Goal: Task Accomplishment & Management: Use online tool/utility

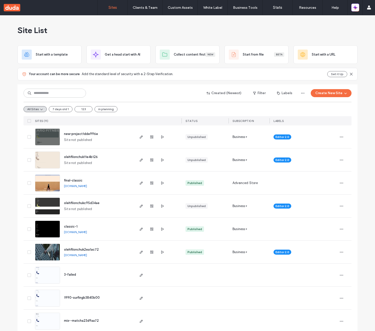
click at [358, 225] on div "Site List Start with a template Get a head start with AI Collect content first …" at bounding box center [187, 199] width 375 height 369
click at [358, 10] on button "button" at bounding box center [355, 8] width 8 height 8
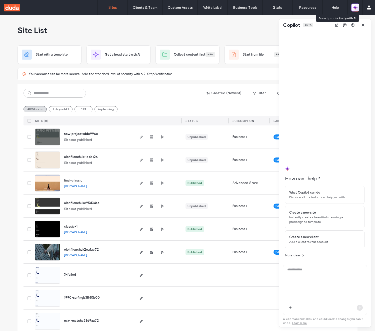
click at [358, 10] on button "button" at bounding box center [355, 8] width 8 height 8
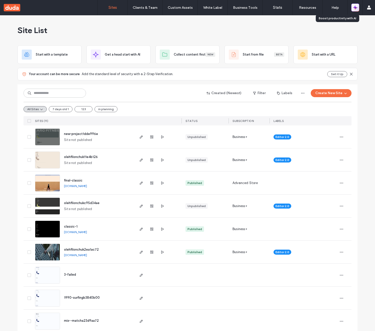
click at [358, 10] on button "button" at bounding box center [355, 8] width 8 height 8
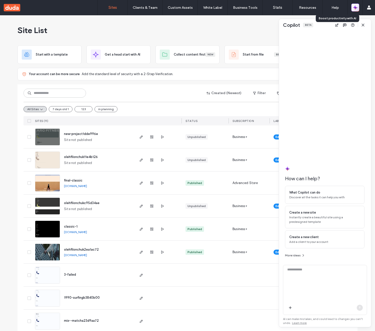
click at [358, 10] on button "button" at bounding box center [355, 8] width 8 height 8
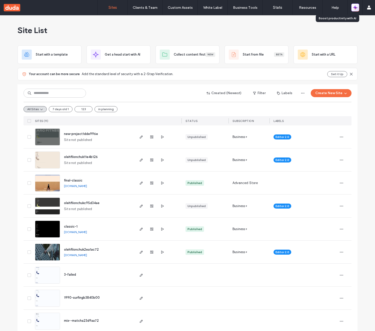
click at [358, 10] on button "button" at bounding box center [355, 8] width 8 height 8
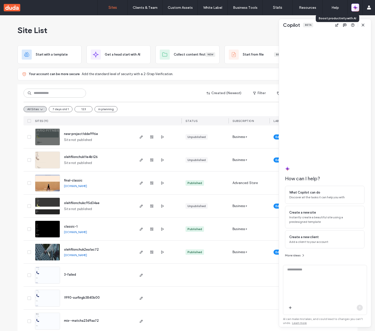
click at [358, 10] on button "button" at bounding box center [355, 8] width 8 height 8
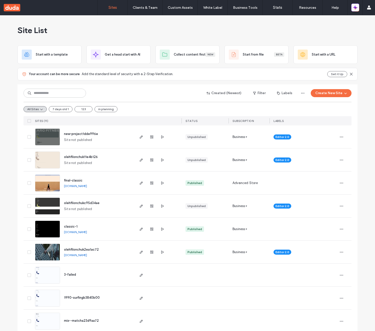
click at [335, 35] on div "Site List" at bounding box center [188, 30] width 340 height 30
click at [358, 10] on button "button" at bounding box center [355, 8] width 8 height 8
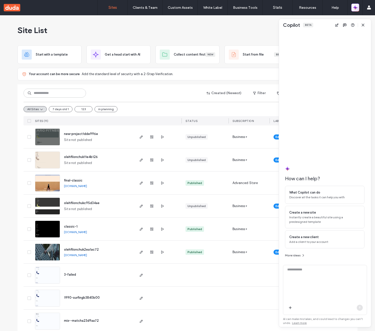
click at [356, 9] on icon "button" at bounding box center [355, 7] width 5 height 5
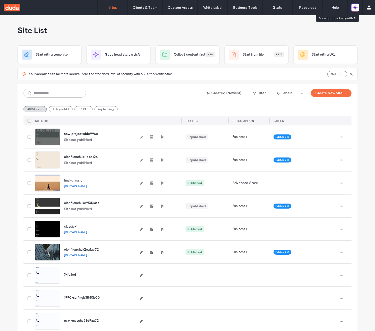
click at [355, 8] on icon "button" at bounding box center [354, 9] width 2 height 2
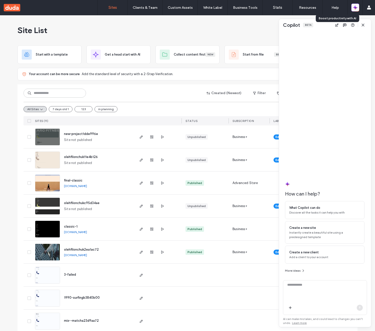
click at [355, 8] on icon "button" at bounding box center [354, 9] width 2 height 2
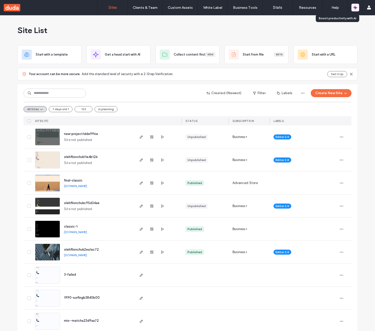
click at [355, 8] on icon "button" at bounding box center [354, 9] width 2 height 2
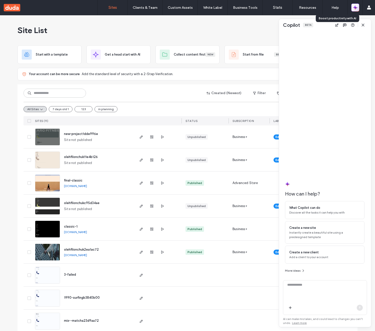
click at [354, 8] on icon "button" at bounding box center [354, 9] width 2 height 2
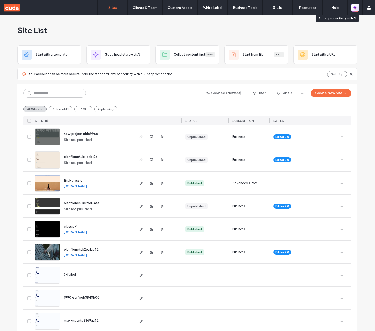
click at [354, 8] on icon "button" at bounding box center [354, 9] width 2 height 2
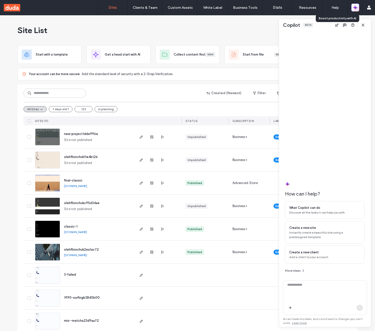
click at [354, 8] on icon "button" at bounding box center [354, 9] width 2 height 2
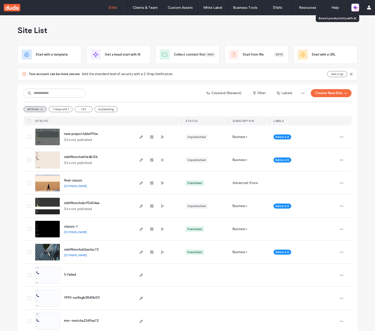
click at [354, 8] on icon "button" at bounding box center [354, 9] width 2 height 2
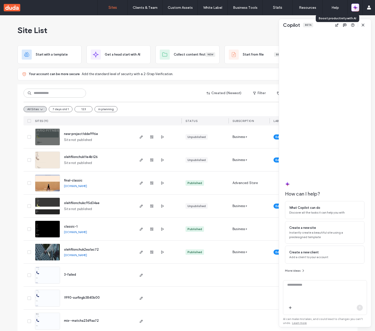
click at [354, 8] on icon "button" at bounding box center [354, 9] width 2 height 2
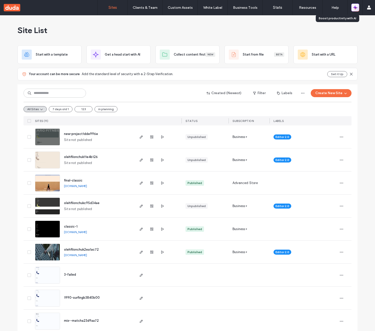
click at [354, 8] on icon "button" at bounding box center [354, 9] width 2 height 2
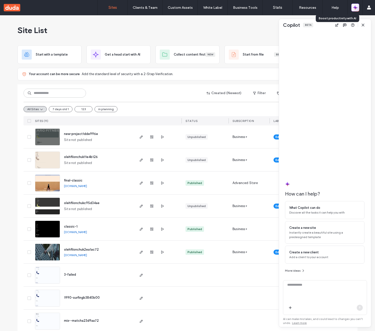
click at [354, 8] on icon "button" at bounding box center [354, 9] width 2 height 2
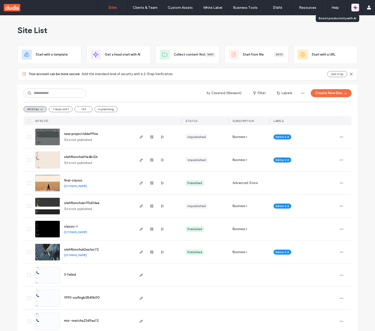
click at [354, 8] on icon "button" at bounding box center [354, 9] width 2 height 2
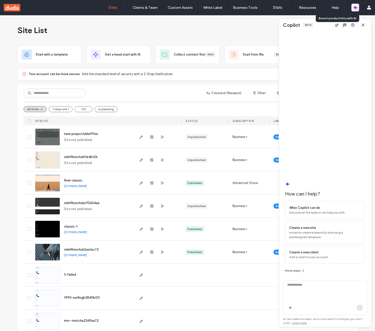
click at [354, 8] on icon "button" at bounding box center [354, 9] width 2 height 2
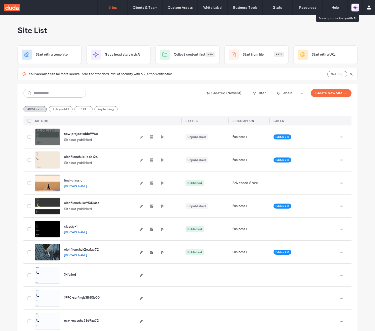
click at [354, 8] on icon "button" at bounding box center [354, 9] width 2 height 2
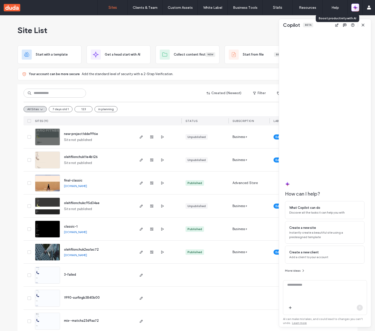
click at [354, 8] on icon "button" at bounding box center [354, 9] width 2 height 2
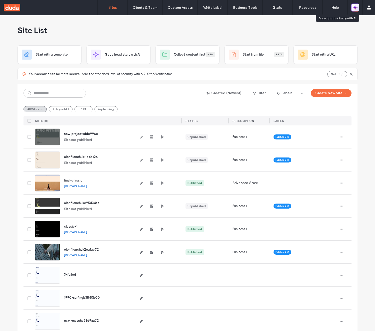
click at [354, 8] on icon "button" at bounding box center [354, 9] width 2 height 2
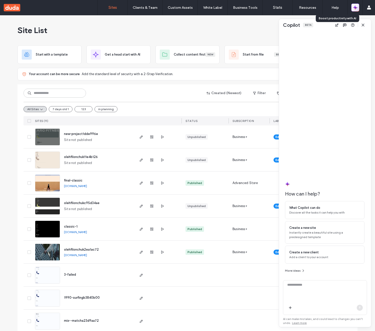
click at [354, 8] on icon "button" at bounding box center [354, 9] width 2 height 2
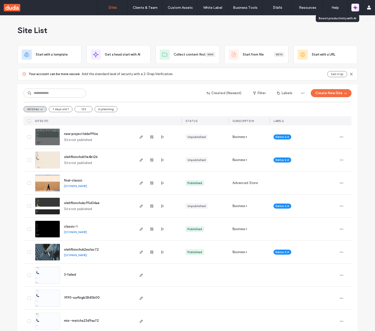
click at [354, 8] on icon "button" at bounding box center [354, 9] width 2 height 2
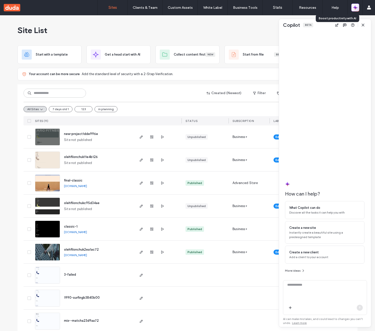
click at [354, 8] on icon "button" at bounding box center [354, 9] width 2 height 2
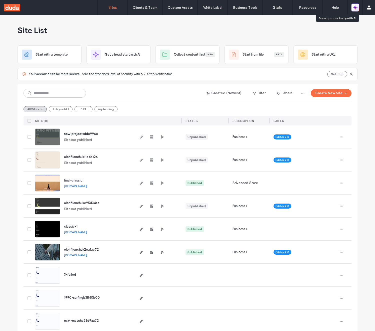
click at [354, 8] on icon "button" at bounding box center [354, 9] width 2 height 2
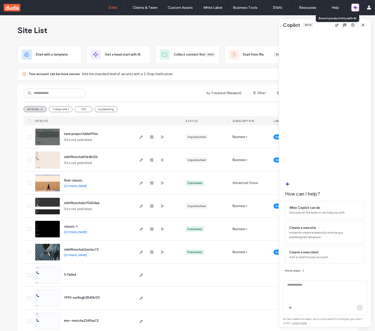
click at [354, 8] on icon "button" at bounding box center [354, 9] width 2 height 2
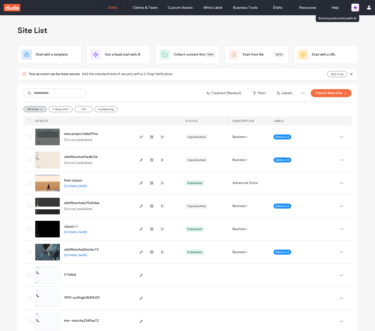
click at [354, 8] on icon "button" at bounding box center [354, 9] width 2 height 2
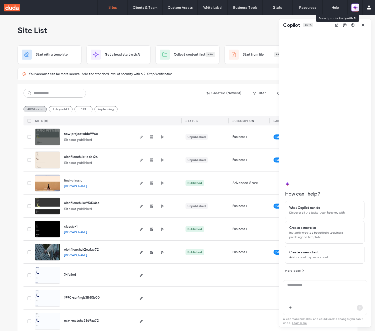
click at [354, 8] on icon "button" at bounding box center [354, 9] width 2 height 2
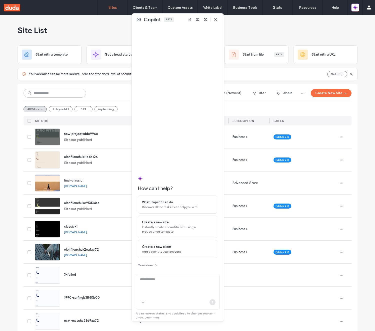
click at [176, 21] on div "Copilot Beta" at bounding box center [178, 20] width 92 height 12
click at [139, 22] on button at bounding box center [139, 20] width 6 height 6
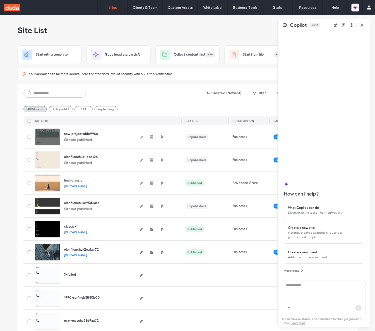
click at [324, 28] on div "Copilot Beta" at bounding box center [324, 25] width 92 height 12
click at [287, 26] on button at bounding box center [285, 25] width 6 height 6
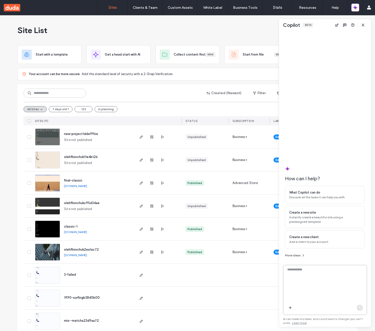
click at [319, 285] on textarea at bounding box center [325, 294] width 84 height 55
click at [365, 25] on icon "button" at bounding box center [363, 25] width 4 height 4
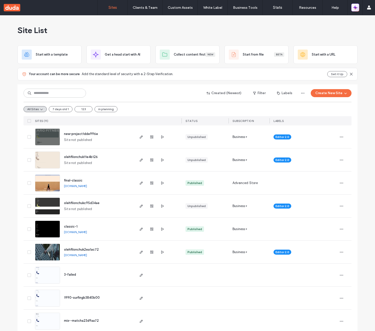
click at [355, 8] on icon "button" at bounding box center [354, 8] width 1 height 1
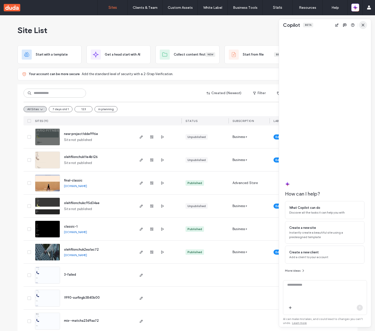
click at [363, 24] on icon "button" at bounding box center [363, 25] width 4 height 4
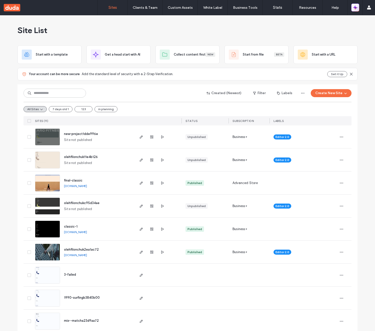
click at [355, 9] on icon "button" at bounding box center [355, 7] width 5 height 5
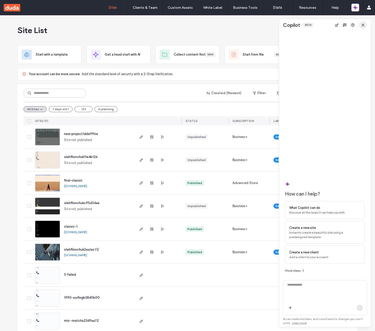
click at [362, 24] on icon "button" at bounding box center [363, 25] width 4 height 4
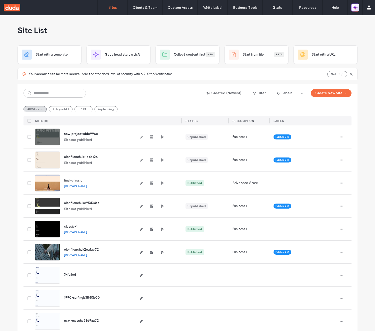
click at [355, 10] on span "button" at bounding box center [355, 7] width 5 height 7
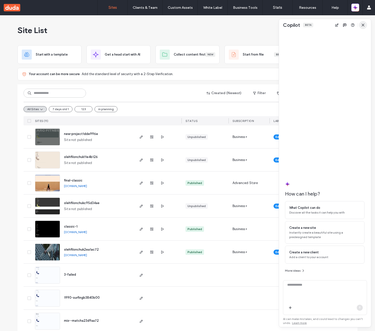
click at [361, 24] on icon "button" at bounding box center [363, 25] width 4 height 4
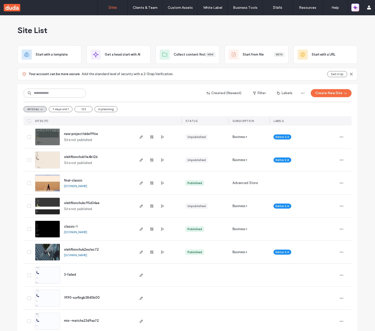
click at [353, 8] on icon "button" at bounding box center [354, 9] width 2 height 2
click at [354, 8] on icon "button" at bounding box center [354, 8] width 1 height 1
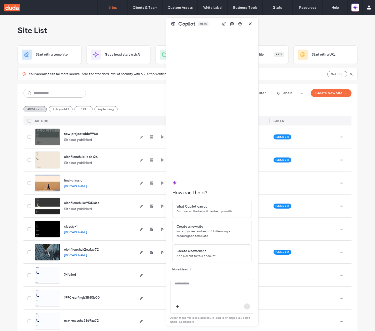
drag, startPoint x: 321, startPoint y: 26, endPoint x: 186, endPoint y: 24, distance: 134.8
click at [207, 24] on div "Copilot Beta" at bounding box center [212, 24] width 92 height 12
click at [173, 25] on button at bounding box center [172, 24] width 6 height 6
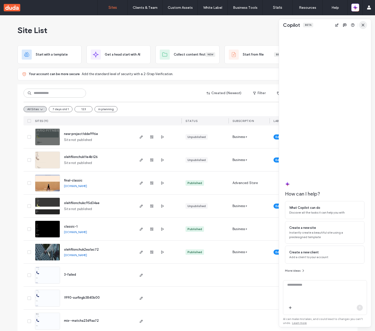
click at [365, 24] on icon "button" at bounding box center [363, 25] width 4 height 4
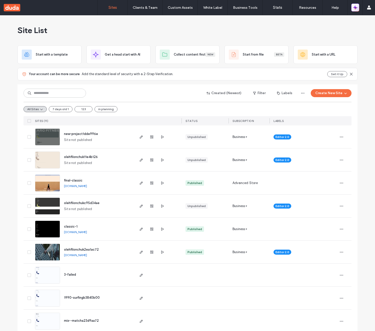
click at [356, 9] on icon "button" at bounding box center [355, 7] width 5 height 5
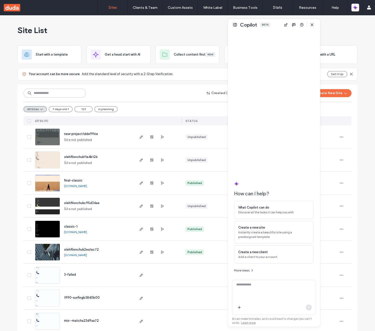
drag, startPoint x: 323, startPoint y: 28, endPoint x: 163, endPoint y: 23, distance: 160.1
click at [228, 23] on div "Copilot Beta" at bounding box center [274, 25] width 92 height 12
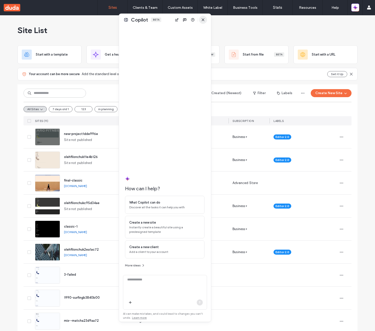
click at [202, 21] on icon "button" at bounding box center [203, 20] width 4 height 4
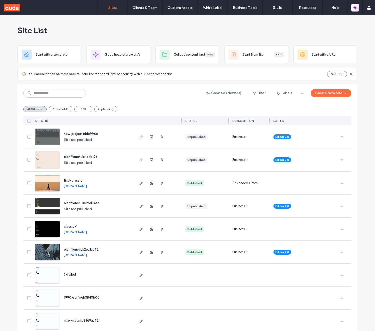
click at [358, 8] on icon "button" at bounding box center [355, 7] width 5 height 5
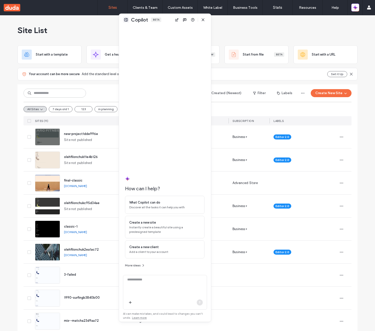
click at [127, 21] on button at bounding box center [126, 20] width 6 height 6
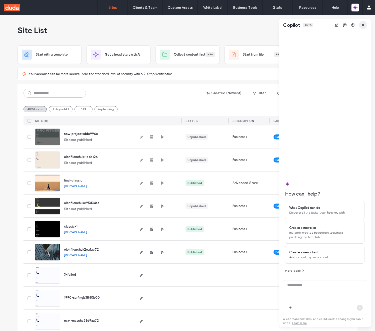
click at [364, 25] on icon "button" at bounding box center [363, 25] width 4 height 4
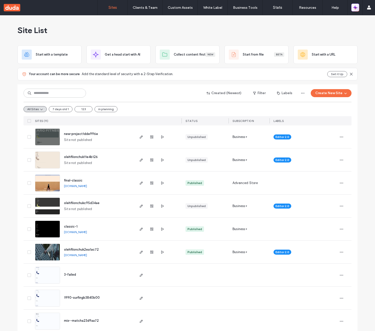
click at [355, 7] on icon "button" at bounding box center [354, 6] width 1 height 1
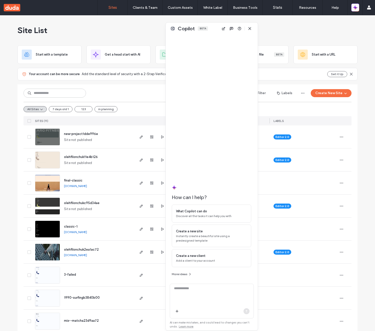
drag, startPoint x: 323, startPoint y: 29, endPoint x: 201, endPoint y: 33, distance: 122.1
click at [202, 33] on div "Copilot Beta" at bounding box center [212, 29] width 92 height 12
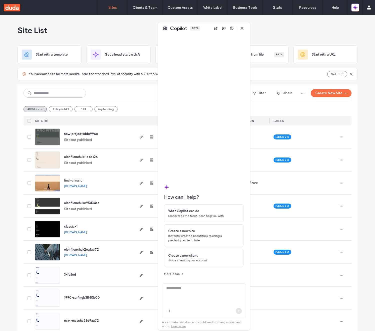
click at [166, 29] on button at bounding box center [165, 28] width 6 height 6
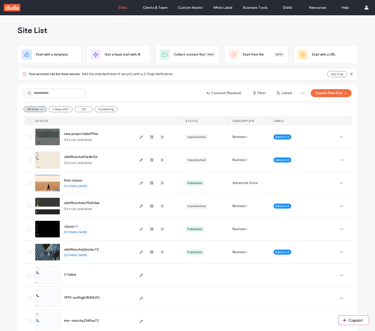
click at [360, 320] on button "Copilot" at bounding box center [354, 319] width 30 height 9
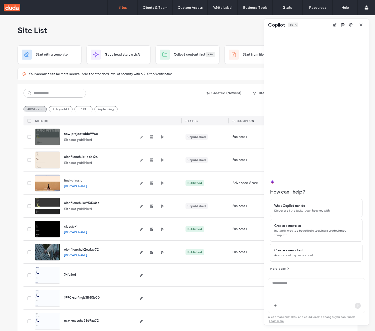
drag, startPoint x: 315, startPoint y: 21, endPoint x: 302, endPoint y: 24, distance: 13.3
click at [302, 24] on div "Copilot Beta" at bounding box center [316, 25] width 105 height 12
click at [360, 26] on icon "button" at bounding box center [361, 25] width 4 height 4
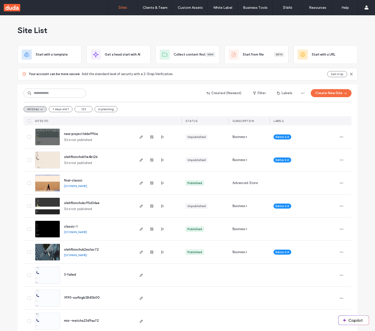
click at [307, 32] on div "Site List" at bounding box center [188, 30] width 340 height 30
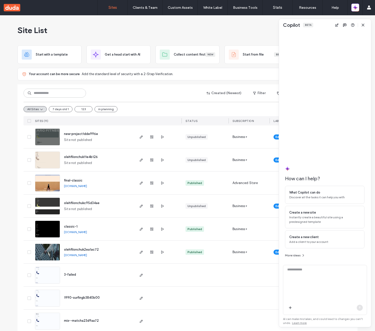
drag, startPoint x: 356, startPoint y: 12, endPoint x: 357, endPoint y: 330, distance: 318.8
click at [357, 330] on div at bounding box center [187, 331] width 375 height 0
drag, startPoint x: 351, startPoint y: 8, endPoint x: 0, endPoint y: 12, distance: 351.3
click at [0, 330] on div at bounding box center [187, 331] width 375 height 0
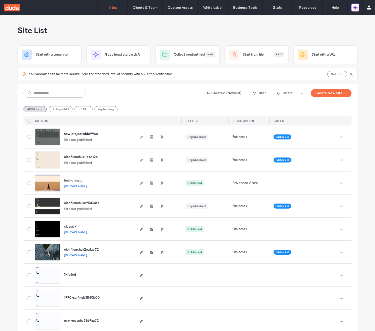
click at [356, 8] on icon "button" at bounding box center [355, 8] width 1 height 1
click at [354, 6] on div "Copilot Beta" at bounding box center [355, 10] width 8 height 12
click at [354, 8] on div "Copilot Beta" at bounding box center [355, 10] width 8 height 12
click at [358, 10] on button at bounding box center [358, 10] width 6 height 6
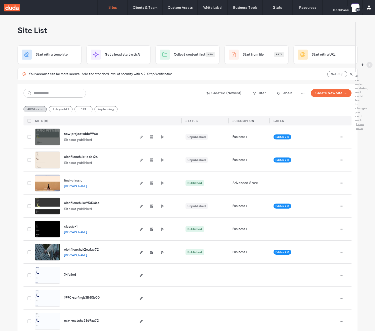
scroll to position [0, 0]
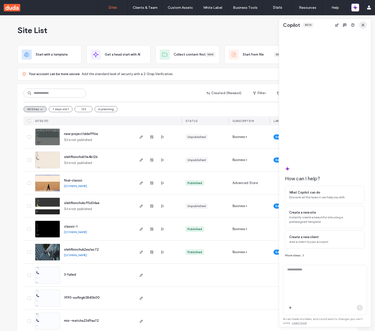
click at [362, 23] on span "button" at bounding box center [363, 25] width 8 height 8
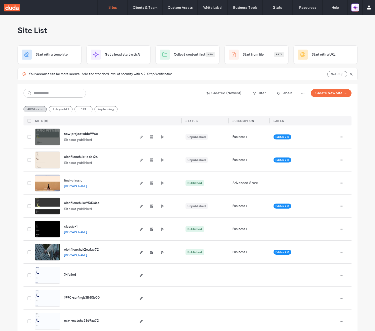
click at [357, 8] on icon "button" at bounding box center [355, 7] width 5 height 5
click at [357, 10] on button at bounding box center [358, 10] width 6 height 6
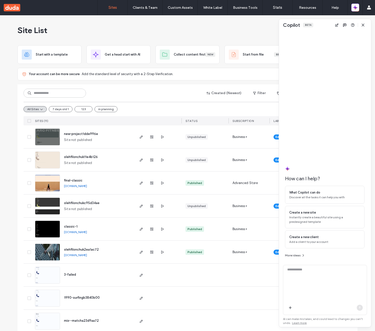
drag, startPoint x: 329, startPoint y: 27, endPoint x: 318, endPoint y: 26, distance: 11.0
click at [318, 26] on div "Copilot Beta" at bounding box center [325, 25] width 92 height 12
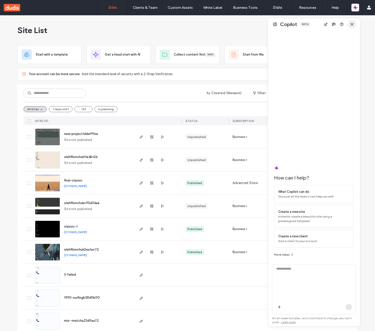
click at [353, 25] on icon "button" at bounding box center [352, 24] width 4 height 4
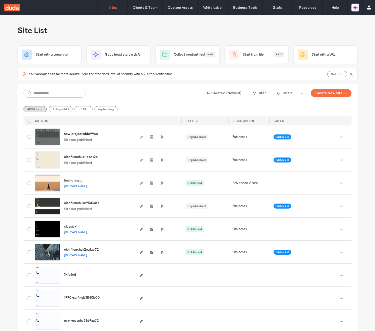
click at [355, 8] on icon "button" at bounding box center [354, 8] width 1 height 1
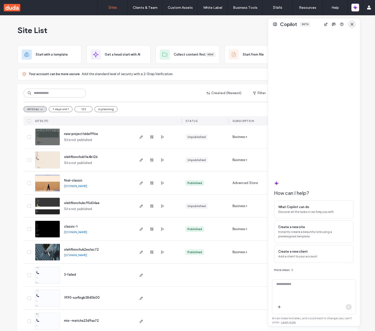
click at [352, 25] on icon "button" at bounding box center [352, 24] width 4 height 4
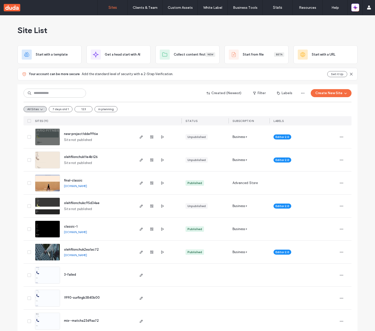
click at [355, 12] on div at bounding box center [355, 7] width 15 height 15
click at [357, 6] on icon "button" at bounding box center [355, 7] width 5 height 5
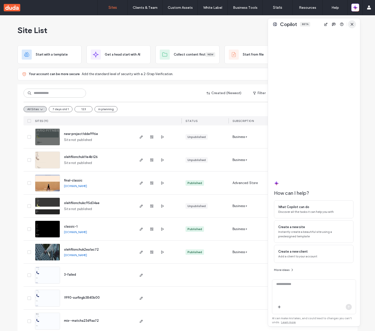
click at [355, 23] on span "button" at bounding box center [352, 24] width 8 height 8
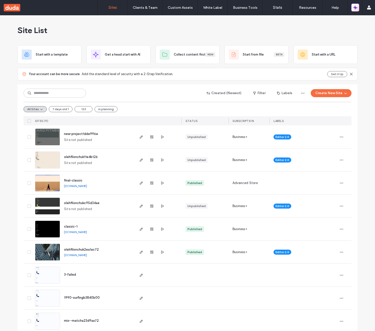
click at [357, 8] on icon "button" at bounding box center [355, 7] width 5 height 5
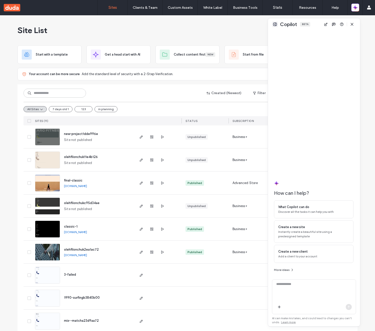
click at [274, 26] on button at bounding box center [275, 24] width 6 height 6
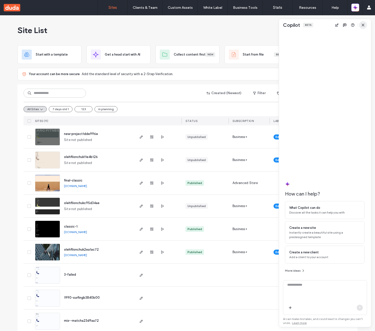
click at [362, 25] on use "button" at bounding box center [363, 25] width 2 height 2
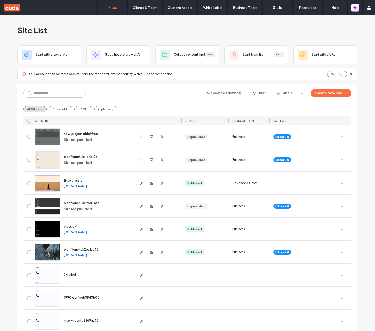
click at [353, 8] on icon "button" at bounding box center [355, 7] width 5 height 5
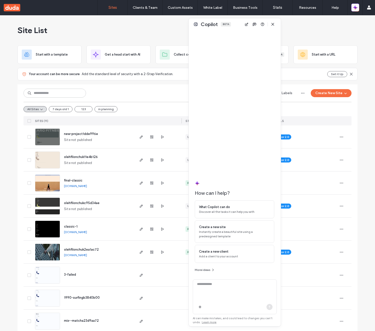
drag, startPoint x: 319, startPoint y: 28, endPoint x: 213, endPoint y: 27, distance: 105.8
click at [217, 27] on div "Copilot Beta" at bounding box center [235, 24] width 92 height 12
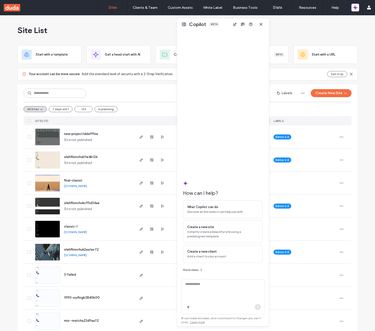
click at [183, 26] on button at bounding box center [184, 24] width 6 height 6
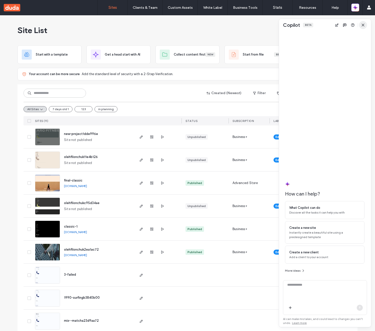
click at [363, 23] on span "button" at bounding box center [363, 25] width 8 height 8
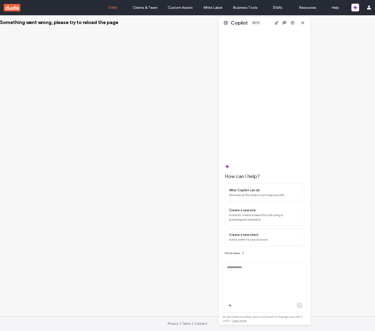
drag, startPoint x: 322, startPoint y: 24, endPoint x: 262, endPoint y: 21, distance: 60.3
click at [262, 21] on div "Copilot Beta" at bounding box center [265, 23] width 92 height 12
click at [300, 25] on span "button" at bounding box center [303, 22] width 8 height 8
click at [357, 8] on icon "button" at bounding box center [356, 9] width 2 height 2
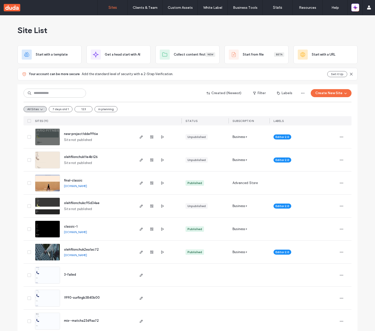
click at [355, 8] on icon "button" at bounding box center [355, 8] width 1 height 1
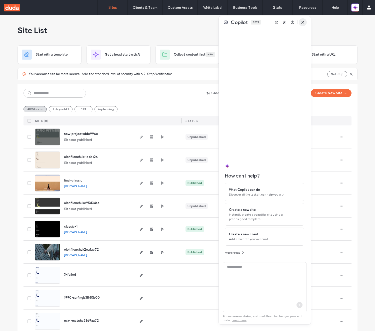
click at [303, 23] on use "button" at bounding box center [303, 22] width 2 height 2
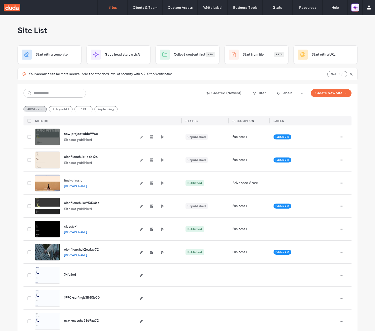
click at [358, 10] on button "button" at bounding box center [355, 8] width 8 height 8
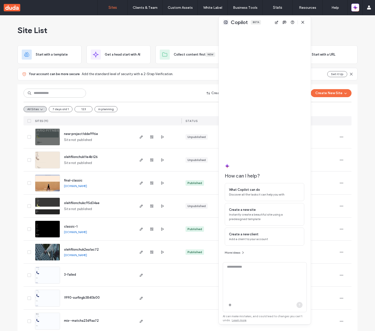
click at [226, 22] on button at bounding box center [226, 22] width 6 height 6
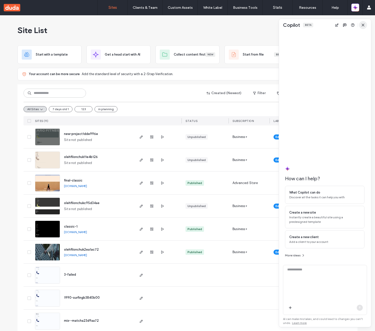
click at [362, 25] on icon "button" at bounding box center [363, 25] width 4 height 4
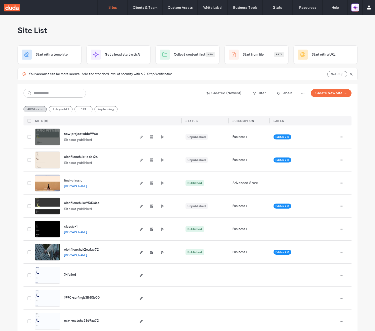
click at [354, 7] on icon "button" at bounding box center [355, 7] width 5 height 5
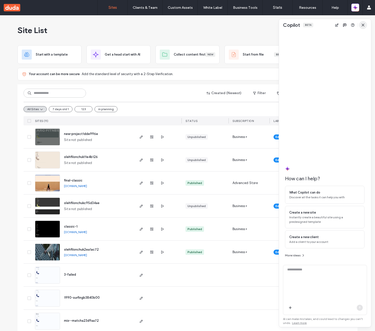
click at [366, 27] on span "button" at bounding box center [363, 25] width 8 height 8
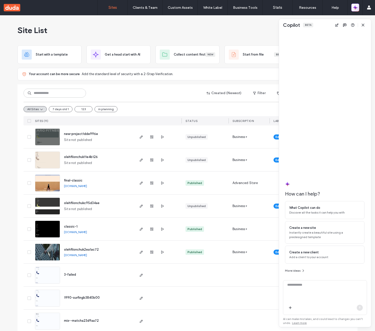
click at [355, 11] on span "button" at bounding box center [355, 7] width 5 height 7
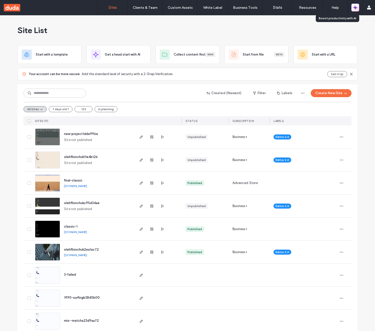
click at [356, 9] on icon "button" at bounding box center [356, 9] width 2 height 2
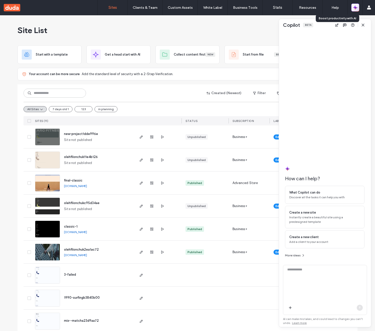
click at [356, 9] on icon "button" at bounding box center [356, 9] width 2 height 2
click at [366, 25] on span "button" at bounding box center [363, 25] width 8 height 8
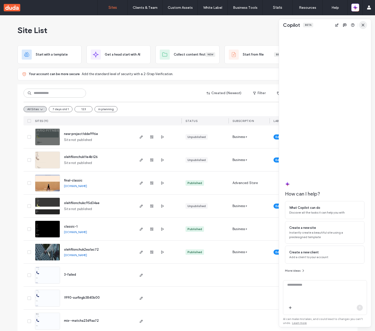
click at [363, 27] on icon "button" at bounding box center [363, 25] width 4 height 4
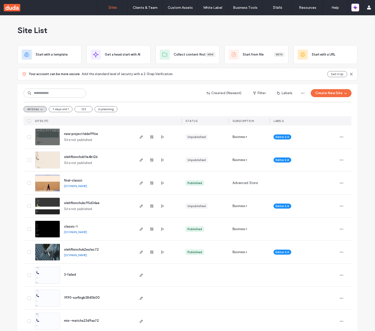
click at [364, 191] on div "Site List Start with a template Get a head start with AI Collect content first …" at bounding box center [187, 199] width 375 height 369
click at [355, 5] on icon "button" at bounding box center [355, 7] width 5 height 5
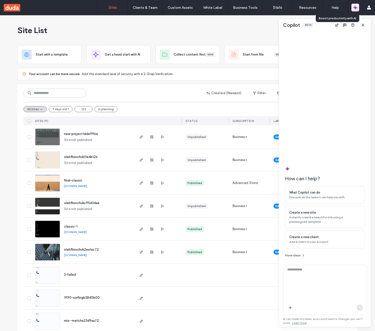
click at [355, 5] on icon "button" at bounding box center [355, 7] width 5 height 5
click at [355, 10] on icon "button" at bounding box center [355, 7] width 5 height 5
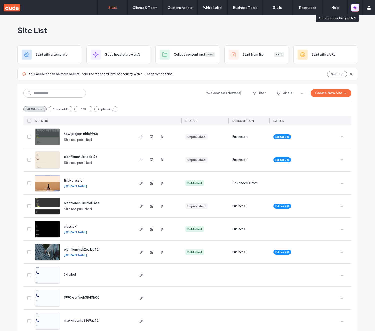
click at [355, 9] on icon "button" at bounding box center [354, 9] width 2 height 2
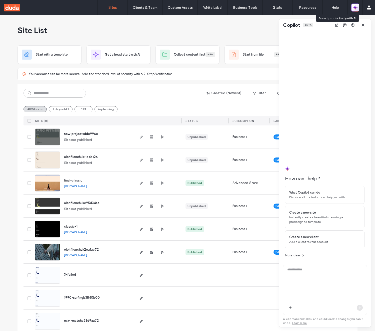
click at [355, 9] on icon "button" at bounding box center [354, 9] width 2 height 2
click at [364, 27] on icon "button" at bounding box center [363, 25] width 4 height 4
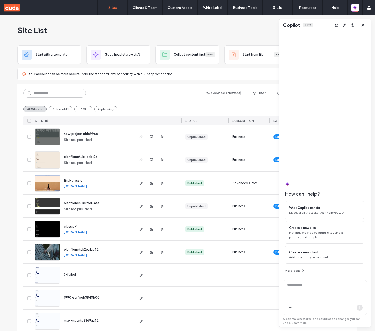
drag, startPoint x: 357, startPoint y: 9, endPoint x: 360, endPoint y: 16, distance: 7.7
click at [357, 9] on icon "button" at bounding box center [355, 7] width 5 height 5
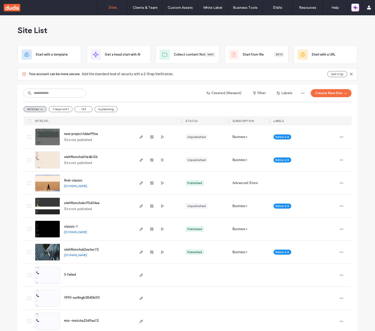
click at [358, 11] on button "button" at bounding box center [355, 8] width 8 height 8
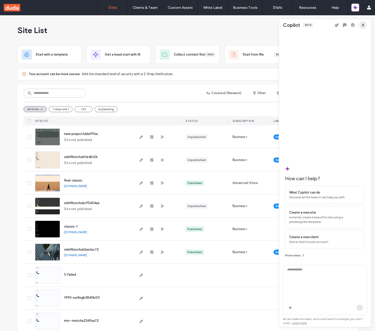
click at [363, 27] on icon "button" at bounding box center [363, 25] width 4 height 4
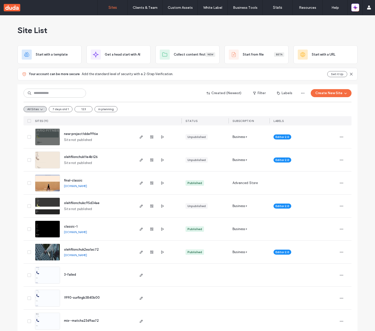
click at [355, 30] on div "Site List" at bounding box center [188, 30] width 340 height 30
click at [356, 8] on icon "button" at bounding box center [356, 9] width 2 height 2
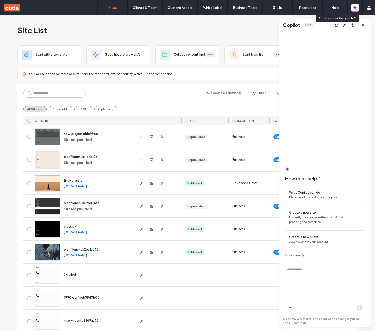
click at [356, 8] on icon "button" at bounding box center [356, 9] width 2 height 2
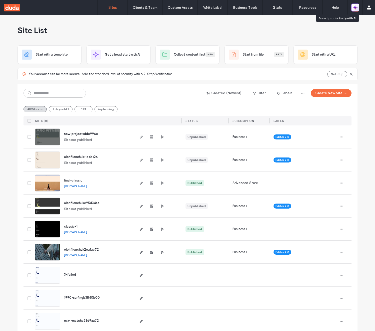
click at [356, 8] on icon "button" at bounding box center [356, 9] width 2 height 2
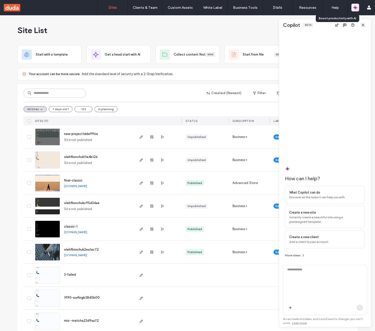
click at [356, 8] on icon "button" at bounding box center [356, 9] width 2 height 2
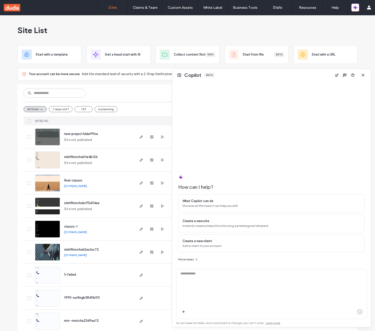
drag, startPoint x: 280, startPoint y: 19, endPoint x: 153, endPoint y: 69, distance: 136.0
click at [153, 69] on div at bounding box center [153, 69] width 2 height 2
click at [178, 75] on button at bounding box center [179, 75] width 6 height 6
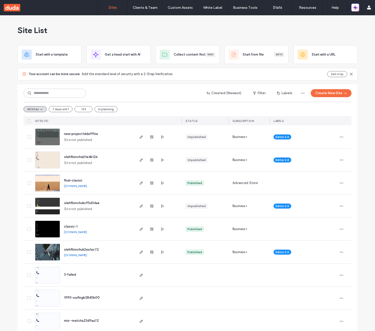
click at [355, 6] on icon "button" at bounding box center [356, 6] width 2 height 2
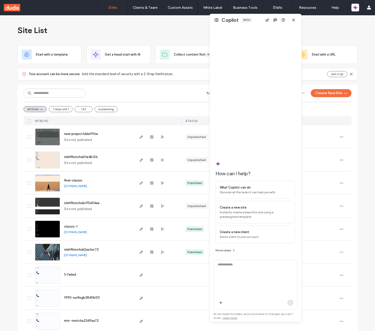
drag, startPoint x: 326, startPoint y: 26, endPoint x: 256, endPoint y: 29, distance: 70.3
click at [256, 29] on div "Copilot Beta How can I help? What Copilot can do Discover all the tasks it can …" at bounding box center [256, 168] width 92 height 308
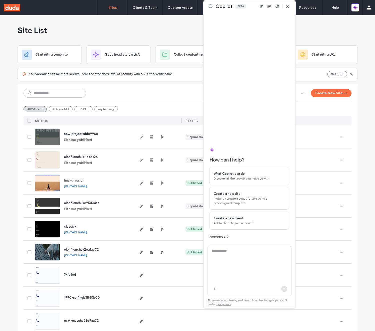
drag, startPoint x: 255, startPoint y: 20, endPoint x: 250, endPoint y: 6, distance: 14.6
click at [250, 7] on div "Copilot Beta" at bounding box center [250, 6] width 92 height 12
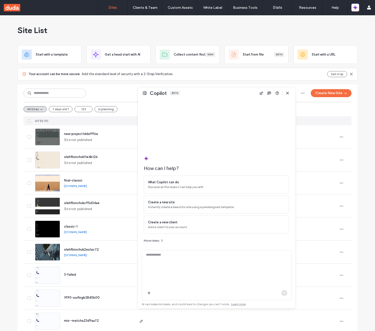
drag, startPoint x: 204, startPoint y: 1, endPoint x: 142, endPoint y: 87, distance: 106.2
click at [139, 87] on div at bounding box center [138, 87] width 2 height 2
click at [149, 94] on button at bounding box center [149, 93] width 6 height 6
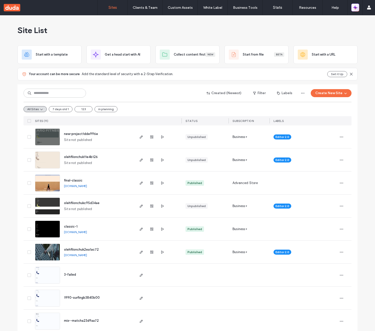
click at [356, 7] on icon "button" at bounding box center [356, 6] width 2 height 2
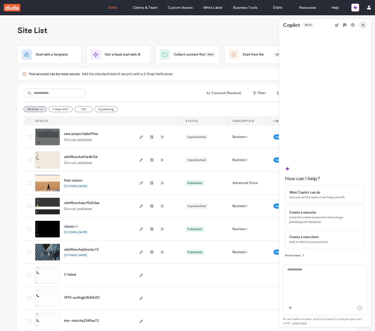
click at [365, 25] on span "button" at bounding box center [363, 25] width 8 height 8
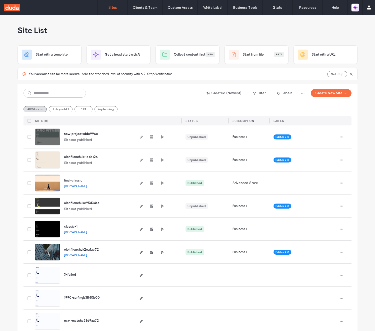
click at [355, 8] on icon "button" at bounding box center [354, 8] width 1 height 1
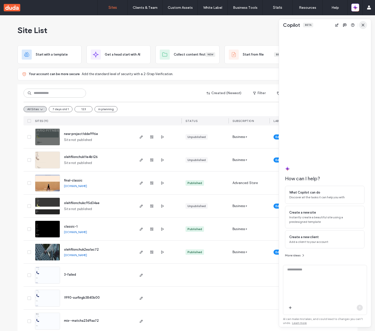
click at [363, 24] on icon "button" at bounding box center [363, 25] width 4 height 4
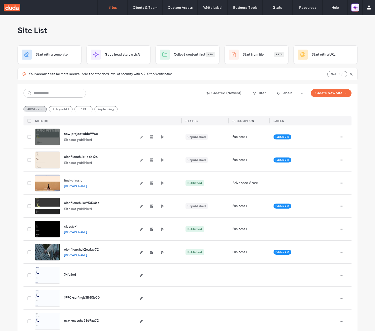
click at [354, 8] on icon "button" at bounding box center [354, 9] width 2 height 2
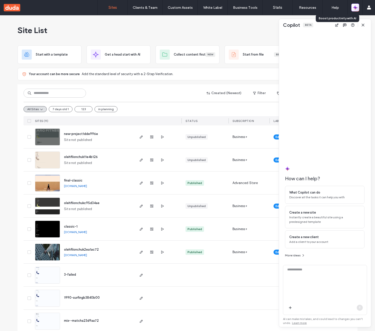
click at [354, 8] on icon "button" at bounding box center [354, 9] width 2 height 2
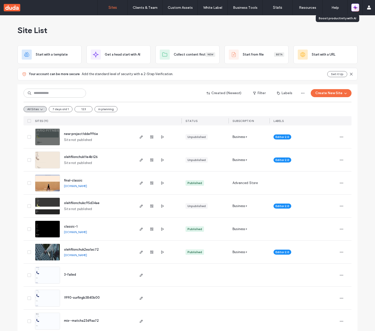
click at [354, 8] on icon "button" at bounding box center [354, 9] width 2 height 2
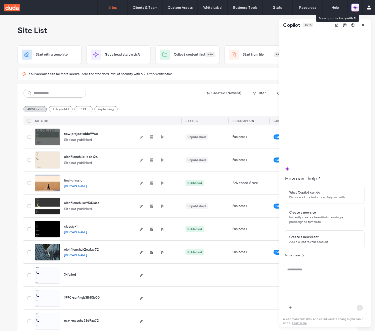
click at [354, 8] on icon "button" at bounding box center [354, 9] width 2 height 2
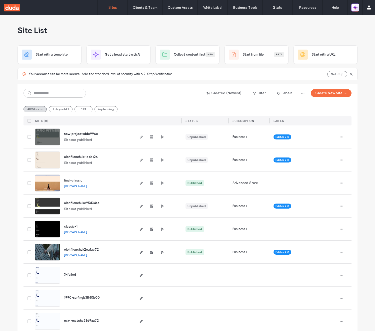
click at [355, 7] on icon "button" at bounding box center [355, 6] width 1 height 1
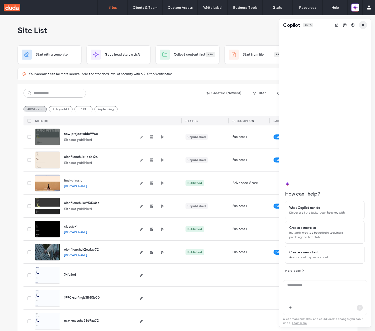
click at [363, 24] on icon "button" at bounding box center [363, 25] width 4 height 4
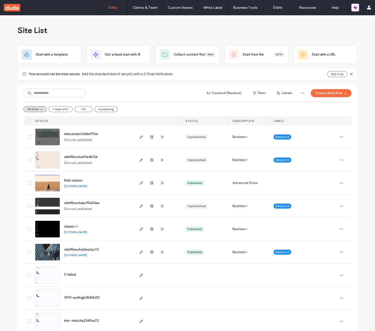
click at [356, 10] on icon "button" at bounding box center [355, 7] width 5 height 5
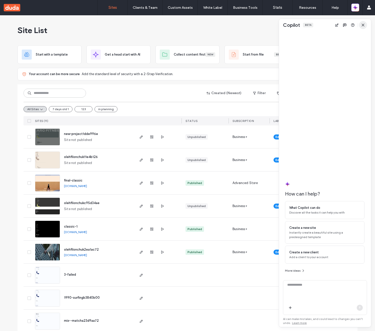
click at [362, 25] on icon "button" at bounding box center [363, 25] width 4 height 4
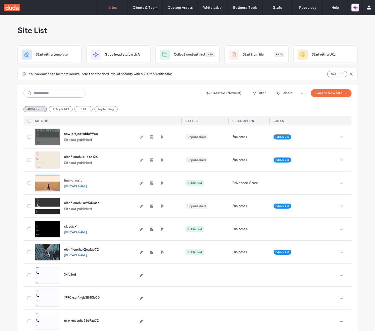
click at [357, 10] on icon "button" at bounding box center [355, 7] width 5 height 5
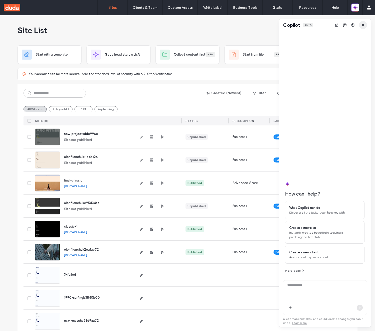
click at [364, 22] on span "button" at bounding box center [363, 25] width 8 height 8
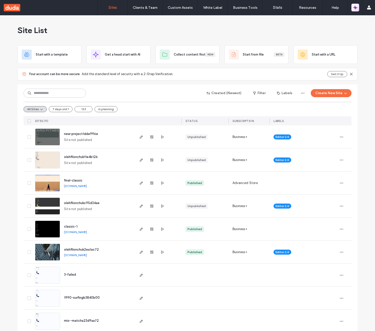
click at [358, 9] on button "button" at bounding box center [355, 8] width 8 height 8
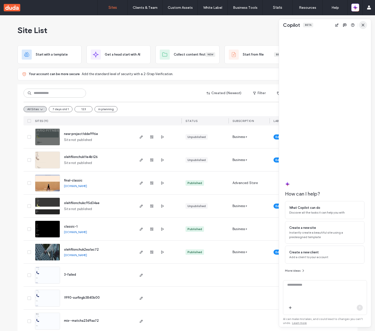
click at [364, 26] on icon "button" at bounding box center [363, 25] width 4 height 4
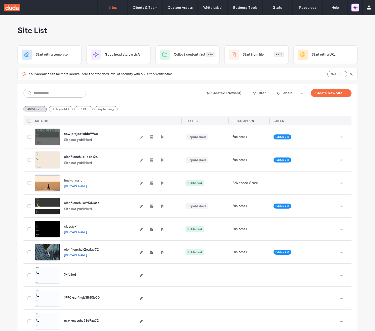
click at [357, 10] on icon "button" at bounding box center [355, 7] width 5 height 5
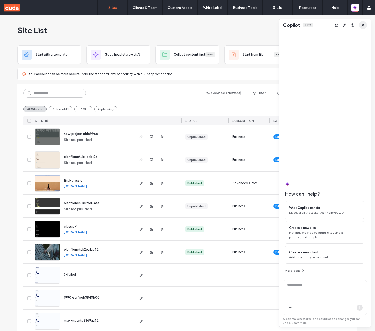
click at [362, 22] on span "button" at bounding box center [363, 25] width 8 height 8
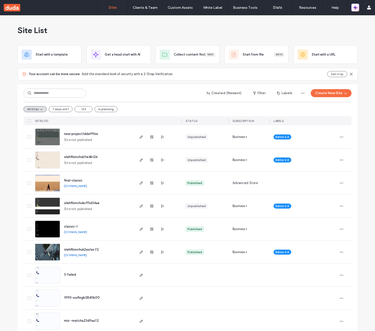
click at [356, 5] on icon "button" at bounding box center [355, 7] width 5 height 5
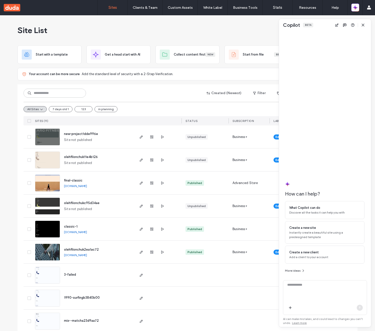
click at [365, 23] on span "button" at bounding box center [363, 25] width 8 height 8
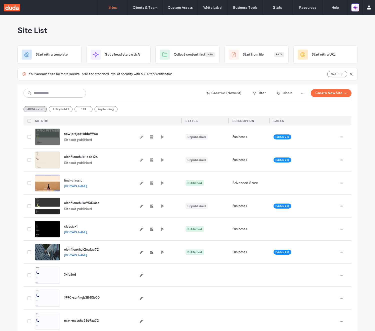
click at [355, 7] on icon "button" at bounding box center [354, 6] width 1 height 1
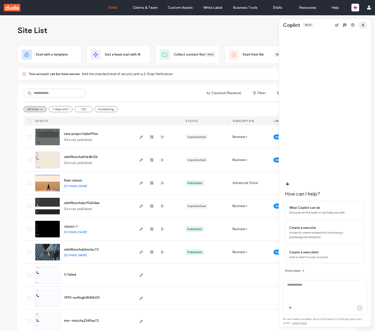
click at [363, 25] on use "button" at bounding box center [363, 25] width 2 height 2
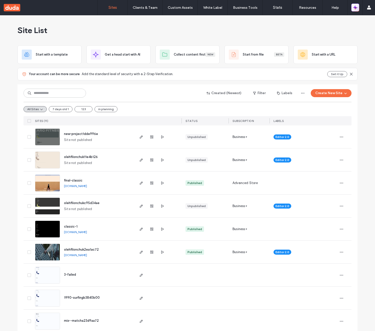
click at [357, 10] on span "button" at bounding box center [355, 7] width 5 height 7
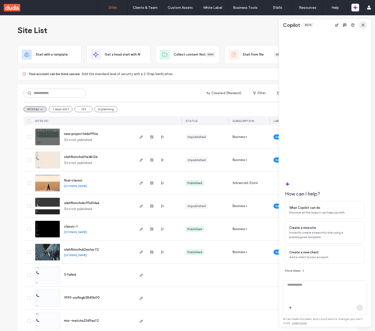
click at [363, 23] on span "button" at bounding box center [363, 25] width 8 height 8
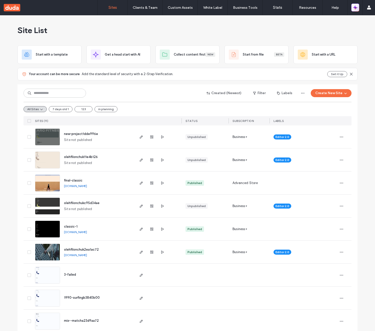
click at [357, 9] on icon "button" at bounding box center [355, 7] width 5 height 5
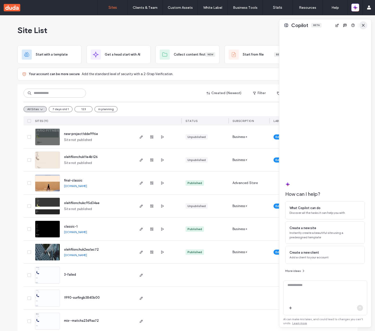
click at [362, 24] on icon "button" at bounding box center [363, 25] width 4 height 4
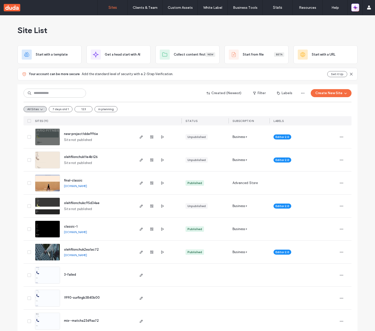
click at [356, 11] on button "button" at bounding box center [355, 8] width 8 height 8
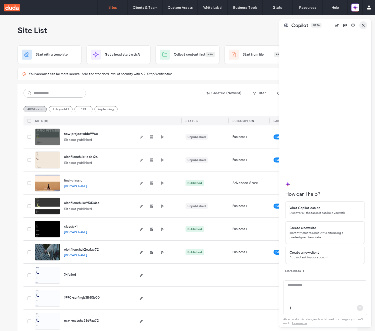
click at [364, 26] on use "button" at bounding box center [363, 25] width 2 height 2
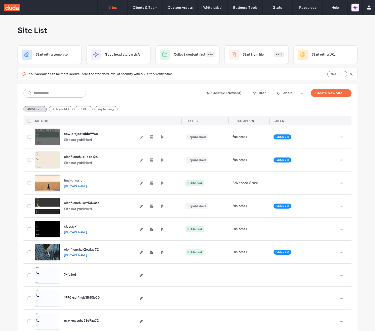
click at [358, 9] on button "button" at bounding box center [355, 8] width 8 height 8
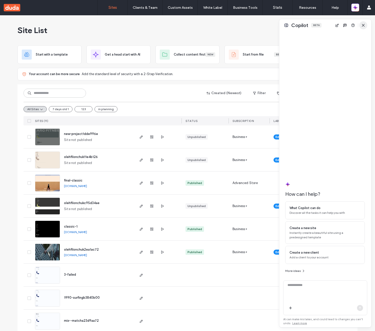
click at [365, 23] on icon "button" at bounding box center [363, 25] width 4 height 4
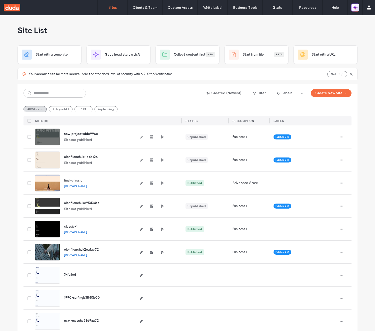
click at [357, 7] on icon "button" at bounding box center [356, 6] width 2 height 2
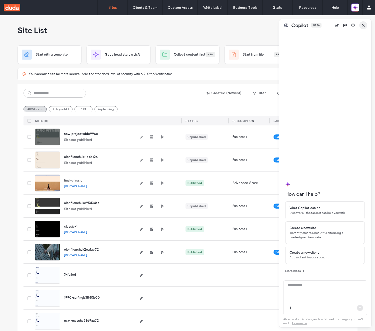
click at [362, 24] on icon "button" at bounding box center [363, 25] width 4 height 4
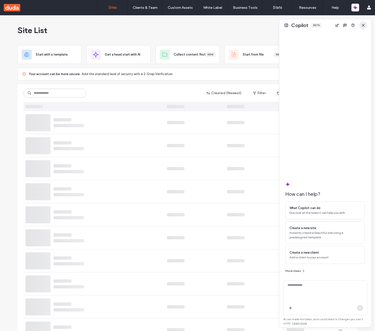
click at [366, 25] on span "button" at bounding box center [363, 25] width 8 height 8
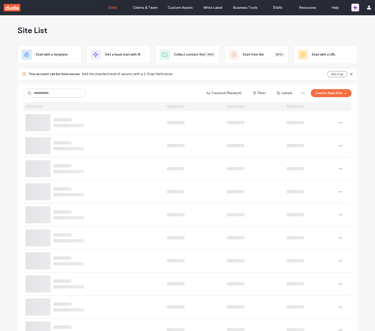
click at [355, 9] on icon "button" at bounding box center [356, 9] width 2 height 2
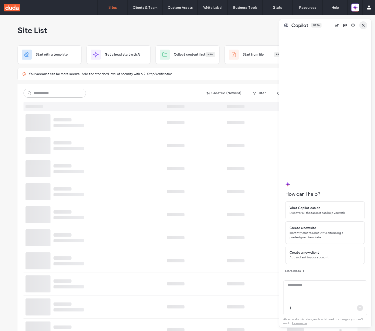
click at [364, 26] on use "button" at bounding box center [363, 25] width 2 height 2
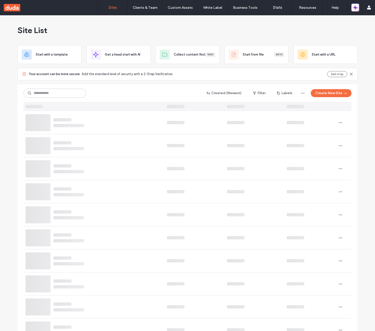
click at [357, 9] on icon "button" at bounding box center [355, 7] width 5 height 5
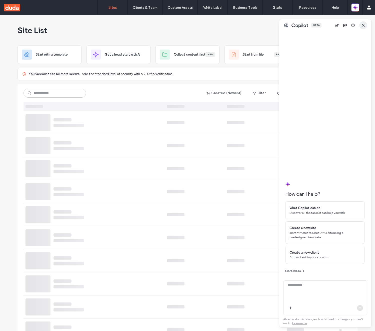
click at [362, 27] on icon "button" at bounding box center [363, 25] width 4 height 4
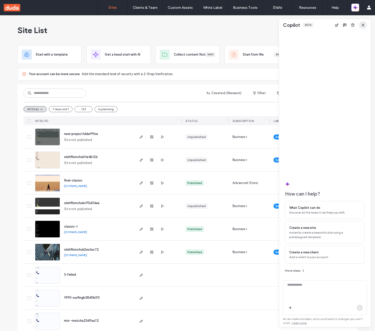
click at [366, 22] on span "button" at bounding box center [363, 25] width 8 height 8
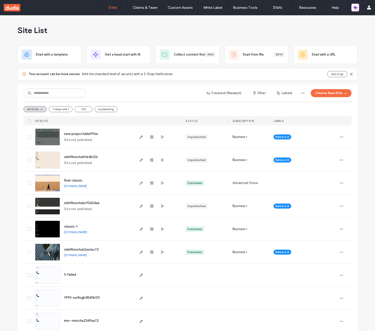
click at [356, 8] on icon "button" at bounding box center [356, 9] width 2 height 2
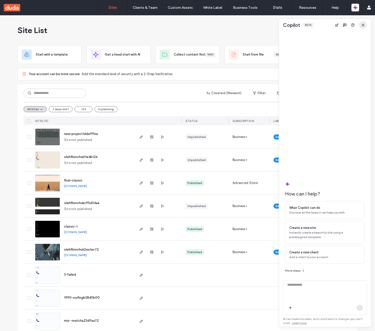
click at [363, 22] on span "button" at bounding box center [363, 25] width 8 height 8
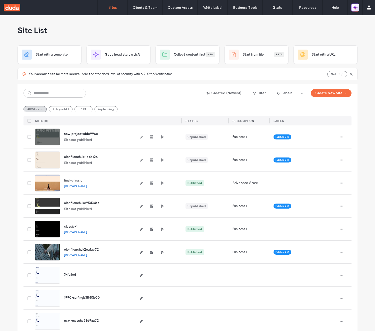
click at [358, 10] on button "button" at bounding box center [355, 8] width 8 height 8
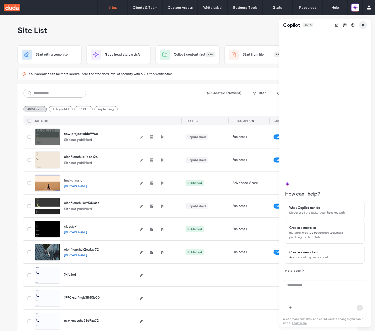
click at [365, 24] on icon "button" at bounding box center [363, 25] width 4 height 4
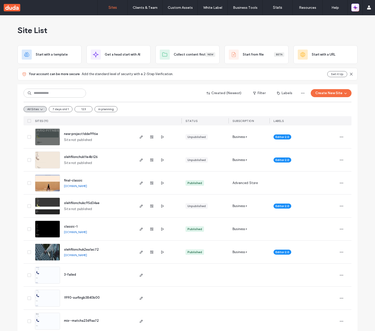
click at [358, 10] on icon "button" at bounding box center [355, 7] width 5 height 5
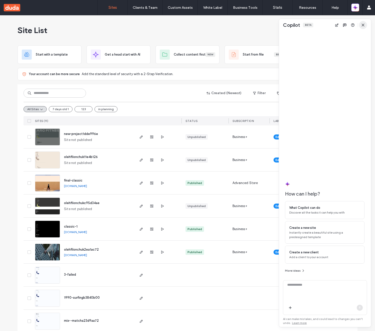
click at [365, 24] on icon "button" at bounding box center [363, 25] width 4 height 4
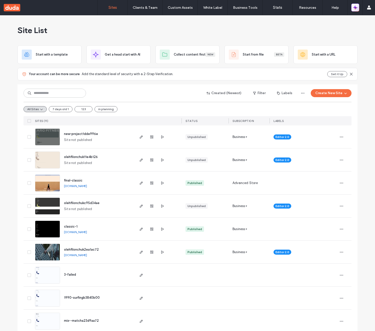
click at [356, 10] on icon "button" at bounding box center [355, 7] width 5 height 5
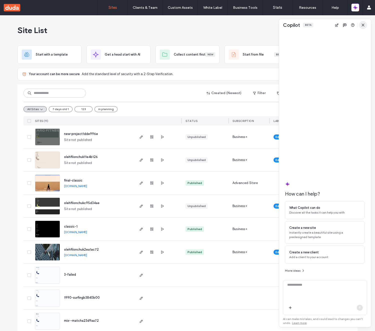
click at [366, 24] on span "button" at bounding box center [363, 25] width 8 height 8
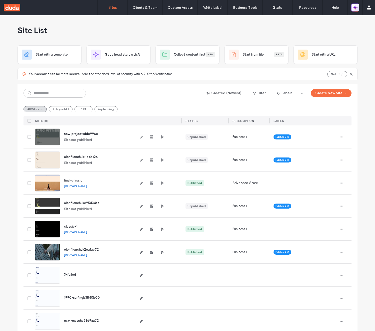
click at [357, 8] on icon "button" at bounding box center [355, 7] width 5 height 5
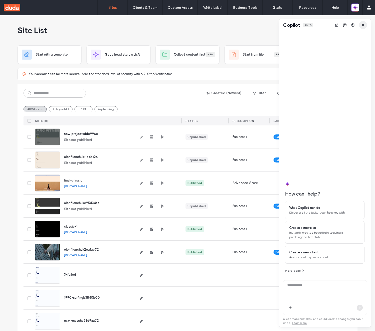
click at [362, 22] on span "button" at bounding box center [363, 25] width 8 height 8
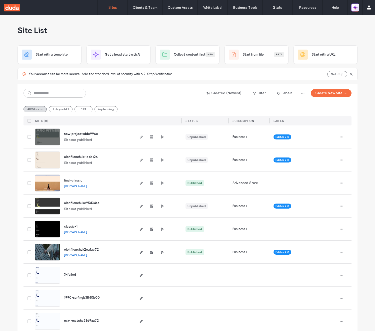
click at [356, 9] on icon "button" at bounding box center [356, 9] width 2 height 2
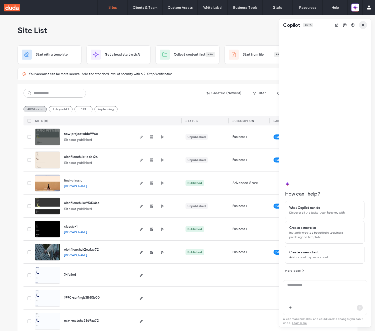
click at [364, 28] on span "button" at bounding box center [363, 25] width 8 height 8
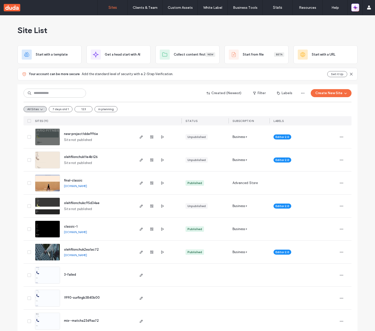
click at [353, 7] on icon "button" at bounding box center [355, 7] width 5 height 5
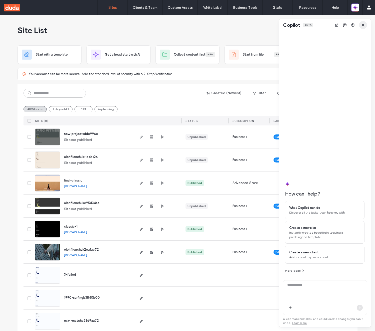
click at [363, 23] on icon "button" at bounding box center [363, 25] width 4 height 4
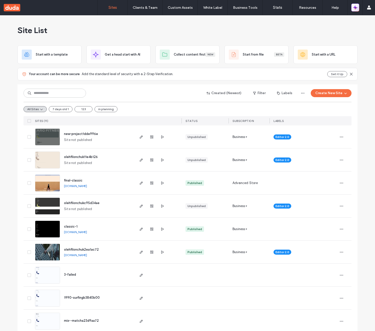
click at [358, 9] on button "button" at bounding box center [355, 8] width 8 height 8
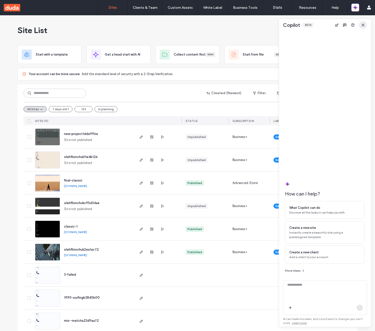
click at [364, 22] on span "button" at bounding box center [363, 25] width 8 height 8
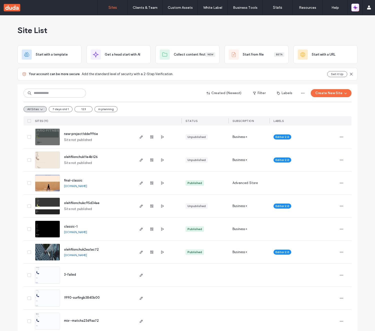
click at [354, 9] on icon "button" at bounding box center [355, 7] width 5 height 5
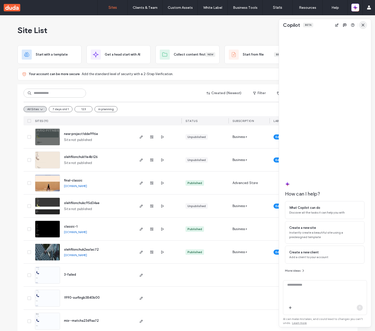
click at [362, 23] on icon "button" at bounding box center [363, 25] width 4 height 4
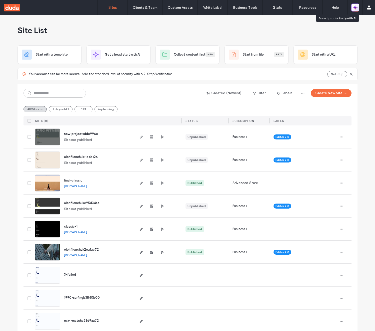
click at [357, 8] on icon "button" at bounding box center [355, 7] width 5 height 5
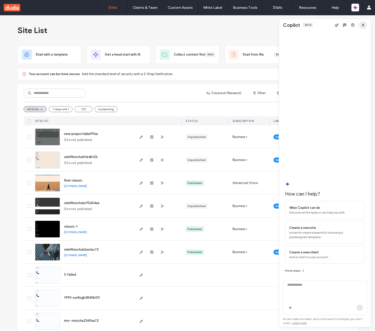
click at [363, 25] on icon "button" at bounding box center [363, 25] width 4 height 4
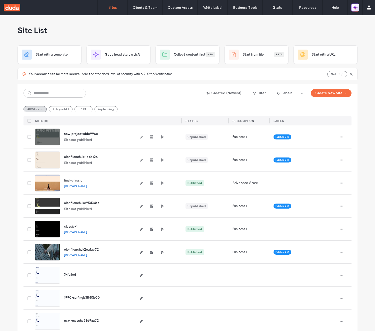
click at [356, 7] on icon "button" at bounding box center [355, 6] width 1 height 1
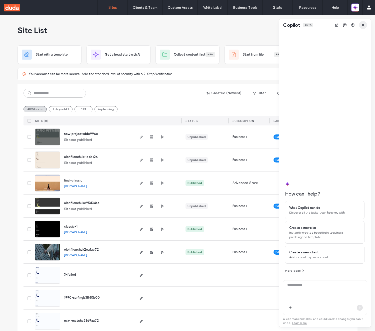
click at [363, 24] on icon "button" at bounding box center [363, 25] width 4 height 4
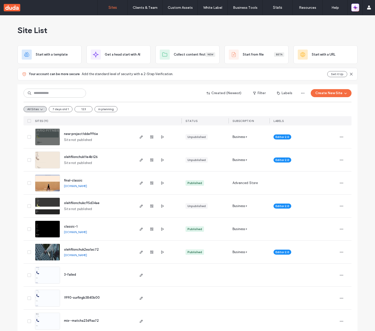
click at [357, 9] on icon "button" at bounding box center [355, 7] width 5 height 5
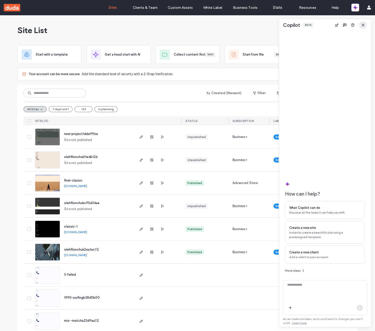
click at [363, 22] on span "button" at bounding box center [363, 25] width 8 height 8
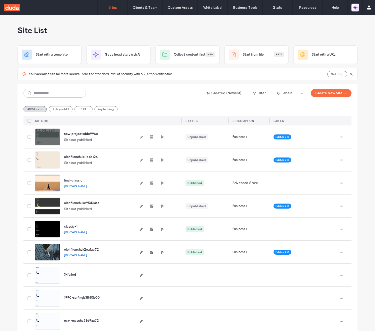
click at [357, 9] on icon "button" at bounding box center [355, 7] width 5 height 5
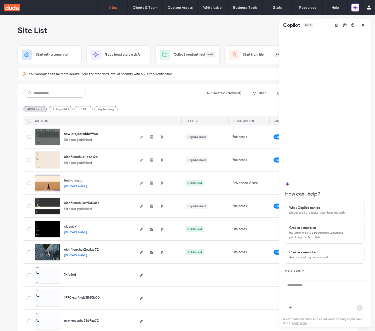
click at [357, 9] on icon "button" at bounding box center [355, 7] width 5 height 5
click at [355, 9] on icon "button" at bounding box center [355, 7] width 5 height 5
click at [363, 24] on icon "button" at bounding box center [363, 25] width 4 height 4
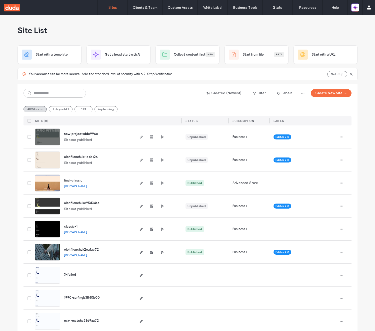
click at [251, 38] on div "Site List" at bounding box center [188, 30] width 340 height 30
click at [355, 9] on icon "button" at bounding box center [356, 9] width 2 height 2
click at [354, 7] on icon "button" at bounding box center [355, 7] width 5 height 5
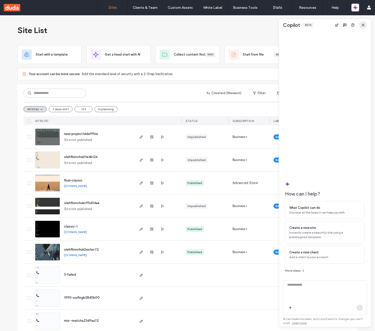
click at [363, 24] on icon "button" at bounding box center [363, 25] width 4 height 4
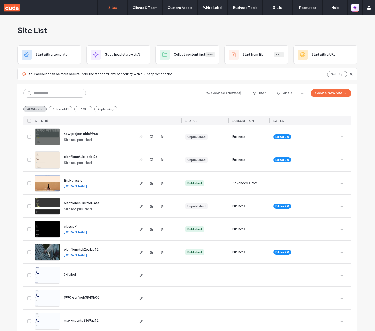
click at [355, 8] on icon "button" at bounding box center [354, 8] width 1 height 1
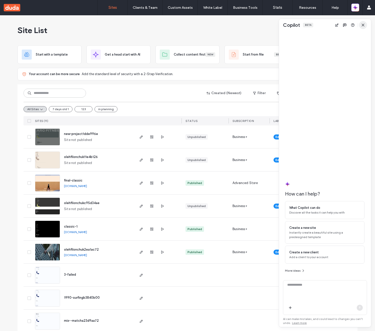
click at [364, 26] on icon "button" at bounding box center [363, 25] width 4 height 4
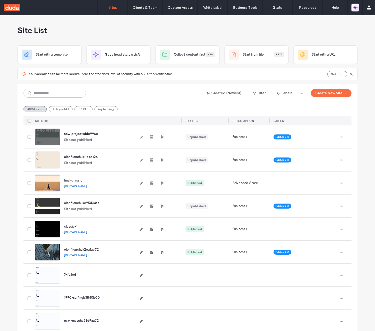
click at [355, 8] on icon "button" at bounding box center [354, 8] width 1 height 1
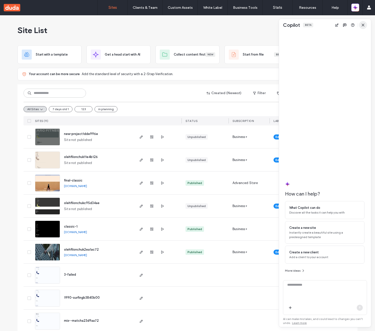
click at [366, 27] on span "button" at bounding box center [363, 25] width 8 height 8
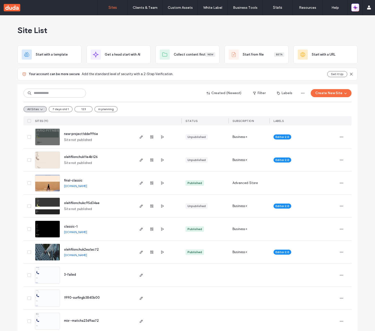
click at [357, 8] on icon "button" at bounding box center [356, 9] width 2 height 2
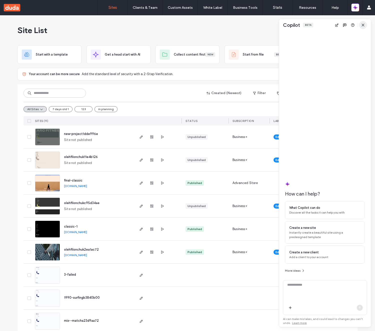
click at [364, 25] on icon "button" at bounding box center [363, 25] width 4 height 4
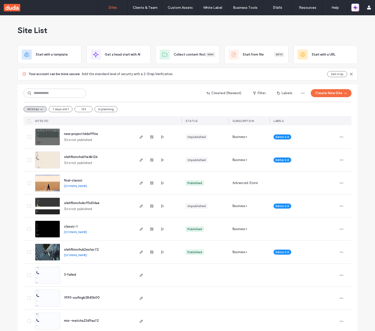
click at [356, 6] on icon "button" at bounding box center [355, 7] width 5 height 5
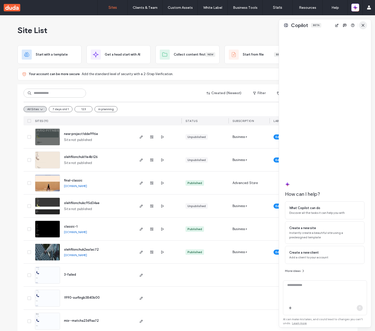
click at [363, 28] on span "button" at bounding box center [363, 25] width 8 height 8
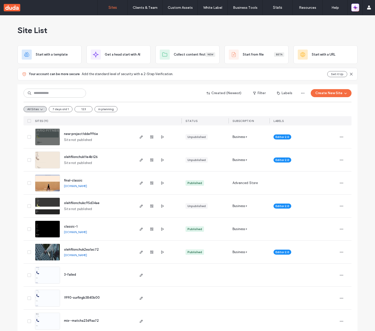
click at [355, 10] on icon "button" at bounding box center [356, 9] width 2 height 2
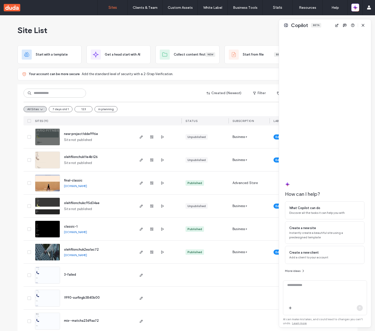
click at [323, 58] on div at bounding box center [325, 102] width 80 height 142
click at [363, 26] on icon "button" at bounding box center [363, 26] width 4 height 4
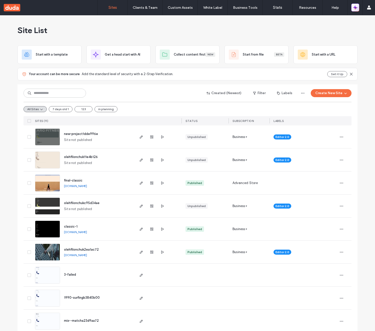
click at [356, 7] on icon "button" at bounding box center [355, 7] width 5 height 5
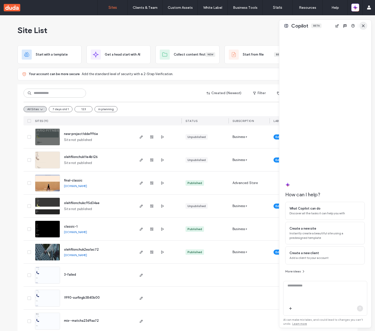
click at [363, 24] on icon "button" at bounding box center [363, 26] width 4 height 4
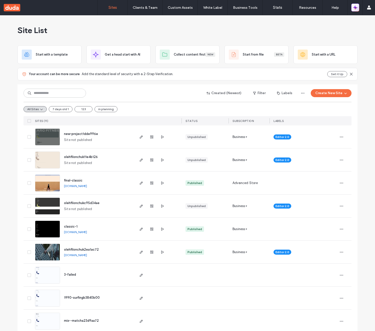
click at [356, 8] on icon "button" at bounding box center [356, 9] width 2 height 2
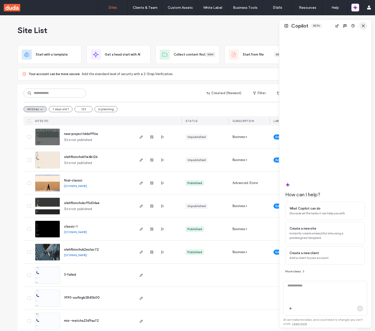
click at [364, 26] on icon "button" at bounding box center [363, 26] width 4 height 4
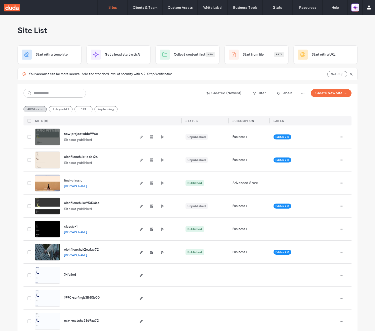
click at [358, 10] on button "button" at bounding box center [355, 8] width 8 height 8
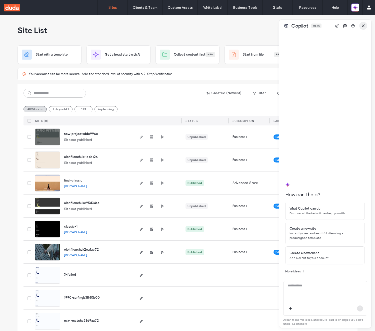
click at [368, 26] on div "Copilot Beta" at bounding box center [325, 26] width 92 height 12
click at [366, 26] on span "button" at bounding box center [363, 26] width 8 height 8
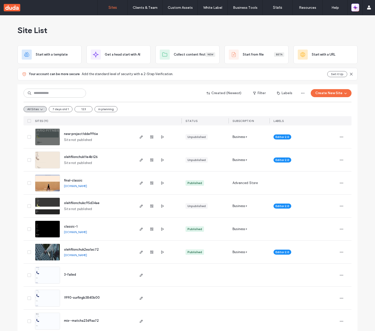
click at [357, 10] on icon "button" at bounding box center [355, 7] width 5 height 5
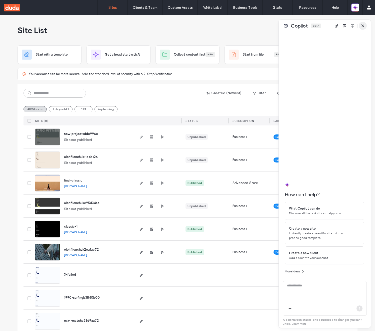
click at [363, 26] on use "button" at bounding box center [363, 26] width 2 height 2
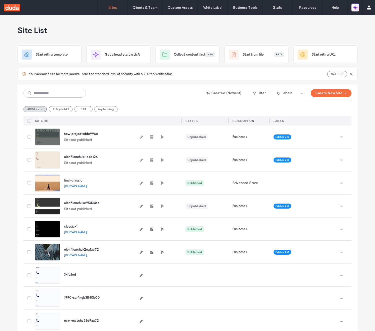
click at [354, 7] on icon "button" at bounding box center [355, 7] width 5 height 5
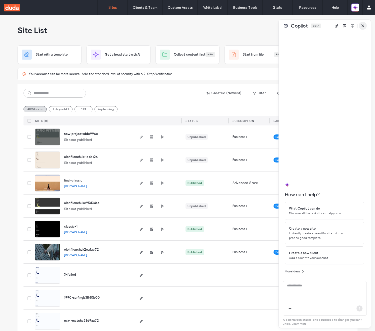
click at [365, 25] on icon "button" at bounding box center [363, 26] width 4 height 4
click at [363, 25] on use "button" at bounding box center [363, 26] width 2 height 2
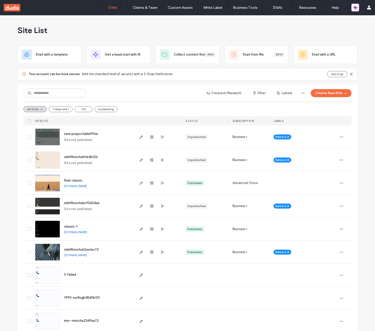
click at [357, 5] on icon "button" at bounding box center [355, 7] width 5 height 5
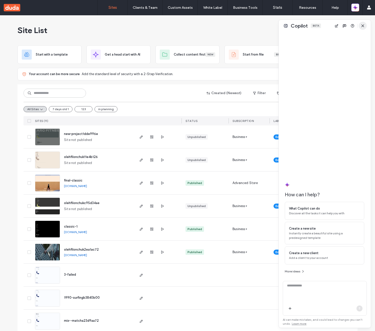
click at [363, 25] on icon "button" at bounding box center [363, 26] width 4 height 4
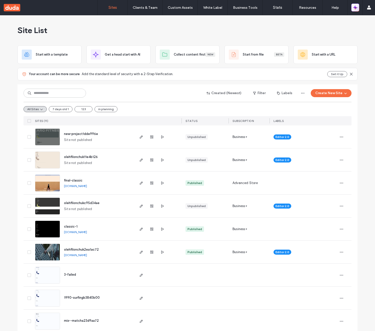
click at [355, 8] on icon "button" at bounding box center [355, 8] width 1 height 1
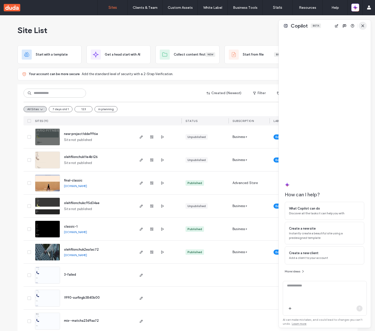
click at [363, 27] on icon "button" at bounding box center [363, 26] width 4 height 4
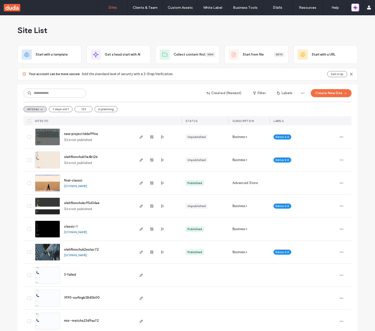
click at [358, 10] on button "button" at bounding box center [355, 8] width 8 height 8
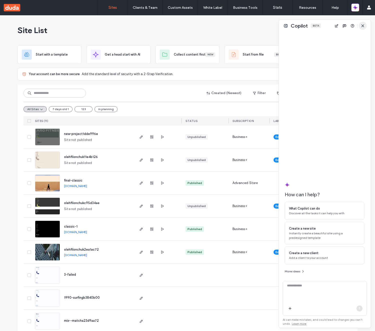
click at [364, 24] on icon "button" at bounding box center [363, 26] width 4 height 4
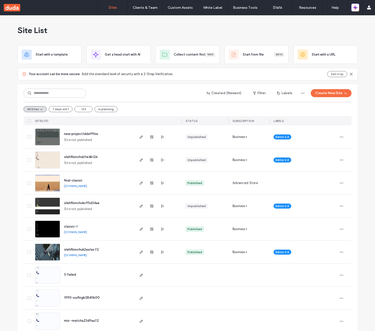
click at [357, 9] on icon "button" at bounding box center [355, 7] width 5 height 5
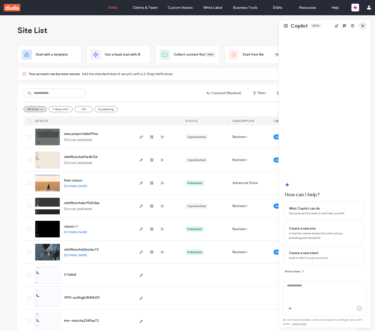
click at [364, 25] on icon "button" at bounding box center [363, 26] width 4 height 4
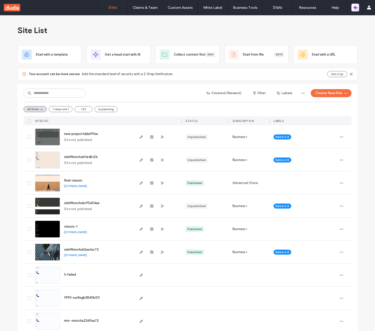
click at [355, 9] on icon "button" at bounding box center [356, 9] width 2 height 2
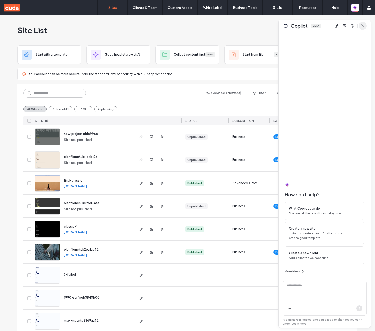
click at [365, 23] on span "button" at bounding box center [363, 26] width 8 height 8
click at [261, 25] on div "Site List" at bounding box center [188, 30] width 340 height 30
click at [353, 9] on icon "button" at bounding box center [355, 7] width 5 height 5
click at [356, 8] on icon "button" at bounding box center [356, 9] width 2 height 2
click at [368, 33] on div "How can I help? What Copilot can do Discover all the tasks it can help you with…" at bounding box center [325, 153] width 92 height 243
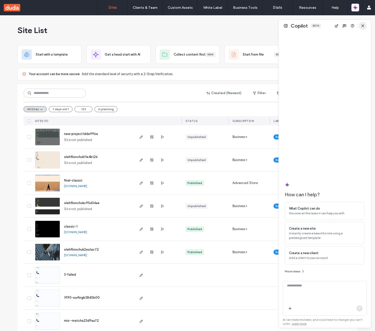
click at [364, 26] on icon "button" at bounding box center [363, 26] width 4 height 4
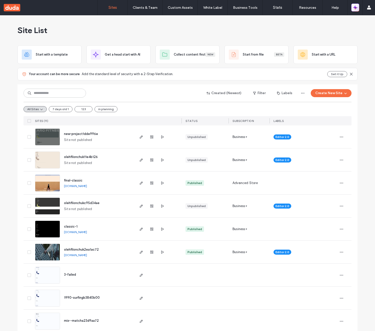
click at [358, 8] on icon "button" at bounding box center [355, 7] width 5 height 5
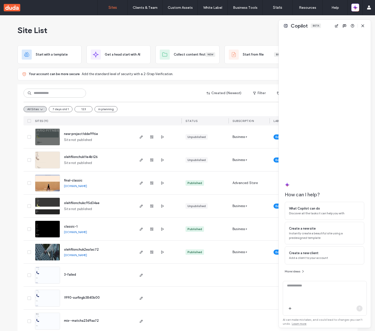
click at [363, 26] on icon "button" at bounding box center [363, 26] width 4 height 4
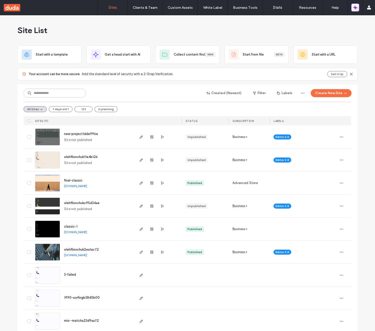
click at [357, 11] on span "button" at bounding box center [355, 7] width 5 height 7
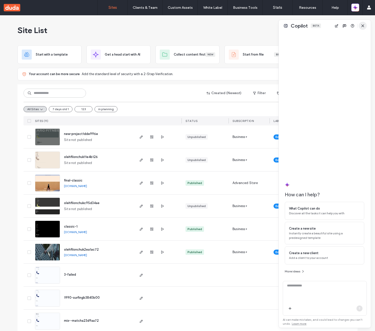
click at [363, 22] on span "button" at bounding box center [363, 26] width 8 height 8
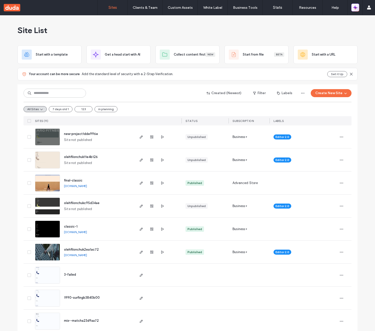
click at [355, 10] on span "button" at bounding box center [355, 7] width 5 height 7
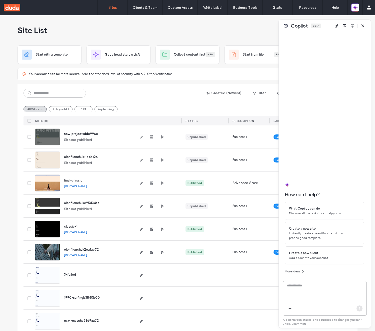
click at [329, 286] on textarea at bounding box center [325, 293] width 84 height 20
click at [361, 25] on icon "button" at bounding box center [363, 26] width 4 height 4
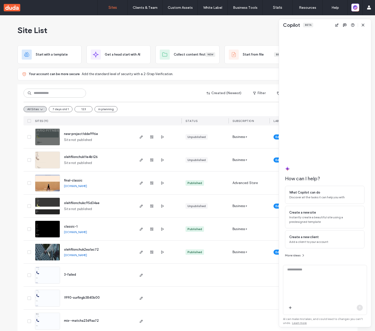
click at [363, 23] on icon "button" at bounding box center [363, 25] width 4 height 4
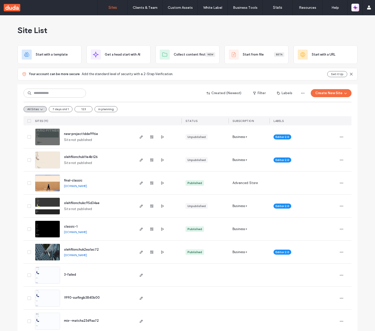
click at [356, 7] on icon "button" at bounding box center [355, 6] width 1 height 1
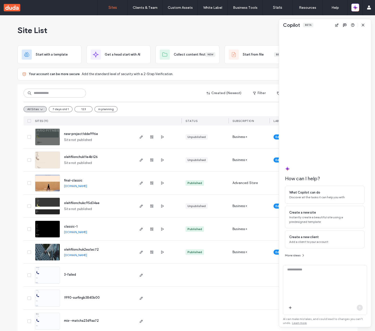
click at [363, 30] on div "Copilot Beta" at bounding box center [325, 25] width 92 height 12
click at [364, 27] on span "button" at bounding box center [363, 25] width 8 height 8
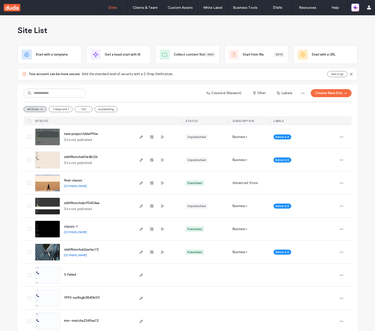
click at [354, 6] on icon "button" at bounding box center [355, 7] width 5 height 5
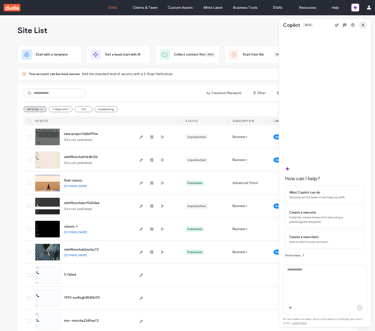
click at [363, 23] on icon "button" at bounding box center [363, 25] width 4 height 4
click at [357, 6] on icon "button" at bounding box center [355, 7] width 5 height 5
click at [364, 21] on span "button" at bounding box center [363, 25] width 8 height 8
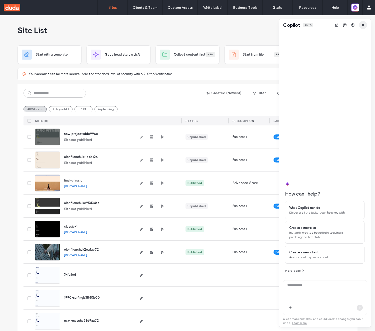
click at [364, 22] on span "button" at bounding box center [363, 25] width 8 height 8
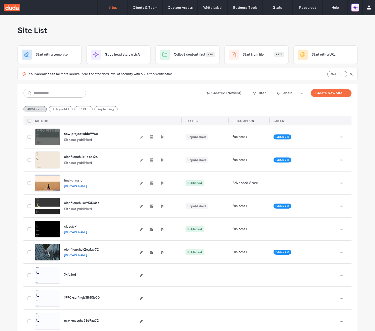
click at [352, 8] on button "button" at bounding box center [355, 8] width 8 height 8
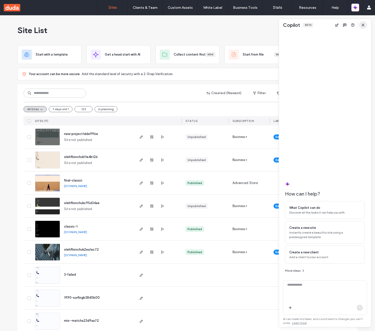
click at [366, 24] on span "button" at bounding box center [363, 25] width 8 height 8
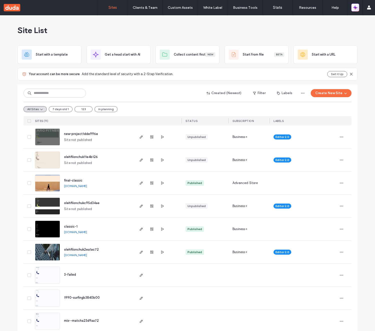
click at [355, 9] on icon "button" at bounding box center [356, 9] width 2 height 2
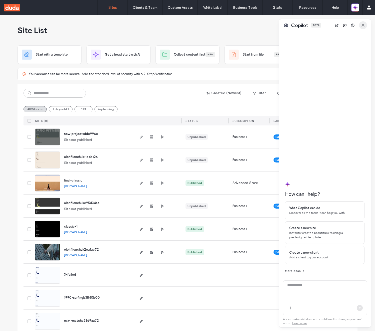
click at [365, 24] on span "button" at bounding box center [363, 25] width 8 height 8
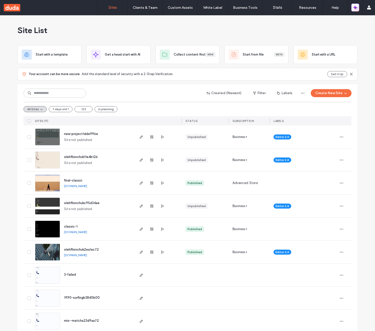
click at [357, 10] on span "button" at bounding box center [355, 7] width 5 height 7
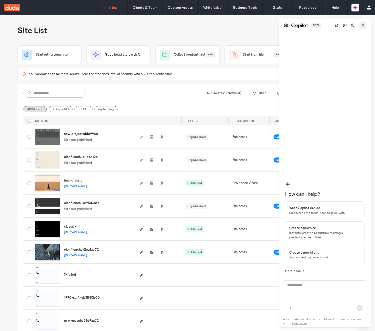
click at [365, 25] on icon "button" at bounding box center [363, 25] width 4 height 4
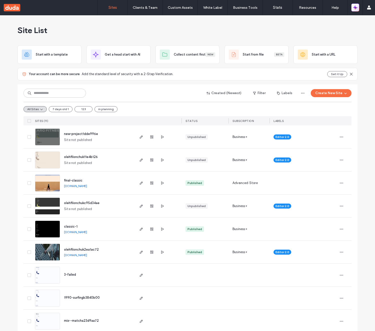
click at [357, 10] on span "button" at bounding box center [355, 7] width 5 height 7
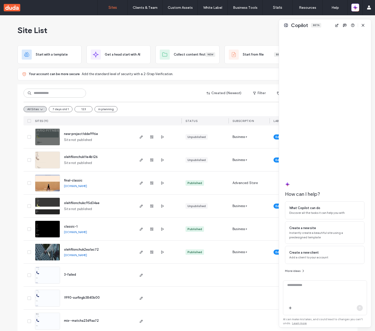
click at [364, 24] on icon "button" at bounding box center [363, 25] width 4 height 4
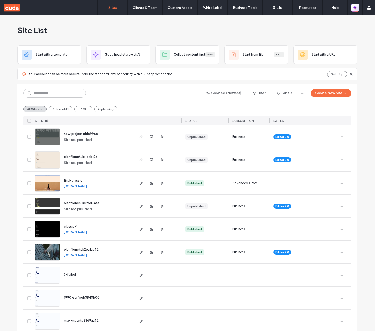
click at [357, 10] on span "button" at bounding box center [355, 7] width 5 height 7
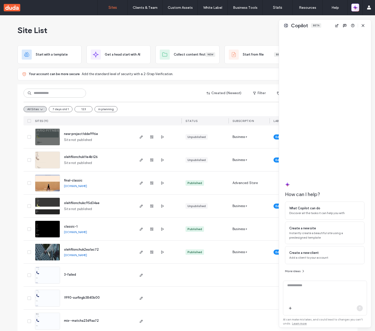
click at [356, 6] on icon "button" at bounding box center [355, 7] width 5 height 5
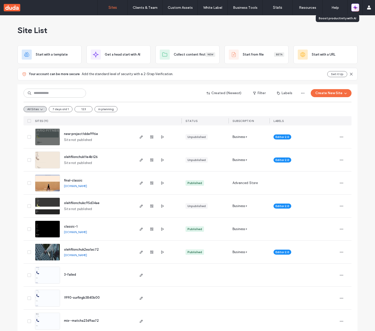
click at [356, 7] on icon "button" at bounding box center [356, 6] width 2 height 2
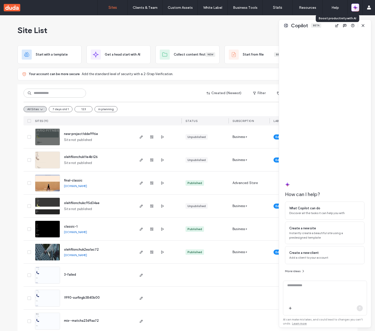
click at [356, 7] on icon "button" at bounding box center [356, 6] width 2 height 2
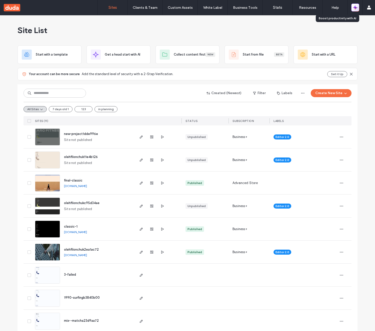
click at [356, 7] on icon "button" at bounding box center [356, 6] width 2 height 2
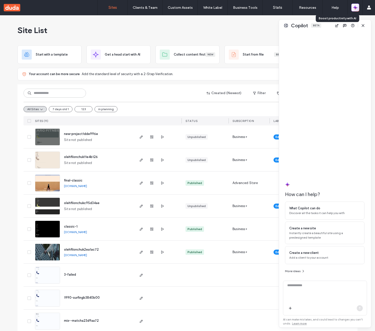
click at [356, 7] on icon "button" at bounding box center [356, 6] width 2 height 2
click at [354, 8] on icon "button" at bounding box center [355, 7] width 5 height 5
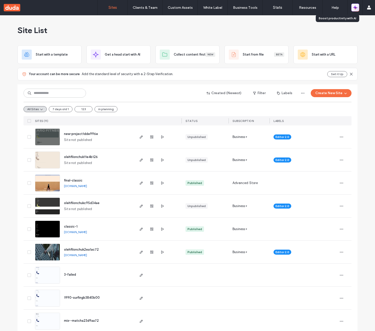
click at [354, 8] on icon "button" at bounding box center [354, 9] width 2 height 2
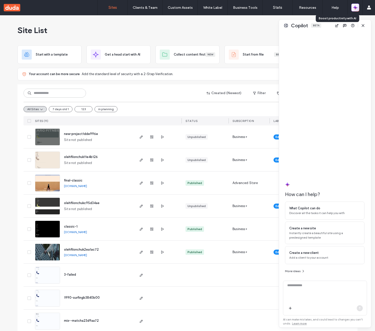
click at [355, 8] on icon "button" at bounding box center [355, 8] width 1 height 1
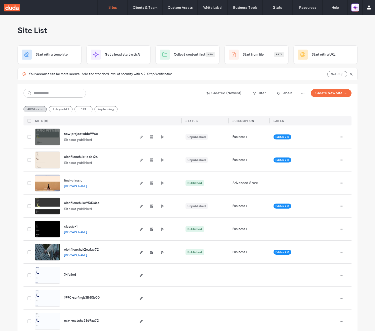
click at [354, 8] on icon "button" at bounding box center [354, 9] width 2 height 2
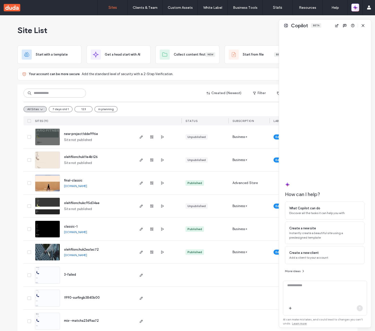
click at [354, 8] on icon "button" at bounding box center [354, 9] width 2 height 2
click at [356, 9] on icon "button" at bounding box center [355, 7] width 5 height 5
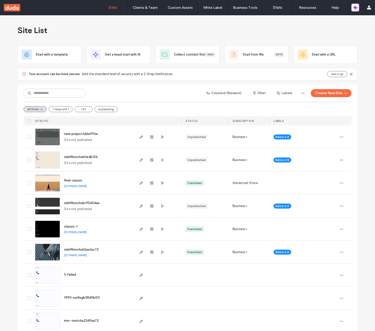
click at [356, 8] on icon "button" at bounding box center [355, 7] width 5 height 5
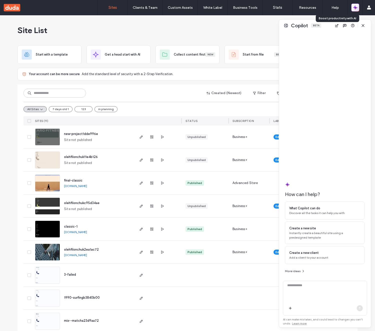
click at [356, 8] on icon "button" at bounding box center [355, 7] width 5 height 5
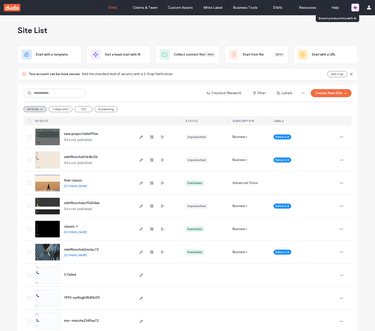
click at [356, 8] on icon "button" at bounding box center [355, 7] width 5 height 5
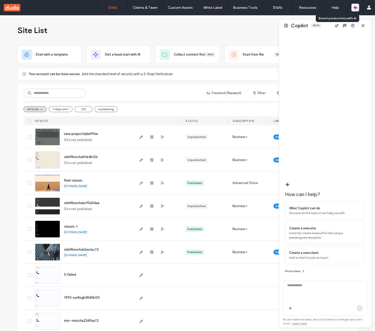
click at [356, 8] on icon "button" at bounding box center [355, 7] width 5 height 5
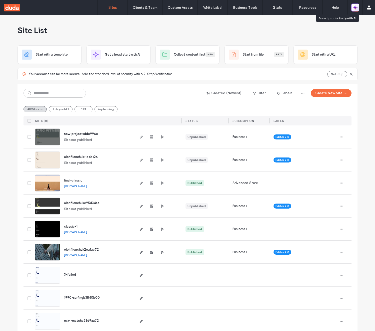
click at [356, 8] on icon "button" at bounding box center [355, 7] width 5 height 5
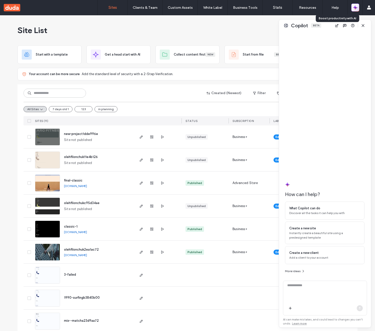
click at [356, 8] on icon "button" at bounding box center [355, 7] width 5 height 5
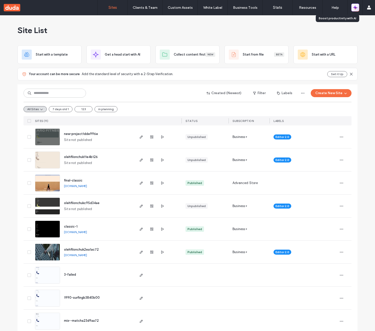
click at [356, 8] on icon "button" at bounding box center [355, 7] width 5 height 5
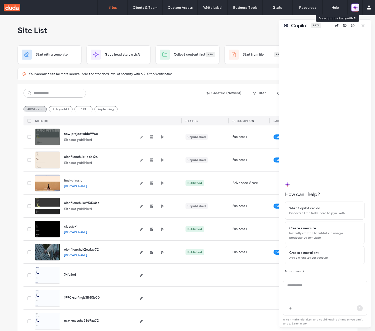
click at [356, 8] on icon "button" at bounding box center [355, 7] width 5 height 5
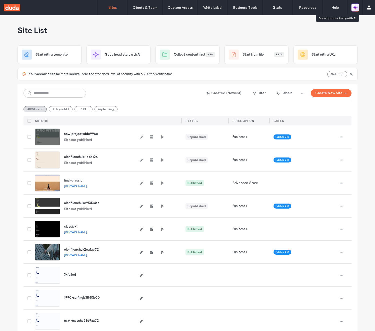
click at [356, 8] on icon "button" at bounding box center [355, 7] width 5 height 5
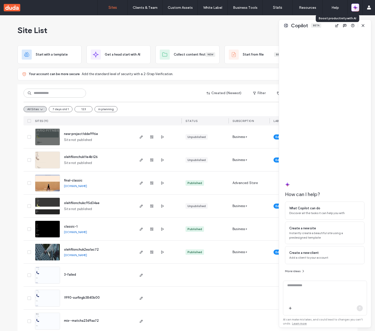
click at [356, 8] on icon "button" at bounding box center [355, 7] width 5 height 5
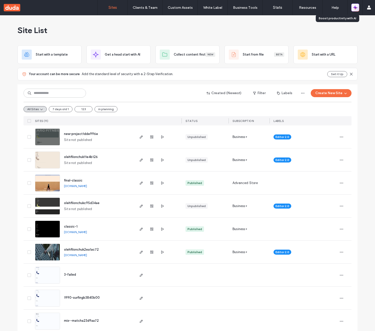
click at [353, 9] on icon "button" at bounding box center [355, 7] width 5 height 5
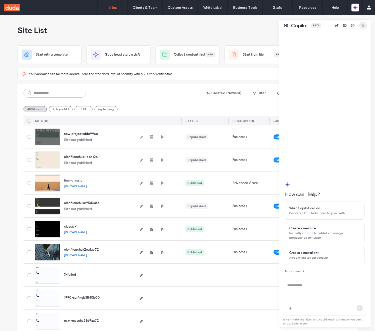
click at [362, 26] on icon "button" at bounding box center [363, 26] width 4 height 4
click at [362, 23] on span "button" at bounding box center [363, 26] width 8 height 8
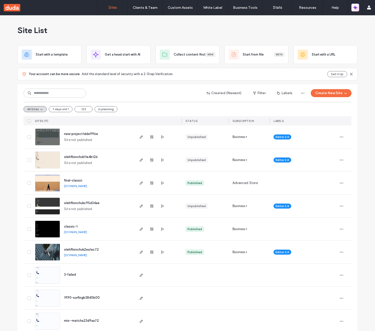
click at [356, 10] on span "button" at bounding box center [355, 7] width 5 height 7
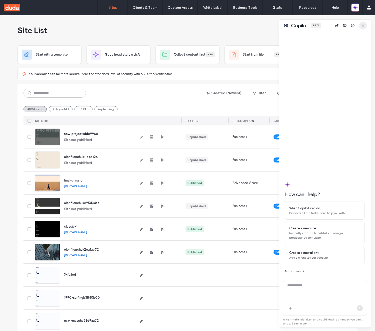
click at [364, 28] on span "button" at bounding box center [363, 26] width 8 height 8
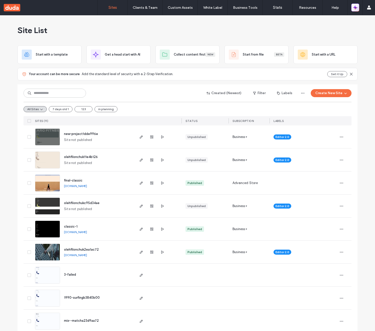
click at [357, 11] on button "button" at bounding box center [355, 8] width 8 height 8
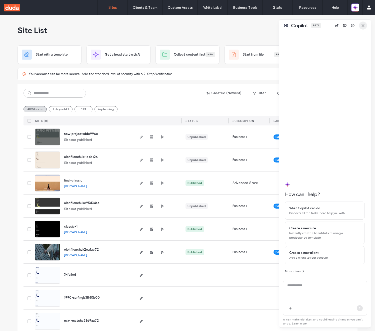
click at [363, 22] on span "button" at bounding box center [363, 26] width 8 height 8
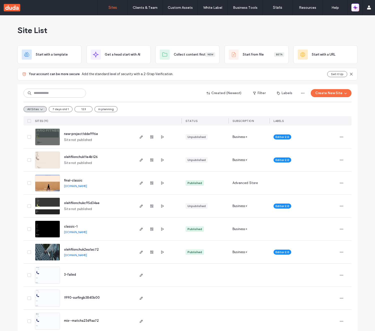
click at [356, 8] on icon "button" at bounding box center [356, 9] width 2 height 2
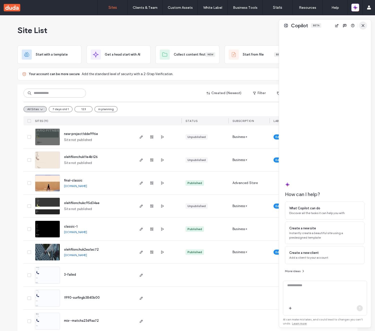
click at [364, 27] on icon "button" at bounding box center [363, 26] width 4 height 4
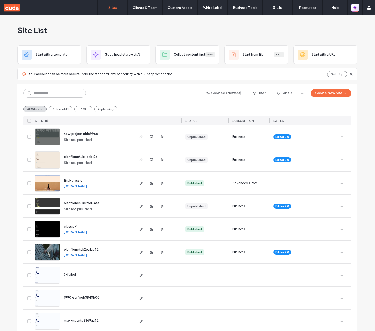
click at [355, 10] on span "button" at bounding box center [355, 7] width 5 height 7
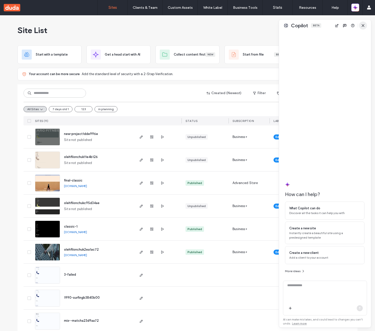
click at [364, 25] on icon "button" at bounding box center [363, 26] width 4 height 4
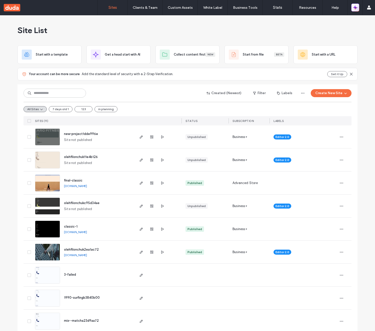
click at [356, 8] on icon "button" at bounding box center [355, 7] width 5 height 5
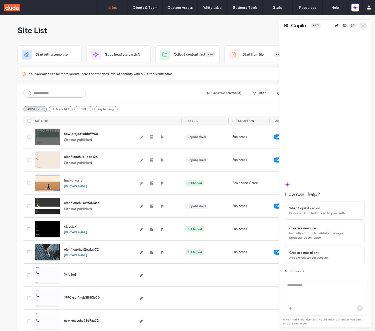
click at [363, 26] on icon "button" at bounding box center [363, 26] width 4 height 4
click at [364, 24] on icon "button" at bounding box center [363, 26] width 4 height 4
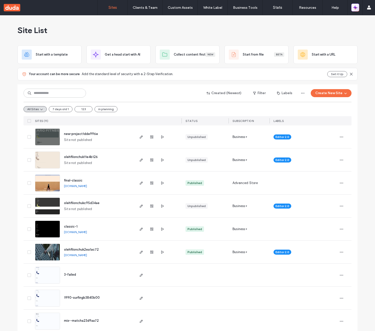
click at [357, 9] on icon "button" at bounding box center [355, 7] width 5 height 5
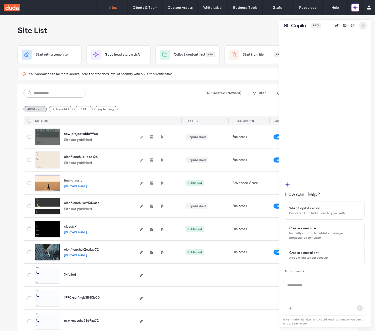
click at [363, 24] on icon "button" at bounding box center [363, 26] width 4 height 4
click at [363, 24] on icon "button" at bounding box center [363, 25] width 4 height 4
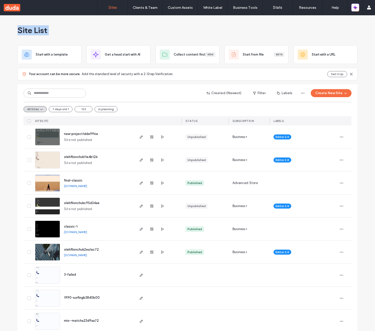
click at [363, 24] on div "Site List Start with a template Get a head start with AI Collect content first …" at bounding box center [187, 199] width 375 height 369
click at [357, 5] on icon "button" at bounding box center [355, 7] width 5 height 5
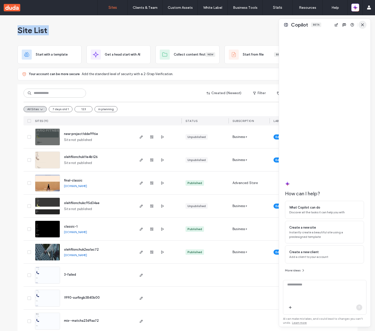
click at [355, 7] on body ".wqwq-1{fill:#231f20;} .cls-1q, .cls-2q { fill-rule: evenodd; } .cls-2q { fill:…" at bounding box center [187, 165] width 375 height 331
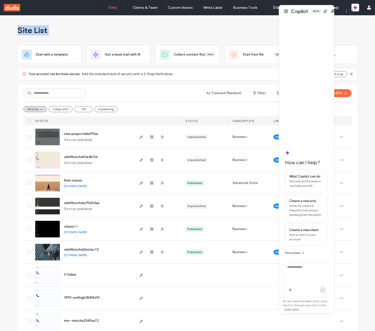
click at [355, 7] on icon "button" at bounding box center [356, 6] width 2 height 2
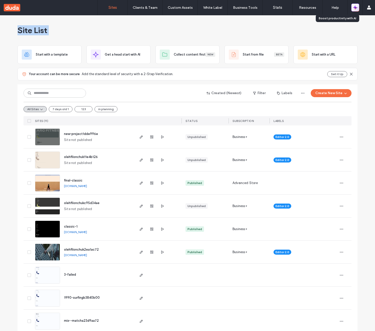
click at [356, 8] on icon "button" at bounding box center [355, 8] width 1 height 1
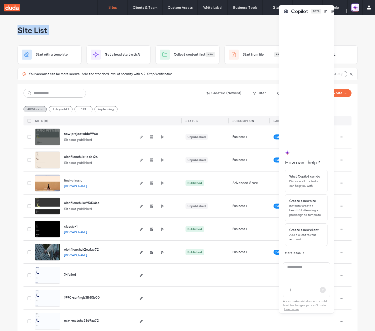
click at [356, 8] on icon "button" at bounding box center [355, 8] width 1 height 1
click at [356, 8] on span "button" at bounding box center [352, 11] width 8 height 8
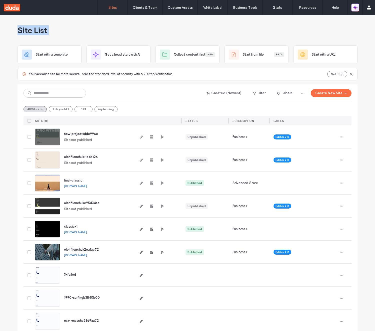
click at [356, 8] on icon "button" at bounding box center [355, 8] width 1 height 1
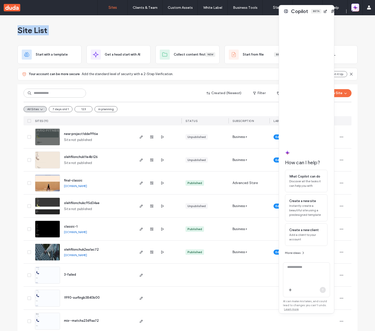
click at [356, 8] on icon "button" at bounding box center [355, 8] width 1 height 1
click at [285, 11] on button at bounding box center [286, 11] width 6 height 6
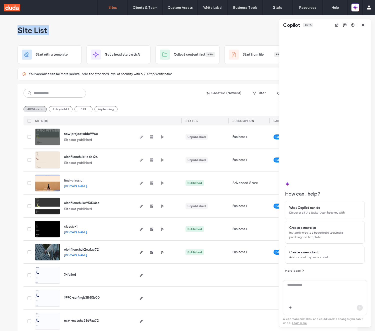
click at [362, 24] on icon "button" at bounding box center [363, 25] width 4 height 4
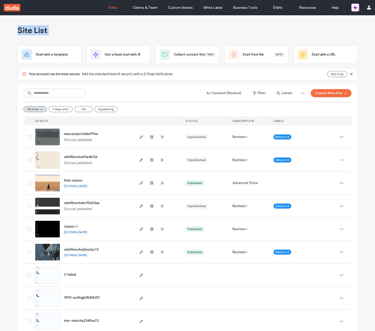
click at [356, 8] on icon "button" at bounding box center [355, 7] width 5 height 5
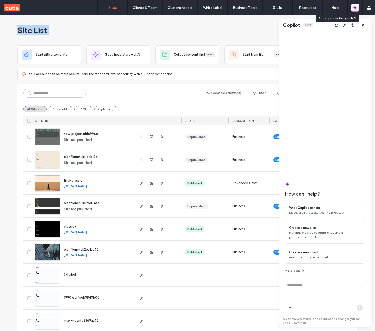
click at [356, 8] on icon "button" at bounding box center [355, 7] width 5 height 5
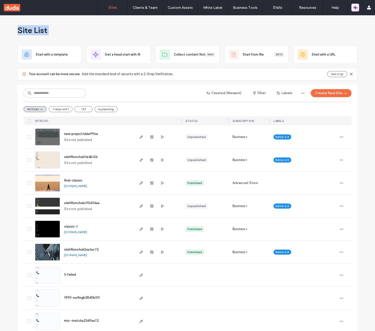
click at [357, 8] on icon "button" at bounding box center [356, 9] width 2 height 2
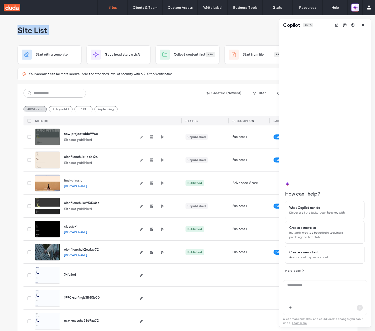
click at [357, 8] on icon "button" at bounding box center [356, 9] width 2 height 2
click at [363, 27] on span "button" at bounding box center [363, 25] width 8 height 8
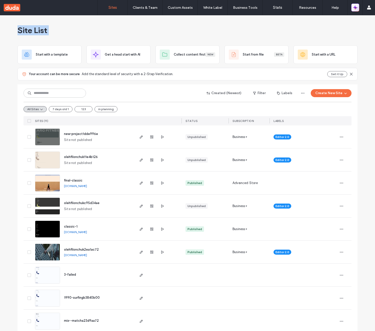
click at [357, 6] on icon "button" at bounding box center [355, 7] width 5 height 5
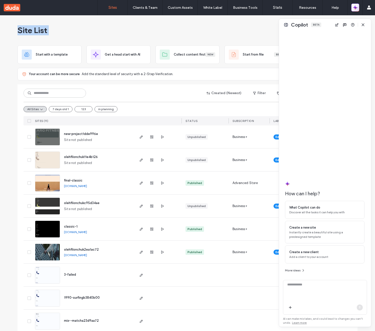
click at [357, 6] on icon "button" at bounding box center [355, 7] width 5 height 5
click at [364, 23] on icon "button" at bounding box center [363, 25] width 4 height 4
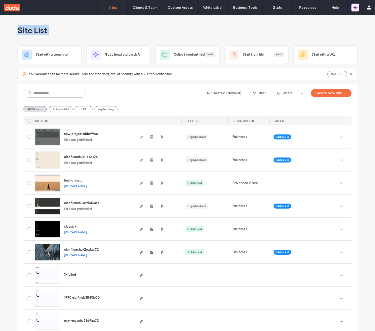
click at [357, 7] on icon "button" at bounding box center [355, 7] width 5 height 5
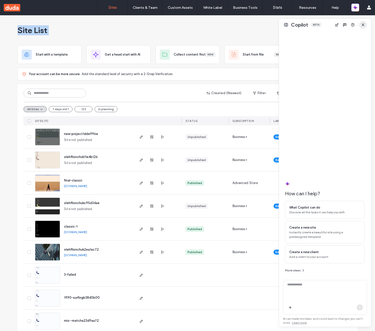
click at [365, 26] on span "button" at bounding box center [363, 25] width 8 height 8
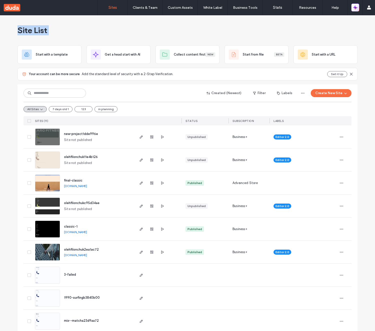
click at [357, 9] on icon "button" at bounding box center [355, 7] width 5 height 5
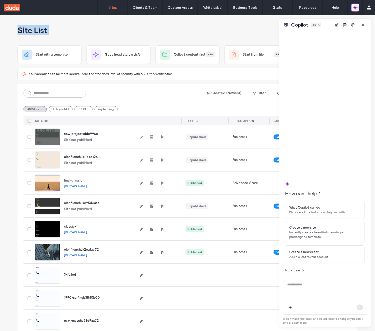
click at [357, 9] on icon "button" at bounding box center [355, 7] width 5 height 5
click at [363, 24] on icon "button" at bounding box center [363, 25] width 4 height 4
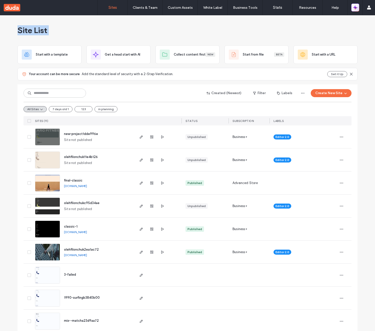
click at [355, 8] on icon "button" at bounding box center [355, 8] width 1 height 1
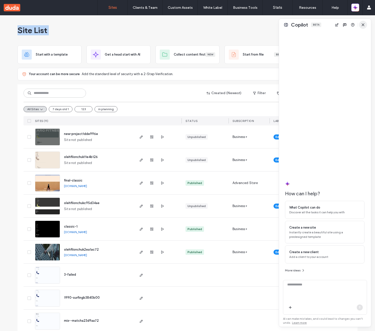
click at [364, 23] on icon "button" at bounding box center [363, 25] width 4 height 4
click at [362, 25] on icon "button" at bounding box center [363, 25] width 4 height 4
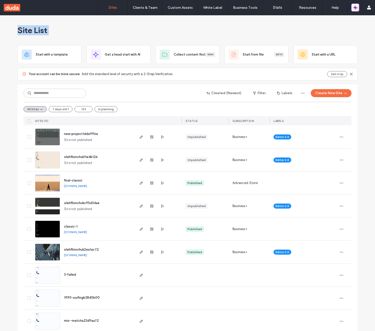
click at [356, 9] on icon "button" at bounding box center [355, 7] width 5 height 5
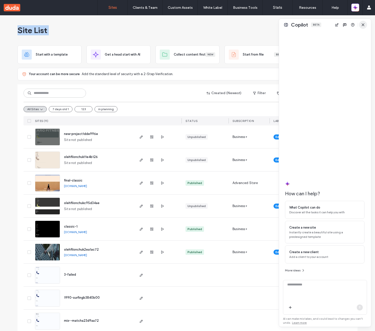
click at [364, 26] on icon "button" at bounding box center [363, 25] width 4 height 4
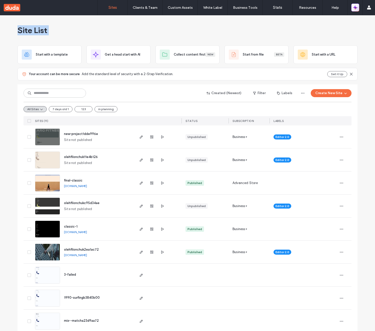
click at [353, 9] on icon "button" at bounding box center [355, 7] width 5 height 5
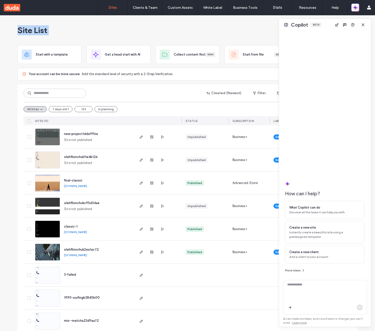
click at [354, 8] on icon "button" at bounding box center [354, 9] width 2 height 2
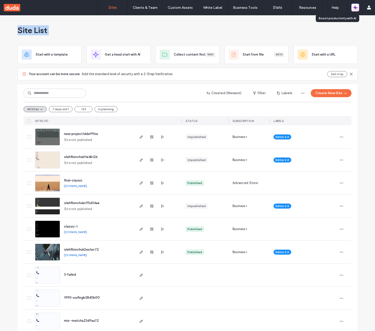
click at [354, 8] on icon "button" at bounding box center [354, 9] width 2 height 2
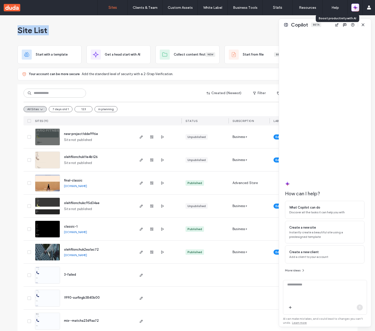
click at [354, 8] on icon "button" at bounding box center [354, 9] width 2 height 2
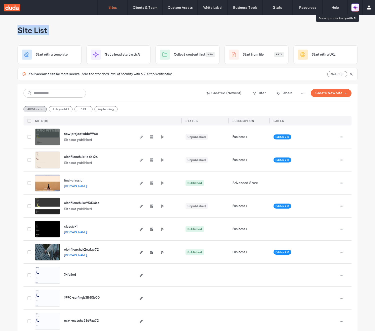
click at [356, 9] on icon "button" at bounding box center [355, 7] width 5 height 5
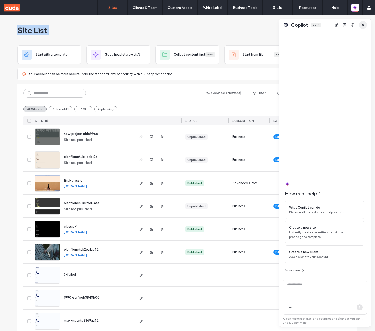
click at [363, 24] on icon "button" at bounding box center [363, 25] width 4 height 4
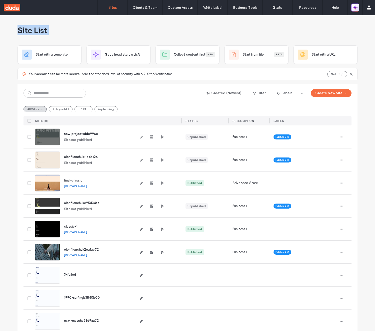
click at [358, 9] on button "button" at bounding box center [355, 8] width 8 height 8
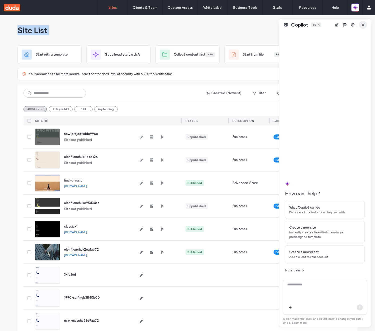
click at [365, 25] on icon "button" at bounding box center [363, 25] width 4 height 4
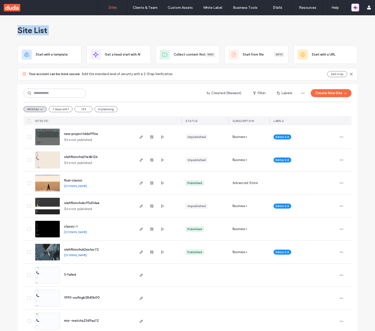
click at [356, 9] on icon "button" at bounding box center [356, 9] width 2 height 2
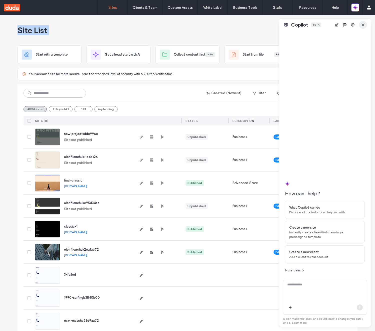
click at [364, 22] on span "button" at bounding box center [363, 25] width 8 height 8
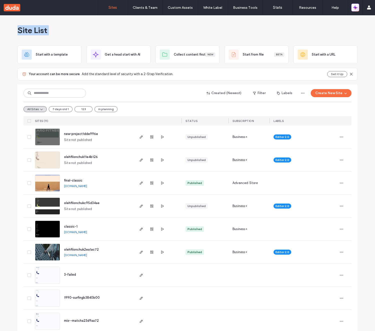
click at [355, 7] on icon "button" at bounding box center [354, 6] width 1 height 1
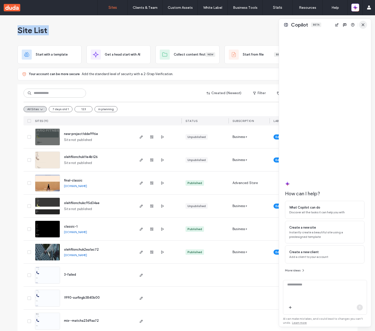
click at [364, 24] on icon "button" at bounding box center [363, 25] width 4 height 4
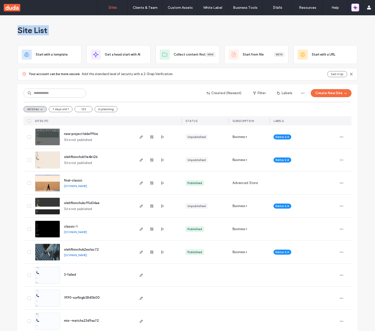
click at [354, 8] on icon "button" at bounding box center [354, 9] width 2 height 2
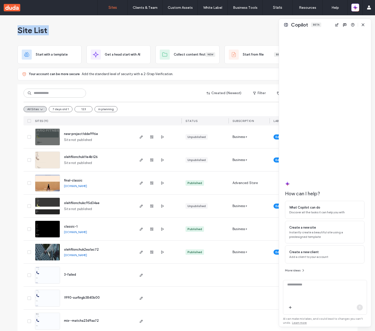
drag, startPoint x: 366, startPoint y: 23, endPoint x: 363, endPoint y: 19, distance: 5.1
click at [366, 23] on span "button" at bounding box center [363, 25] width 8 height 8
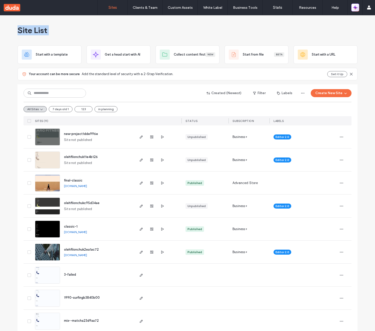
click at [356, 8] on icon "button" at bounding box center [356, 9] width 2 height 2
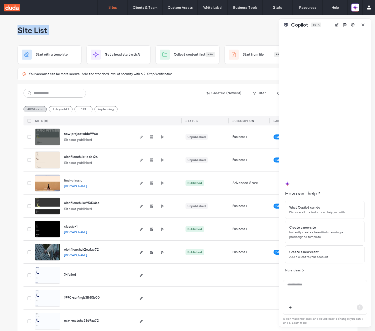
click at [367, 23] on div "Copilot Beta" at bounding box center [325, 25] width 92 height 12
click at [366, 24] on span "button" at bounding box center [363, 25] width 8 height 8
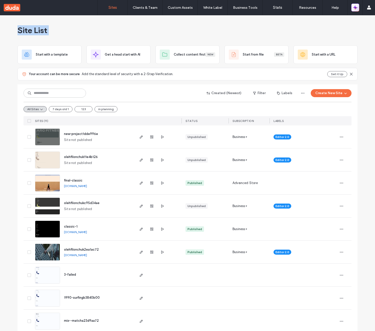
click at [355, 8] on icon "button" at bounding box center [354, 8] width 1 height 1
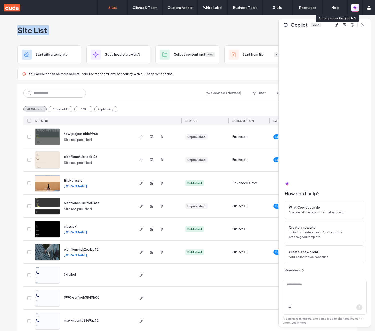
click at [355, 8] on icon "button" at bounding box center [354, 8] width 1 height 1
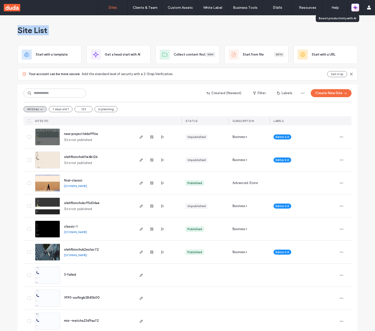
click at [355, 8] on icon "button" at bounding box center [354, 8] width 1 height 1
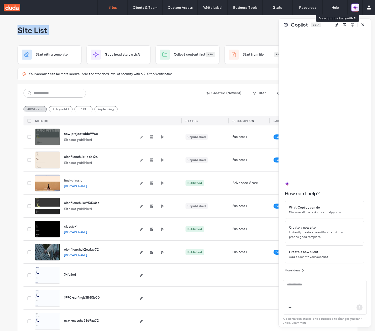
click at [355, 8] on icon "button" at bounding box center [354, 8] width 1 height 1
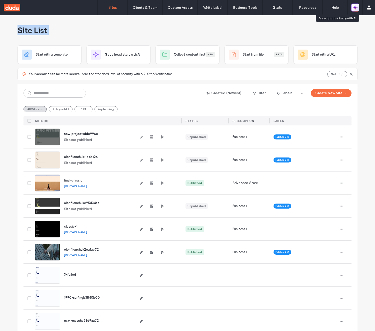
click at [355, 8] on icon "button" at bounding box center [354, 8] width 1 height 1
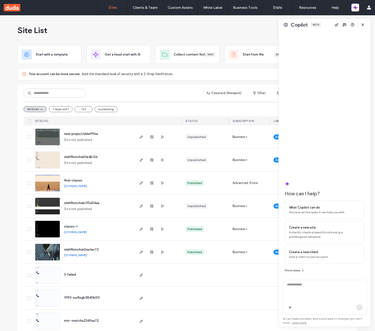
click at [353, 280] on div at bounding box center [325, 291] width 84 height 22
click at [350, 286] on textarea at bounding box center [325, 292] width 84 height 20
click at [361, 24] on icon "button" at bounding box center [363, 25] width 4 height 4
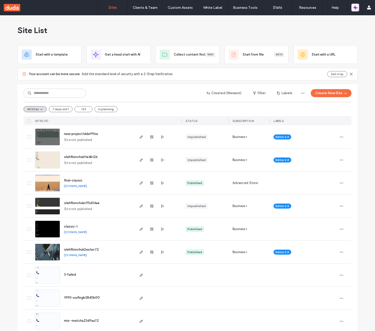
click at [356, 7] on icon "button" at bounding box center [356, 6] width 2 height 2
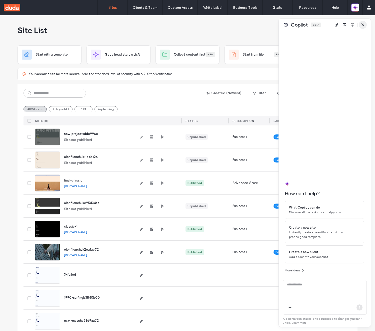
click at [366, 26] on span "button" at bounding box center [363, 25] width 8 height 8
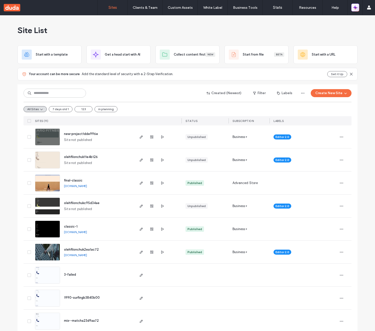
click at [356, 5] on icon "button" at bounding box center [355, 7] width 5 height 5
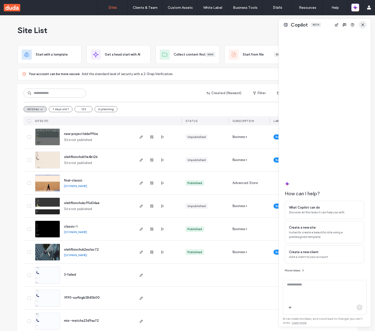
click at [362, 22] on span "button" at bounding box center [363, 25] width 8 height 8
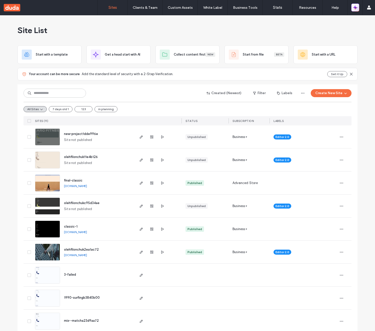
click at [356, 8] on icon "button" at bounding box center [356, 9] width 2 height 2
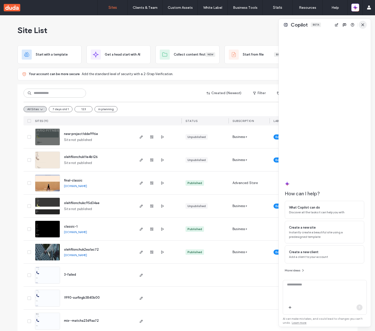
click at [362, 25] on use "button" at bounding box center [363, 25] width 2 height 2
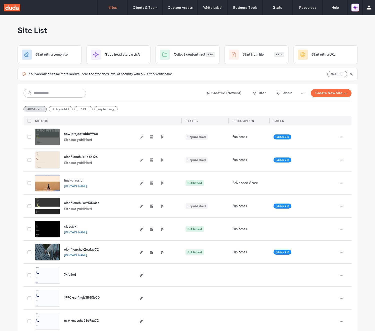
click at [359, 10] on button "button" at bounding box center [355, 8] width 8 height 8
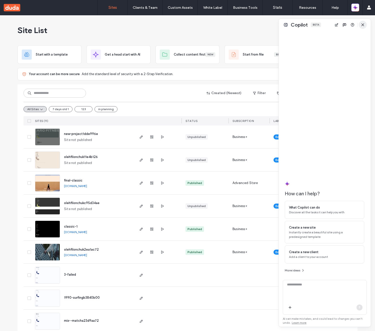
click at [364, 24] on icon "button" at bounding box center [363, 25] width 4 height 4
click at [363, 23] on icon "button" at bounding box center [363, 25] width 4 height 4
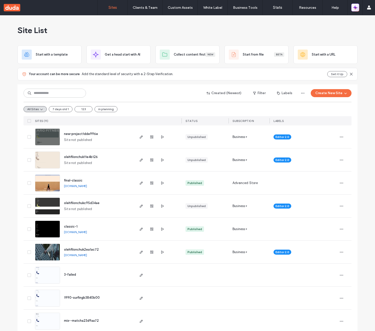
click at [355, 9] on icon "button" at bounding box center [354, 9] width 2 height 2
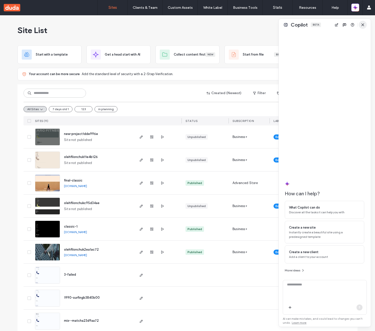
click at [363, 24] on icon "button" at bounding box center [363, 25] width 4 height 4
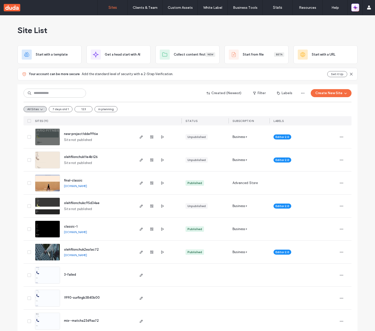
click at [357, 8] on icon "button" at bounding box center [355, 7] width 5 height 5
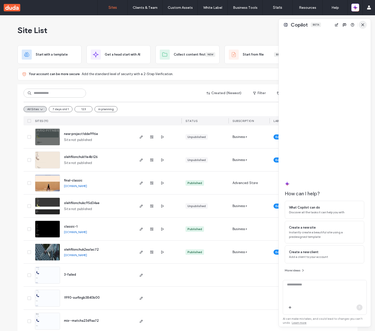
click at [363, 24] on icon "button" at bounding box center [363, 25] width 4 height 4
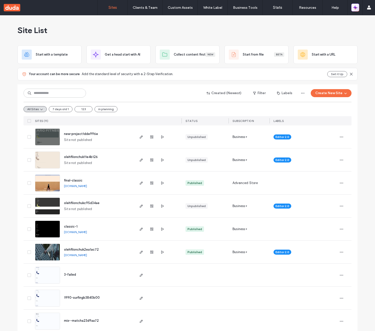
click at [356, 7] on icon "button" at bounding box center [356, 6] width 2 height 2
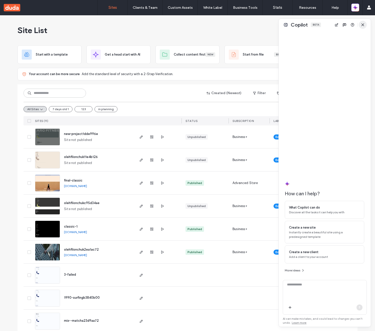
click at [363, 25] on use "button" at bounding box center [363, 25] width 2 height 2
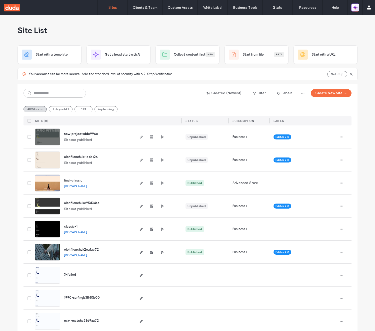
click at [353, 7] on icon "button" at bounding box center [355, 7] width 5 height 5
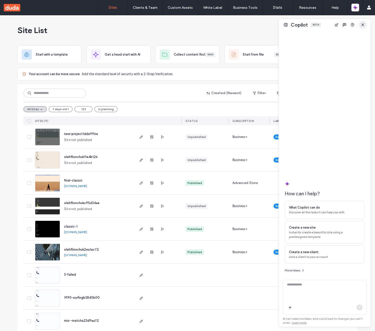
click at [362, 24] on icon "button" at bounding box center [363, 25] width 4 height 4
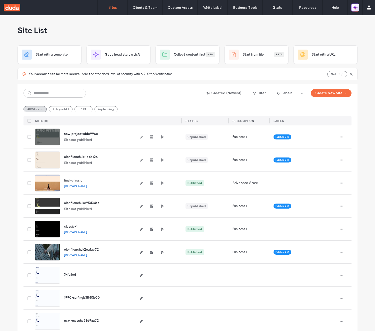
click at [356, 10] on icon "button" at bounding box center [355, 7] width 5 height 5
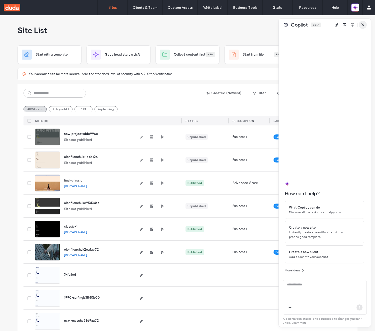
click at [361, 23] on icon "button" at bounding box center [363, 25] width 4 height 4
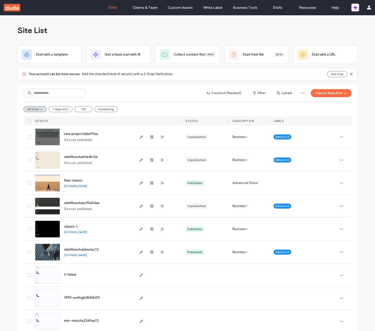
click at [356, 11] on span "button" at bounding box center [355, 7] width 5 height 7
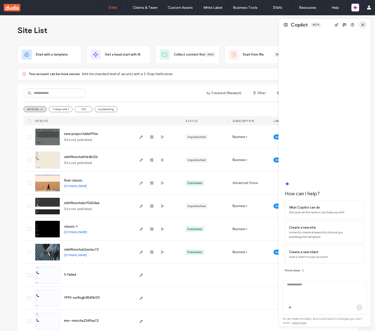
click at [362, 25] on icon "button" at bounding box center [363, 25] width 4 height 4
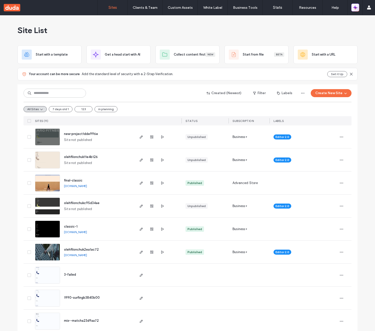
click at [356, 9] on icon "button" at bounding box center [355, 7] width 5 height 5
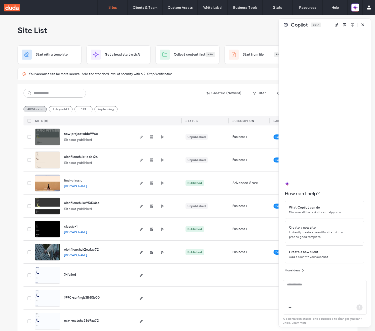
click at [363, 24] on use "button" at bounding box center [363, 25] width 2 height 2
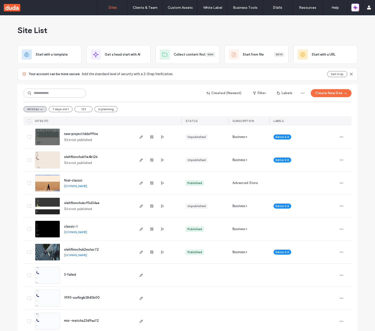
click at [357, 7] on icon "button" at bounding box center [355, 7] width 5 height 5
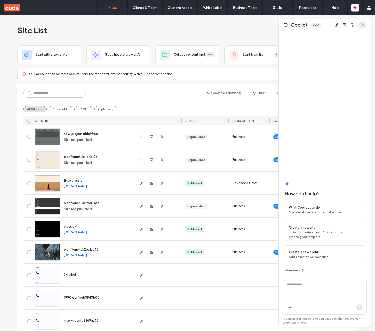
click at [362, 24] on use "button" at bounding box center [363, 25] width 2 height 2
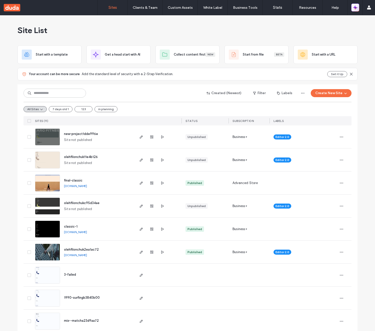
click at [354, 7] on icon "button" at bounding box center [354, 6] width 2 height 2
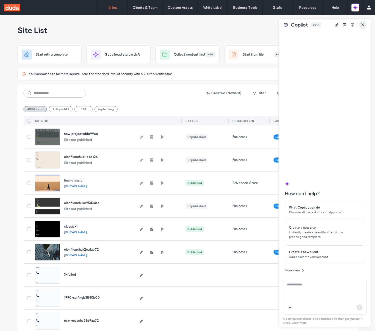
click at [362, 23] on icon "button" at bounding box center [363, 25] width 4 height 4
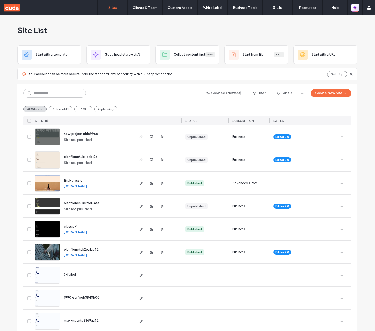
click at [354, 6] on icon "button" at bounding box center [355, 7] width 5 height 5
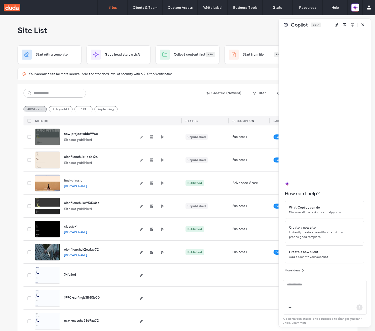
click at [360, 22] on span "button" at bounding box center [363, 25] width 8 height 8
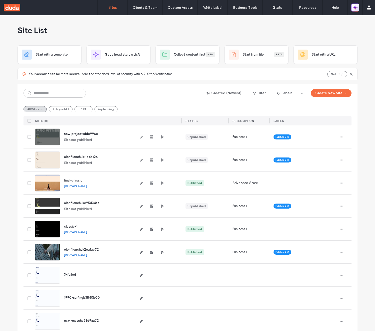
click at [354, 7] on icon "button" at bounding box center [354, 6] width 2 height 2
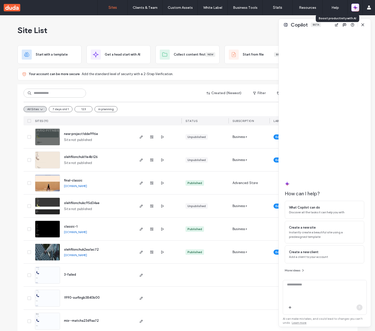
click at [354, 7] on icon "button" at bounding box center [354, 6] width 2 height 2
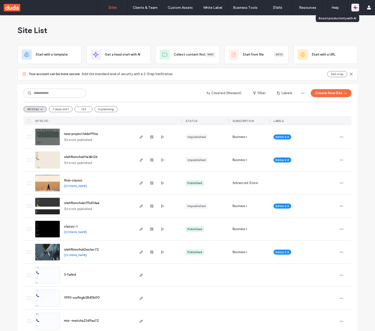
click at [354, 7] on icon "button" at bounding box center [354, 6] width 2 height 2
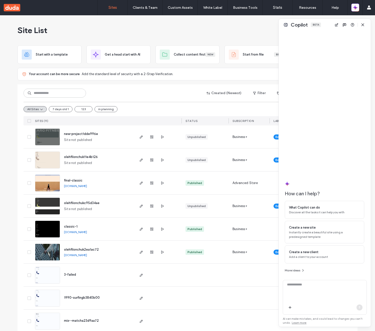
drag, startPoint x: 371, startPoint y: 23, endPoint x: 0, endPoint y: 26, distance: 370.8
click at [0, 330] on div at bounding box center [187, 331] width 375 height 0
click at [297, 330] on div at bounding box center [187, 331] width 375 height 0
click at [247, 40] on div "Site List" at bounding box center [188, 30] width 340 height 30
click at [364, 23] on icon "button" at bounding box center [363, 25] width 4 height 4
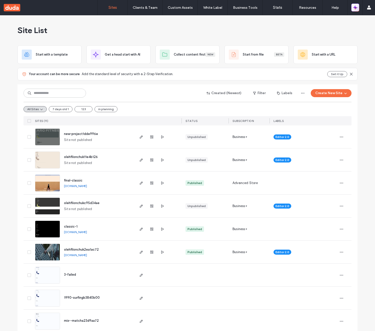
click at [357, 7] on icon "button" at bounding box center [355, 7] width 5 height 5
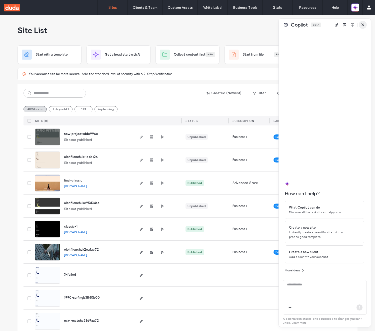
click at [362, 23] on icon "button" at bounding box center [363, 25] width 4 height 4
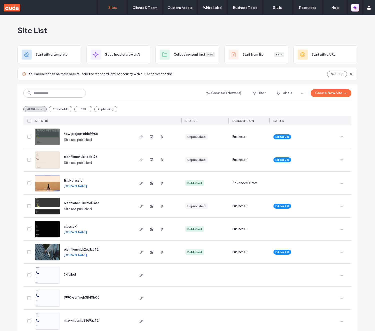
click at [357, 9] on icon "button" at bounding box center [355, 7] width 5 height 5
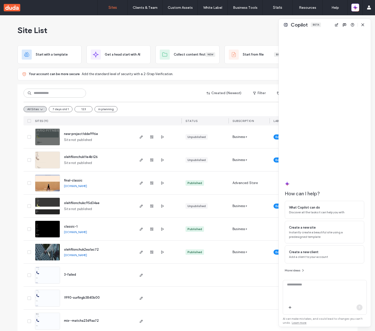
click at [363, 25] on use "button" at bounding box center [363, 25] width 2 height 2
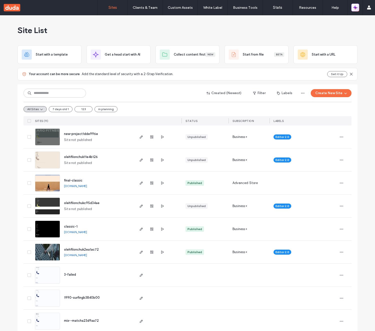
click at [357, 8] on icon "button" at bounding box center [355, 7] width 5 height 5
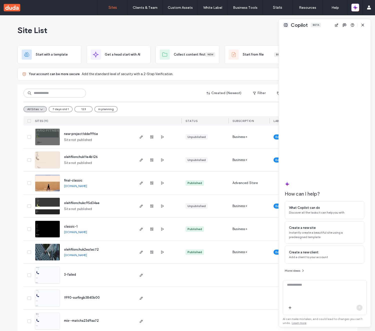
click at [287, 25] on button at bounding box center [286, 25] width 6 height 6
click at [354, 10] on icon "button" at bounding box center [355, 7] width 5 height 5
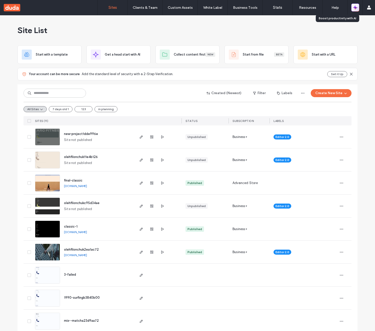
click at [354, 10] on icon "button" at bounding box center [355, 7] width 5 height 5
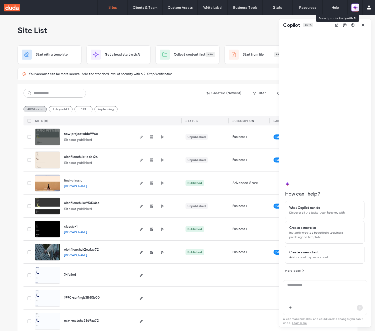
click at [354, 10] on icon "button" at bounding box center [355, 7] width 5 height 5
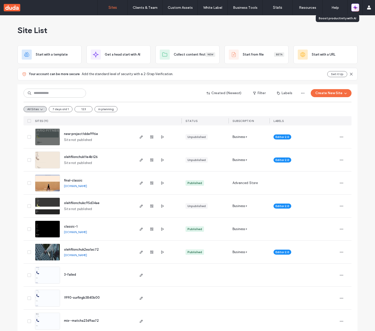
click at [354, 10] on icon "button" at bounding box center [355, 7] width 5 height 5
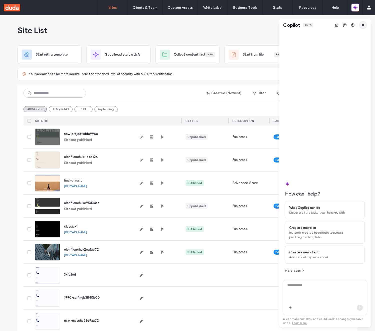
click at [361, 23] on span "button" at bounding box center [363, 25] width 8 height 8
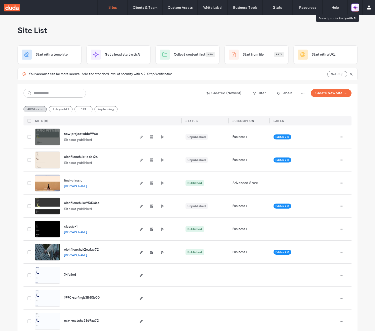
click at [355, 6] on icon "button" at bounding box center [356, 6] width 2 height 2
click at [356, 9] on icon "button" at bounding box center [356, 9] width 2 height 2
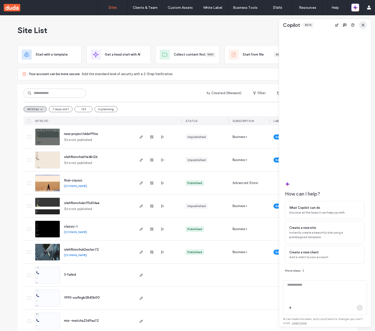
click at [364, 25] on icon "button" at bounding box center [363, 25] width 4 height 4
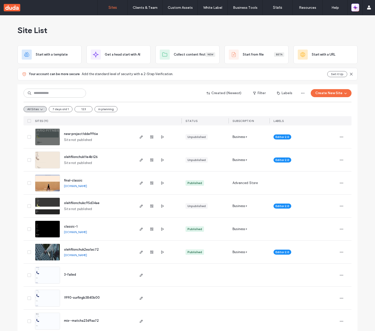
click at [356, 7] on icon "button" at bounding box center [356, 6] width 2 height 2
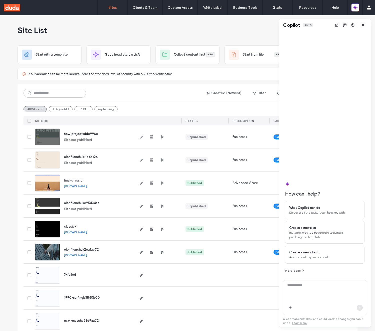
click at [364, 25] on use "button" at bounding box center [363, 25] width 2 height 2
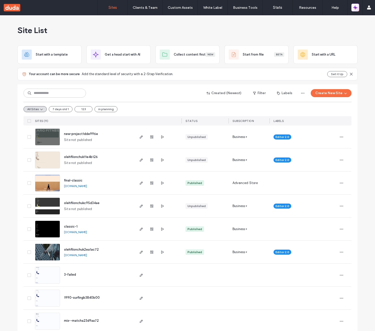
click at [356, 6] on icon "button" at bounding box center [355, 7] width 5 height 5
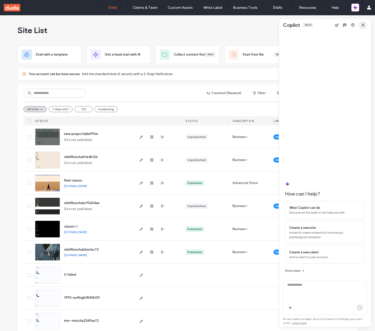
click at [366, 25] on span "button" at bounding box center [363, 25] width 8 height 8
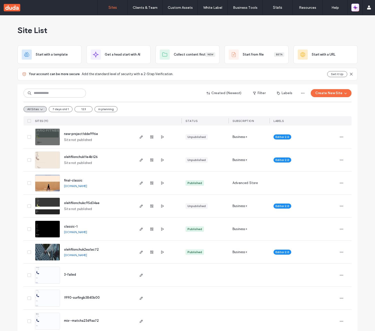
click at [356, 8] on icon "button" at bounding box center [355, 8] width 1 height 1
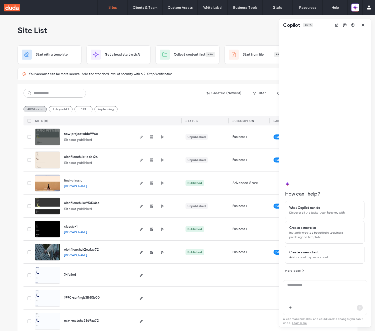
drag, startPoint x: 363, startPoint y: 27, endPoint x: 361, endPoint y: 21, distance: 6.7
click at [363, 27] on span "button" at bounding box center [363, 25] width 8 height 8
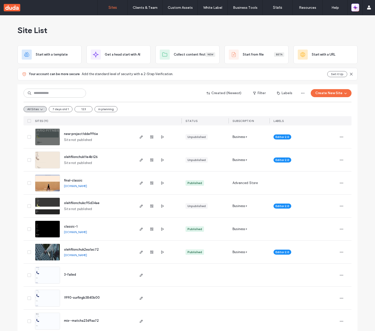
click at [356, 8] on icon "button" at bounding box center [356, 9] width 2 height 2
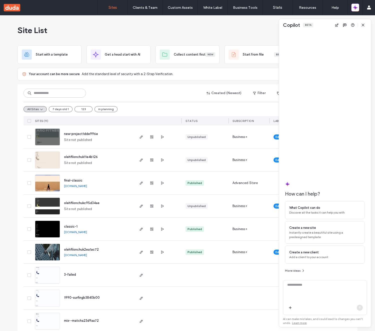
drag, startPoint x: 366, startPoint y: 26, endPoint x: 364, endPoint y: 23, distance: 4.1
click at [366, 26] on span "button" at bounding box center [363, 25] width 8 height 8
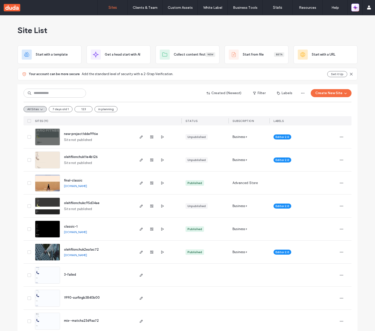
click at [355, 8] on icon "button" at bounding box center [354, 9] width 2 height 2
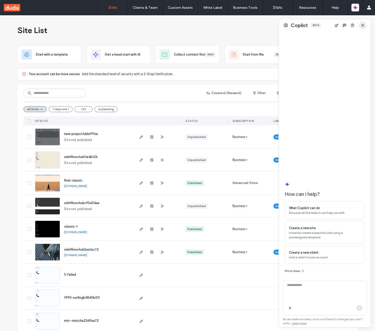
click at [363, 25] on use "button" at bounding box center [363, 25] width 2 height 2
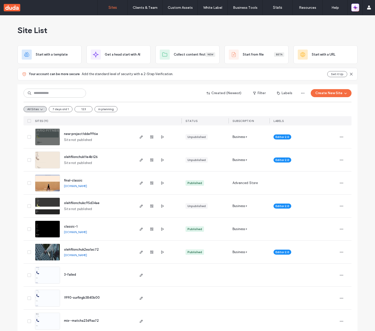
click at [356, 7] on icon "button" at bounding box center [356, 6] width 2 height 2
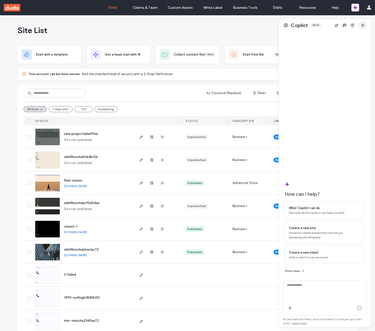
click at [364, 24] on icon "button" at bounding box center [363, 25] width 4 height 4
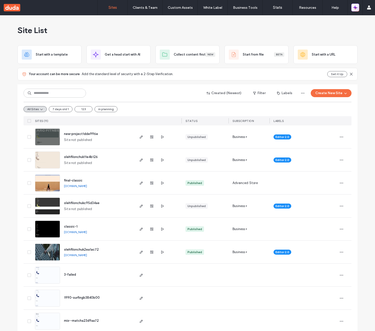
click at [356, 9] on icon "button" at bounding box center [355, 7] width 5 height 5
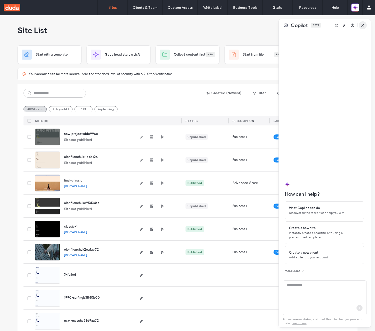
click at [364, 27] on icon "button" at bounding box center [363, 25] width 4 height 4
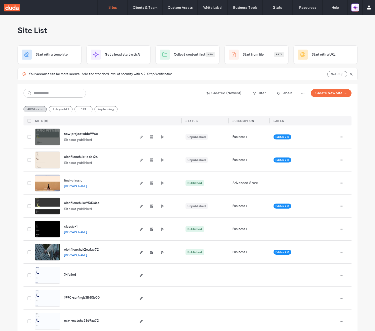
click at [355, 9] on icon "button" at bounding box center [356, 9] width 2 height 2
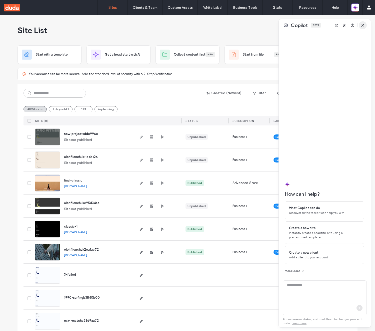
click at [363, 25] on icon "button" at bounding box center [363, 25] width 4 height 4
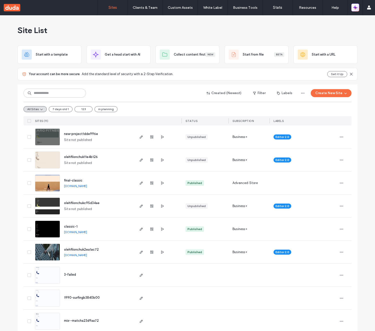
click at [355, 7] on icon "button" at bounding box center [355, 6] width 1 height 1
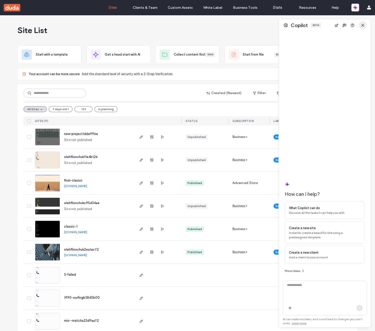
click at [365, 25] on span "button" at bounding box center [363, 25] width 8 height 8
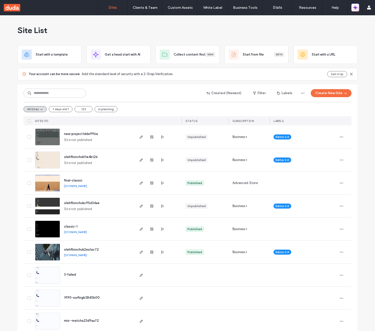
click at [357, 8] on icon "button" at bounding box center [355, 7] width 5 height 5
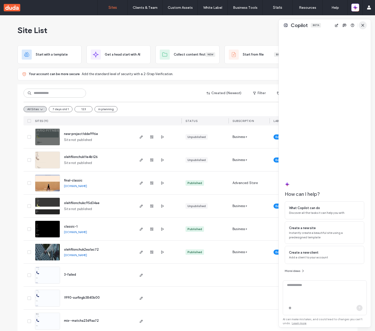
click at [364, 23] on span "button" at bounding box center [363, 25] width 8 height 8
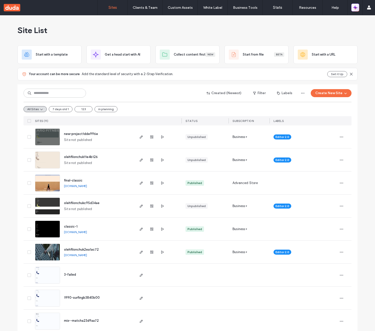
click at [355, 10] on span "button" at bounding box center [355, 7] width 5 height 7
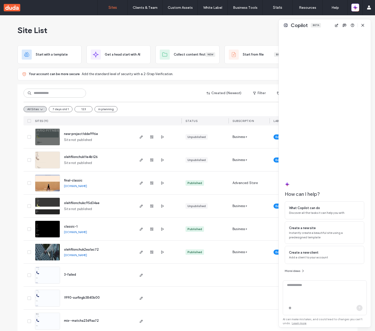
click at [363, 23] on icon "button" at bounding box center [363, 25] width 4 height 4
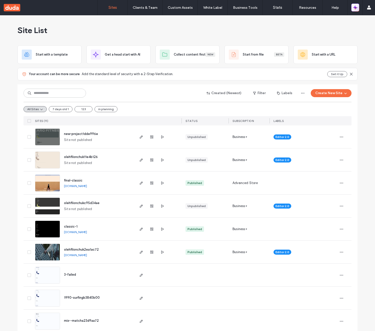
click at [355, 7] on icon "button" at bounding box center [354, 6] width 1 height 1
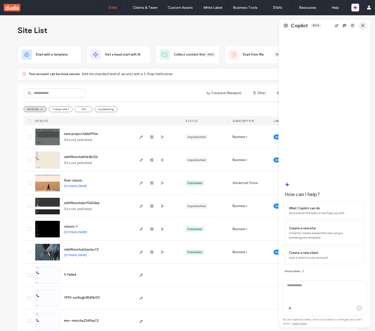
click at [363, 24] on icon "button" at bounding box center [363, 26] width 4 height 4
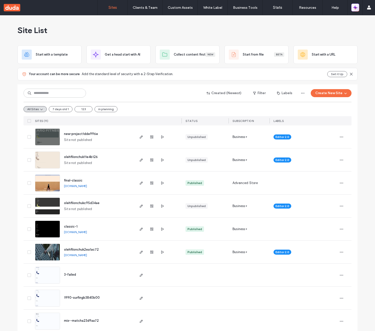
click at [356, 9] on icon "button" at bounding box center [355, 7] width 5 height 5
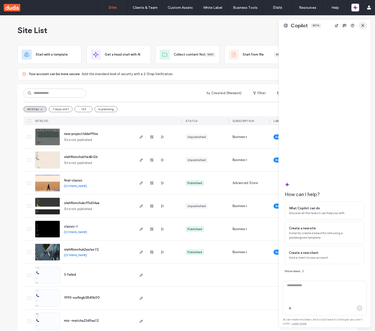
click at [363, 24] on icon "button" at bounding box center [363, 26] width 4 height 4
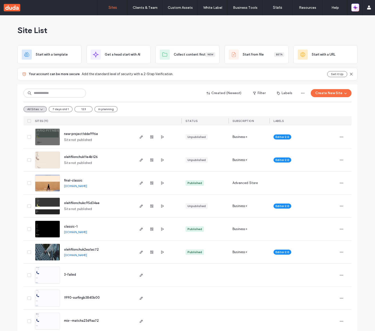
click at [356, 9] on icon "button" at bounding box center [355, 7] width 5 height 5
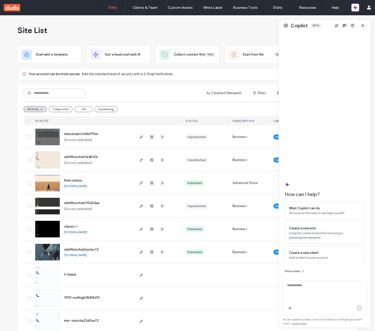
click at [363, 26] on use "button" at bounding box center [363, 25] width 2 height 2
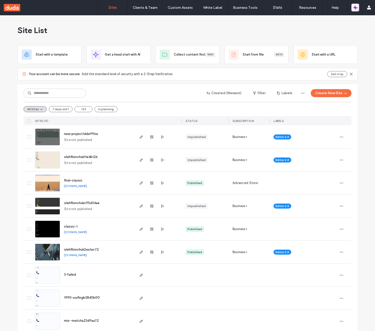
click at [356, 8] on icon "button" at bounding box center [356, 9] width 2 height 2
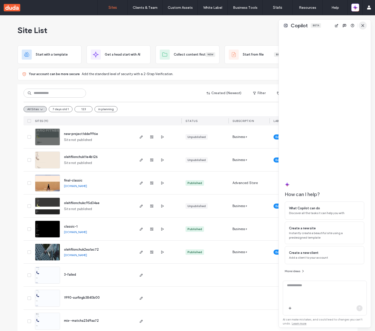
click at [361, 22] on span "button" at bounding box center [363, 26] width 8 height 8
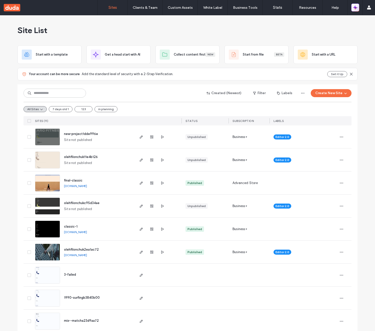
click at [354, 8] on icon "button" at bounding box center [354, 8] width 1 height 1
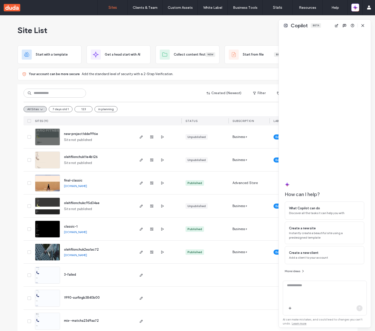
click at [367, 29] on div "Copilot Beta" at bounding box center [325, 26] width 92 height 12
click at [364, 25] on icon "button" at bounding box center [363, 26] width 4 height 4
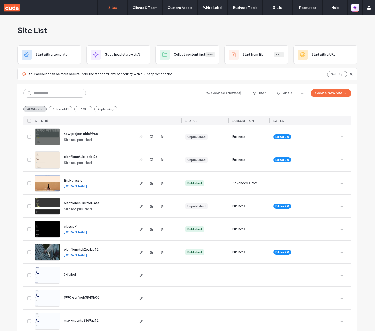
click at [356, 7] on icon "button" at bounding box center [356, 6] width 2 height 2
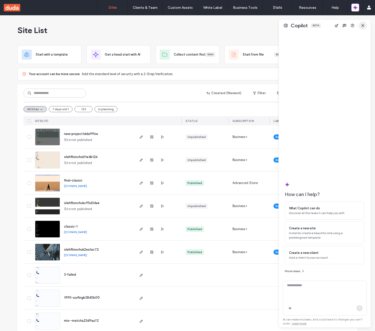
click at [361, 25] on icon "button" at bounding box center [363, 26] width 4 height 4
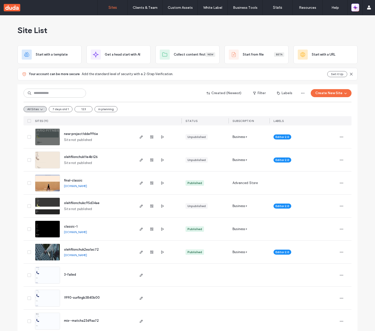
click at [354, 7] on icon "button" at bounding box center [354, 6] width 2 height 2
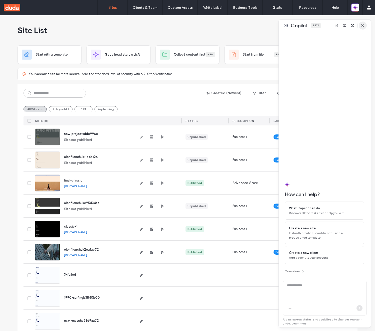
click at [362, 24] on use "button" at bounding box center [363, 25] width 2 height 2
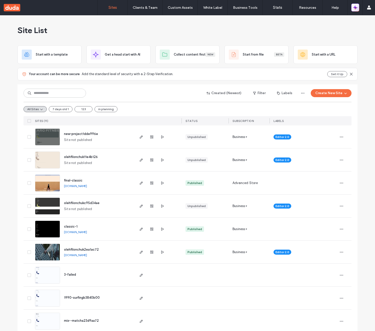
click at [355, 8] on icon "button" at bounding box center [354, 8] width 1 height 1
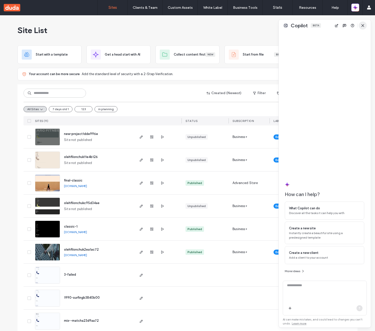
click at [362, 26] on use "button" at bounding box center [363, 25] width 2 height 2
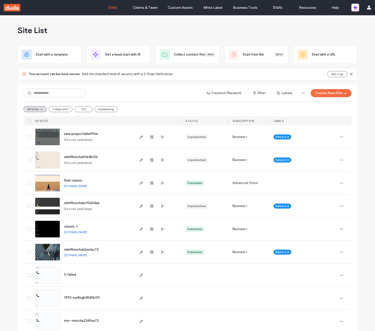
click at [354, 6] on icon "button" at bounding box center [355, 7] width 5 height 5
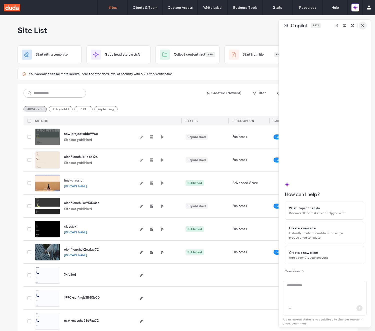
click at [363, 26] on use "button" at bounding box center [363, 25] width 2 height 2
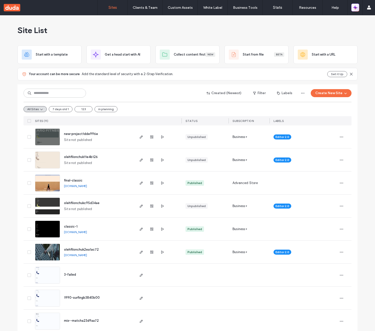
click at [355, 9] on icon "button" at bounding box center [354, 9] width 2 height 2
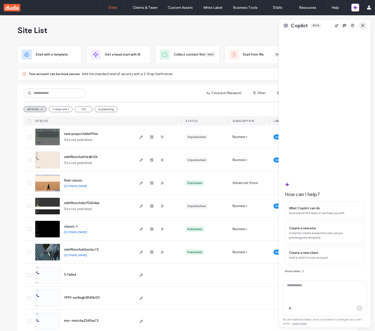
click at [363, 22] on span "button" at bounding box center [363, 26] width 8 height 8
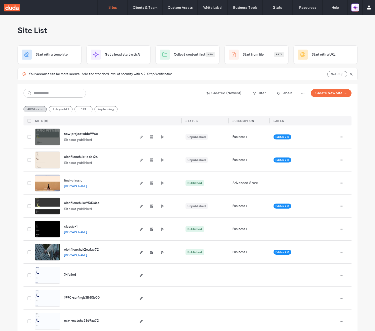
click at [356, 8] on icon "button" at bounding box center [356, 9] width 2 height 2
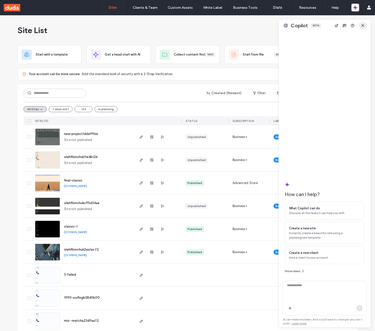
click at [362, 23] on span "button" at bounding box center [363, 26] width 8 height 8
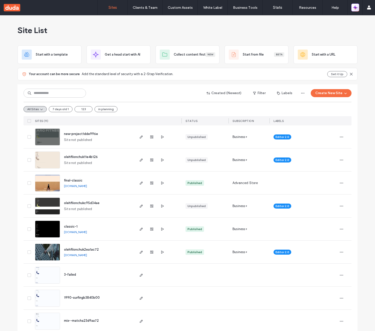
click at [355, 8] on icon "button" at bounding box center [354, 9] width 2 height 2
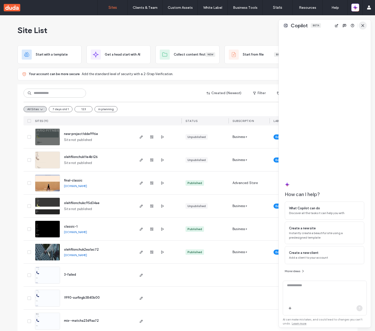
click at [362, 24] on icon "button" at bounding box center [363, 26] width 4 height 4
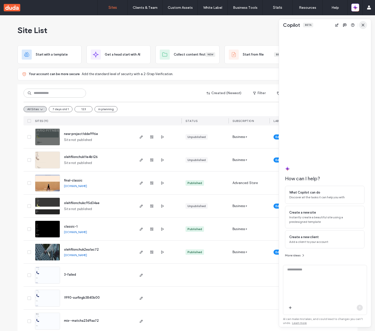
click at [364, 25] on icon "button" at bounding box center [363, 25] width 4 height 4
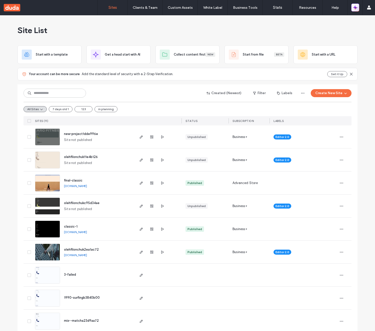
click at [352, 8] on button "button" at bounding box center [355, 8] width 8 height 8
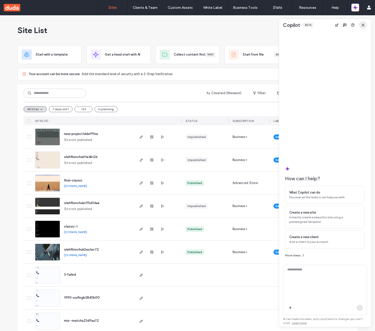
click at [359, 26] on span "button" at bounding box center [363, 25] width 8 height 8
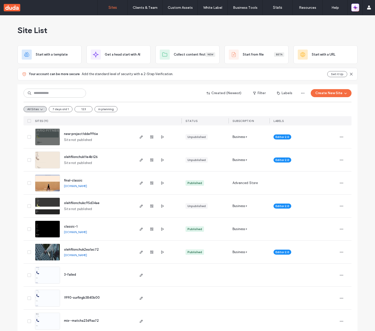
click at [356, 8] on icon "button" at bounding box center [356, 9] width 2 height 2
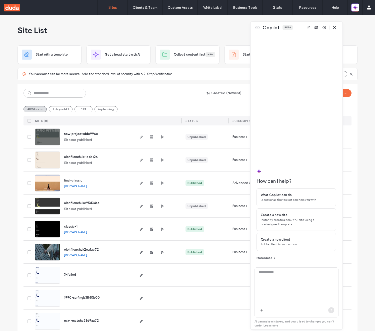
drag, startPoint x: 325, startPoint y: 24, endPoint x: 296, endPoint y: 26, distance: 28.3
click at [298, 26] on div "Copilot Beta" at bounding box center [297, 28] width 92 height 12
click at [332, 30] on span "button" at bounding box center [335, 28] width 8 height 8
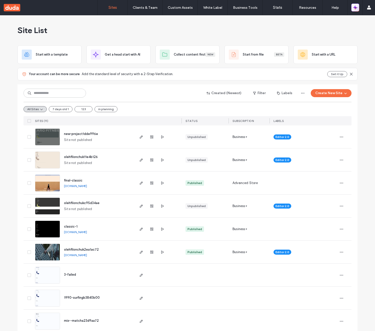
click at [357, 8] on icon "button" at bounding box center [355, 7] width 5 height 5
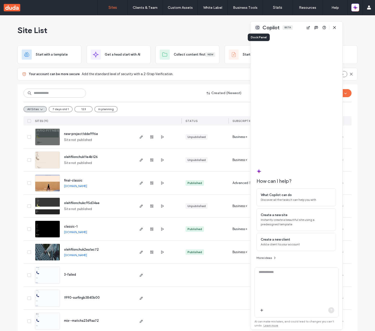
click at [257, 30] on button at bounding box center [258, 28] width 6 height 6
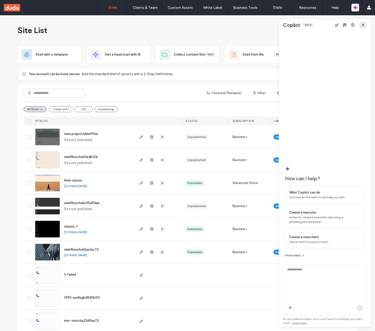
click at [362, 26] on icon "button" at bounding box center [363, 25] width 4 height 4
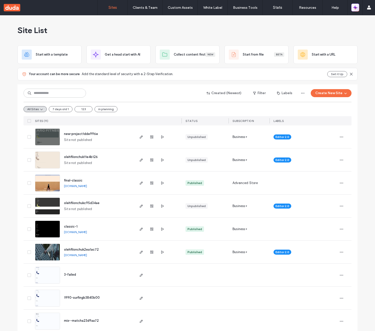
click at [355, 9] on icon "button" at bounding box center [354, 9] width 2 height 2
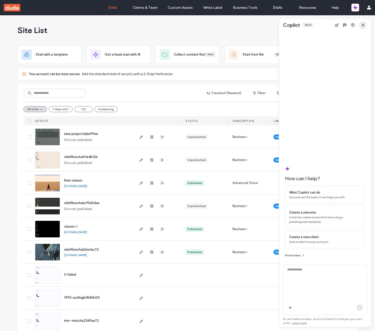
click at [365, 24] on icon "button" at bounding box center [363, 25] width 4 height 4
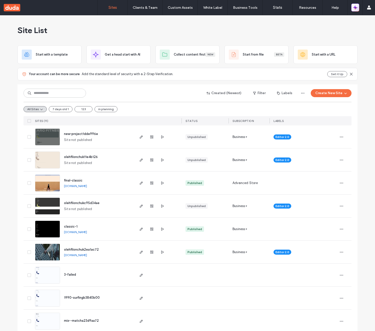
click at [356, 10] on icon "button" at bounding box center [355, 7] width 5 height 5
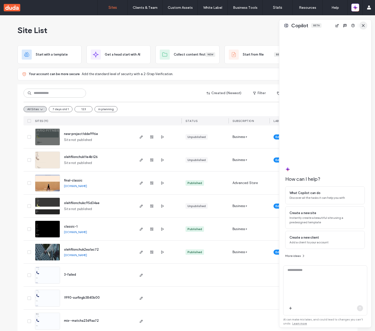
click at [363, 27] on icon "button" at bounding box center [363, 26] width 4 height 4
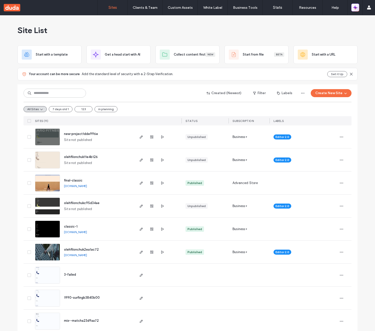
click at [356, 7] on icon "button" at bounding box center [356, 6] width 2 height 2
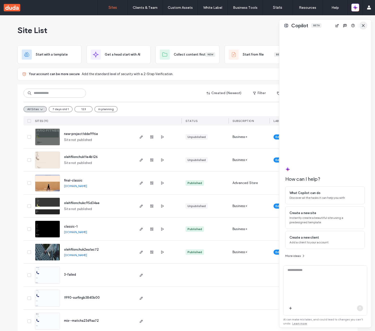
click at [364, 23] on span "button" at bounding box center [363, 26] width 8 height 8
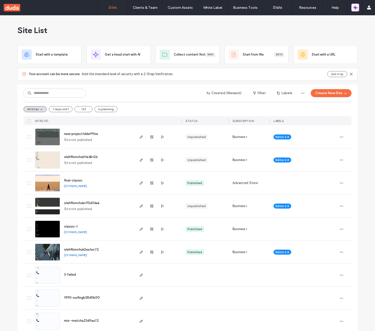
click at [355, 7] on icon "button" at bounding box center [354, 6] width 1 height 1
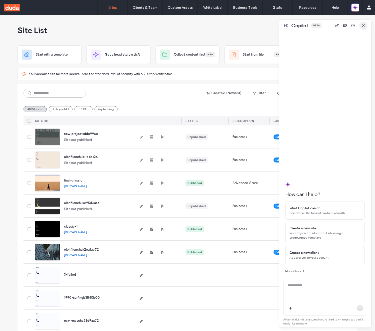
click at [363, 22] on span "button" at bounding box center [363, 26] width 8 height 8
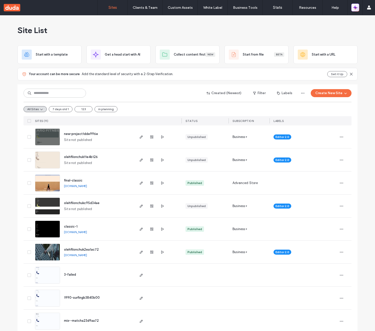
click at [357, 8] on icon "button" at bounding box center [355, 7] width 5 height 5
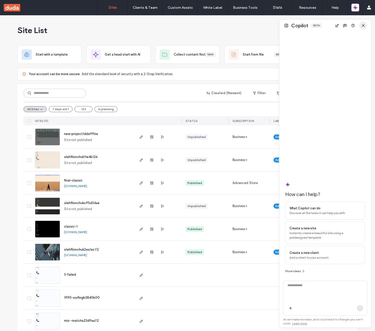
click at [364, 26] on use "button" at bounding box center [363, 25] width 2 height 2
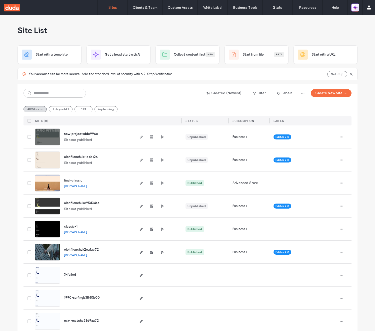
click at [357, 10] on icon "button" at bounding box center [355, 7] width 5 height 5
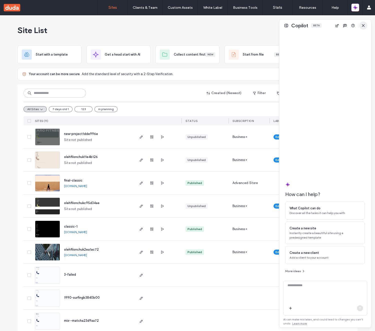
click at [364, 25] on icon "button" at bounding box center [363, 26] width 4 height 4
click at [363, 22] on span "button" at bounding box center [363, 26] width 8 height 8
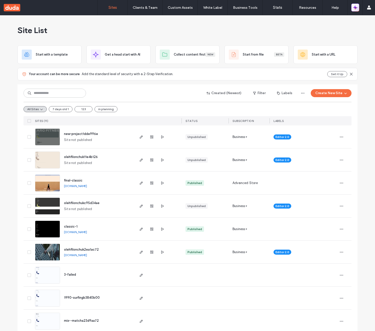
click at [358, 8] on button "button" at bounding box center [355, 8] width 8 height 8
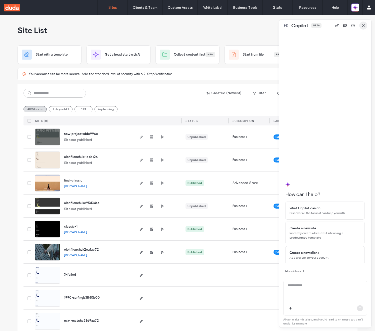
click at [363, 25] on use "button" at bounding box center [363, 25] width 2 height 2
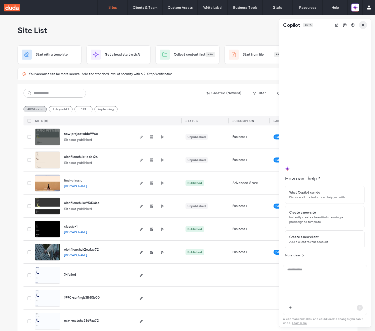
click at [366, 25] on span "button" at bounding box center [363, 25] width 8 height 8
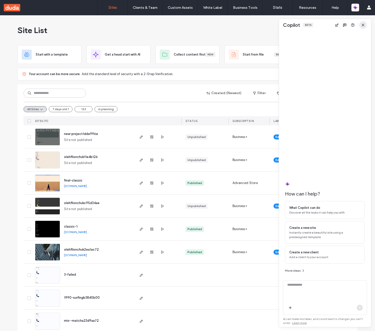
click at [366, 25] on span "button" at bounding box center [363, 25] width 8 height 8
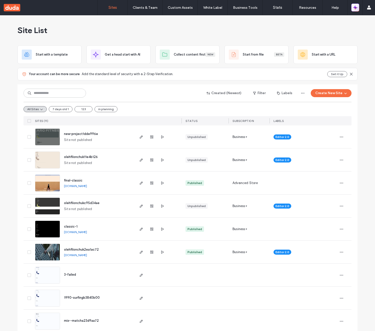
click at [356, 8] on icon "button" at bounding box center [355, 7] width 5 height 5
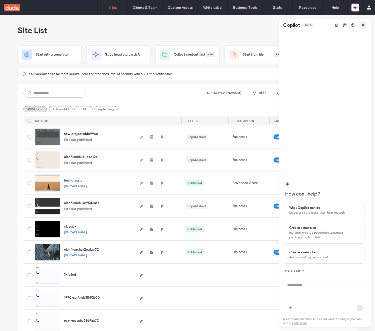
click at [363, 23] on icon "button" at bounding box center [363, 25] width 4 height 4
click at [363, 24] on icon "button" at bounding box center [363, 25] width 4 height 4
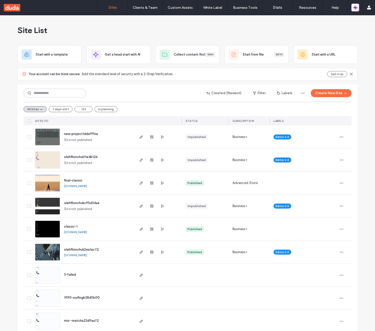
click at [355, 9] on icon "button" at bounding box center [356, 9] width 2 height 2
click at [356, 7] on icon "button" at bounding box center [356, 6] width 2 height 2
click at [355, 9] on icon "button" at bounding box center [354, 9] width 2 height 2
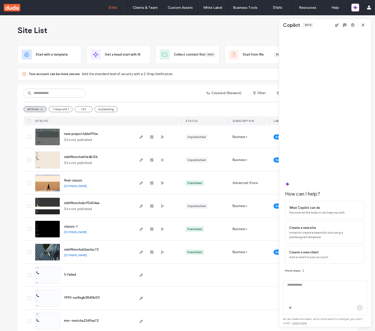
drag, startPoint x: 279, startPoint y: 323, endPoint x: 0, endPoint y: 315, distance: 278.9
click at [0, 315] on body ".wqwq-1{fill:#231f20;} .cls-1q, .cls-2q { fill-rule: evenodd; } .cls-2q { fill:…" at bounding box center [187, 165] width 375 height 331
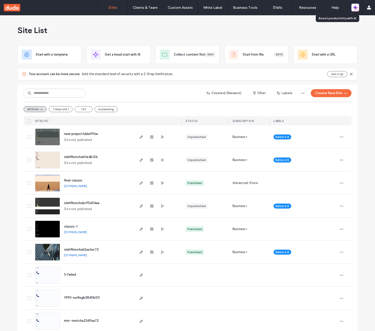
click at [355, 8] on icon "button" at bounding box center [354, 8] width 1 height 1
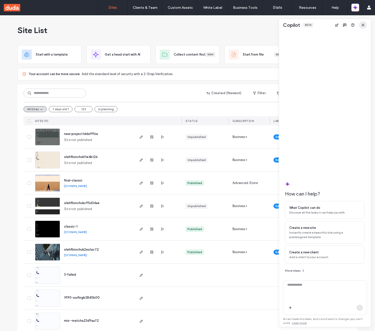
click at [364, 25] on icon "button" at bounding box center [363, 25] width 4 height 4
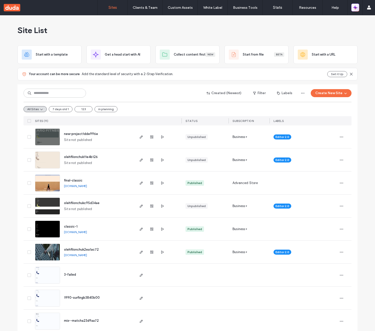
click at [357, 10] on icon "button" at bounding box center [355, 7] width 5 height 5
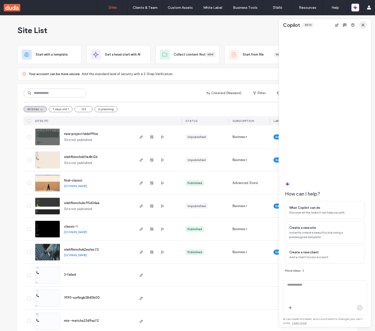
click at [365, 25] on icon "button" at bounding box center [363, 25] width 4 height 4
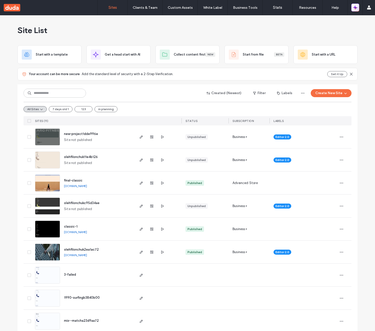
click at [356, 7] on icon "button" at bounding box center [356, 6] width 2 height 2
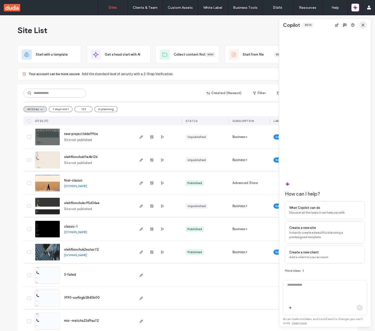
click at [366, 26] on span "button" at bounding box center [363, 25] width 8 height 8
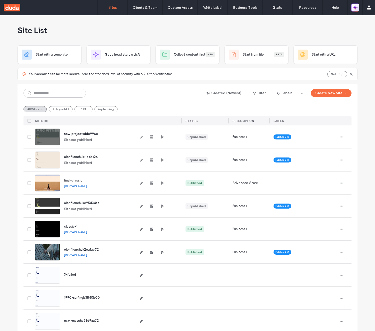
click at [356, 5] on icon "button" at bounding box center [355, 7] width 5 height 5
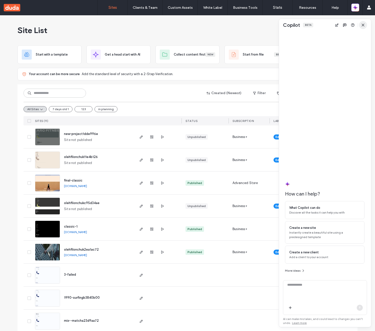
click at [366, 25] on span "button" at bounding box center [363, 25] width 8 height 8
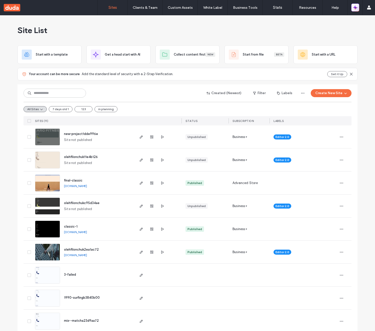
click at [356, 9] on icon "button" at bounding box center [356, 9] width 2 height 2
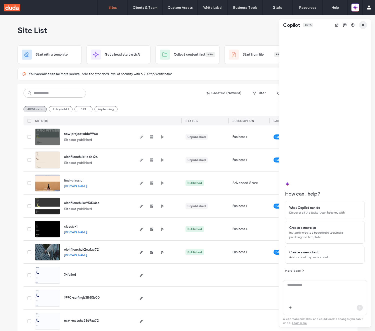
click at [365, 23] on span "button" at bounding box center [363, 25] width 8 height 8
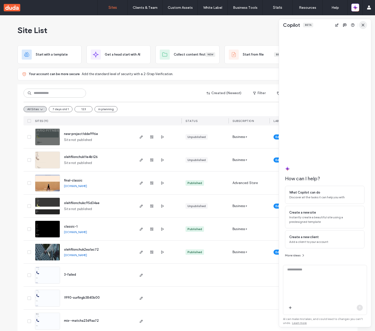
click at [364, 24] on icon "button" at bounding box center [363, 25] width 4 height 4
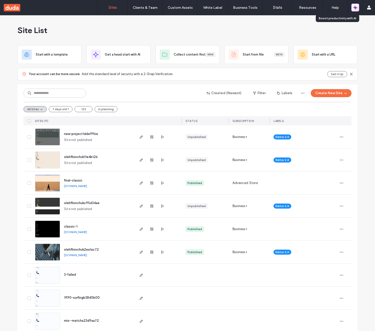
click at [356, 8] on icon "button" at bounding box center [356, 9] width 2 height 2
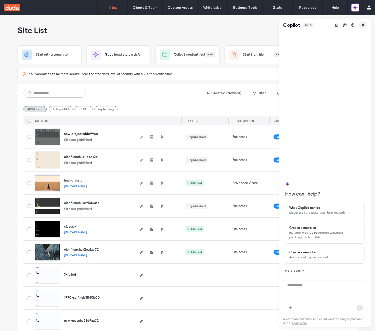
click at [362, 25] on icon "button" at bounding box center [363, 25] width 4 height 4
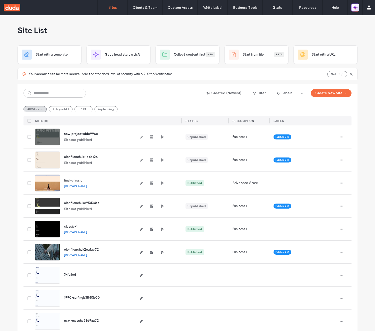
click at [358, 9] on button "button" at bounding box center [355, 8] width 8 height 8
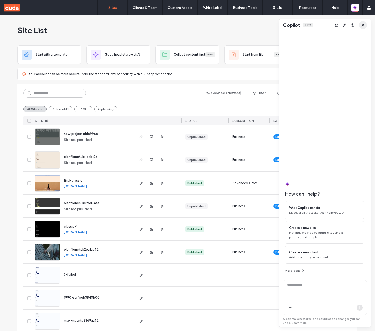
click at [363, 25] on icon "button" at bounding box center [363, 25] width 4 height 4
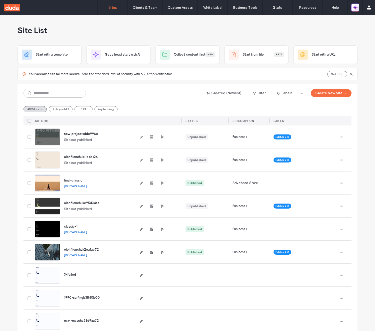
click at [358, 7] on button "button" at bounding box center [355, 8] width 8 height 8
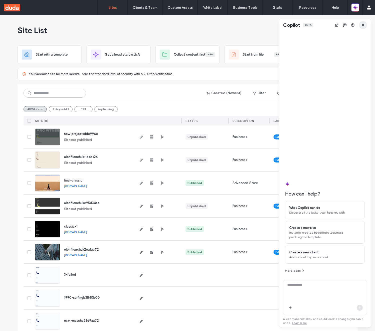
click at [363, 25] on use "button" at bounding box center [363, 25] width 2 height 2
click at [362, 22] on span "button" at bounding box center [363, 25] width 8 height 8
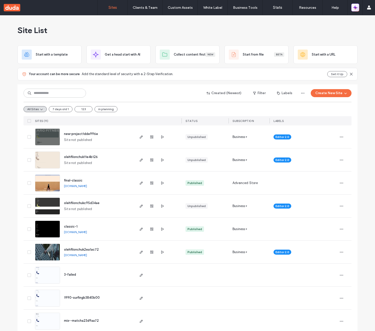
click at [356, 9] on icon "button" at bounding box center [355, 7] width 5 height 5
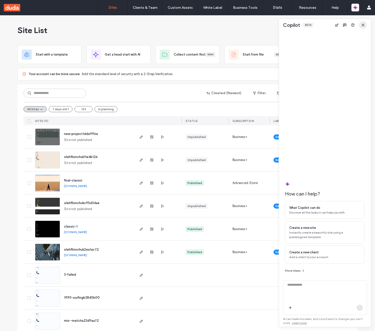
click at [363, 23] on icon "button" at bounding box center [363, 25] width 4 height 4
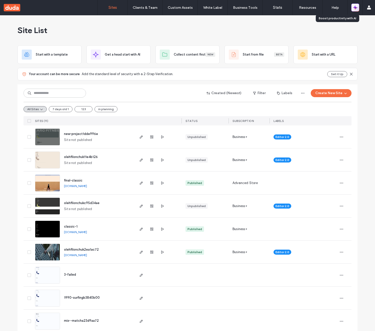
click at [356, 7] on icon "button" at bounding box center [356, 6] width 2 height 2
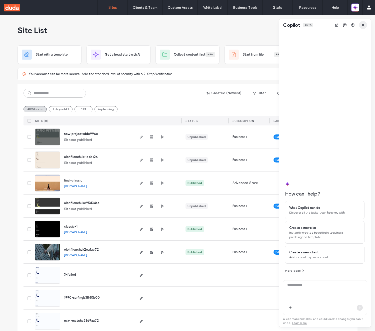
click at [363, 22] on span "button" at bounding box center [363, 25] width 8 height 8
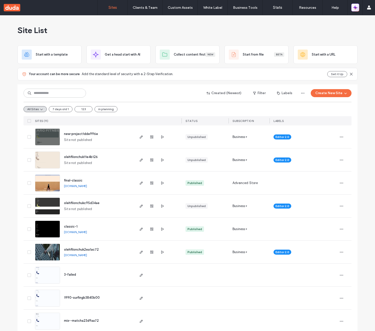
click at [356, 8] on icon "button" at bounding box center [356, 9] width 2 height 2
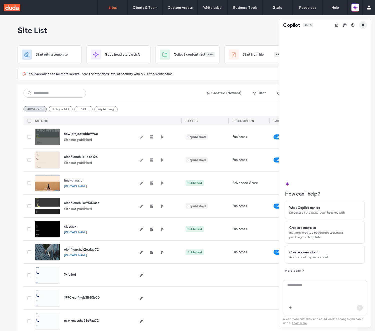
click at [361, 23] on span "button" at bounding box center [363, 25] width 8 height 8
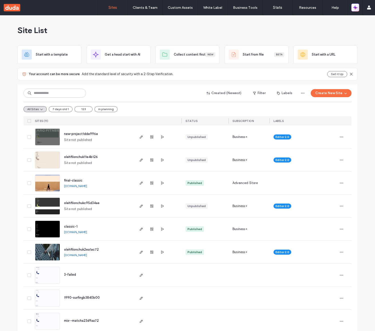
click at [356, 9] on icon "button" at bounding box center [355, 7] width 5 height 5
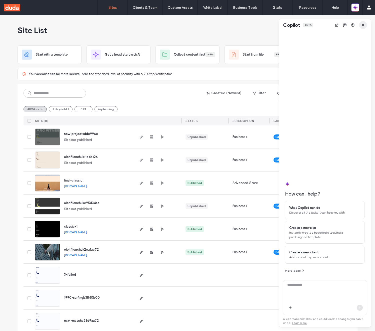
click at [363, 25] on use "button" at bounding box center [363, 25] width 2 height 2
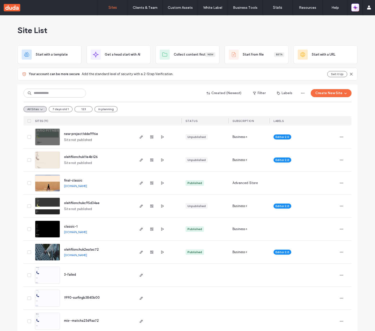
click at [356, 9] on icon "button" at bounding box center [355, 7] width 5 height 5
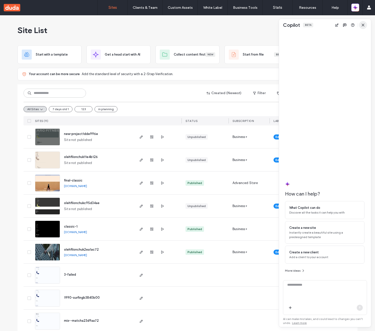
click at [362, 22] on span "button" at bounding box center [363, 25] width 8 height 8
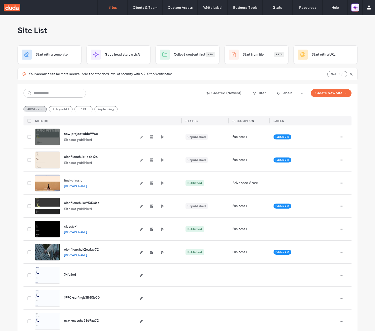
click at [356, 8] on icon "button" at bounding box center [356, 9] width 2 height 2
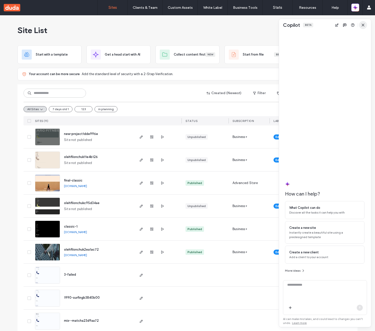
click at [364, 24] on use "button" at bounding box center [363, 25] width 2 height 2
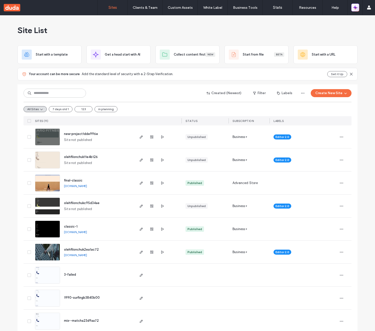
click at [356, 7] on icon "button" at bounding box center [356, 6] width 2 height 2
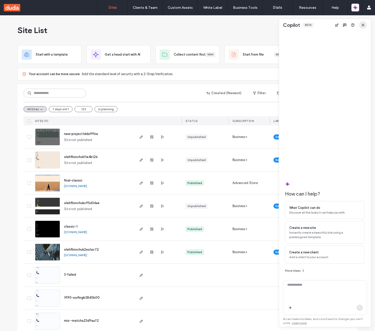
click at [362, 24] on use "button" at bounding box center [363, 25] width 2 height 2
click at [362, 23] on icon "button" at bounding box center [363, 25] width 4 height 4
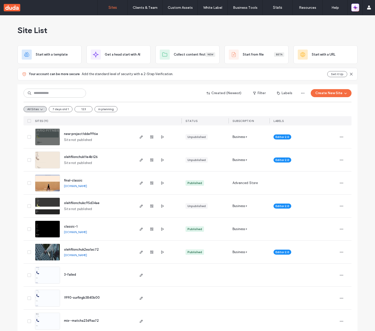
click at [356, 8] on icon "button" at bounding box center [356, 9] width 2 height 2
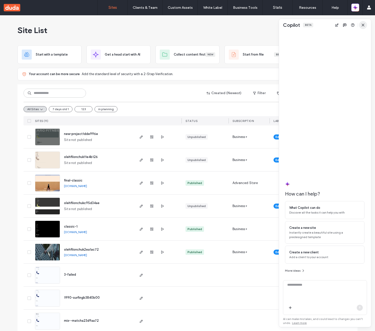
click at [365, 25] on span "button" at bounding box center [363, 25] width 8 height 8
click at [364, 25] on icon "button" at bounding box center [363, 25] width 4 height 4
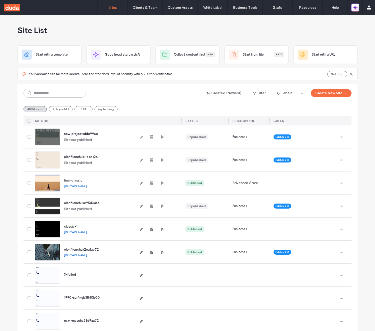
click at [354, 7] on icon "button" at bounding box center [354, 6] width 2 height 2
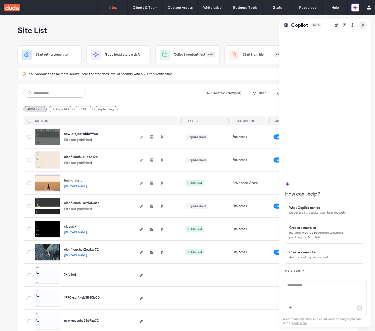
click at [365, 24] on span "button" at bounding box center [363, 25] width 8 height 8
click at [363, 26] on icon "button" at bounding box center [363, 25] width 4 height 4
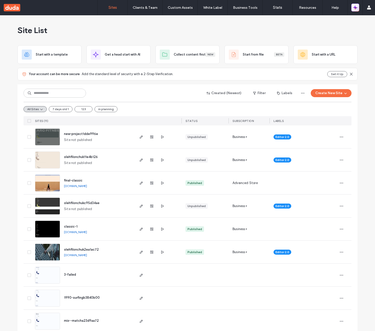
click at [355, 9] on icon "button" at bounding box center [355, 7] width 5 height 5
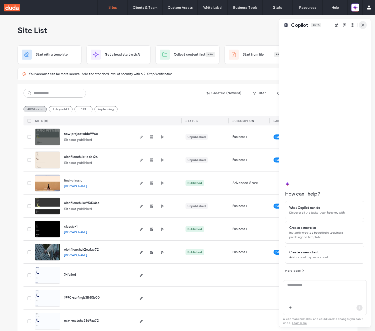
click at [363, 24] on icon "button" at bounding box center [363, 25] width 4 height 4
click at [366, 25] on span "button" at bounding box center [363, 25] width 8 height 8
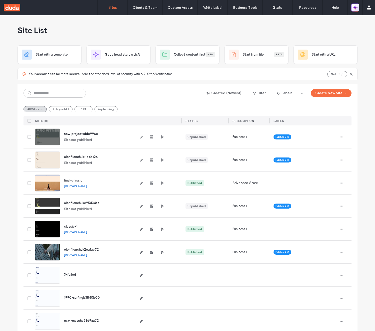
click at [355, 8] on icon "button" at bounding box center [355, 8] width 1 height 1
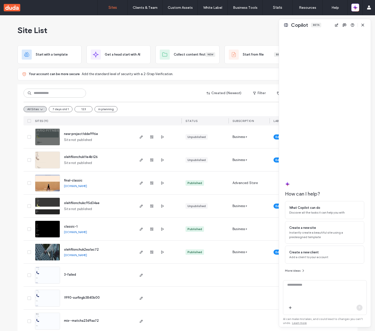
click at [279, 23] on div at bounding box center [279, 173] width 1 height 308
click at [365, 25] on icon "button" at bounding box center [363, 25] width 4 height 4
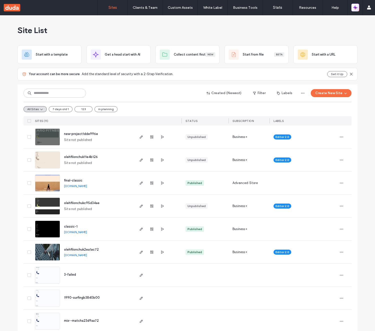
click at [357, 7] on icon "button" at bounding box center [355, 7] width 5 height 5
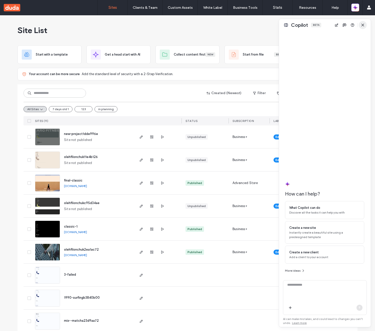
click at [361, 24] on icon "button" at bounding box center [363, 25] width 4 height 4
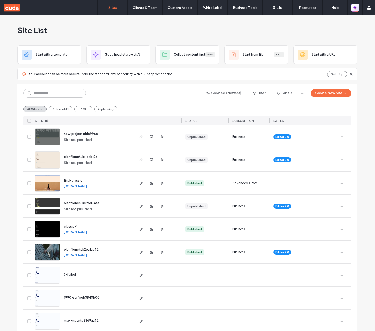
click at [353, 7] on icon "button" at bounding box center [354, 6] width 2 height 2
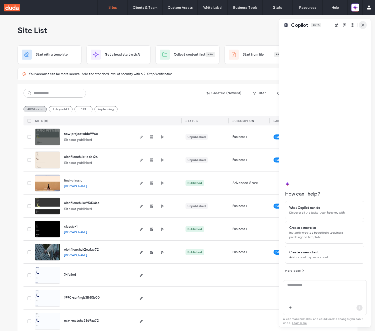
click at [361, 26] on icon "button" at bounding box center [363, 25] width 4 height 4
click at [366, 25] on span "button" at bounding box center [363, 25] width 8 height 8
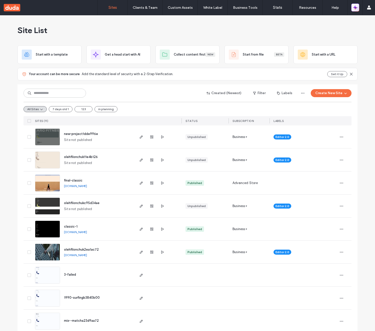
click at [354, 7] on icon "button" at bounding box center [355, 7] width 5 height 5
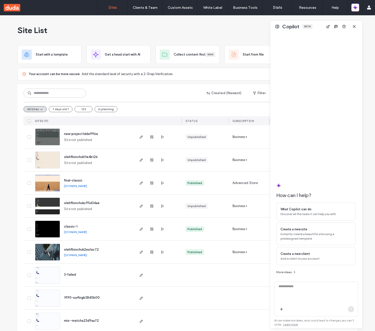
drag, startPoint x: 360, startPoint y: 24, endPoint x: 299, endPoint y: 34, distance: 62.0
click at [299, 34] on div "Copilot Beta How can I help? What Copilot can do Discover all the tasks it can …" at bounding box center [316, 175] width 92 height 308
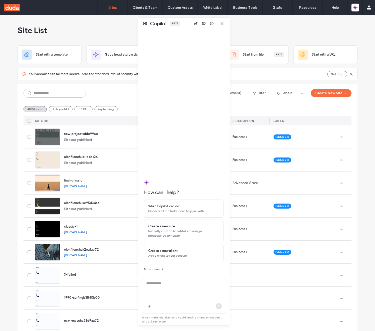
drag, startPoint x: 315, startPoint y: 28, endPoint x: 179, endPoint y: 27, distance: 135.8
click at [181, 28] on div "Copilot Beta" at bounding box center [184, 24] width 92 height 12
click at [144, 23] on button at bounding box center [144, 23] width 6 height 6
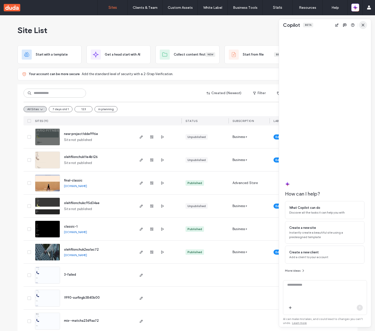
click at [362, 29] on span "button" at bounding box center [363, 25] width 8 height 8
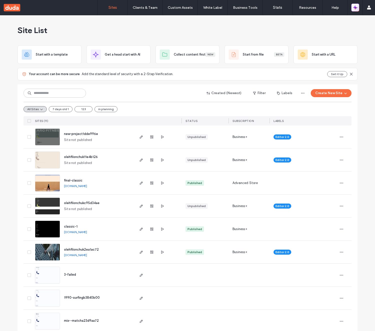
click at [356, 8] on icon "button" at bounding box center [355, 7] width 5 height 5
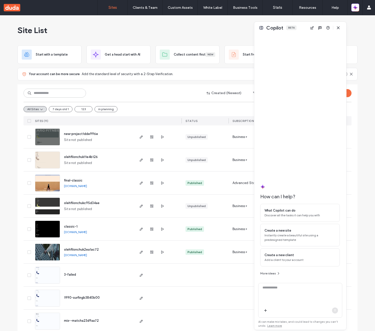
drag, startPoint x: 298, startPoint y: 22, endPoint x: 193, endPoint y: 31, distance: 105.2
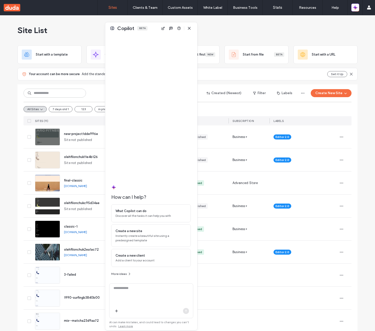
drag, startPoint x: 269, startPoint y: 30, endPoint x: 112, endPoint y: 30, distance: 157.3
click at [117, 30] on span "Copilot" at bounding box center [125, 28] width 17 height 7
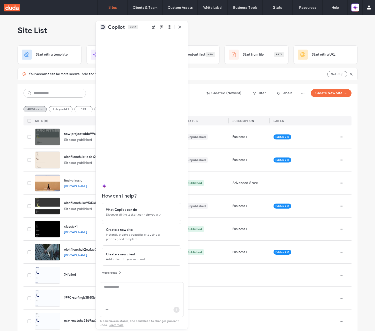
click at [101, 26] on button at bounding box center [103, 27] width 6 height 6
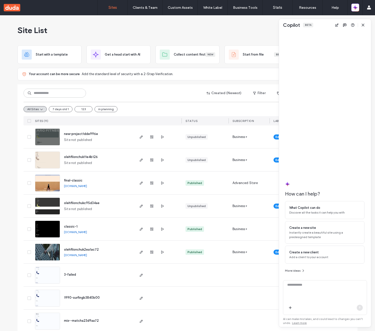
click at [364, 26] on icon "button" at bounding box center [363, 25] width 4 height 4
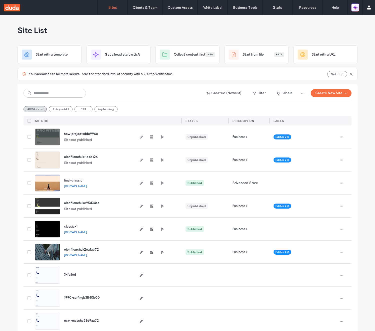
click at [356, 9] on icon "button" at bounding box center [355, 7] width 5 height 5
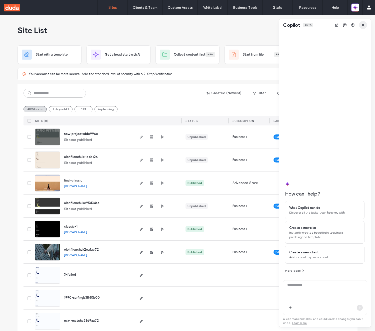
click at [364, 24] on icon "button" at bounding box center [363, 25] width 4 height 4
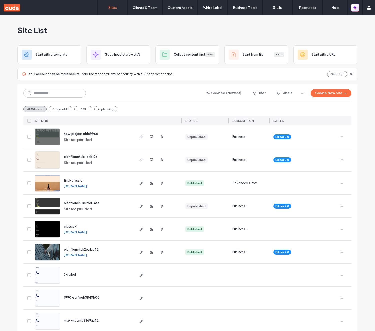
click at [353, 9] on icon "button" at bounding box center [355, 7] width 5 height 5
drag, startPoint x: 341, startPoint y: 24, endPoint x: 309, endPoint y: 330, distance: 307.9
click at [309, 330] on div at bounding box center [187, 331] width 375 height 0
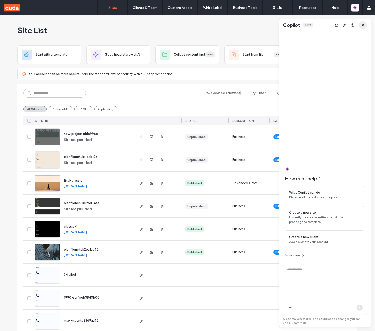
click at [366, 26] on span "button" at bounding box center [363, 25] width 8 height 8
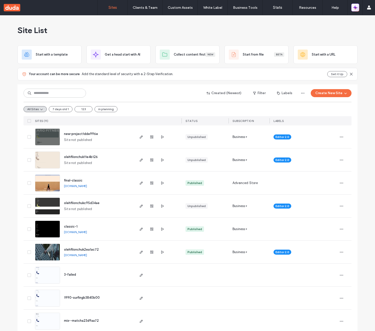
click at [356, 9] on icon "button" at bounding box center [355, 7] width 5 height 5
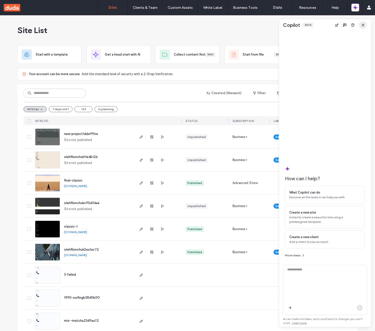
click at [366, 26] on span "button" at bounding box center [363, 25] width 8 height 8
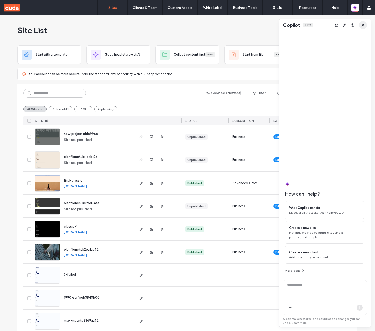
click at [362, 23] on icon "button" at bounding box center [363, 25] width 4 height 4
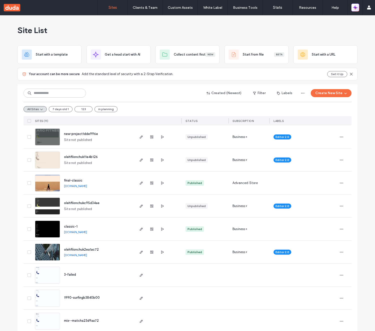
click at [355, 10] on icon "button" at bounding box center [355, 7] width 5 height 5
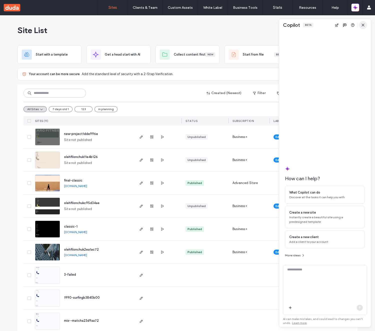
click at [363, 23] on icon "button" at bounding box center [363, 25] width 4 height 4
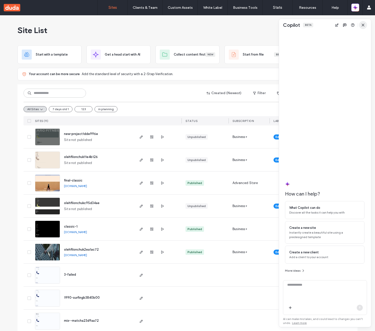
click at [363, 23] on icon "button" at bounding box center [363, 25] width 4 height 4
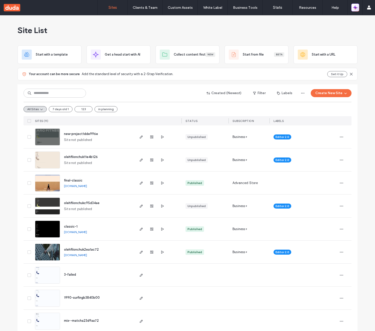
click at [354, 8] on icon "button" at bounding box center [355, 7] width 5 height 5
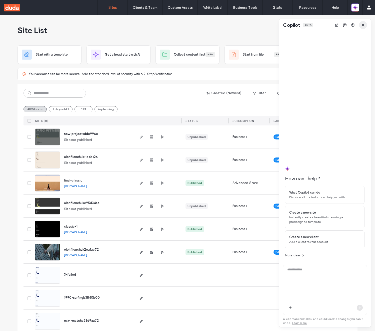
click at [362, 25] on icon "button" at bounding box center [363, 25] width 4 height 4
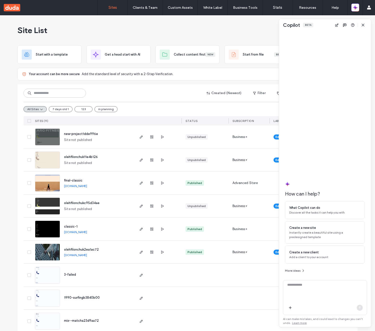
click at [362, 25] on icon "button" at bounding box center [363, 25] width 4 height 4
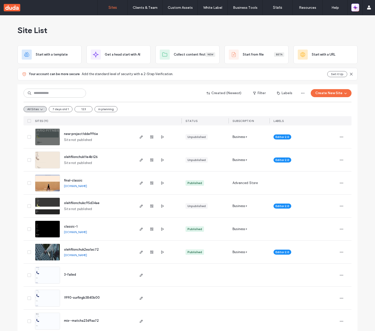
click at [355, 9] on icon "button" at bounding box center [356, 9] width 2 height 2
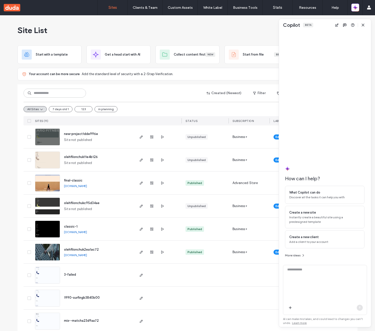
click at [323, 24] on div "Copilot Beta" at bounding box center [325, 25] width 92 height 12
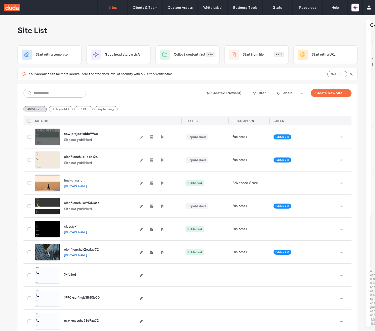
drag, startPoint x: 366, startPoint y: 24, endPoint x: 0, endPoint y: 26, distance: 365.8
click at [0, 330] on div at bounding box center [187, 331] width 375 height 0
click at [356, 9] on icon "button" at bounding box center [355, 7] width 5 height 5
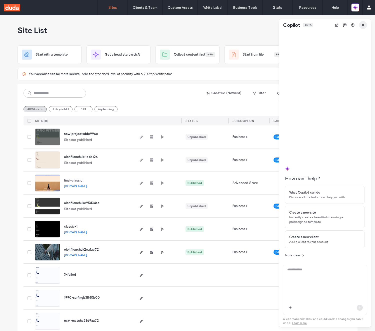
click at [365, 23] on span "button" at bounding box center [363, 25] width 8 height 8
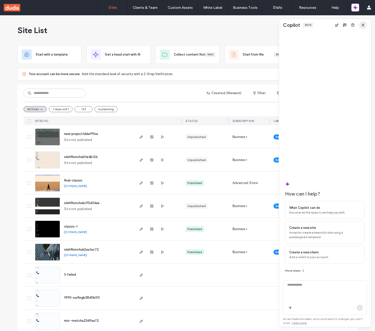
click at [362, 23] on span "button" at bounding box center [363, 25] width 8 height 8
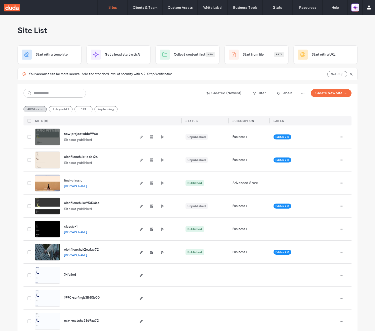
click at [354, 7] on icon "button" at bounding box center [354, 6] width 2 height 2
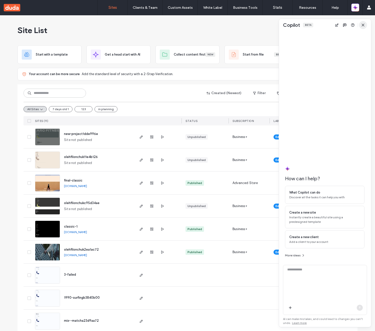
click at [363, 23] on span "button" at bounding box center [363, 25] width 8 height 8
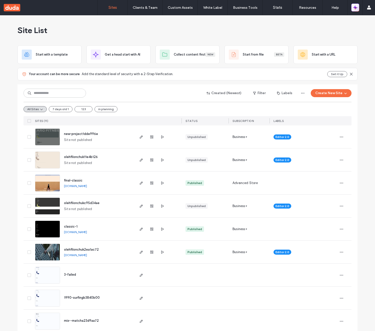
click at [356, 7] on icon "button" at bounding box center [356, 6] width 2 height 2
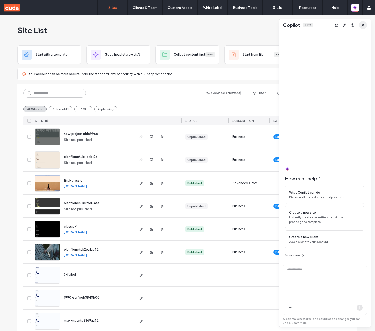
click at [366, 25] on span "button" at bounding box center [363, 25] width 8 height 8
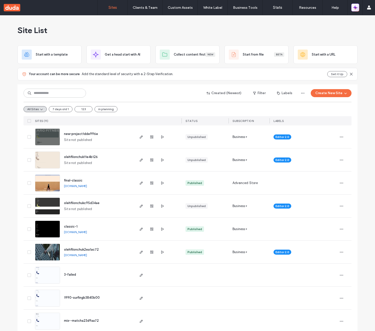
click at [356, 8] on icon "button" at bounding box center [356, 9] width 2 height 2
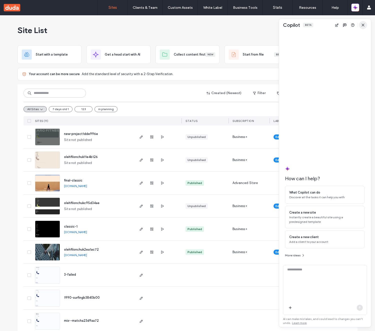
click at [362, 24] on icon "button" at bounding box center [363, 25] width 4 height 4
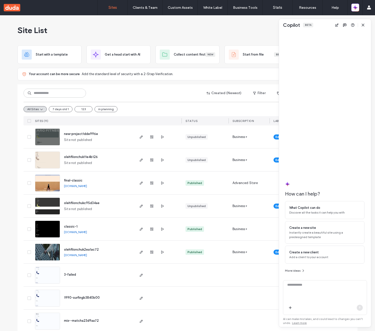
click at [363, 19] on div at bounding box center [325, 19] width 92 height 1
click at [363, 22] on span "button" at bounding box center [363, 25] width 8 height 8
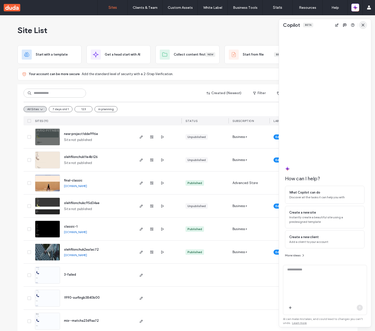
click at [362, 24] on use "button" at bounding box center [363, 25] width 2 height 2
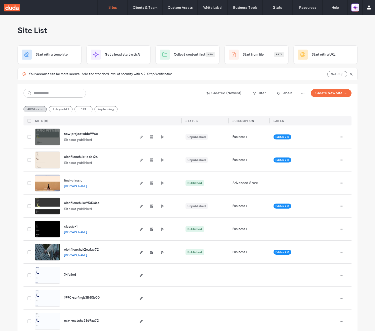
click at [356, 9] on icon "button" at bounding box center [356, 9] width 2 height 2
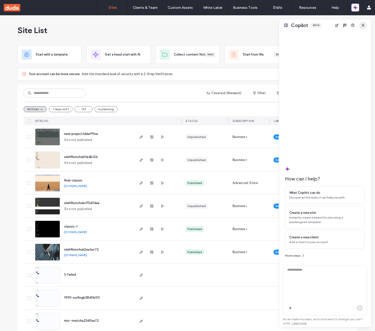
click at [363, 25] on icon "button" at bounding box center [363, 25] width 4 height 4
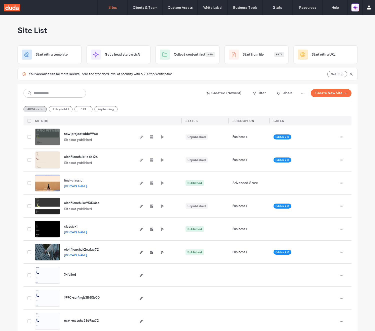
click at [356, 8] on icon "button" at bounding box center [355, 8] width 1 height 1
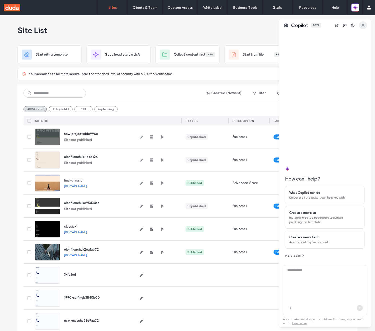
click at [362, 22] on span "button" at bounding box center [363, 25] width 8 height 8
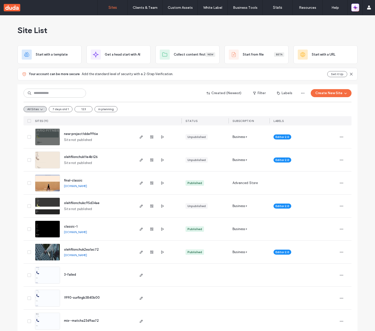
click at [355, 8] on icon "button" at bounding box center [354, 8] width 1 height 1
click at [355, 4] on span "button" at bounding box center [355, 7] width 5 height 7
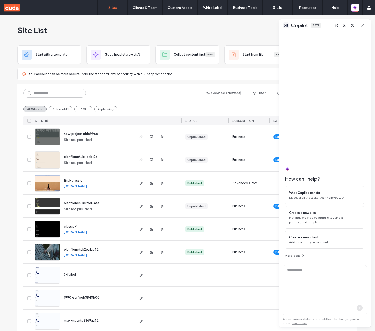
click at [285, 25] on button at bounding box center [286, 25] width 6 height 6
click at [361, 24] on icon "button" at bounding box center [363, 25] width 4 height 4
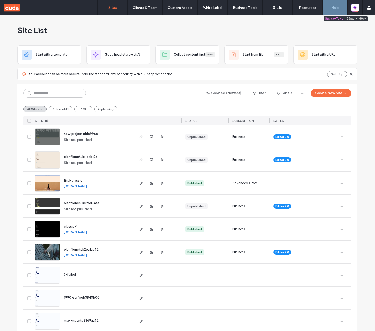
drag, startPoint x: 1, startPoint y: 16, endPoint x: 280, endPoint y: 21, distance: 279.1
click at [280, 21] on body ".wqwq-1{fill:#231f20;} .cls-1q, .cls-2q { fill-rule: evenodd; } .cls-2q { fill:…" at bounding box center [187, 165] width 375 height 331
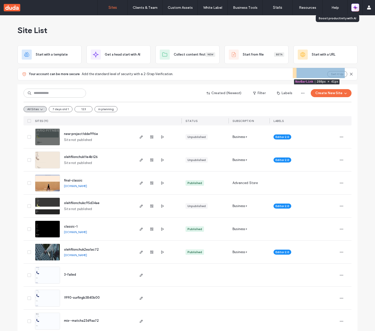
click at [354, 8] on icon "button" at bounding box center [355, 7] width 5 height 5
click at [355, 7] on icon "button" at bounding box center [354, 6] width 1 height 1
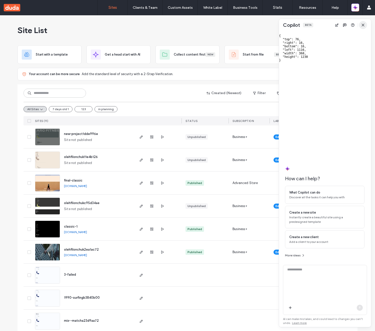
click at [362, 24] on icon "button" at bounding box center [363, 25] width 4 height 4
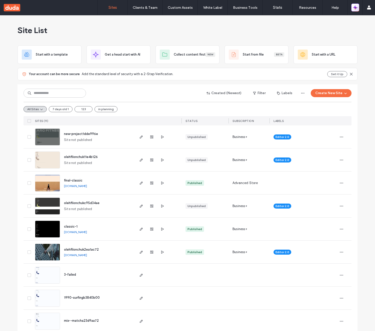
click at [356, 7] on icon "button" at bounding box center [356, 6] width 2 height 2
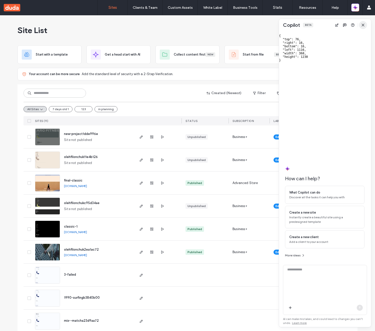
click at [362, 24] on icon "button" at bounding box center [363, 25] width 4 height 4
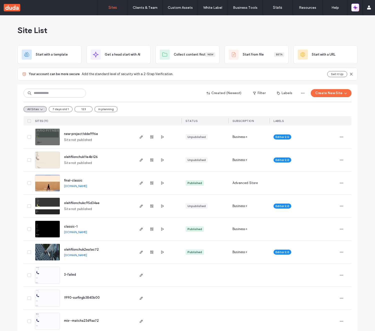
click at [357, 8] on icon "button" at bounding box center [356, 9] width 2 height 2
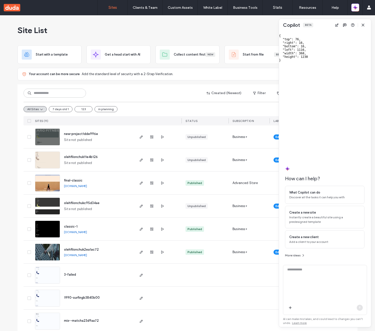
click at [363, 22] on span "button" at bounding box center [363, 25] width 8 height 8
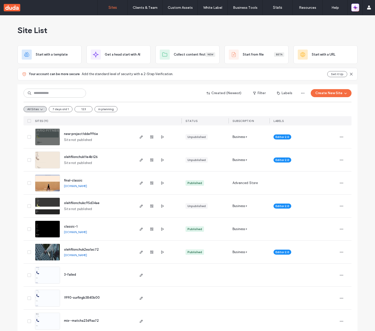
click at [357, 7] on icon "button" at bounding box center [356, 6] width 2 height 2
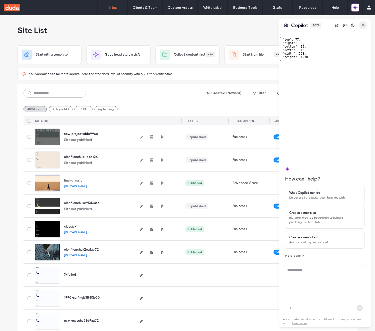
click at [362, 27] on icon "button" at bounding box center [363, 25] width 4 height 4
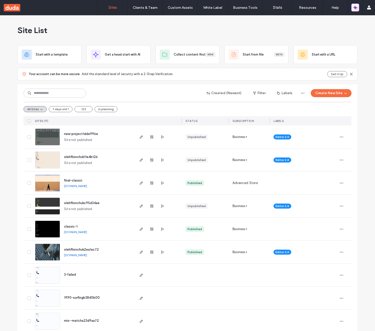
click at [358, 7] on button "button" at bounding box center [355, 8] width 8 height 8
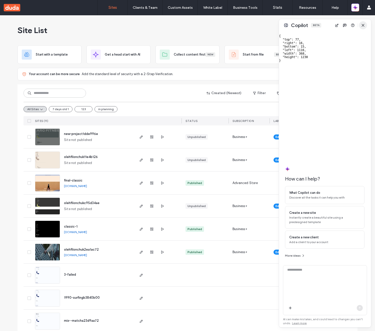
click at [364, 24] on use "button" at bounding box center [363, 25] width 2 height 2
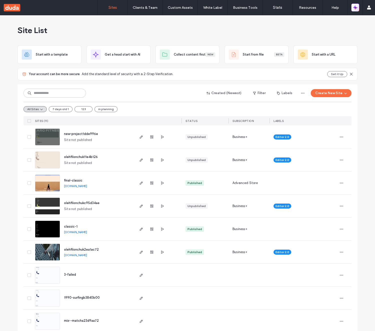
click at [357, 7] on icon "button" at bounding box center [355, 7] width 5 height 5
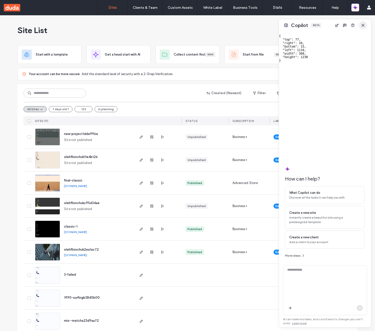
click at [360, 24] on span "button" at bounding box center [363, 25] width 8 height 8
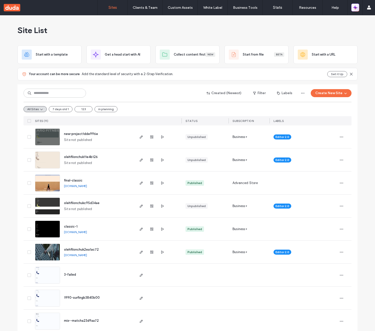
click at [356, 9] on icon "button" at bounding box center [355, 7] width 5 height 5
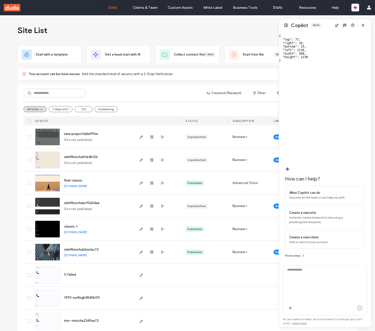
click at [361, 23] on icon "button" at bounding box center [363, 25] width 4 height 4
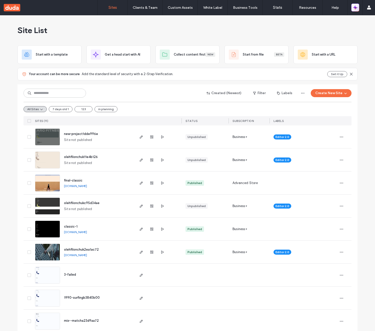
click at [356, 9] on icon "button" at bounding box center [355, 7] width 5 height 5
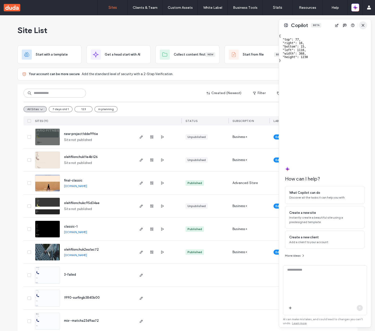
click at [363, 25] on use "button" at bounding box center [363, 25] width 2 height 2
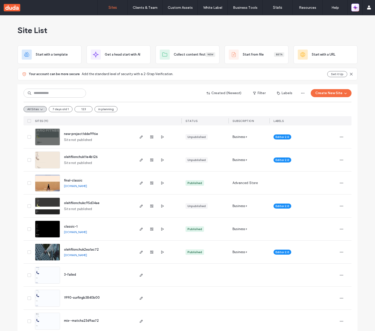
click at [356, 5] on icon "button" at bounding box center [355, 7] width 5 height 5
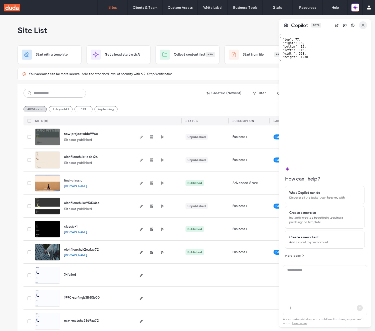
click at [364, 25] on icon "button" at bounding box center [363, 25] width 4 height 4
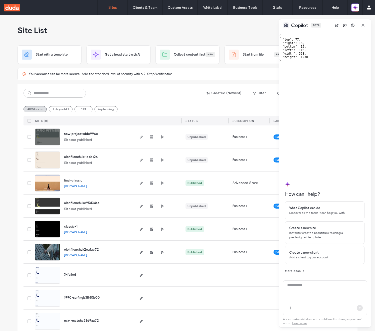
click at [287, 26] on button at bounding box center [286, 25] width 6 height 6
click at [367, 26] on span "button" at bounding box center [363, 25] width 8 height 8
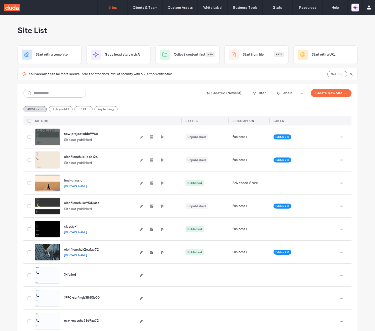
click at [357, 6] on icon "button" at bounding box center [355, 7] width 5 height 5
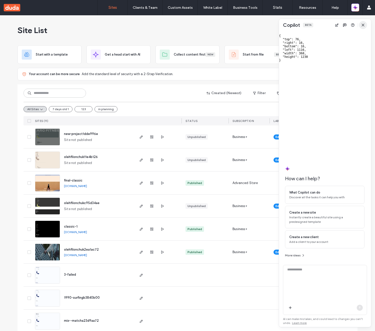
click at [363, 26] on icon "button" at bounding box center [363, 25] width 4 height 4
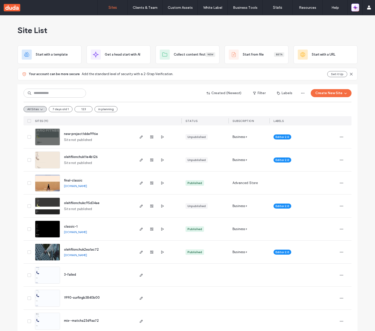
click at [357, 8] on icon "button" at bounding box center [355, 7] width 5 height 5
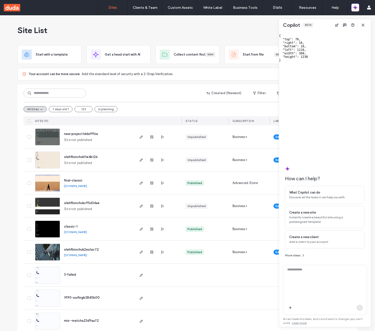
click at [279, 25] on div at bounding box center [279, 173] width 1 height 308
drag, startPoint x: 363, startPoint y: 23, endPoint x: 359, endPoint y: 17, distance: 6.9
click at [363, 23] on icon "button" at bounding box center [363, 25] width 4 height 4
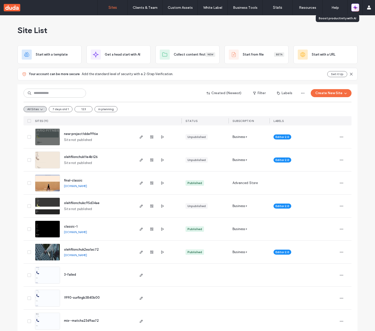
click at [356, 8] on icon "button" at bounding box center [356, 9] width 2 height 2
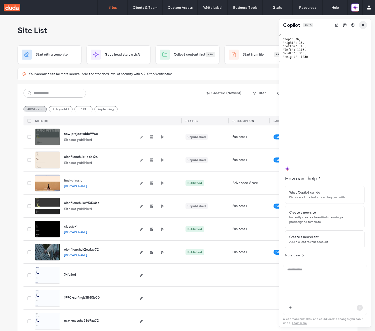
click at [362, 23] on icon "button" at bounding box center [363, 25] width 4 height 4
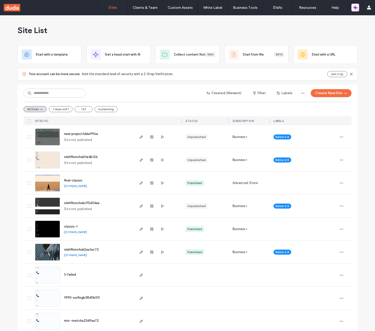
click at [355, 6] on icon "button" at bounding box center [356, 6] width 2 height 2
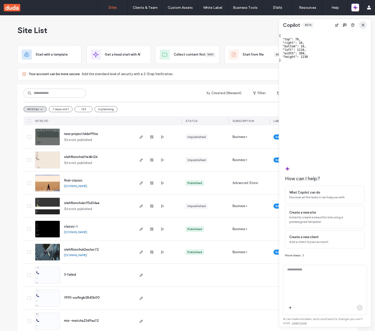
click at [361, 25] on icon "button" at bounding box center [363, 25] width 4 height 4
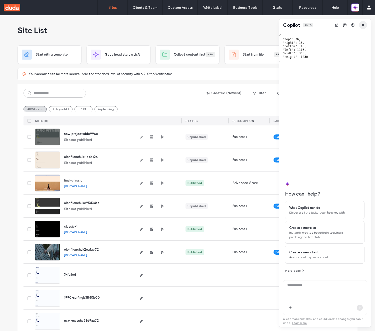
click at [364, 22] on span "button" at bounding box center [363, 25] width 8 height 8
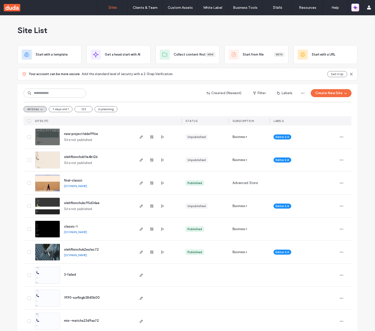
click at [356, 8] on icon "button" at bounding box center [356, 9] width 2 height 2
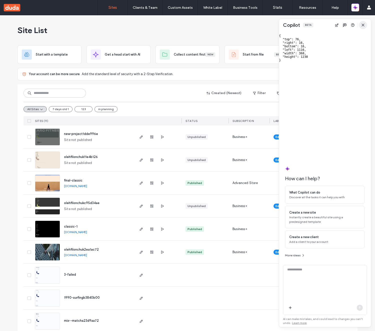
click at [363, 24] on icon "button" at bounding box center [363, 25] width 4 height 4
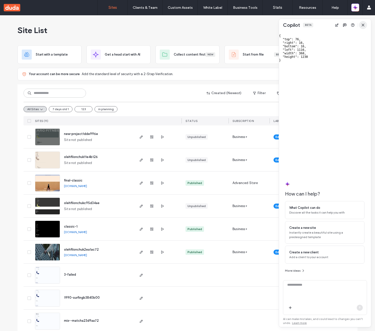
click at [361, 22] on span "button" at bounding box center [363, 25] width 8 height 8
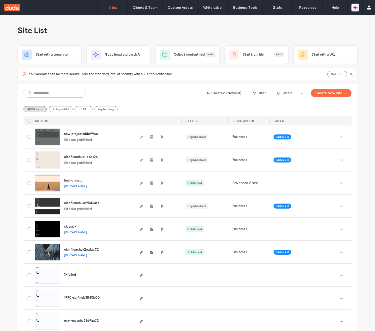
click at [356, 9] on icon "button" at bounding box center [356, 9] width 2 height 2
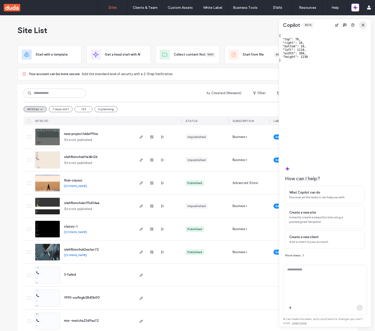
click at [364, 23] on icon "button" at bounding box center [363, 25] width 4 height 4
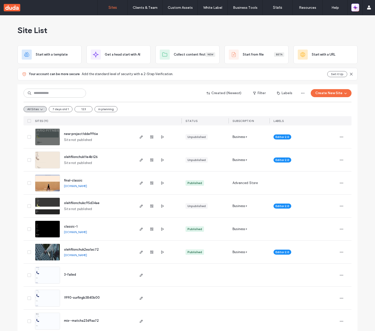
click at [356, 9] on icon "button" at bounding box center [355, 7] width 5 height 5
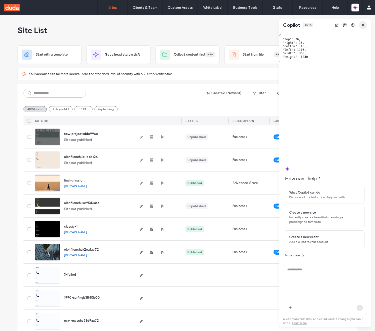
click at [362, 23] on span "button" at bounding box center [363, 25] width 8 height 8
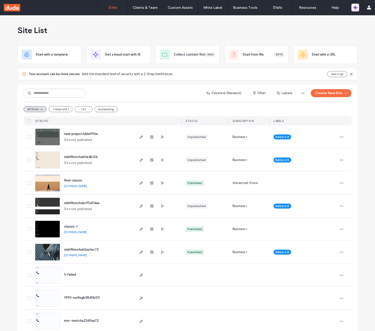
click at [357, 6] on icon "button" at bounding box center [355, 7] width 5 height 5
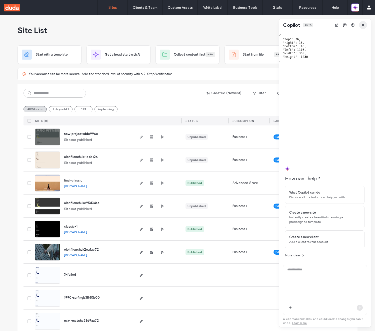
click at [365, 27] on span "button" at bounding box center [363, 25] width 8 height 8
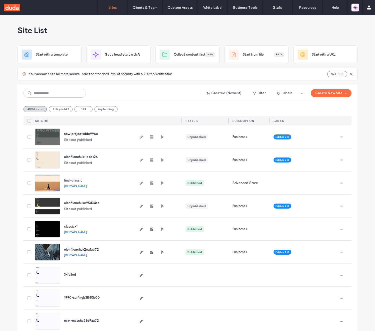
click at [356, 8] on icon "button" at bounding box center [355, 8] width 1 height 1
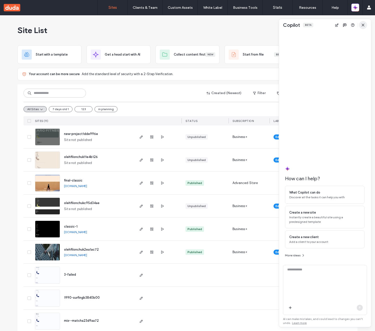
click at [364, 25] on icon "button" at bounding box center [363, 25] width 4 height 4
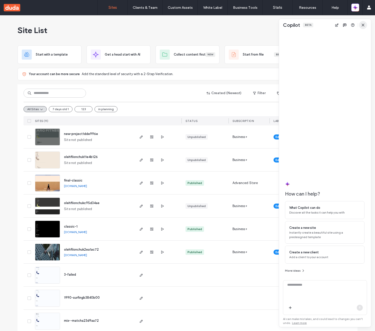
click at [362, 24] on use "button" at bounding box center [363, 25] width 2 height 2
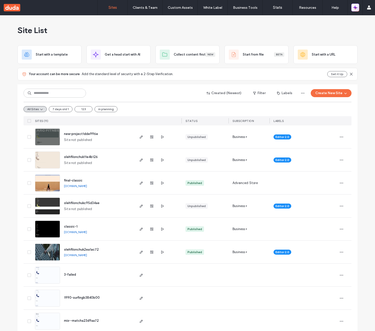
click at [355, 10] on icon "button" at bounding box center [355, 7] width 5 height 5
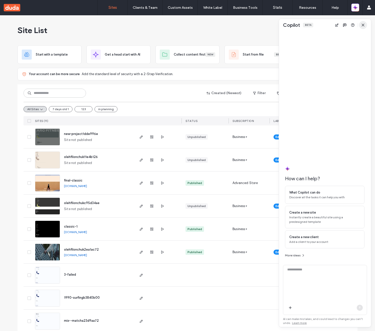
click at [364, 23] on icon "button" at bounding box center [363, 25] width 4 height 4
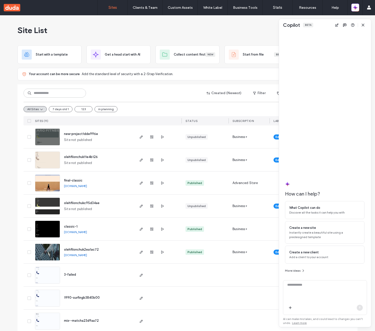
click at [364, 23] on icon "button" at bounding box center [363, 25] width 4 height 4
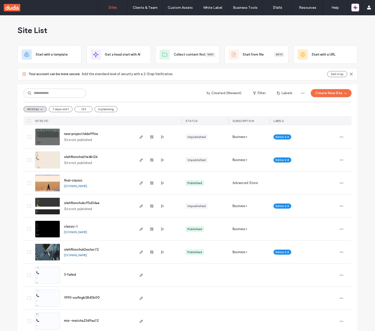
click at [316, 30] on div "Site List" at bounding box center [188, 30] width 340 height 30
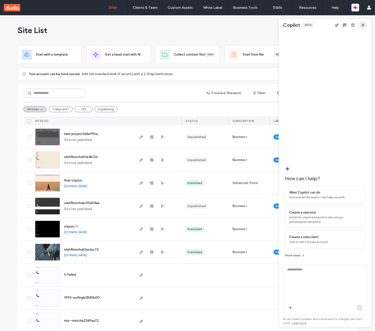
click at [363, 26] on icon "button" at bounding box center [363, 25] width 4 height 4
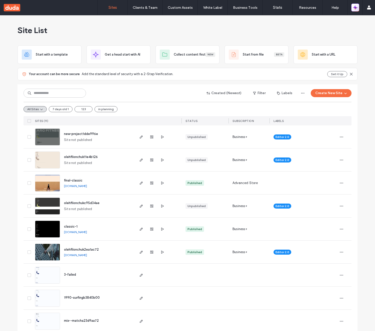
click at [356, 5] on icon "button" at bounding box center [355, 7] width 5 height 5
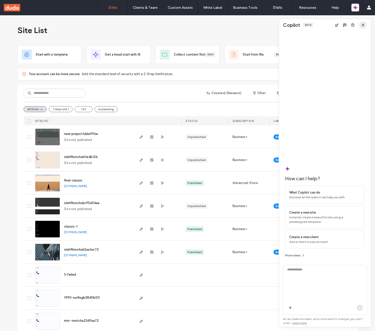
click at [364, 26] on icon "button" at bounding box center [363, 25] width 4 height 4
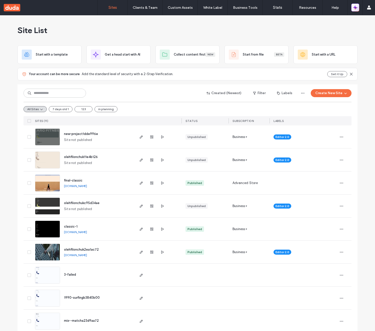
click at [356, 9] on icon "button" at bounding box center [355, 7] width 5 height 5
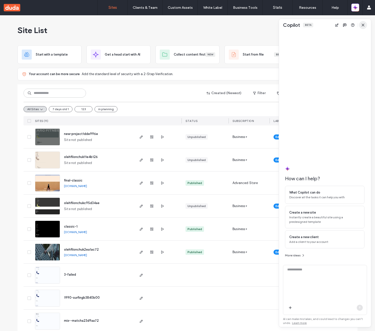
click at [364, 25] on icon "button" at bounding box center [363, 25] width 4 height 4
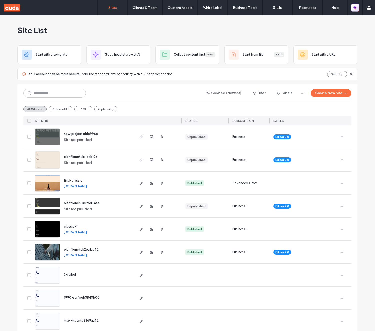
click at [355, 8] on icon "button" at bounding box center [356, 9] width 2 height 2
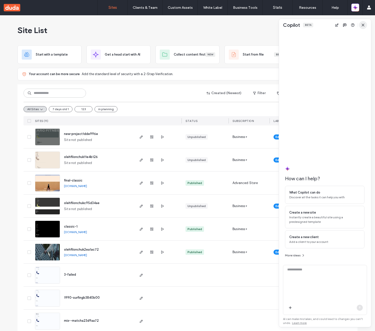
click at [363, 24] on icon "button" at bounding box center [363, 25] width 4 height 4
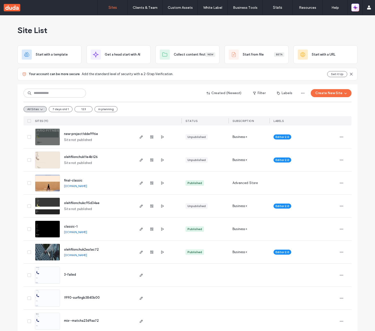
click at [355, 8] on icon "button" at bounding box center [354, 9] width 2 height 2
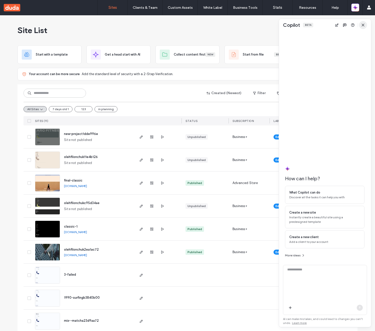
click at [365, 27] on span "button" at bounding box center [363, 25] width 8 height 8
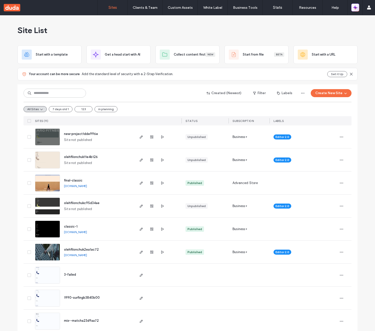
click at [357, 6] on icon "button" at bounding box center [355, 7] width 5 height 5
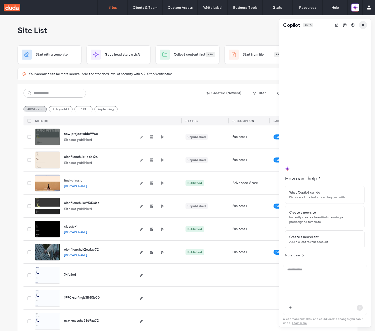
click at [364, 25] on icon "button" at bounding box center [363, 25] width 4 height 4
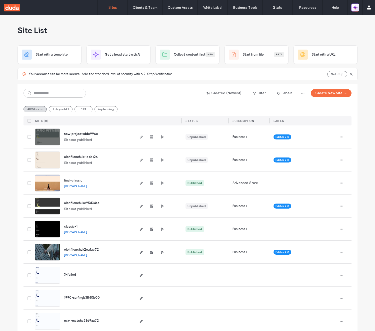
click at [356, 9] on icon "button" at bounding box center [355, 7] width 5 height 5
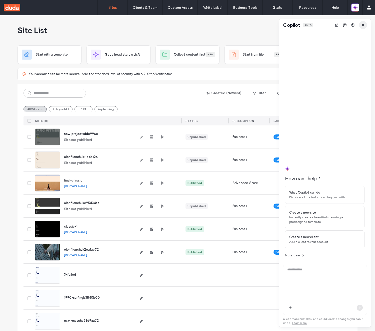
click at [363, 26] on use "button" at bounding box center [363, 25] width 2 height 2
click at [365, 25] on span "button" at bounding box center [363, 25] width 8 height 8
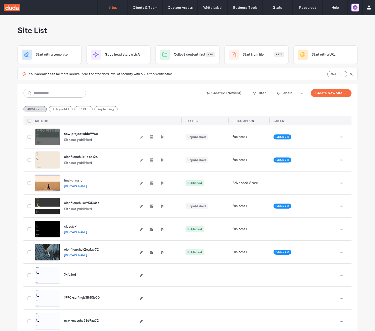
click at [357, 6] on icon "button" at bounding box center [355, 7] width 5 height 5
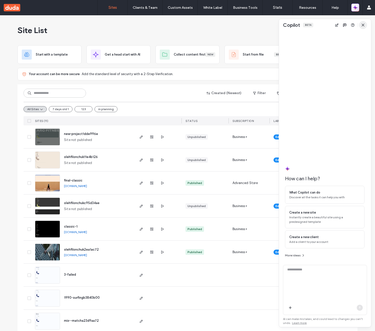
click at [364, 27] on span "button" at bounding box center [363, 25] width 8 height 8
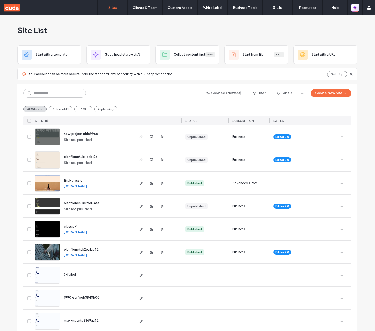
click at [325, 31] on div "Site List" at bounding box center [188, 30] width 340 height 30
click at [356, 9] on icon "button" at bounding box center [356, 9] width 2 height 2
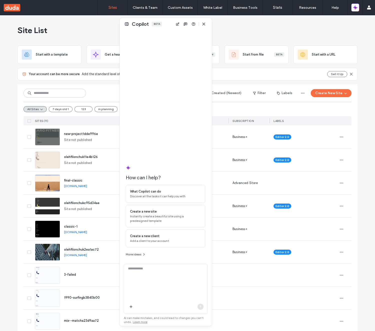
drag, startPoint x: 321, startPoint y: 27, endPoint x: 160, endPoint y: 32, distance: 161.9
click at [160, 32] on div "Copilot Beta How can I help? What Copilot can do Discover all the tasks it can …" at bounding box center [166, 172] width 92 height 308
click at [203, 25] on icon "button" at bounding box center [201, 24] width 4 height 4
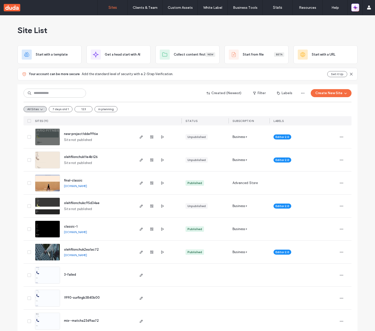
click at [355, 7] on icon "button" at bounding box center [355, 6] width 1 height 1
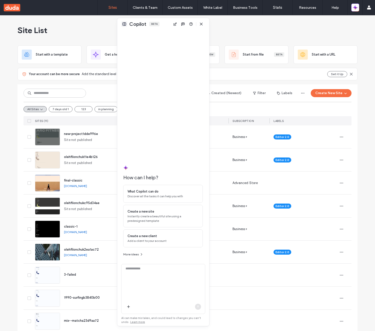
click at [125, 24] on button at bounding box center [124, 24] width 6 height 6
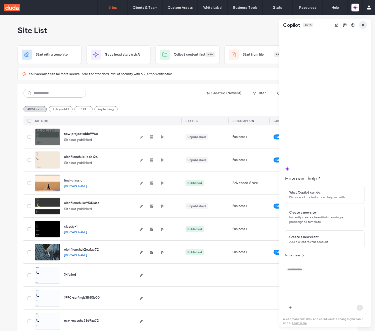
click at [361, 22] on span "button" at bounding box center [363, 25] width 8 height 8
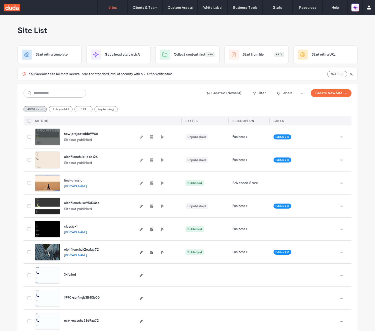
click at [355, 6] on icon "button" at bounding box center [354, 6] width 2 height 2
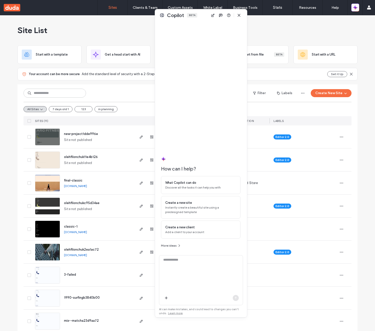
drag, startPoint x: 325, startPoint y: 27, endPoint x: 200, endPoint y: 17, distance: 125.4
click at [200, 17] on div "Copilot Beta" at bounding box center [201, 15] width 92 height 12
click at [238, 16] on icon "button" at bounding box center [238, 15] width 4 height 4
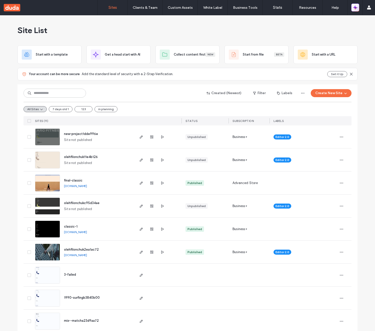
click at [356, 9] on icon "button" at bounding box center [355, 7] width 5 height 5
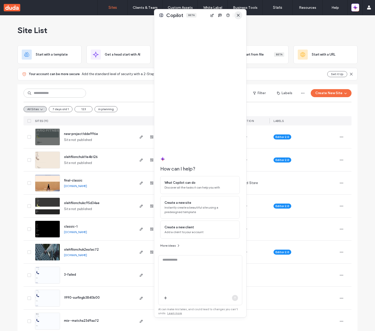
click at [239, 17] on icon "button" at bounding box center [238, 15] width 4 height 4
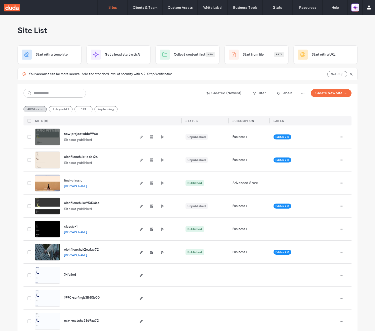
click at [352, 8] on button "button" at bounding box center [355, 8] width 8 height 8
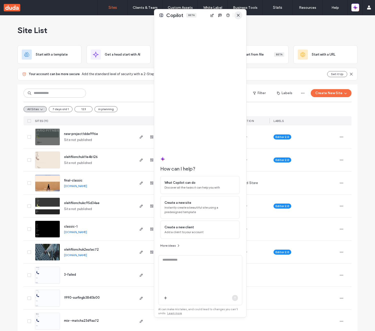
click at [239, 16] on use "button" at bounding box center [238, 15] width 2 height 2
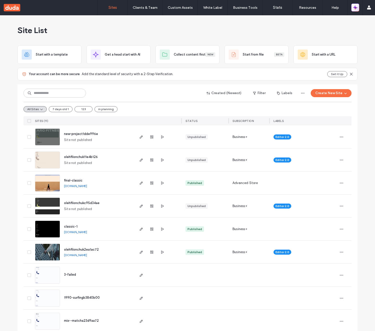
click at [353, 7] on icon "button" at bounding box center [355, 7] width 5 height 5
click at [357, 9] on icon "button" at bounding box center [355, 7] width 5 height 5
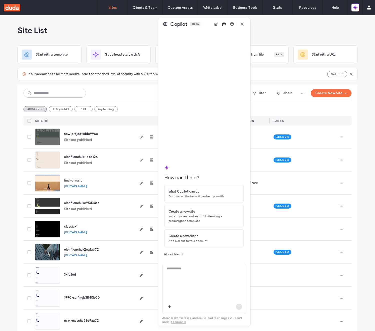
drag, startPoint x: 322, startPoint y: 27, endPoint x: 202, endPoint y: 26, distance: 120.8
click at [202, 26] on div "Copilot Beta" at bounding box center [204, 24] width 92 height 12
click at [243, 25] on icon "button" at bounding box center [242, 24] width 4 height 4
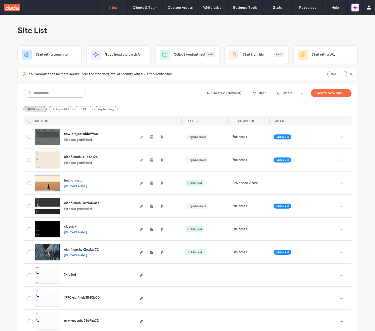
click at [353, 8] on icon "button" at bounding box center [355, 7] width 5 height 5
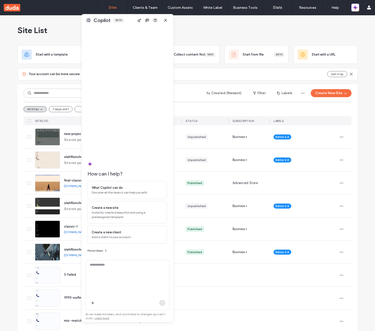
drag, startPoint x: 205, startPoint y: 25, endPoint x: 129, endPoint y: 21, distance: 76.6
click at [129, 21] on div "Copilot Beta" at bounding box center [128, 20] width 92 height 12
click at [167, 24] on span "button" at bounding box center [166, 20] width 8 height 8
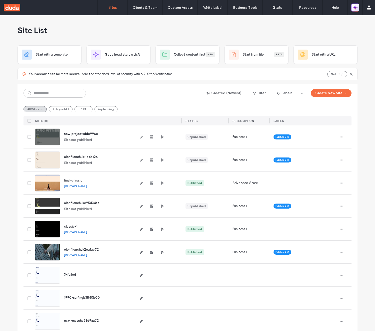
click at [355, 8] on icon "button" at bounding box center [354, 9] width 2 height 2
click at [356, 8] on icon "button" at bounding box center [356, 9] width 2 height 2
click at [357, 8] on icon "button" at bounding box center [356, 9] width 2 height 2
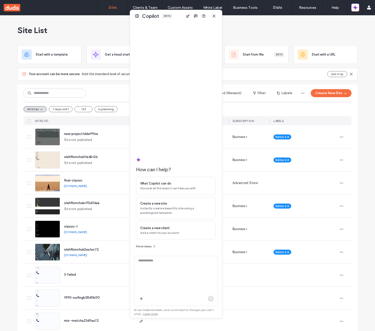
drag, startPoint x: 320, startPoint y: 24, endPoint x: 171, endPoint y: 15, distance: 149.5
click at [171, 15] on div "Copilot Beta" at bounding box center [176, 16] width 92 height 12
click at [212, 16] on icon "button" at bounding box center [214, 16] width 4 height 4
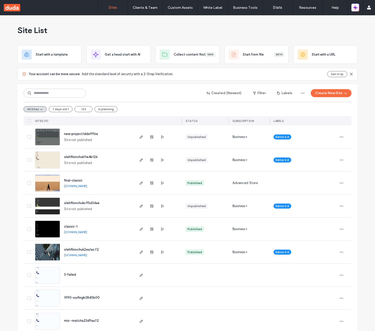
click at [356, 9] on icon "button" at bounding box center [355, 7] width 5 height 5
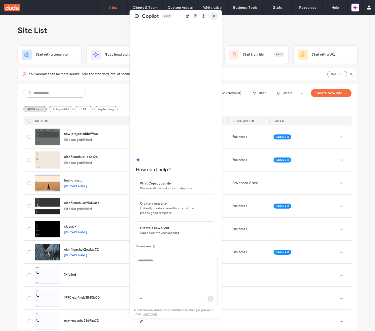
click at [214, 19] on span "button" at bounding box center [214, 16] width 8 height 8
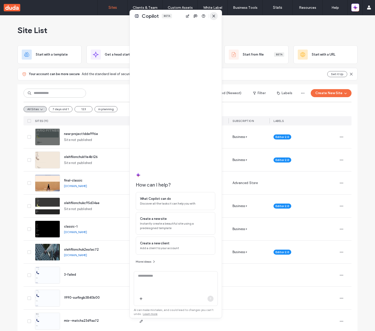
click at [214, 17] on icon "button" at bounding box center [214, 16] width 4 height 4
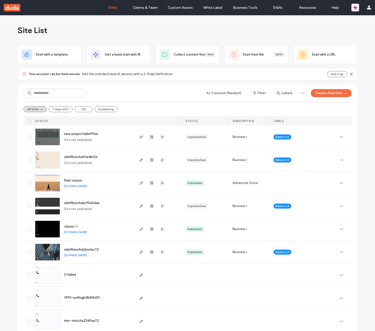
click at [352, 9] on button "button" at bounding box center [355, 8] width 8 height 8
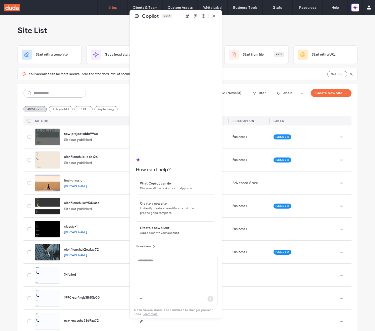
click at [214, 17] on icon "button" at bounding box center [214, 16] width 4 height 4
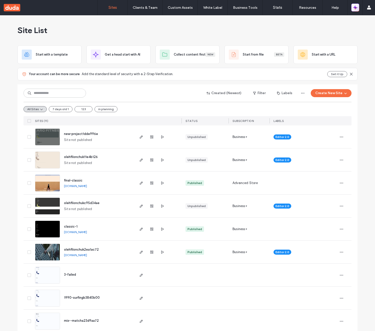
click at [356, 8] on icon "button" at bounding box center [355, 8] width 1 height 1
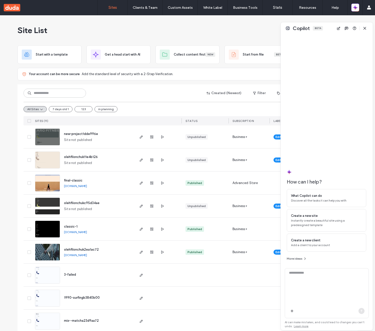
drag, startPoint x: 179, startPoint y: 17, endPoint x: 329, endPoint y: 29, distance: 150.2
click at [329, 29] on div "Copilot Beta" at bounding box center [327, 28] width 92 height 12
drag, startPoint x: 288, startPoint y: 30, endPoint x: 298, endPoint y: 25, distance: 10.4
click at [288, 30] on button at bounding box center [288, 28] width 6 height 6
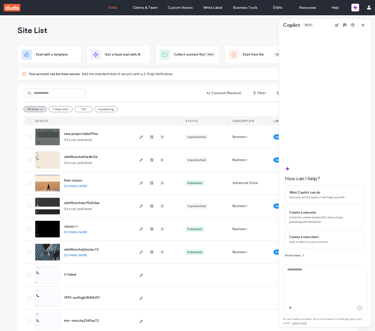
drag, startPoint x: 361, startPoint y: 24, endPoint x: 355, endPoint y: 13, distance: 12.8
click at [361, 24] on icon "button" at bounding box center [363, 25] width 4 height 4
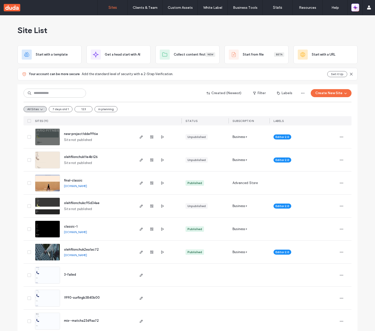
click at [356, 8] on icon "button" at bounding box center [356, 9] width 2 height 2
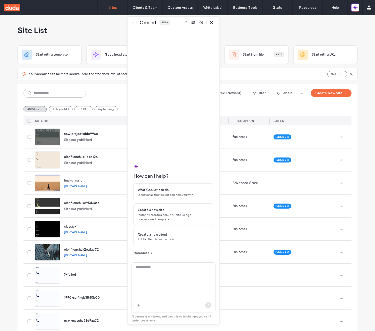
drag, startPoint x: 322, startPoint y: 27, endPoint x: 146, endPoint y: 23, distance: 176.1
click at [139, 24] on div "Copilot Beta" at bounding box center [174, 23] width 92 height 12
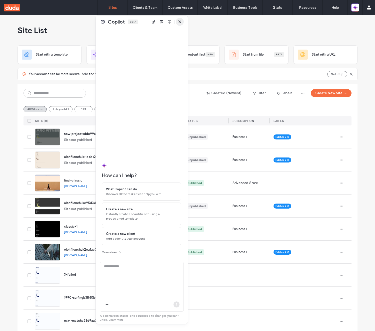
click at [177, 23] on span "button" at bounding box center [180, 22] width 8 height 8
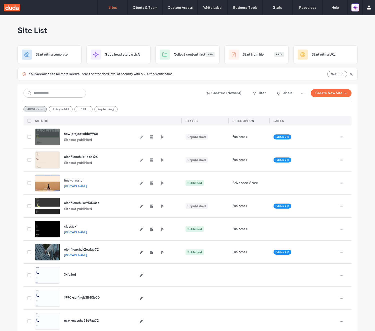
click at [356, 8] on icon "button" at bounding box center [356, 9] width 2 height 2
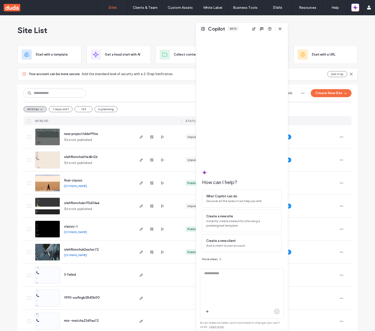
drag, startPoint x: 143, startPoint y: 21, endPoint x: 243, endPoint y: 34, distance: 101.0
click at [243, 34] on div "Copilot Beta" at bounding box center [242, 29] width 92 height 12
click at [281, 27] on icon "button" at bounding box center [280, 29] width 4 height 4
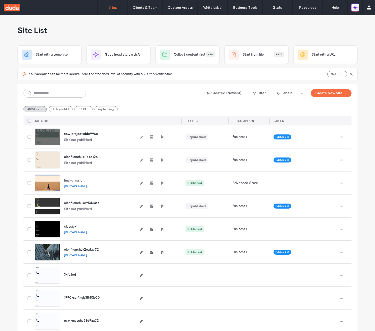
click at [357, 8] on icon "button" at bounding box center [355, 7] width 5 height 5
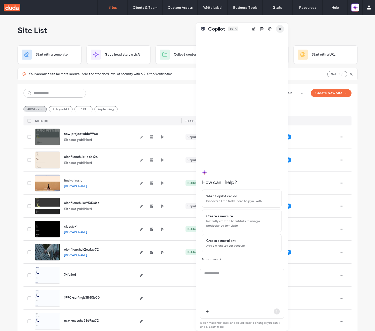
click at [279, 29] on icon "button" at bounding box center [280, 29] width 4 height 4
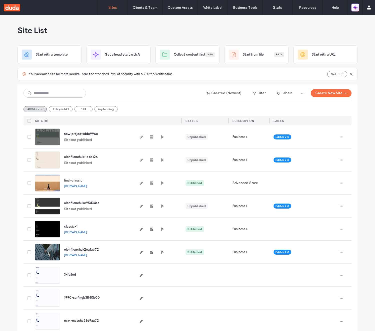
click at [354, 9] on icon "button" at bounding box center [355, 7] width 5 height 5
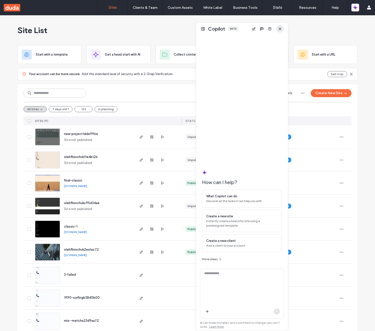
click at [282, 30] on icon "button" at bounding box center [280, 29] width 4 height 4
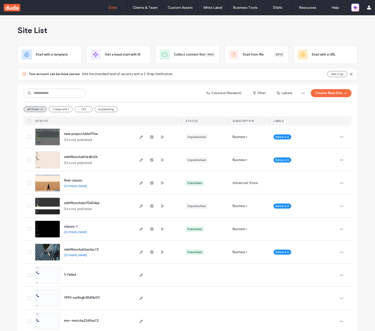
click at [356, 8] on icon "button" at bounding box center [356, 9] width 2 height 2
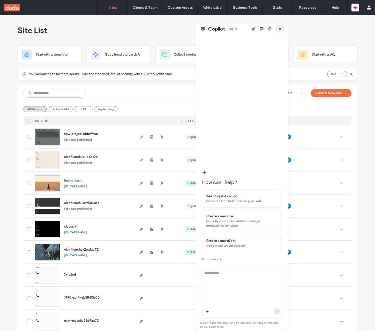
click at [280, 29] on use "button" at bounding box center [280, 29] width 2 height 2
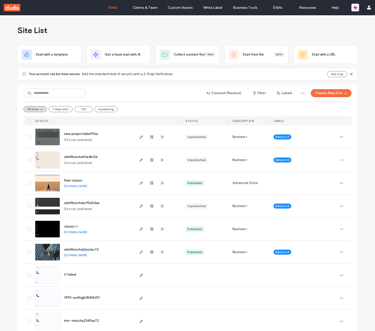
click at [357, 8] on icon "button" at bounding box center [355, 7] width 5 height 5
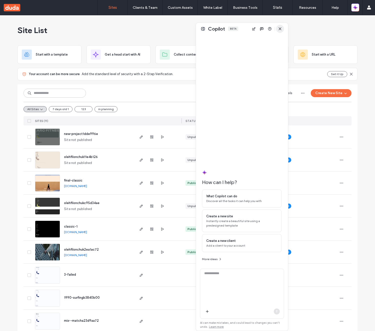
click at [283, 29] on span "button" at bounding box center [280, 29] width 8 height 8
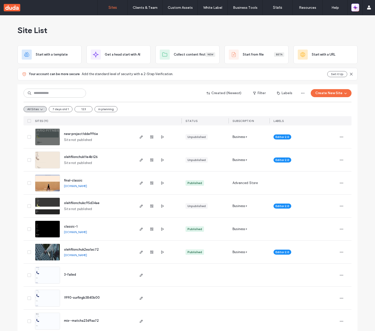
click at [357, 9] on icon "button" at bounding box center [355, 7] width 5 height 5
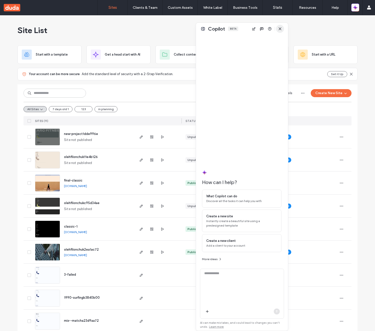
click at [280, 28] on icon "button" at bounding box center [280, 29] width 4 height 4
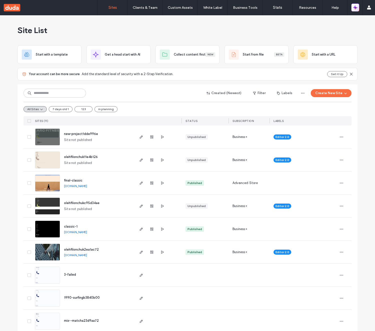
click at [357, 9] on icon "button" at bounding box center [355, 7] width 5 height 5
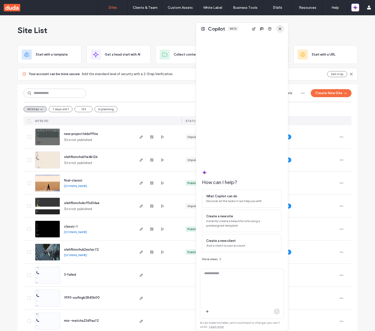
click at [283, 31] on span "button" at bounding box center [280, 29] width 8 height 8
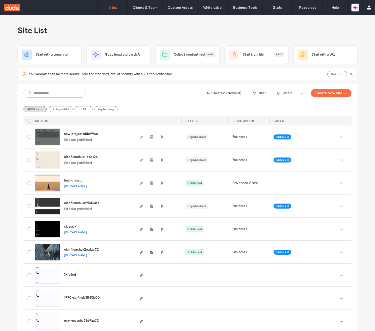
click at [356, 9] on icon "button" at bounding box center [356, 9] width 2 height 2
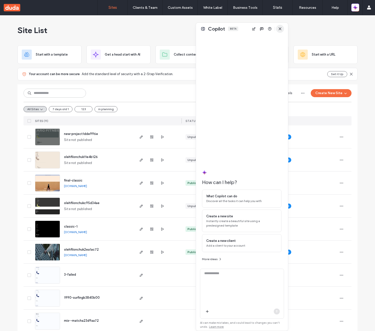
click at [279, 29] on use "button" at bounding box center [280, 29] width 2 height 2
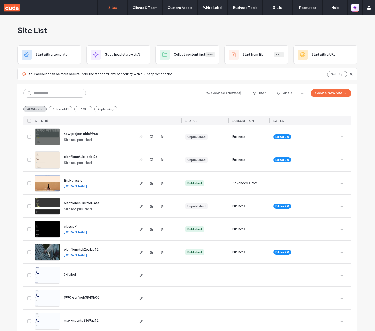
click at [357, 7] on icon "button" at bounding box center [355, 7] width 5 height 5
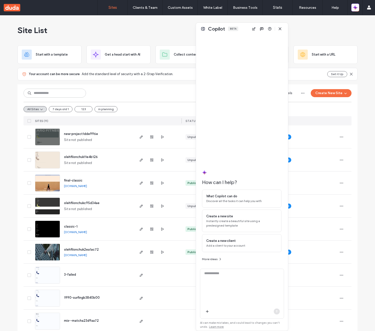
click at [282, 27] on icon "button" at bounding box center [280, 29] width 4 height 4
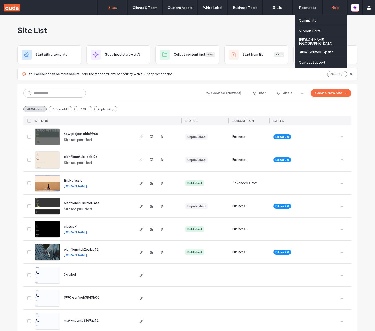
click at [354, 9] on icon "button" at bounding box center [355, 7] width 5 height 5
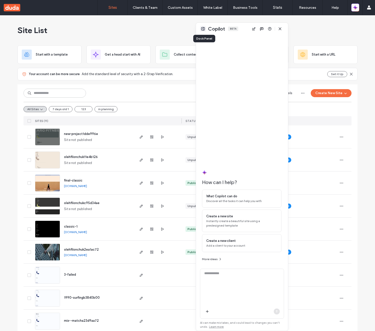
click at [205, 30] on button at bounding box center [203, 29] width 6 height 6
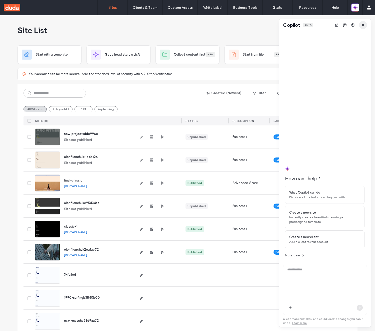
click at [360, 24] on span "button" at bounding box center [363, 25] width 8 height 8
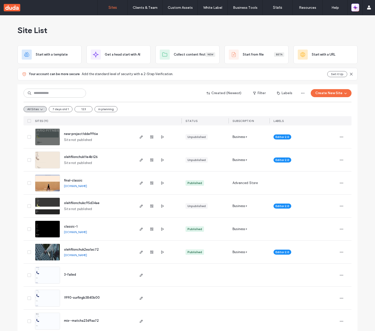
click at [355, 8] on icon "button" at bounding box center [355, 8] width 1 height 1
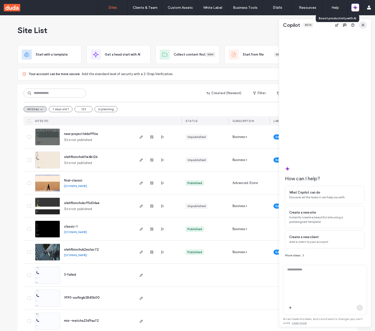
click at [361, 23] on icon "button" at bounding box center [363, 25] width 4 height 4
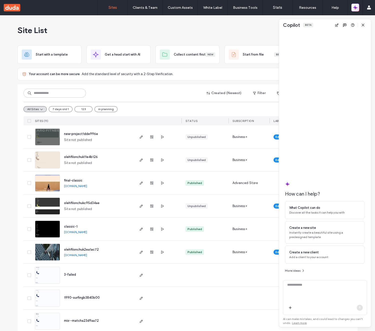
click at [357, 10] on icon "button" at bounding box center [355, 7] width 5 height 5
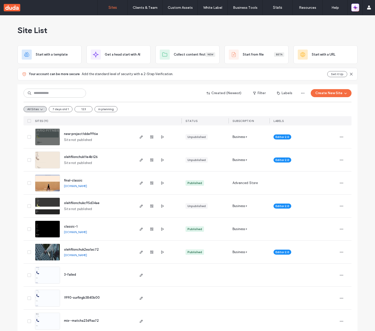
click at [354, 11] on span "button" at bounding box center [355, 7] width 5 height 7
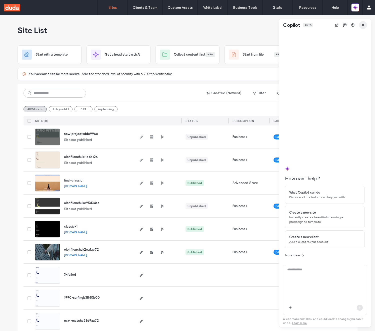
click at [364, 26] on use "button" at bounding box center [363, 25] width 2 height 2
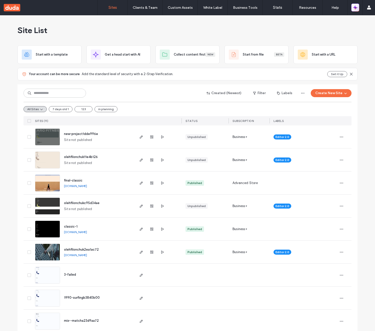
click at [356, 8] on icon "button" at bounding box center [356, 9] width 2 height 2
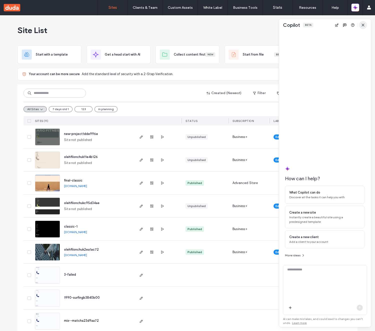
click at [363, 24] on use "button" at bounding box center [363, 25] width 2 height 2
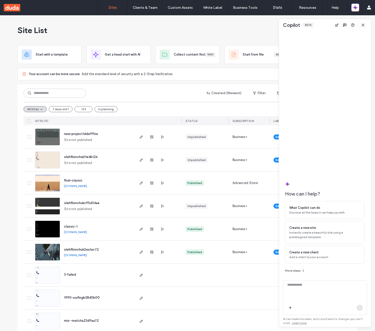
click at [363, 24] on use "button" at bounding box center [363, 25] width 2 height 2
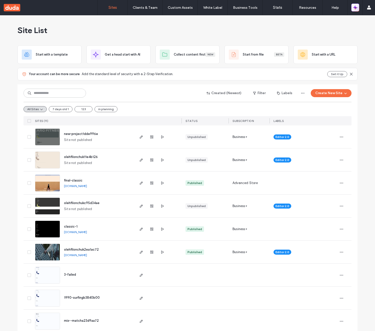
click at [356, 8] on icon "button" at bounding box center [356, 9] width 2 height 2
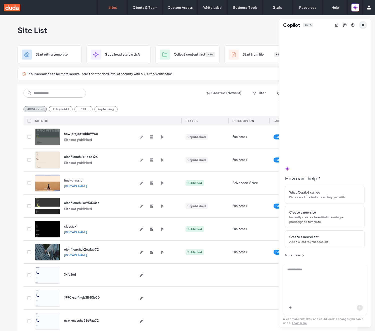
click at [364, 23] on icon "button" at bounding box center [363, 25] width 4 height 4
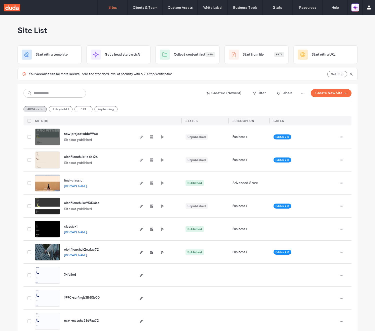
click at [356, 8] on icon "button" at bounding box center [356, 9] width 2 height 2
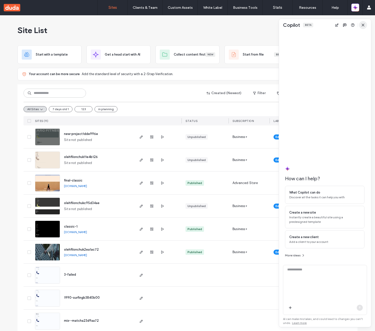
click at [366, 23] on span "button" at bounding box center [363, 25] width 8 height 8
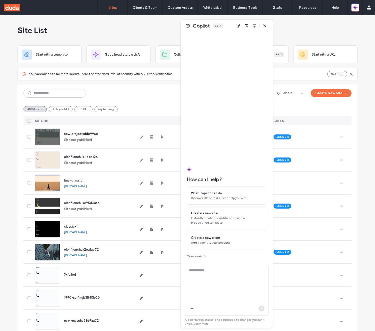
drag, startPoint x: 321, startPoint y: 27, endPoint x: 223, endPoint y: 38, distance: 98.9
click at [223, 38] on div "Copilot Beta How can I help? What Copilot can do Discover all the tasks it can …" at bounding box center [227, 174] width 92 height 308
click at [188, 27] on button at bounding box center [188, 26] width 6 height 6
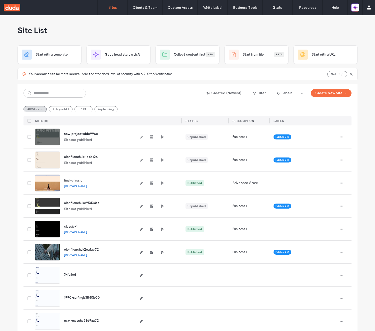
click at [297, 33] on div "Site List" at bounding box center [188, 30] width 340 height 30
click at [356, 8] on icon "button" at bounding box center [355, 8] width 1 height 1
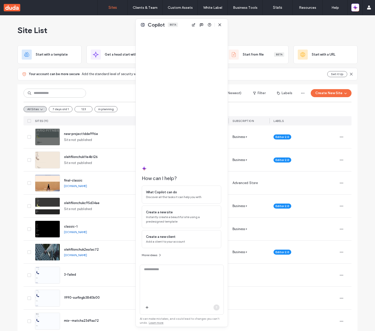
drag, startPoint x: 329, startPoint y: 28, endPoint x: 186, endPoint y: 31, distance: 143.3
click at [186, 31] on div "Copilot Beta How can I help? What Copilot can do Discover all the tasks it can …" at bounding box center [182, 173] width 92 height 308
click at [142, 26] on button at bounding box center [143, 25] width 6 height 6
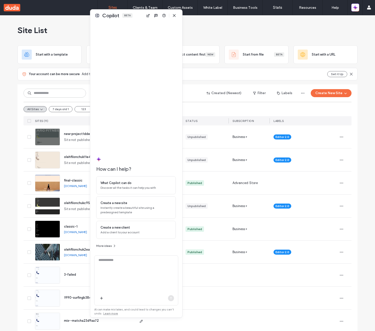
drag, startPoint x: 327, startPoint y: 25, endPoint x: 138, endPoint y: 16, distance: 189.0
click at [138, 16] on div "Copilot Beta" at bounding box center [136, 16] width 92 height 12
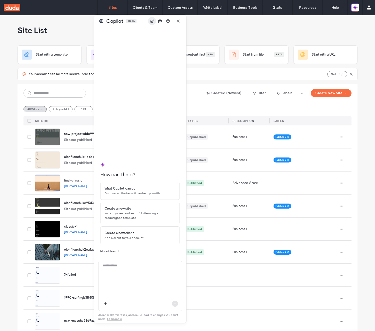
drag, startPoint x: 143, startPoint y: 18, endPoint x: 171, endPoint y: 25, distance: 29.2
click at [171, 25] on div "Copilot Beta" at bounding box center [140, 21] width 92 height 12
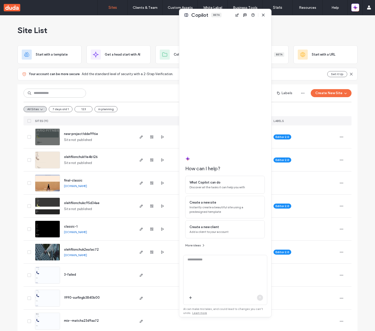
drag, startPoint x: 165, startPoint y: 22, endPoint x: 226, endPoint y: 16, distance: 61.6
click at [226, 16] on div "Copilot Beta" at bounding box center [225, 15] width 92 height 12
click at [185, 15] on button at bounding box center [186, 15] width 6 height 6
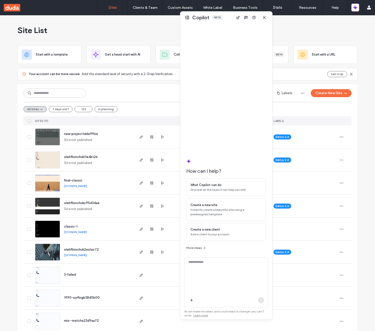
drag, startPoint x: 324, startPoint y: 26, endPoint x: 223, endPoint y: 19, distance: 100.8
click at [223, 19] on div "Copilot Beta" at bounding box center [226, 18] width 92 height 12
click at [187, 19] on button at bounding box center [186, 18] width 6 height 6
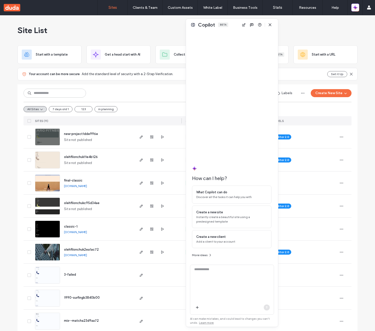
drag, startPoint x: 326, startPoint y: 26, endPoint x: 233, endPoint y: 26, distance: 93.0
click at [233, 26] on div "Copilot Beta" at bounding box center [232, 25] width 92 height 12
click at [269, 25] on use "button" at bounding box center [270, 25] width 2 height 2
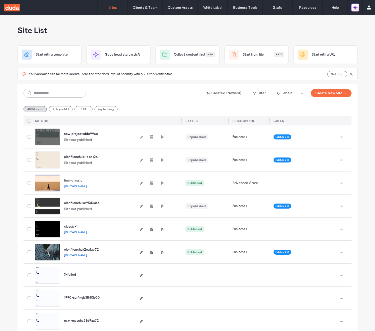
click at [356, 8] on icon "button" at bounding box center [356, 9] width 2 height 2
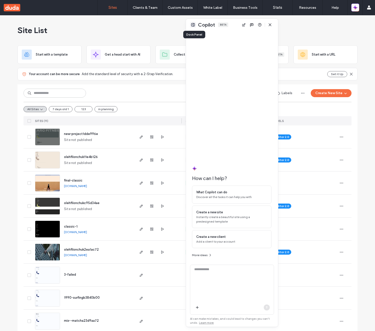
click at [193, 25] on button at bounding box center [193, 25] width 6 height 6
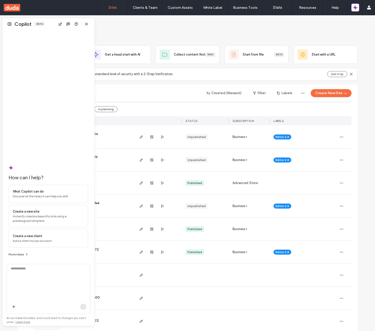
drag, startPoint x: 324, startPoint y: 25, endPoint x: 48, endPoint y: 24, distance: 276.1
click at [48, 24] on div "Copilot Beta" at bounding box center [49, 24] width 92 height 12
click at [355, 9] on icon "button" at bounding box center [355, 7] width 5 height 5
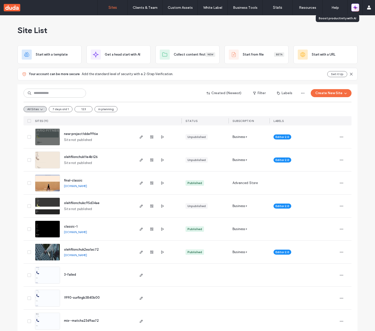
click at [355, 9] on icon "button" at bounding box center [355, 7] width 5 height 5
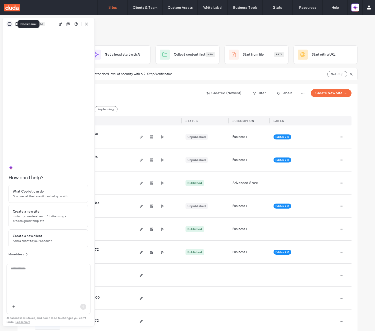
click at [9, 25] on button at bounding box center [10, 24] width 6 height 6
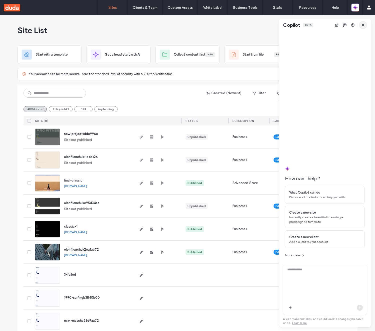
click at [365, 26] on span "button" at bounding box center [363, 25] width 8 height 8
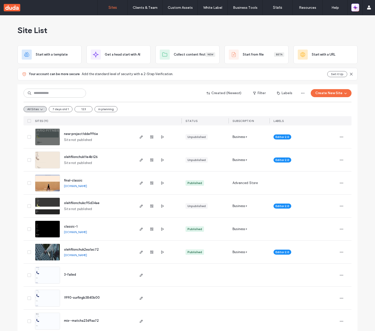
click at [356, 9] on icon "button" at bounding box center [355, 7] width 5 height 5
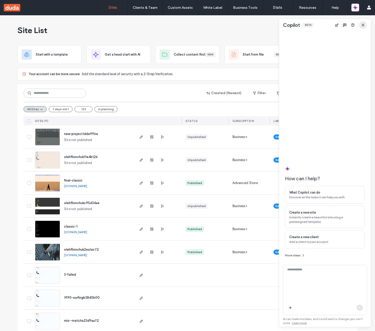
click at [362, 24] on use "button" at bounding box center [363, 25] width 2 height 2
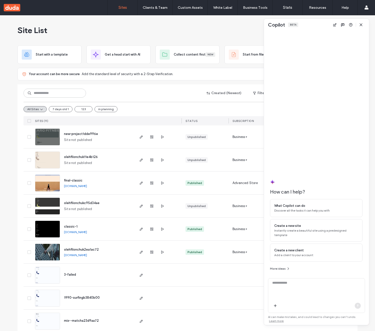
click at [315, 28] on div "Copilot Beta" at bounding box center [316, 25] width 105 height 12
click at [294, 291] on textarea at bounding box center [316, 290] width 97 height 20
click at [362, 24] on icon "button" at bounding box center [361, 25] width 4 height 4
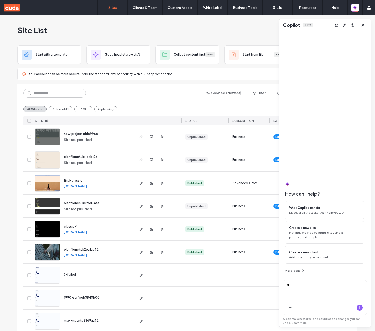
type textarea "*"
click at [365, 26] on icon "button" at bounding box center [363, 25] width 4 height 4
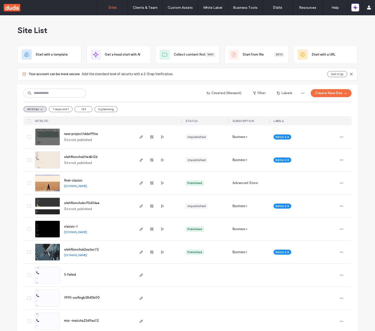
click at [322, 35] on div "Site List" at bounding box center [188, 30] width 340 height 30
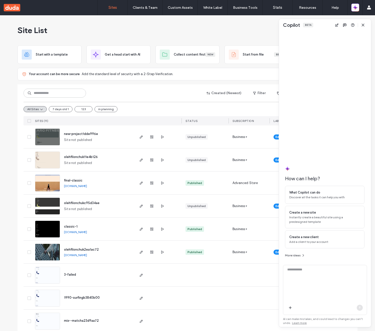
type textarea "*"
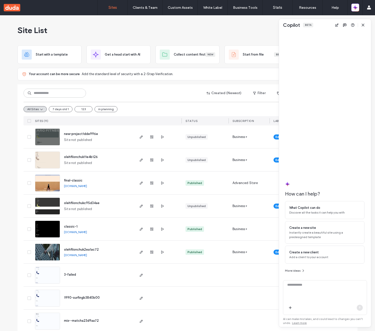
type textarea "*"
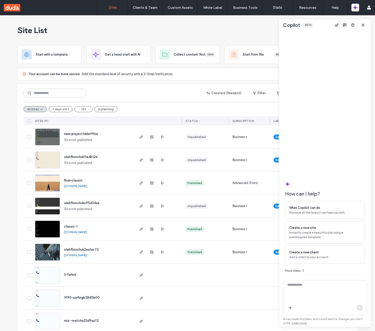
type textarea "*"
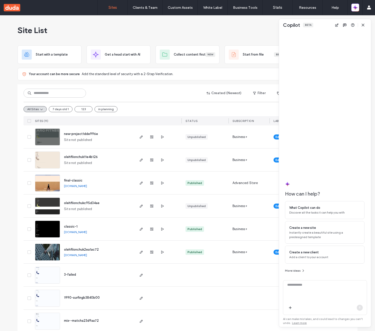
type textarea "*"
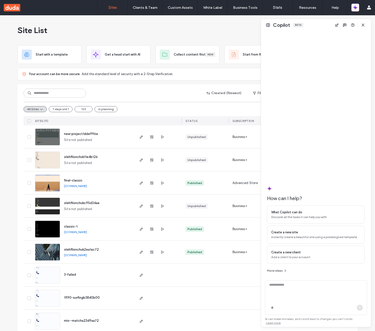
drag, startPoint x: 279, startPoint y: 74, endPoint x: 261, endPoint y: 86, distance: 21.6
click at [261, 86] on div at bounding box center [261, 173] width 1 height 308
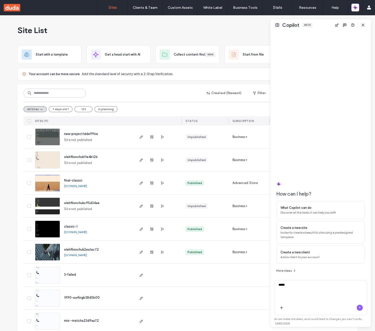
drag, startPoint x: 261, startPoint y: 85, endPoint x: 306, endPoint y: 84, distance: 45.3
click at [271, 84] on div at bounding box center [270, 173] width 1 height 308
type textarea "*****"
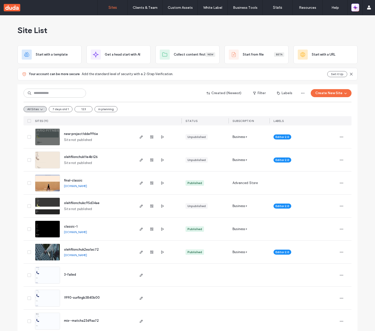
click at [354, 8] on icon "button" at bounding box center [354, 9] width 2 height 2
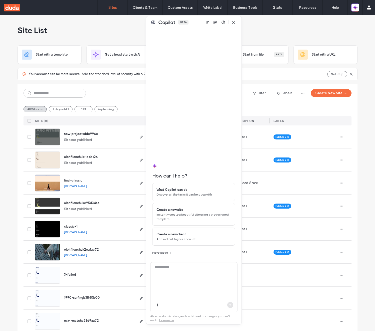
drag, startPoint x: 325, startPoint y: 25, endPoint x: 180, endPoint y: 23, distance: 144.5
click at [188, 22] on div "Copilot Beta" at bounding box center [193, 22] width 95 height 12
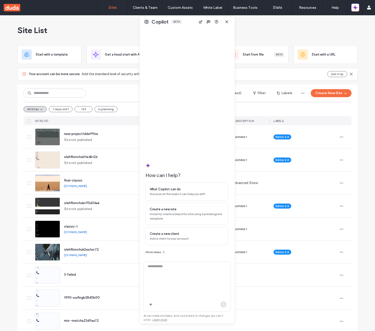
click at [148, 23] on button at bounding box center [147, 22] width 6 height 6
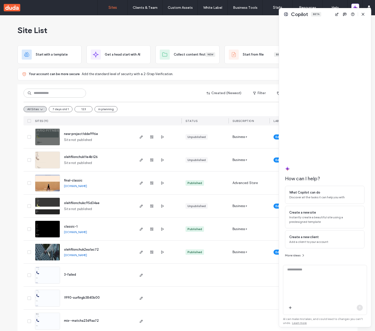
drag, startPoint x: 323, startPoint y: 19, endPoint x: 317, endPoint y: 7, distance: 13.6
click at [324, 8] on div at bounding box center [325, 8] width 92 height 1
click at [288, 14] on button at bounding box center [286, 13] width 6 height 6
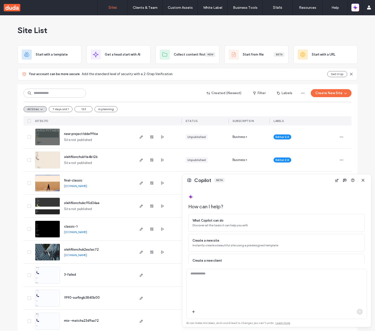
drag, startPoint x: 279, startPoint y: 19, endPoint x: 58, endPoint y: 203, distance: 287.6
click at [58, 203] on div at bounding box center [58, 203] width 2 height 2
click at [189, 183] on div "Copilot Beta" at bounding box center [276, 180] width 189 height 12
click at [190, 181] on button at bounding box center [189, 180] width 6 height 6
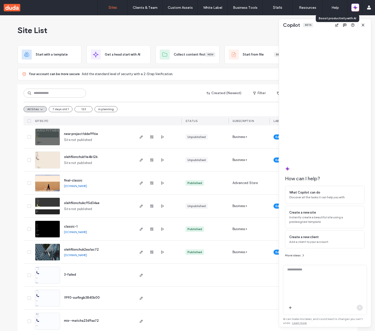
click at [355, 8] on icon "button" at bounding box center [356, 9] width 2 height 2
click at [363, 24] on icon "button" at bounding box center [363, 25] width 4 height 4
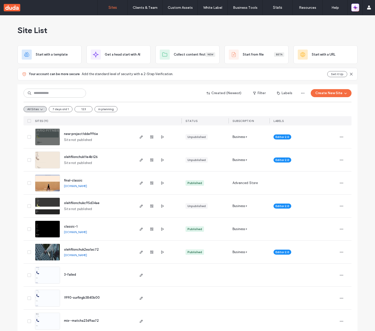
click at [357, 9] on icon "button" at bounding box center [355, 7] width 5 height 5
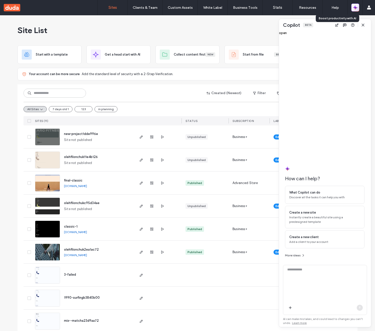
click at [357, 9] on icon "button" at bounding box center [355, 7] width 5 height 5
click at [366, 25] on span "button" at bounding box center [363, 25] width 8 height 8
click at [363, 25] on icon "button" at bounding box center [363, 25] width 4 height 4
click at [364, 27] on span "button" at bounding box center [363, 25] width 8 height 8
click at [240, 42] on div "Site List" at bounding box center [188, 30] width 340 height 30
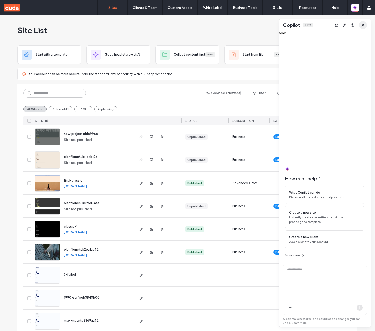
click at [362, 24] on icon "button" at bounding box center [363, 25] width 4 height 4
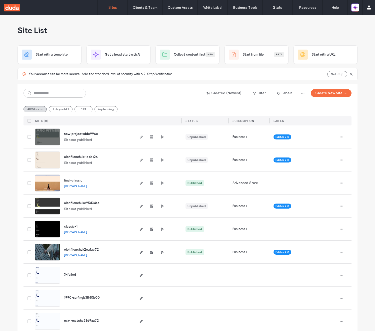
click at [357, 8] on icon "button" at bounding box center [355, 7] width 5 height 5
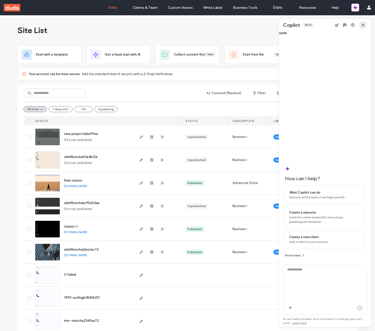
click at [364, 25] on icon "button" at bounding box center [363, 25] width 4 height 4
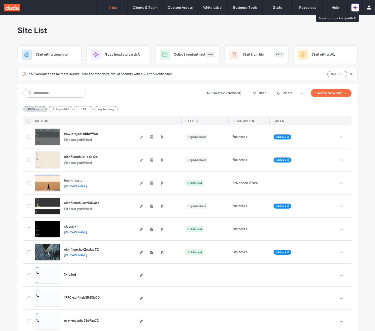
click at [356, 8] on icon "button" at bounding box center [355, 7] width 5 height 5
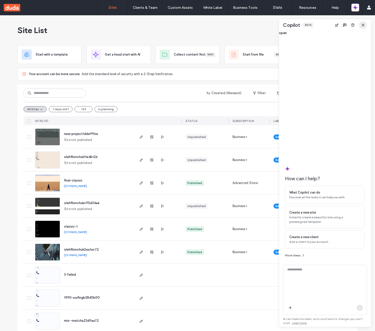
click at [363, 24] on icon "button" at bounding box center [363, 25] width 4 height 4
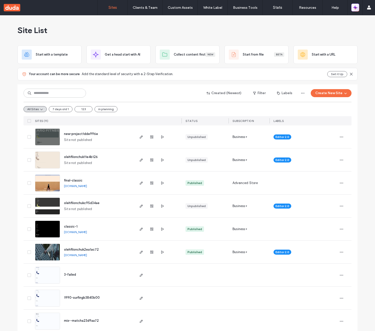
click at [355, 9] on icon "button" at bounding box center [354, 9] width 2 height 2
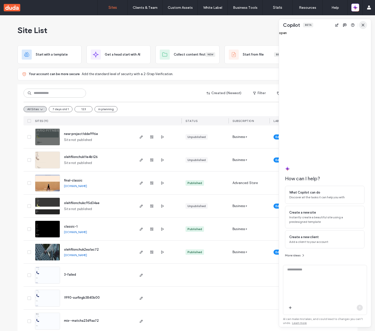
click at [363, 25] on use "button" at bounding box center [363, 25] width 2 height 2
click at [356, 8] on icon "button" at bounding box center [355, 7] width 5 height 5
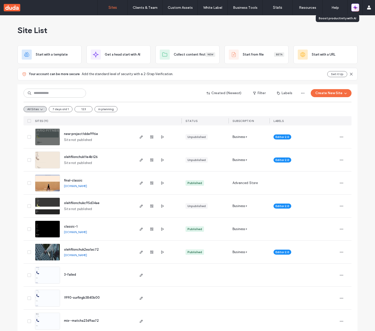
click at [356, 8] on icon "button" at bounding box center [355, 7] width 5 height 5
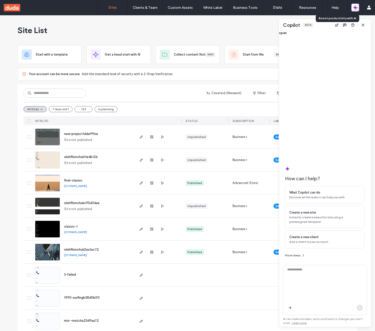
click at [356, 8] on icon "button" at bounding box center [355, 7] width 5 height 5
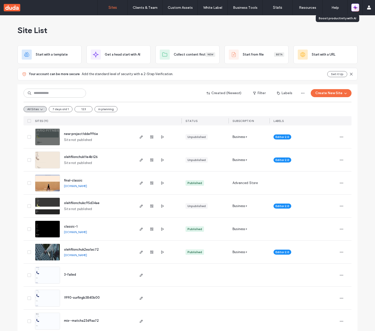
click at [356, 8] on icon "button" at bounding box center [355, 7] width 5 height 5
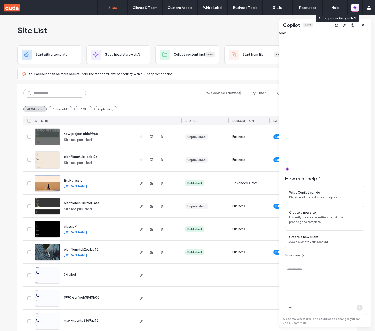
click at [356, 8] on icon "button" at bounding box center [355, 7] width 5 height 5
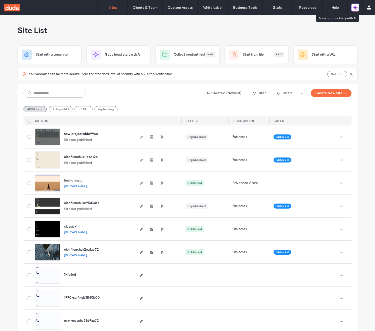
click at [356, 8] on icon "button" at bounding box center [355, 7] width 5 height 5
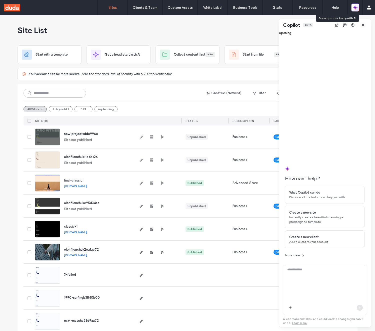
click at [356, 8] on icon "button" at bounding box center [355, 7] width 5 height 5
click at [365, 23] on icon "button" at bounding box center [363, 25] width 4 height 4
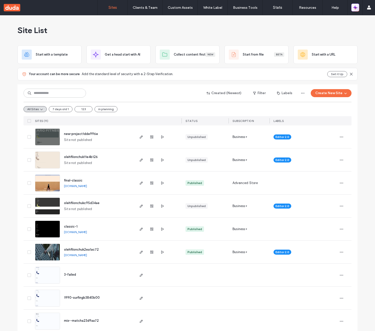
click at [356, 8] on icon "button" at bounding box center [355, 7] width 5 height 5
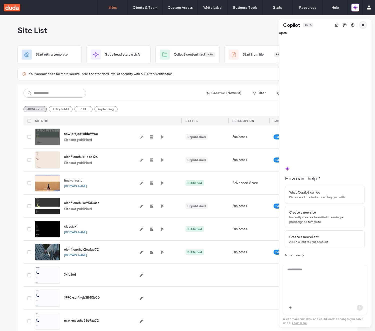
click at [365, 24] on icon "button" at bounding box center [363, 25] width 4 height 4
click at [364, 25] on use "button" at bounding box center [363, 25] width 2 height 2
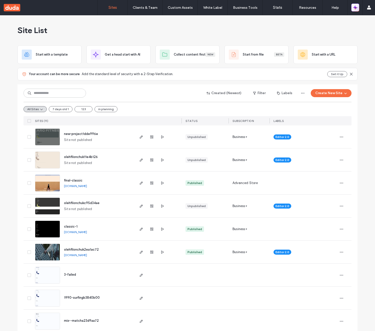
click at [356, 9] on icon "button" at bounding box center [355, 7] width 5 height 5
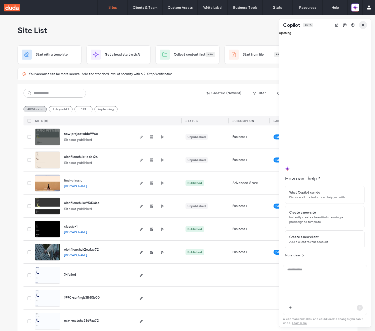
click at [365, 24] on icon "button" at bounding box center [363, 25] width 4 height 4
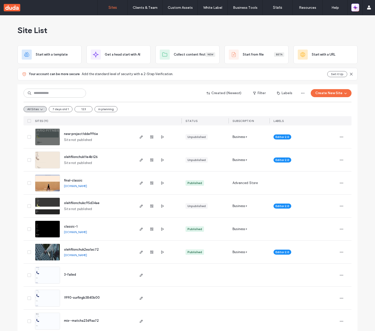
click at [355, 10] on icon "button" at bounding box center [355, 7] width 5 height 5
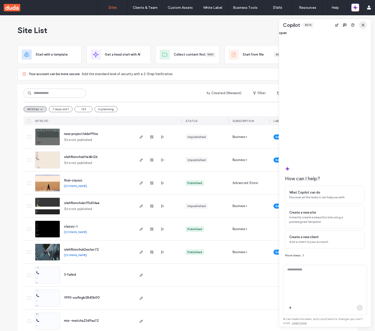
click at [365, 24] on icon "button" at bounding box center [363, 25] width 4 height 4
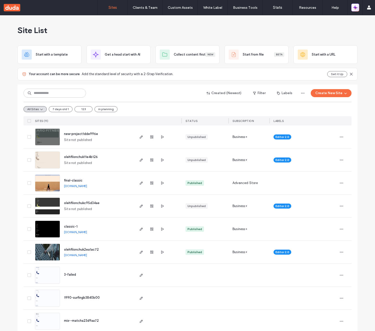
click at [356, 10] on span "button" at bounding box center [355, 7] width 5 height 7
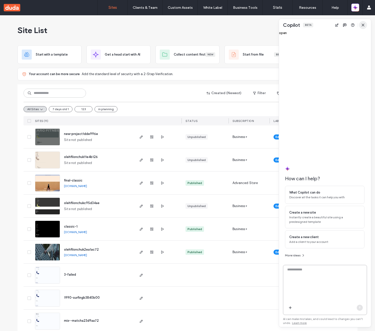
click at [365, 26] on icon "button" at bounding box center [363, 25] width 4 height 4
click at [364, 25] on icon "button" at bounding box center [363, 25] width 4 height 4
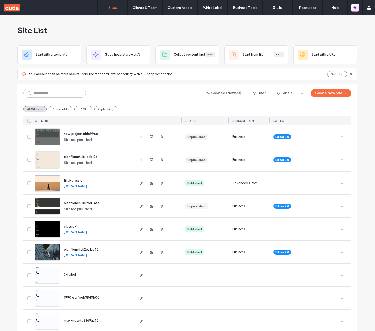
click at [356, 8] on icon "button" at bounding box center [356, 9] width 2 height 2
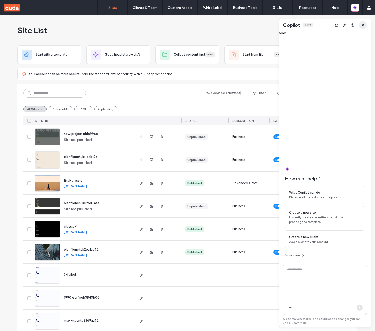
click at [363, 24] on icon "button" at bounding box center [363, 25] width 4 height 4
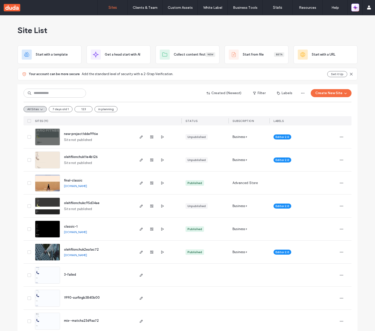
click at [355, 9] on icon "button" at bounding box center [355, 7] width 5 height 5
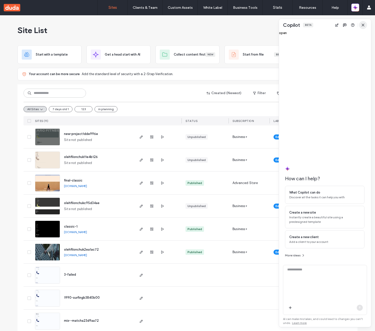
click at [364, 25] on icon "button" at bounding box center [363, 25] width 4 height 4
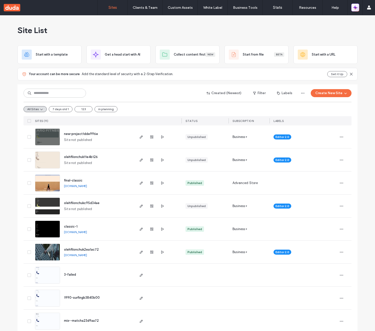
click at [355, 9] on icon "button" at bounding box center [354, 9] width 2 height 2
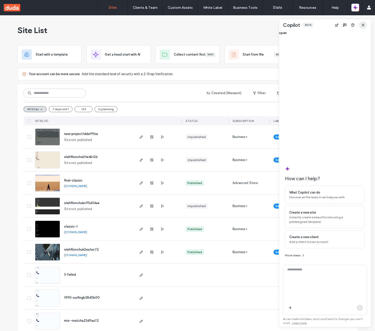
click at [364, 25] on icon "button" at bounding box center [363, 25] width 4 height 4
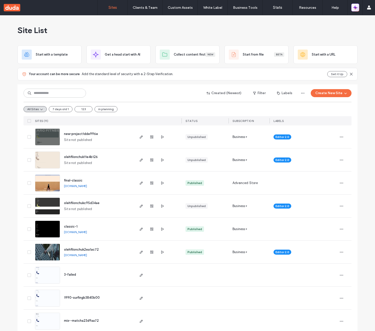
click at [355, 8] on icon "button" at bounding box center [355, 8] width 1 height 1
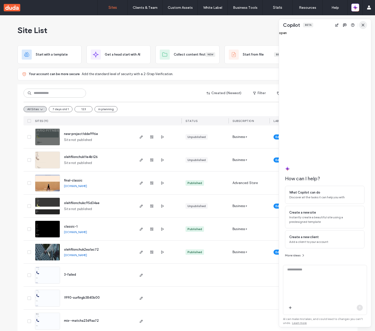
click at [363, 23] on icon "button" at bounding box center [363, 25] width 4 height 4
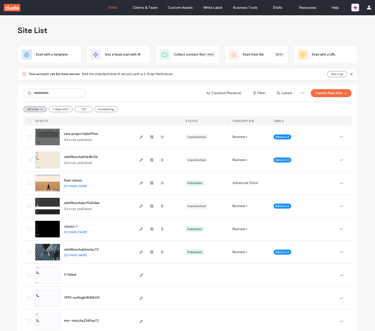
click at [355, 6] on icon "button" at bounding box center [354, 6] width 2 height 2
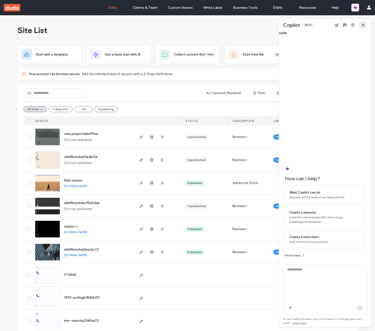
click at [365, 25] on icon "button" at bounding box center [363, 25] width 4 height 4
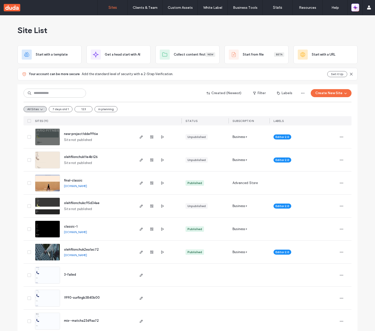
click at [354, 8] on icon "button" at bounding box center [354, 9] width 2 height 2
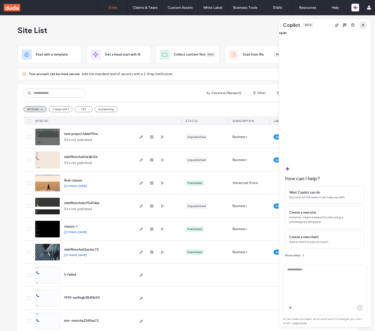
click at [364, 23] on icon "button" at bounding box center [363, 25] width 4 height 4
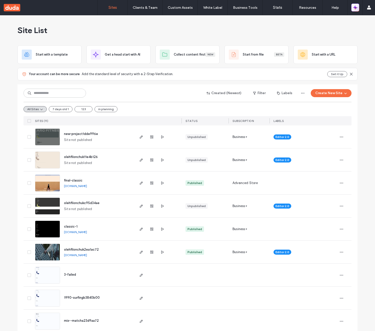
click at [357, 8] on icon "button" at bounding box center [356, 9] width 2 height 2
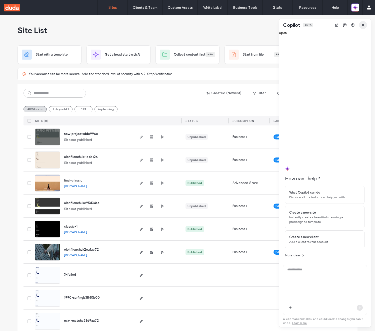
click at [366, 26] on span "button" at bounding box center [363, 25] width 8 height 8
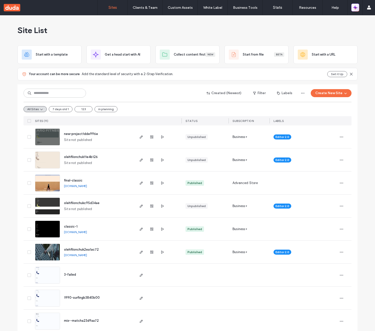
click at [357, 9] on icon "button" at bounding box center [355, 7] width 5 height 5
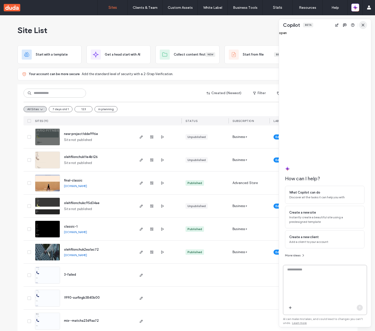
click at [363, 22] on span "button" at bounding box center [363, 25] width 8 height 8
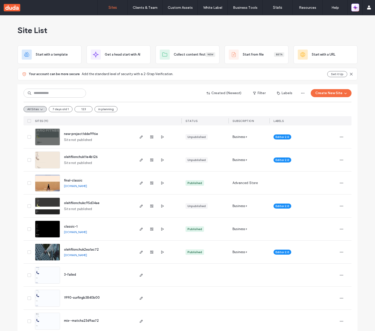
click at [353, 5] on icon "button" at bounding box center [355, 7] width 5 height 5
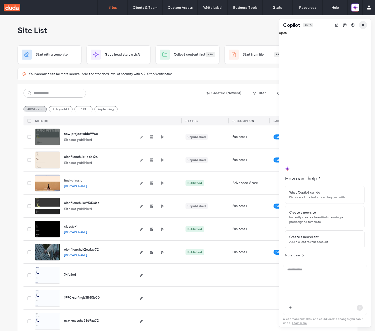
click at [363, 24] on icon "button" at bounding box center [363, 25] width 4 height 4
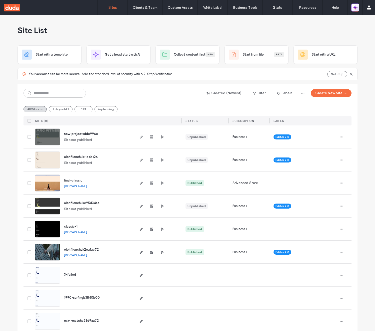
click at [357, 9] on icon "button" at bounding box center [355, 7] width 5 height 5
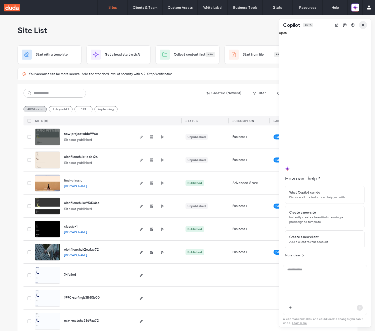
click at [363, 23] on icon "button" at bounding box center [363, 25] width 4 height 4
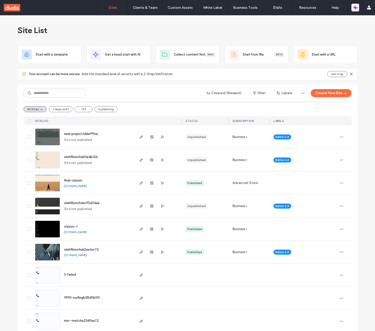
click at [355, 7] on icon "button" at bounding box center [354, 6] width 1 height 1
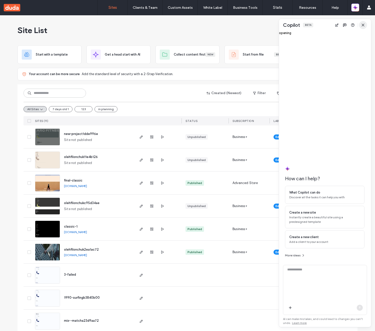
click at [364, 25] on icon "button" at bounding box center [363, 25] width 4 height 4
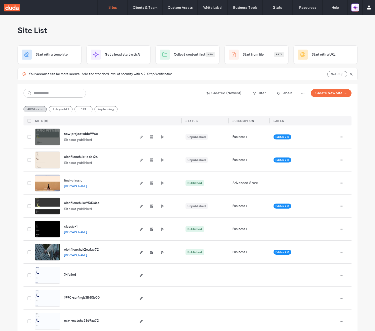
click at [357, 8] on icon "button" at bounding box center [355, 7] width 5 height 5
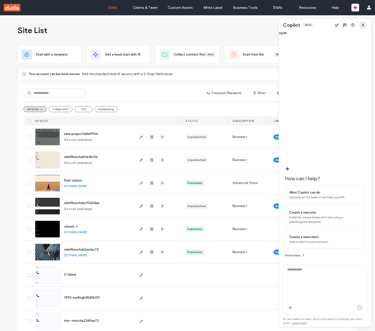
click at [365, 26] on icon "button" at bounding box center [363, 25] width 4 height 4
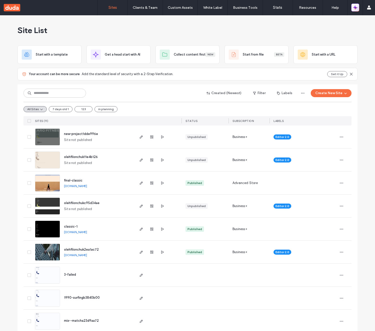
click at [357, 9] on icon "button" at bounding box center [355, 7] width 5 height 5
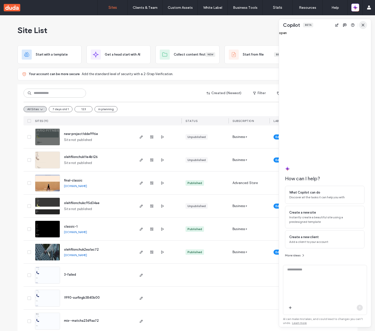
click at [364, 25] on icon "button" at bounding box center [363, 25] width 4 height 4
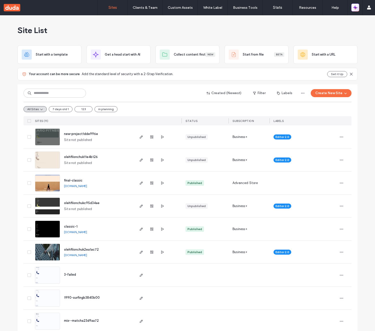
click at [357, 8] on icon "button" at bounding box center [355, 7] width 5 height 5
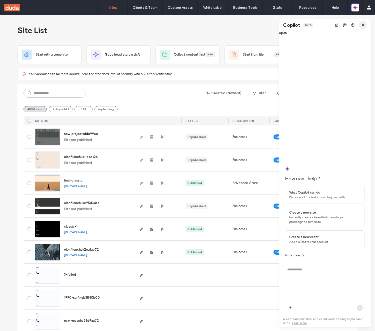
click at [364, 25] on icon "button" at bounding box center [363, 25] width 4 height 4
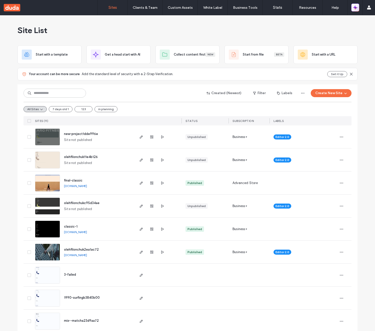
click at [358, 8] on icon "button" at bounding box center [355, 7] width 5 height 5
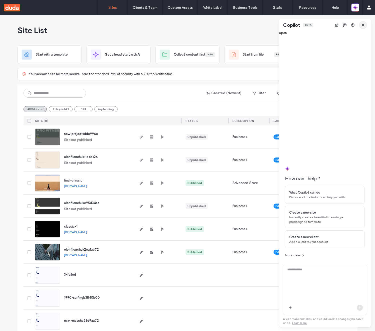
click at [365, 24] on icon "button" at bounding box center [363, 25] width 4 height 4
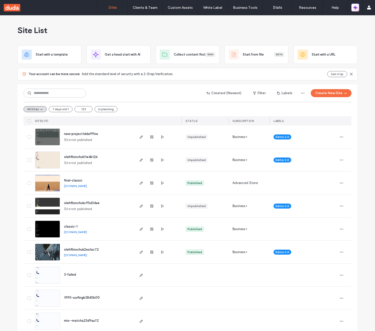
click at [356, 9] on icon "button" at bounding box center [355, 7] width 5 height 5
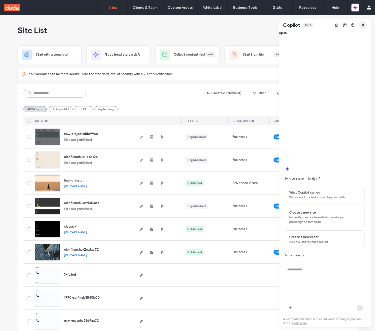
click at [363, 23] on icon "button" at bounding box center [363, 25] width 4 height 4
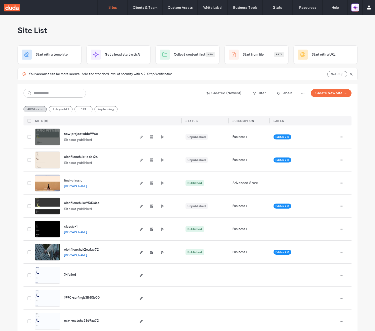
click at [356, 8] on icon "button" at bounding box center [356, 9] width 2 height 2
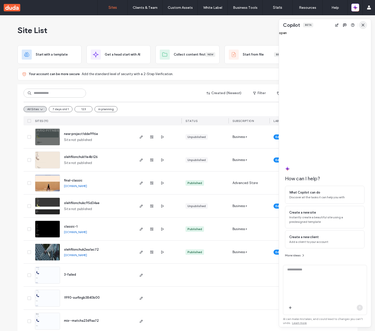
click at [364, 23] on icon "button" at bounding box center [363, 25] width 4 height 4
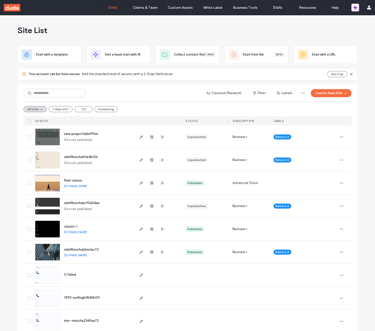
click at [356, 8] on icon "button" at bounding box center [356, 9] width 2 height 2
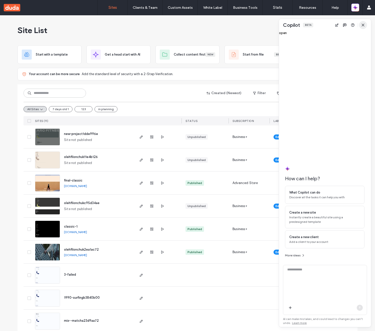
click at [363, 26] on icon "button" at bounding box center [363, 25] width 4 height 4
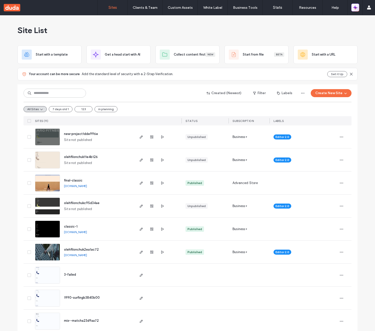
click at [357, 9] on icon "button" at bounding box center [355, 7] width 5 height 5
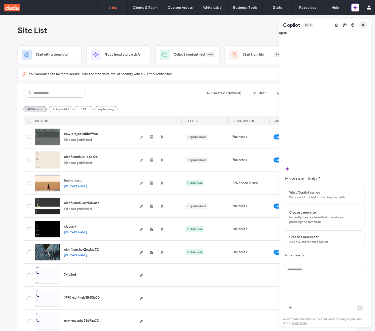
click at [365, 24] on span "button" at bounding box center [363, 25] width 8 height 8
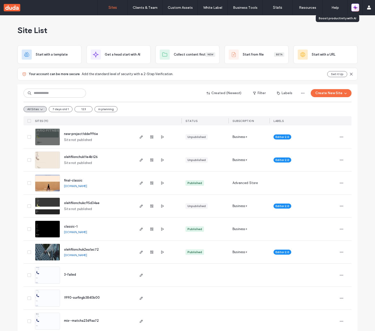
click at [357, 8] on icon "button" at bounding box center [355, 7] width 5 height 5
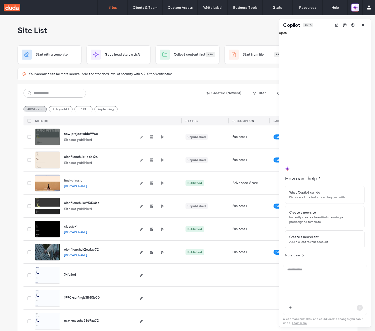
click at [356, 9] on icon "button" at bounding box center [355, 7] width 5 height 5
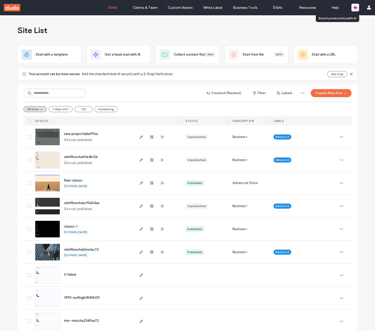
click at [356, 9] on icon "button" at bounding box center [355, 7] width 5 height 5
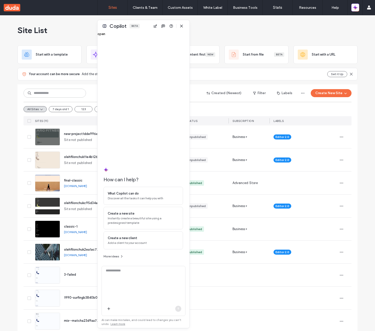
drag, startPoint x: 322, startPoint y: 26, endPoint x: 141, endPoint y: 27, distance: 181.5
click at [141, 27] on div "Copilot Beta" at bounding box center [144, 26] width 92 height 12
click at [180, 26] on icon "button" at bounding box center [182, 26] width 4 height 4
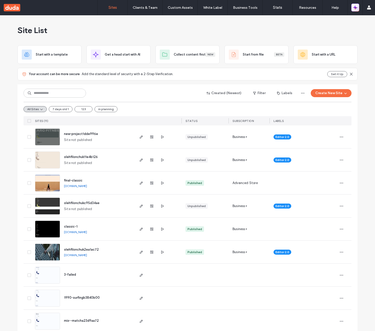
click at [356, 8] on icon "button" at bounding box center [356, 9] width 2 height 2
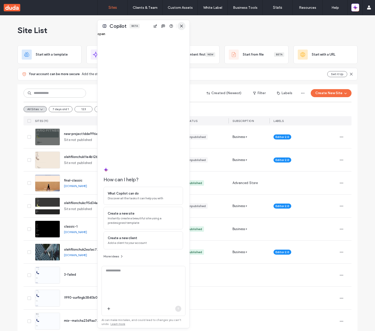
click at [182, 25] on icon "button" at bounding box center [182, 26] width 4 height 4
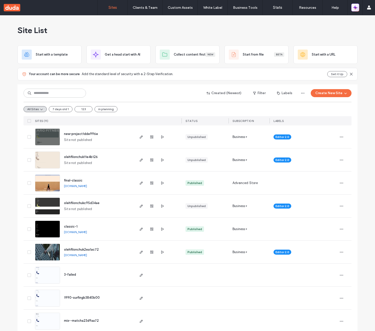
click at [356, 9] on icon "button" at bounding box center [355, 7] width 5 height 5
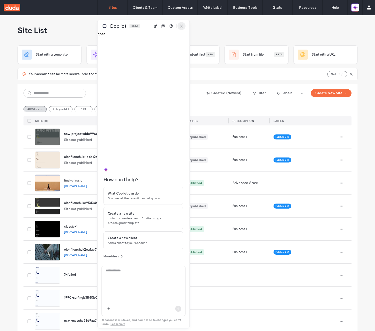
click at [183, 26] on icon "button" at bounding box center [182, 26] width 4 height 4
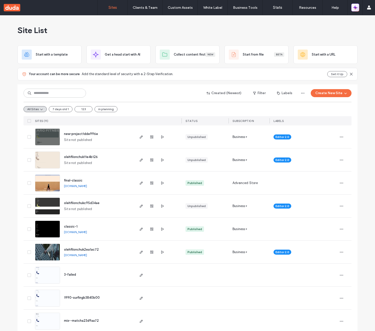
click at [355, 9] on icon "button" at bounding box center [354, 9] width 2 height 2
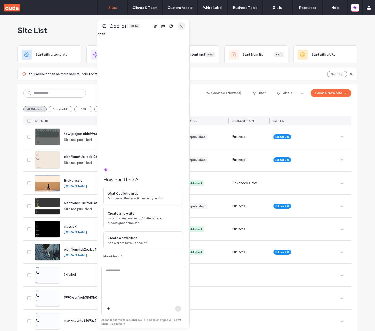
click at [182, 28] on icon "button" at bounding box center [182, 26] width 4 height 4
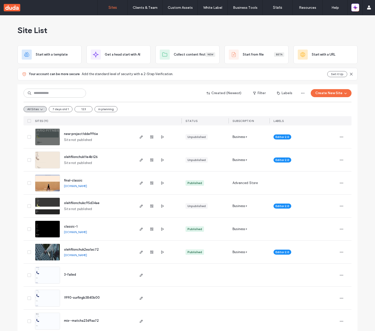
click at [356, 9] on icon "button" at bounding box center [355, 7] width 5 height 5
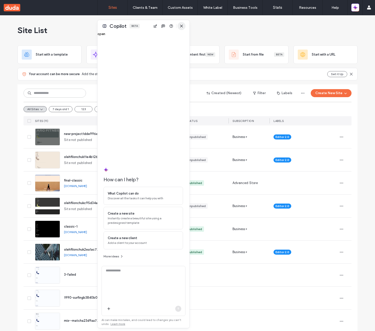
click at [184, 26] on span "button" at bounding box center [182, 26] width 8 height 8
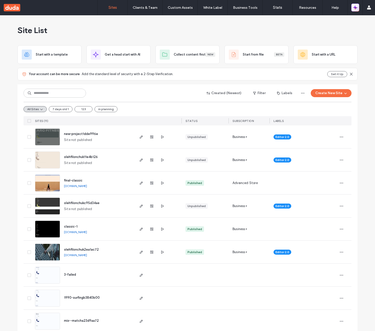
click at [354, 10] on icon "button" at bounding box center [355, 7] width 5 height 5
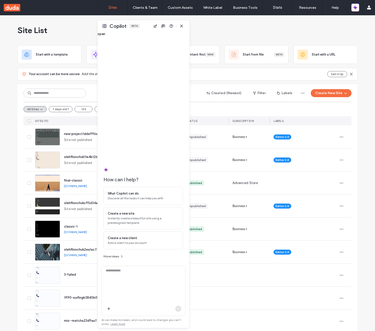
click at [106, 28] on button at bounding box center [105, 26] width 6 height 6
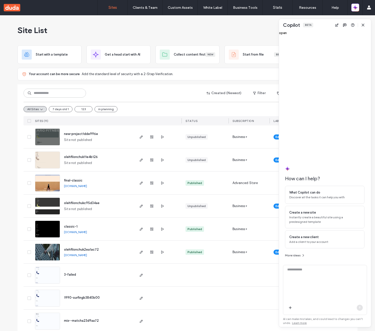
click at [367, 24] on div "Copilot Beta" at bounding box center [325, 25] width 92 height 12
click at [366, 25] on span "button" at bounding box center [363, 25] width 8 height 8
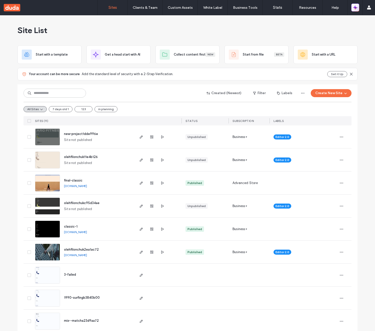
click at [356, 8] on icon "button" at bounding box center [356, 9] width 2 height 2
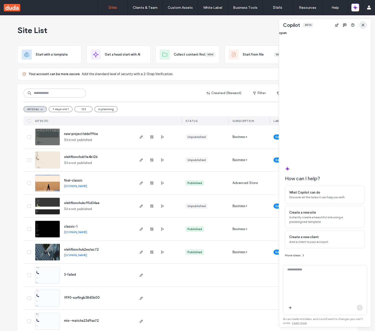
click at [364, 27] on icon "button" at bounding box center [363, 25] width 4 height 4
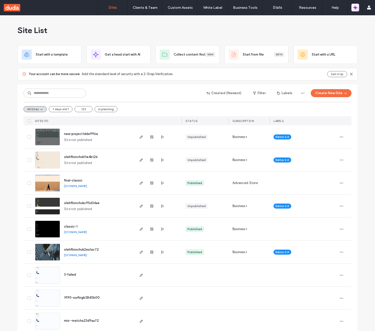
click at [356, 6] on icon "button" at bounding box center [355, 7] width 5 height 5
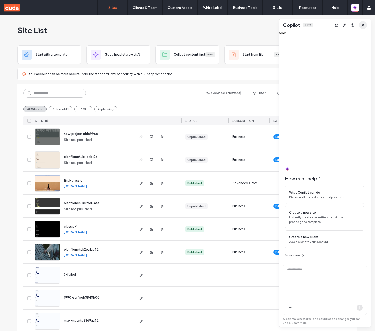
click at [365, 25] on icon "button" at bounding box center [363, 25] width 4 height 4
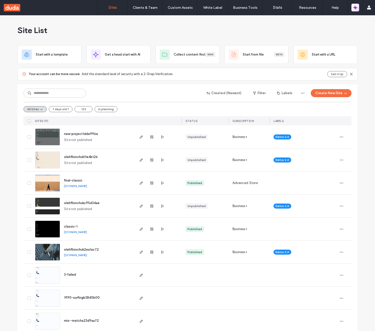
click at [355, 8] on icon "button" at bounding box center [354, 8] width 1 height 1
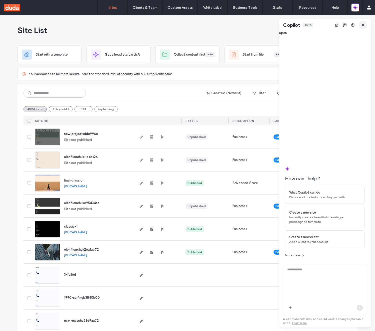
click at [363, 24] on icon "button" at bounding box center [363, 25] width 4 height 4
click at [363, 25] on use "button" at bounding box center [363, 25] width 2 height 2
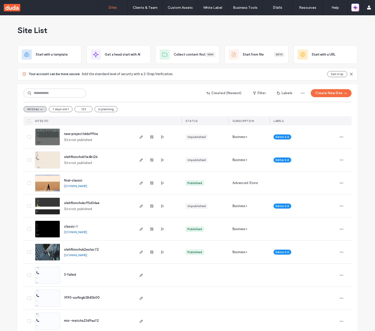
click at [354, 8] on icon "button" at bounding box center [354, 9] width 2 height 2
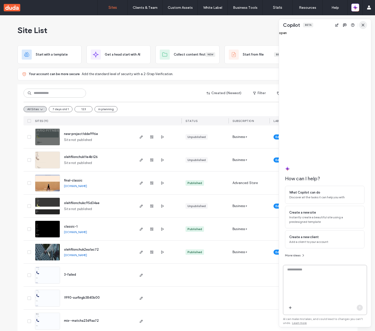
click at [362, 27] on span "button" at bounding box center [363, 25] width 8 height 8
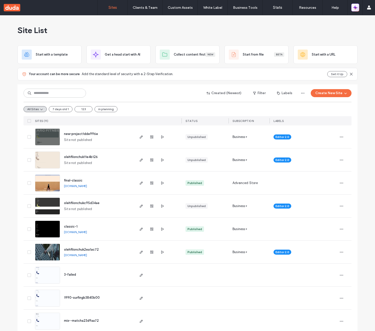
click at [356, 10] on icon "button" at bounding box center [355, 7] width 5 height 5
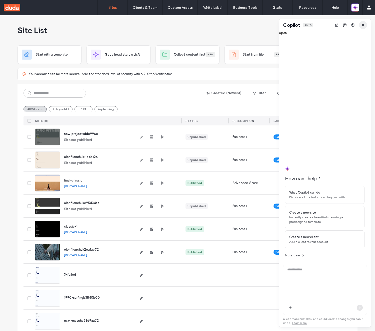
click at [364, 27] on icon "button" at bounding box center [363, 25] width 4 height 4
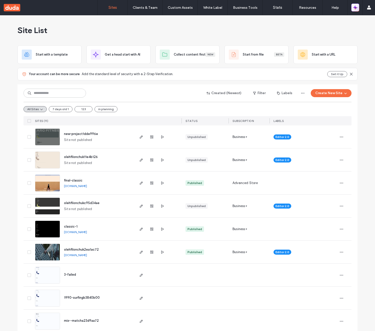
click at [355, 9] on icon "button" at bounding box center [355, 7] width 5 height 5
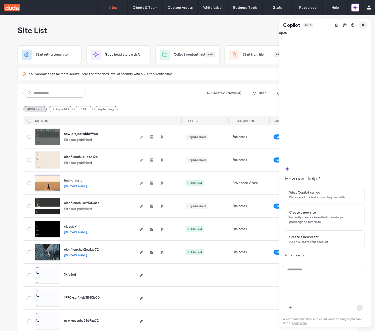
click at [361, 26] on icon "button" at bounding box center [363, 25] width 4 height 4
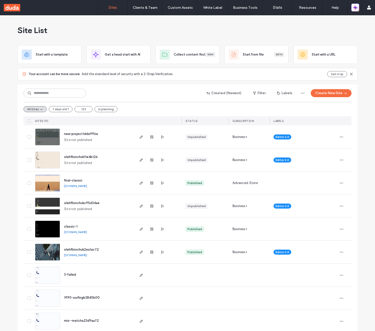
click at [355, 8] on icon "button" at bounding box center [356, 9] width 2 height 2
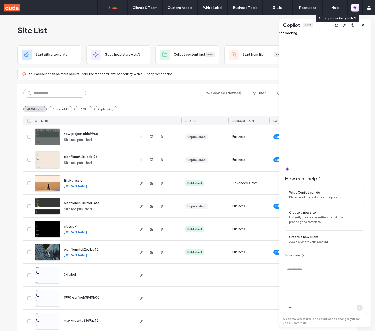
scroll to position [194, 0]
click at [355, 8] on icon "button" at bounding box center [356, 9] width 2 height 2
click at [307, 36] on div "Site List" at bounding box center [188, 30] width 340 height 30
click at [355, 7] on icon "button" at bounding box center [355, 6] width 1 height 1
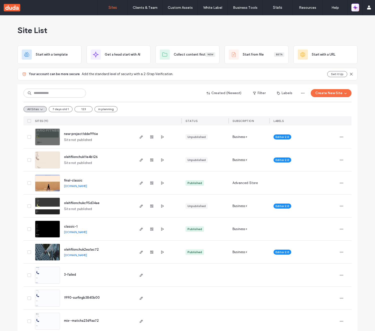
click at [353, 7] on icon "button" at bounding box center [355, 7] width 5 height 5
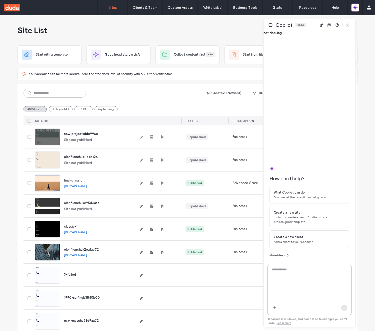
drag, startPoint x: 327, startPoint y: 27, endPoint x: 311, endPoint y: 27, distance: 15.5
click at [311, 27] on div "Copilot Beta" at bounding box center [310, 25] width 92 height 12
click at [272, 26] on button at bounding box center [271, 25] width 6 height 6
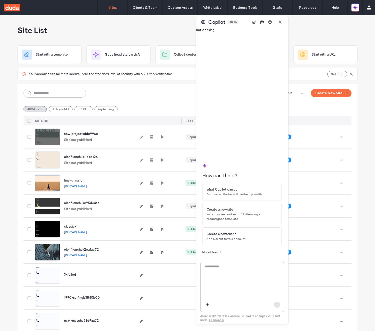
drag, startPoint x: 308, startPoint y: 27, endPoint x: 225, endPoint y: 24, distance: 82.8
click at [225, 24] on div "Copilot Beta" at bounding box center [223, 22] width 30 height 7
click at [202, 22] on button at bounding box center [203, 22] width 6 height 6
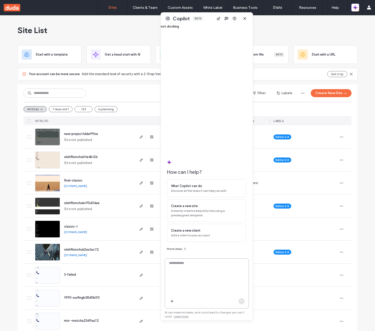
drag, startPoint x: 321, startPoint y: 24, endPoint x: 203, endPoint y: 18, distance: 118.5
click at [203, 18] on div "Copilot Beta" at bounding box center [207, 19] width 92 height 12
click at [166, 19] on button at bounding box center [168, 19] width 6 height 6
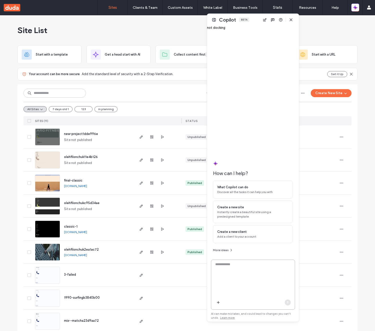
drag, startPoint x: 321, startPoint y: 26, endPoint x: 248, endPoint y: 20, distance: 73.5
click at [250, 21] on div "Copilot Beta" at bounding box center [253, 20] width 92 height 12
click at [216, 19] on button at bounding box center [214, 20] width 6 height 6
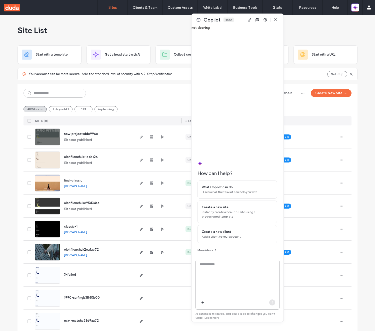
drag, startPoint x: 325, startPoint y: 24, endPoint x: 237, endPoint y: 19, distance: 87.7
click at [237, 19] on div "Copilot Beta" at bounding box center [238, 20] width 92 height 12
click at [197, 21] on button at bounding box center [199, 20] width 6 height 6
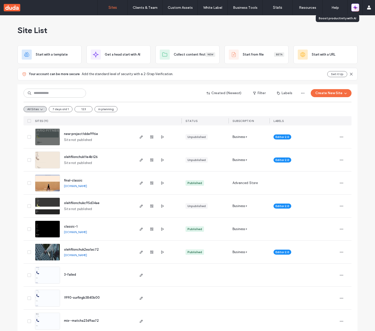
click at [356, 9] on icon "button" at bounding box center [356, 9] width 2 height 2
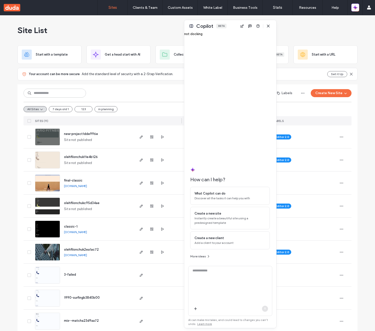
drag, startPoint x: 323, startPoint y: 27, endPoint x: 207, endPoint y: 27, distance: 115.8
click at [207, 27] on div "Copilot Beta" at bounding box center [230, 26] width 92 height 12
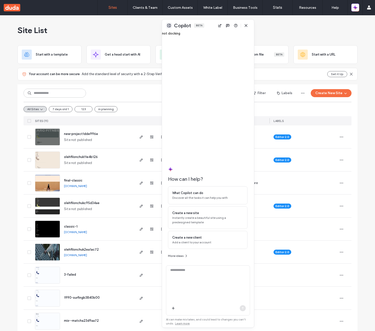
click at [169, 25] on button at bounding box center [169, 26] width 6 height 6
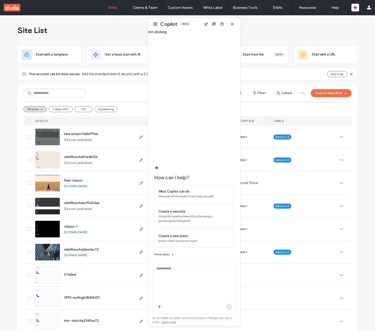
drag, startPoint x: 322, startPoint y: 26, endPoint x: 195, endPoint y: 24, distance: 127.0
click at [195, 24] on div "Copilot Beta" at bounding box center [194, 24] width 92 height 12
click at [157, 23] on button at bounding box center [155, 24] width 6 height 6
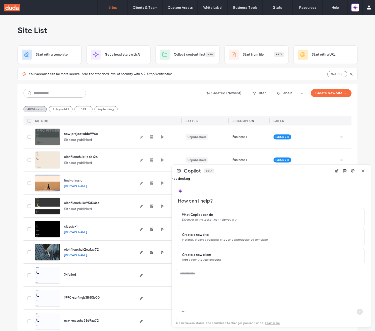
drag, startPoint x: 279, startPoint y: 20, endPoint x: 122, endPoint y: 165, distance: 214.4
click at [122, 165] on div at bounding box center [122, 165] width 2 height 2
click at [179, 171] on button at bounding box center [179, 171] width 6 height 6
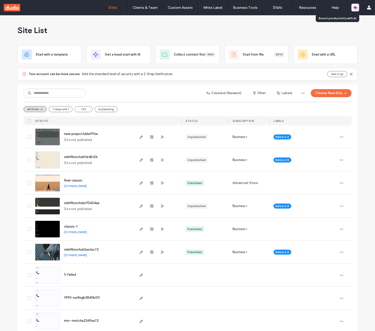
click at [356, 8] on icon "button" at bounding box center [355, 7] width 5 height 5
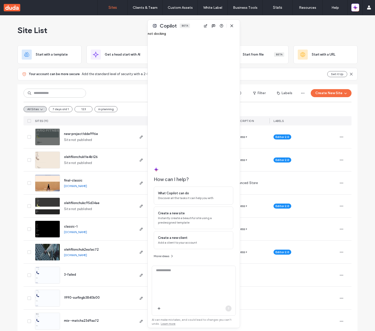
drag, startPoint x: 327, startPoint y: 26, endPoint x: 146, endPoint y: 25, distance: 181.0
click at [148, 25] on div "Copilot Beta" at bounding box center [194, 26] width 92 height 12
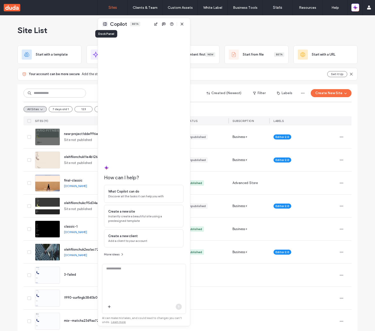
click at [103, 24] on button at bounding box center [105, 24] width 6 height 6
drag, startPoint x: 323, startPoint y: 26, endPoint x: 142, endPoint y: 24, distance: 180.5
click at [142, 24] on div "Copilot Beta" at bounding box center [145, 23] width 92 height 12
click at [108, 24] on button at bounding box center [106, 23] width 6 height 6
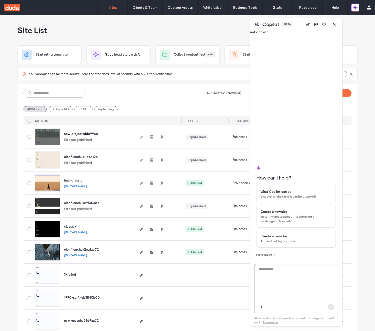
drag, startPoint x: 324, startPoint y: 26, endPoint x: 209, endPoint y: 22, distance: 114.8
click at [250, 22] on div "Copilot Beta" at bounding box center [296, 24] width 92 height 12
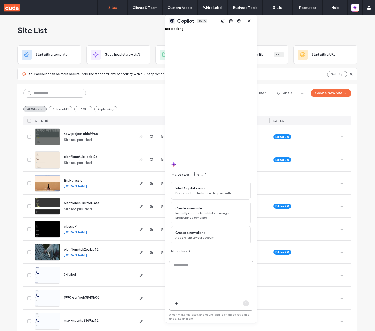
click at [171, 20] on button at bounding box center [172, 21] width 6 height 6
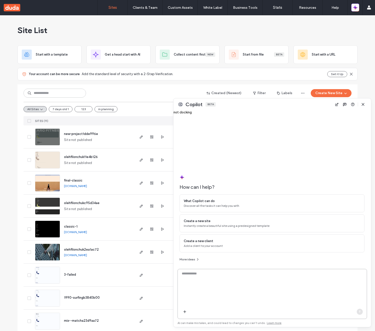
drag, startPoint x: 278, startPoint y: 19, endPoint x: 135, endPoint y: 112, distance: 170.9
click at [160, 99] on div at bounding box center [161, 98] width 2 height 2
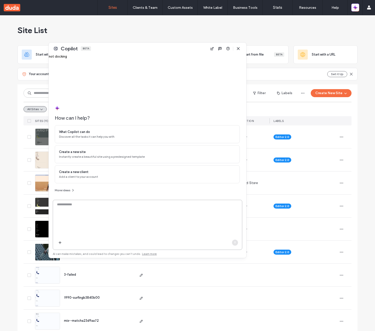
drag, startPoint x: 254, startPoint y: 119, endPoint x: 110, endPoint y: 28, distance: 170.0
click at [110, 43] on div "Copilot Beta" at bounding box center [148, 49] width 198 height 12
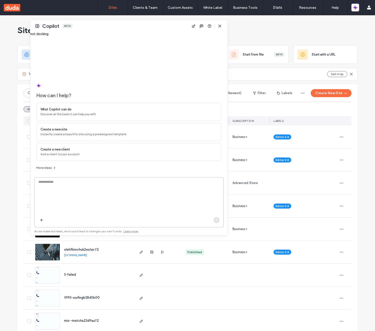
click at [40, 25] on button at bounding box center [37, 26] width 6 height 6
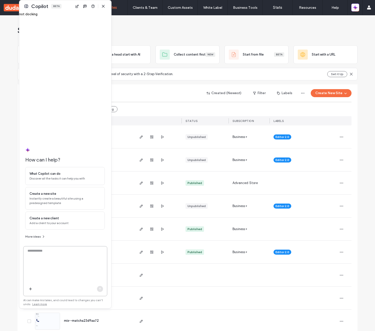
drag, startPoint x: 322, startPoint y: 26, endPoint x: 62, endPoint y: 6, distance: 260.5
click at [62, 6] on div "Copilot Beta" at bounding box center [65, 6] width 92 height 12
click at [25, 6] on button at bounding box center [26, 6] width 6 height 6
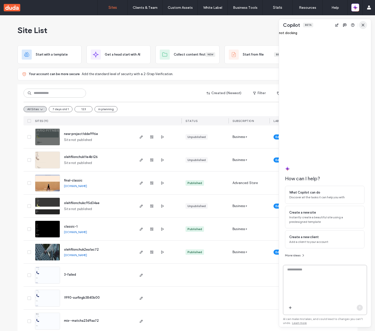
click at [362, 27] on span "button" at bounding box center [363, 25] width 8 height 8
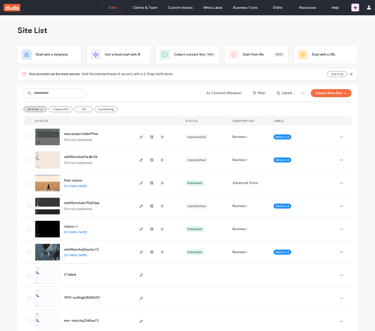
click at [357, 9] on icon "button" at bounding box center [355, 7] width 5 height 5
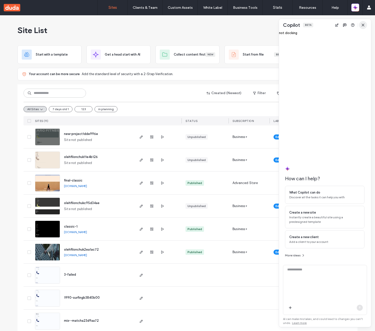
click at [362, 24] on icon "button" at bounding box center [363, 25] width 4 height 4
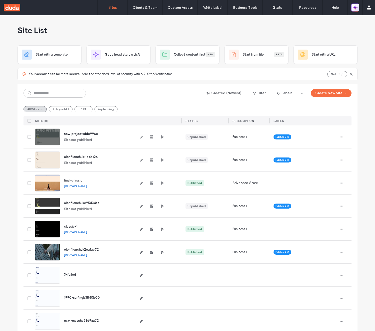
click at [355, 8] on icon "button" at bounding box center [354, 9] width 2 height 2
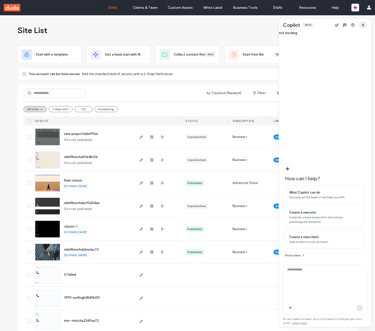
click at [363, 25] on icon "button" at bounding box center [363, 25] width 4 height 4
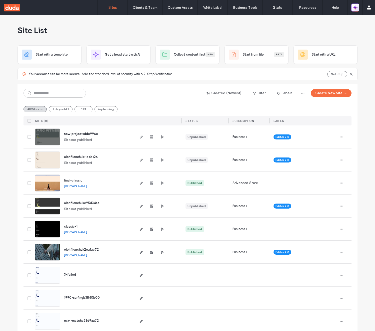
click at [356, 8] on icon "button" at bounding box center [355, 8] width 1 height 1
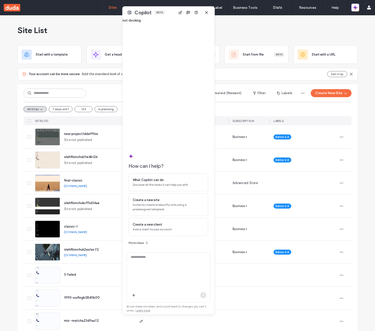
drag, startPoint x: 328, startPoint y: 28, endPoint x: 161, endPoint y: 16, distance: 168.2
click at [169, 15] on div "Copilot Beta" at bounding box center [169, 13] width 92 height 12
click at [127, 13] on button at bounding box center [126, 13] width 6 height 6
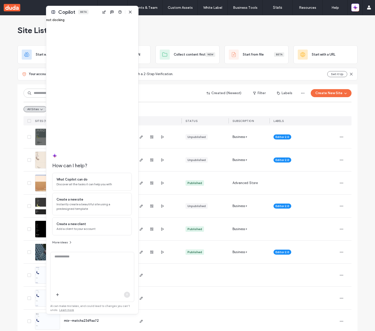
drag, startPoint x: 323, startPoint y: 27, endPoint x: 90, endPoint y: 14, distance: 233.2
click at [90, 14] on div "Copilot Beta" at bounding box center [92, 12] width 92 height 12
click at [56, 12] on button at bounding box center [53, 12] width 6 height 6
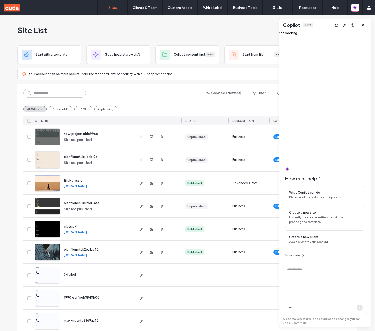
click at [81, 133] on span "new-project1dde996e" at bounding box center [81, 134] width 34 height 4
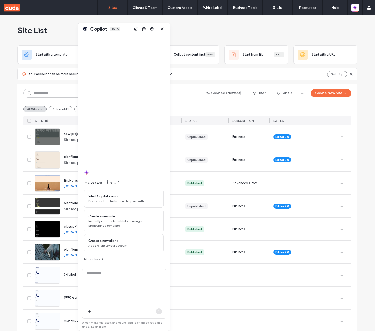
drag, startPoint x: 324, startPoint y: 25, endPoint x: 112, endPoint y: 35, distance: 212.5
click at [123, 35] on div "Copilot Beta How can I help? What Copilot can do Discover all the tasks it can …" at bounding box center [124, 177] width 92 height 308
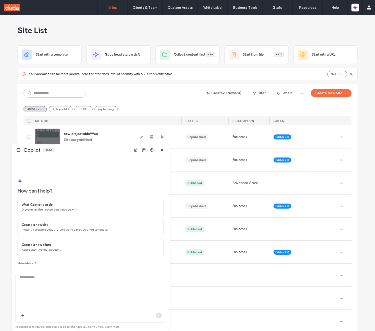
drag, startPoint x: 78, startPoint y: 23, endPoint x: 10, endPoint y: 148, distance: 142.2
click at [11, 145] on div at bounding box center [12, 144] width 2 height 2
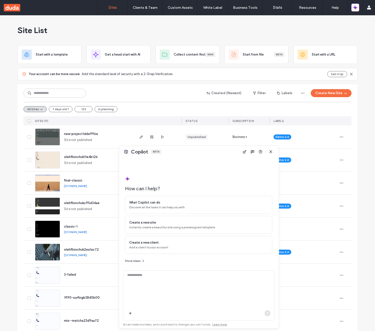
drag, startPoint x: 95, startPoint y: 154, endPoint x: 205, endPoint y: 156, distance: 110.3
click at [205, 156] on div "Copilot Beta" at bounding box center [199, 152] width 160 height 12
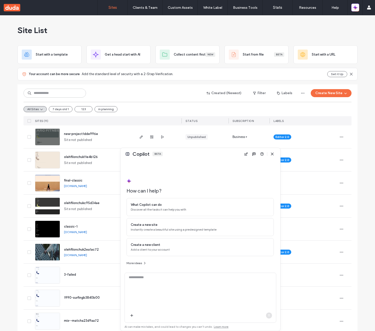
click at [76, 132] on span "new-project1dde996e" at bounding box center [81, 134] width 34 height 4
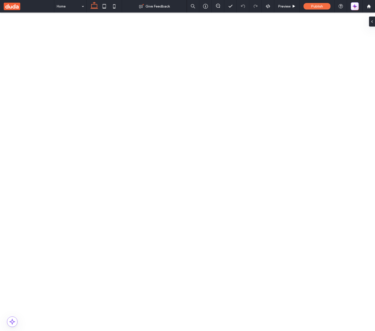
click at [356, 7] on icon "button" at bounding box center [356, 7] width 2 height 2
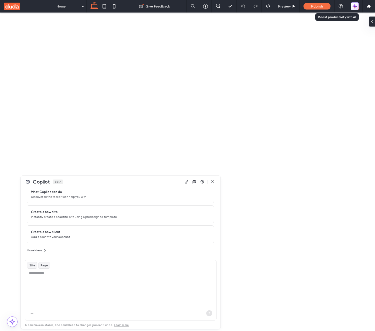
scroll to position [30, 0]
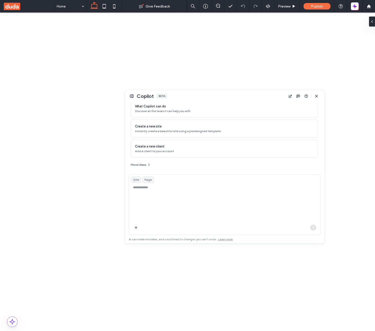
drag, startPoint x: 113, startPoint y: 183, endPoint x: 217, endPoint y: 98, distance: 134.7
click at [217, 98] on div "Copilot Beta" at bounding box center [225, 96] width 200 height 12
click at [172, 197] on textarea at bounding box center [224, 212] width 191 height 55
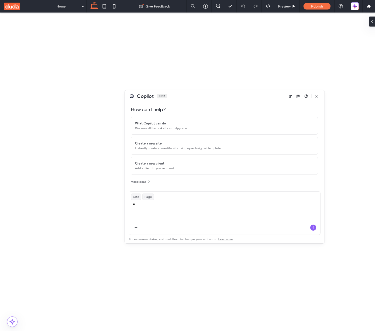
scroll to position [13, 0]
type textarea "*********"
type textarea "*****"
click at [133, 97] on button at bounding box center [132, 96] width 6 height 6
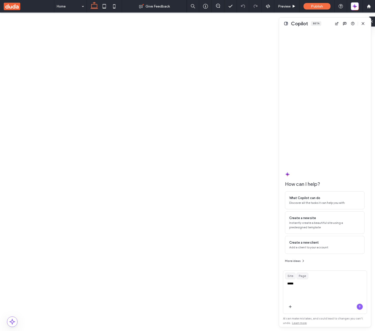
scroll to position [0, 0]
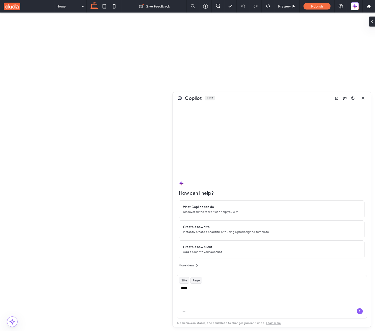
drag, startPoint x: 280, startPoint y: 18, endPoint x: 131, endPoint y: 95, distance: 167.0
click at [133, 93] on div at bounding box center [134, 92] width 2 height 2
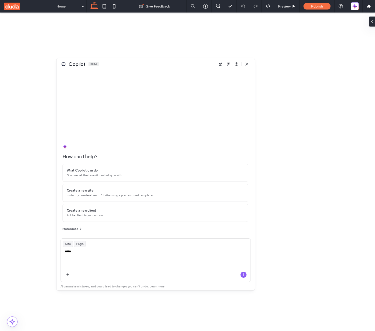
drag, startPoint x: 233, startPoint y: 102, endPoint x: 92, endPoint y: 57, distance: 148.5
click at [103, 58] on div "Copilot Beta" at bounding box center [156, 64] width 198 height 12
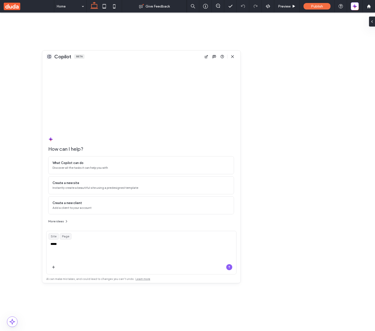
click at [50, 56] on button at bounding box center [49, 57] width 6 height 6
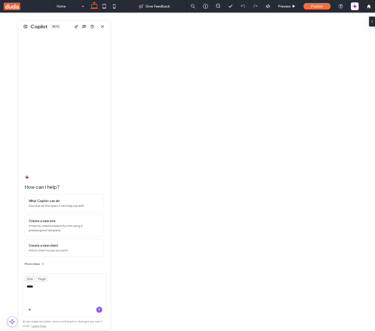
drag, startPoint x: 326, startPoint y: 25, endPoint x: 66, endPoint y: 37, distance: 260.8
click at [66, 37] on div "Copilot Beta How can I help? What Copilot can do Discover all the tasks it can …" at bounding box center [65, 175] width 92 height 309
click at [23, 26] on button at bounding box center [26, 27] width 6 height 6
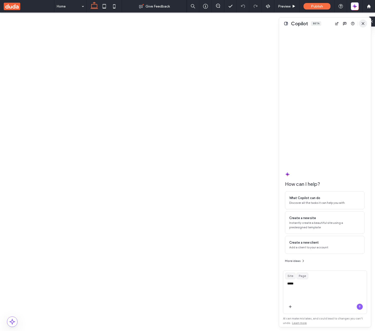
click at [363, 24] on use "button" at bounding box center [363, 23] width 2 height 2
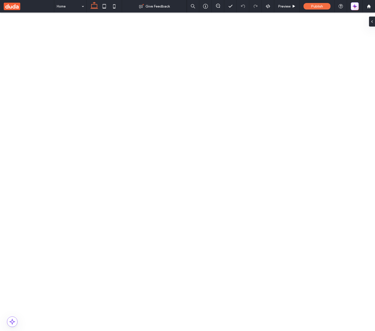
click at [356, 7] on icon "button" at bounding box center [356, 7] width 2 height 2
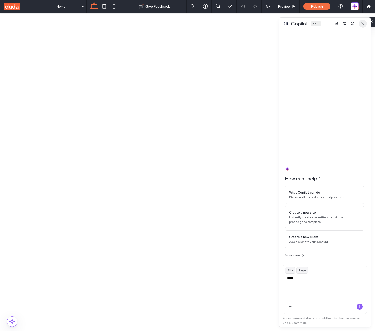
click at [365, 24] on span "button" at bounding box center [363, 24] width 8 height 8
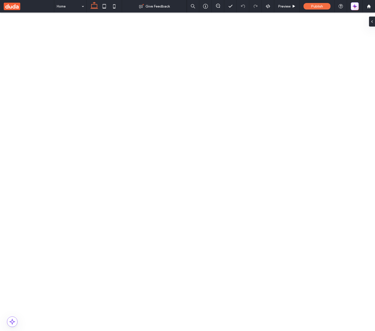
click at [353, 8] on icon "button" at bounding box center [354, 6] width 5 height 5
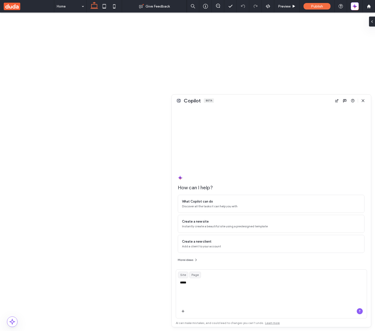
drag, startPoint x: 279, startPoint y: 18, endPoint x: 164, endPoint y: 95, distance: 138.1
click at [164, 95] on div at bounding box center [165, 95] width 2 height 2
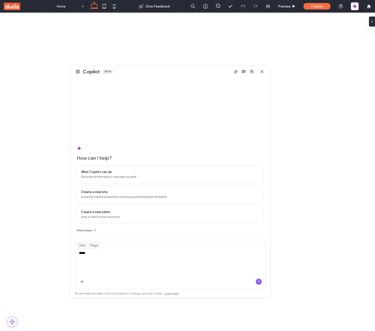
drag, startPoint x: 252, startPoint y: 102, endPoint x: 139, endPoint y: 69, distance: 118.0
click at [139, 69] on div "Copilot Beta" at bounding box center [170, 72] width 199 height 12
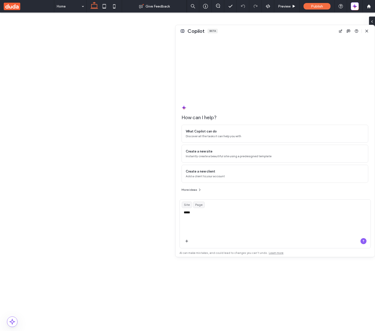
drag, startPoint x: 167, startPoint y: 68, endPoint x: 293, endPoint y: 32, distance: 130.9
click at [293, 32] on div "Copilot Beta" at bounding box center [275, 31] width 199 height 12
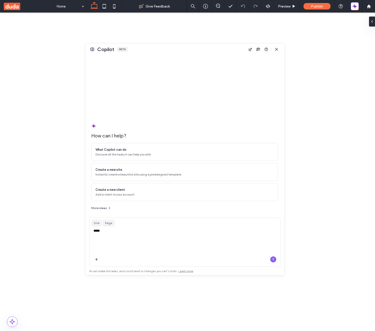
drag, startPoint x: 236, startPoint y: 39, endPoint x: 184, endPoint y: 56, distance: 55.0
click at [184, 56] on div "Copilot Beta How can I help? What Copilot can do Discover all the tasks it can …" at bounding box center [184, 159] width 199 height 232
drag, startPoint x: 85, startPoint y: 44, endPoint x: 37, endPoint y: 45, distance: 47.8
click at [47, 52] on div at bounding box center [48, 53] width 2 height 2
click at [95, 53] on button at bounding box center [94, 51] width 6 height 6
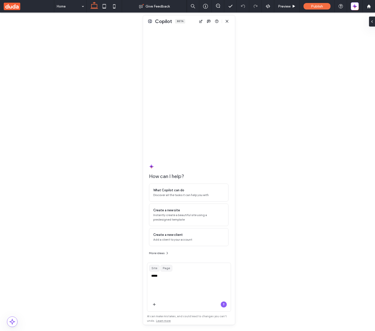
drag, startPoint x: 330, startPoint y: 25, endPoint x: 194, endPoint y: 23, distance: 136.0
click at [194, 23] on div "Copilot Beta" at bounding box center [189, 21] width 92 height 12
drag, startPoint x: 143, startPoint y: 550, endPoint x: 70, endPoint y: 583, distance: 80.6
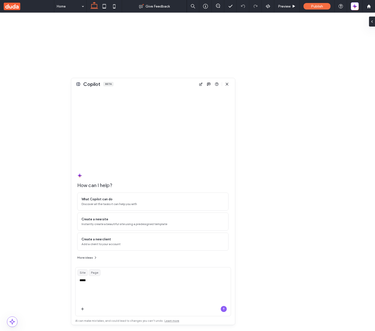
click at [71, 78] on div at bounding box center [71, 78] width 2 height 2
drag, startPoint x: 71, startPoint y: 79, endPoint x: 87, endPoint y: 77, distance: 15.4
click at [84, 78] on div at bounding box center [84, 78] width 2 height 2
click at [228, 85] on icon "button" at bounding box center [227, 84] width 4 height 4
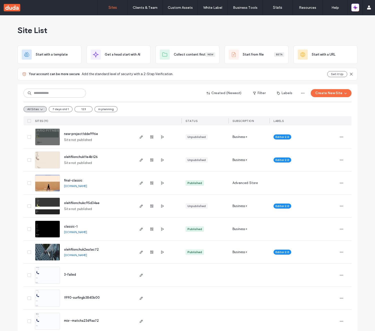
click at [217, 34] on div "Site List" at bounding box center [188, 30] width 340 height 30
click at [356, 10] on icon "button" at bounding box center [355, 7] width 5 height 5
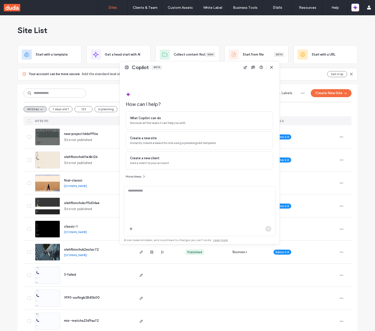
drag, startPoint x: 179, startPoint y: 157, endPoint x: 178, endPoint y: 71, distance: 86.5
click at [178, 71] on div "Copilot Beta" at bounding box center [200, 67] width 160 height 12
click at [127, 69] on button at bounding box center [127, 67] width 6 height 6
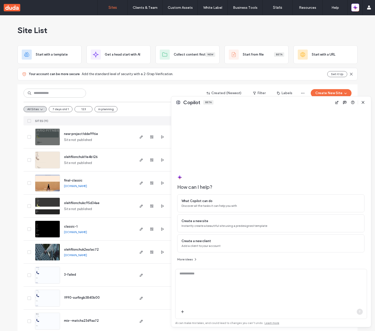
drag, startPoint x: 279, startPoint y: 19, endPoint x: 166, endPoint y: 97, distance: 136.9
click at [166, 97] on div at bounding box center [166, 96] width 2 height 2
click at [179, 103] on button at bounding box center [178, 103] width 6 height 6
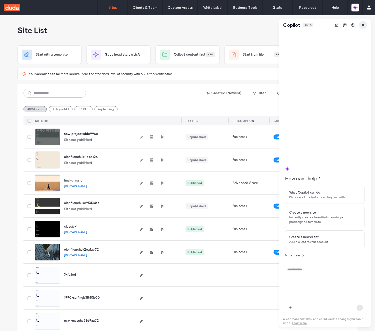
click at [362, 25] on icon "button" at bounding box center [363, 25] width 4 height 4
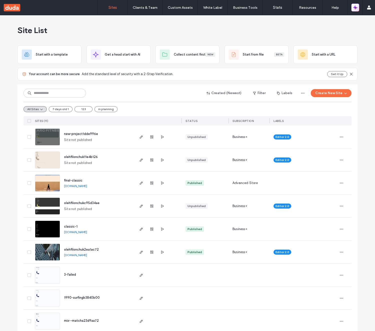
click at [356, 8] on icon "button" at bounding box center [355, 8] width 1 height 1
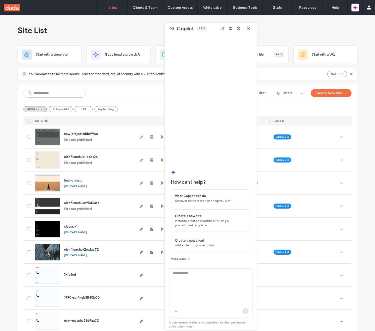
drag, startPoint x: 325, startPoint y: 26, endPoint x: 196, endPoint y: 29, distance: 129.8
click at [200, 29] on div "Copilot Beta" at bounding box center [211, 29] width 92 height 12
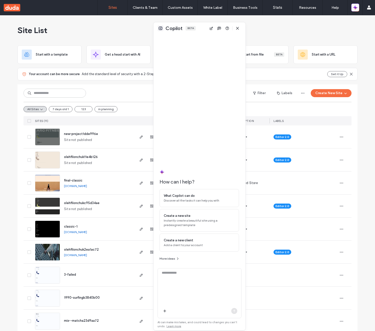
click at [159, 29] on button at bounding box center [161, 28] width 6 height 6
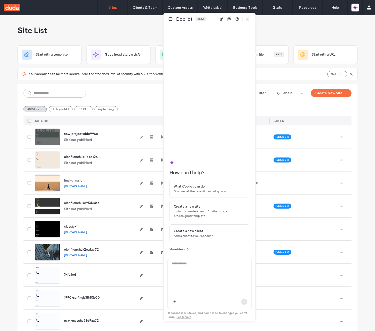
drag, startPoint x: 324, startPoint y: 26, endPoint x: 210, endPoint y: 20, distance: 114.9
click at [210, 20] on div "Copilot Beta" at bounding box center [210, 19] width 92 height 12
click at [170, 19] on button at bounding box center [170, 19] width 6 height 6
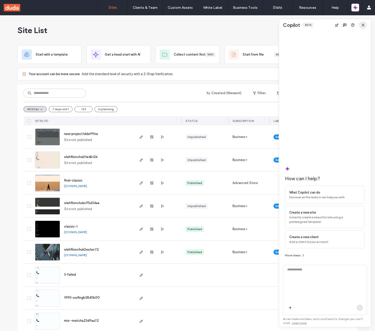
click at [365, 26] on span "button" at bounding box center [363, 25] width 8 height 8
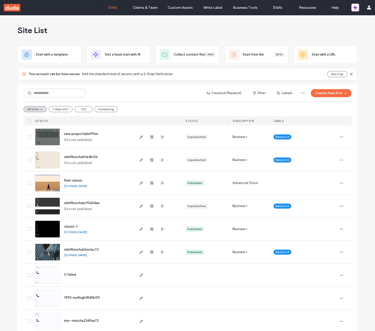
click at [354, 10] on icon "button" at bounding box center [355, 7] width 5 height 5
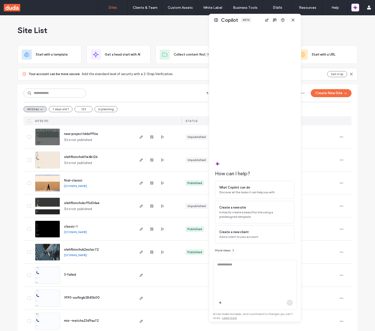
drag, startPoint x: 319, startPoint y: 26, endPoint x: 250, endPoint y: 21, distance: 70.0
click at [250, 21] on div "Copilot Beta" at bounding box center [255, 20] width 92 height 12
click at [214, 20] on button at bounding box center [216, 20] width 6 height 6
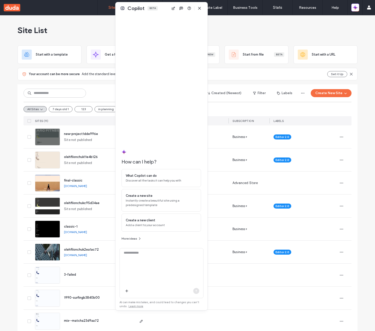
drag, startPoint x: 324, startPoint y: 26, endPoint x: 160, endPoint y: 9, distance: 164.4
click at [160, 9] on div "Copilot Beta" at bounding box center [162, 8] width 92 height 12
click at [124, 8] on button at bounding box center [123, 8] width 6 height 6
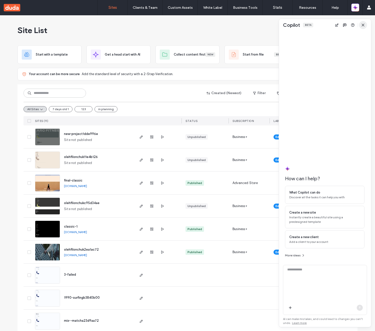
click at [360, 26] on span "button" at bounding box center [363, 25] width 8 height 8
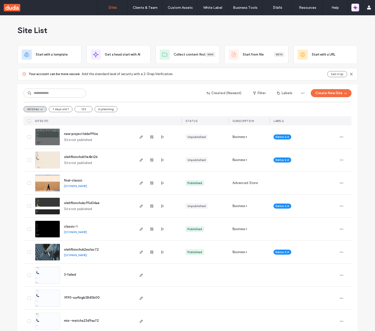
click at [356, 8] on icon "button" at bounding box center [356, 9] width 2 height 2
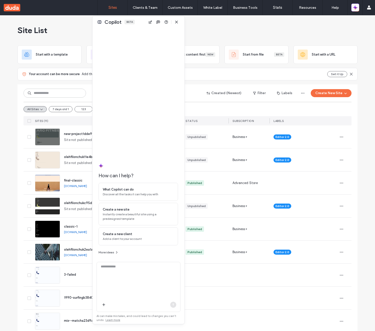
drag, startPoint x: 324, startPoint y: 27, endPoint x: 142, endPoint y: 23, distance: 182.6
click at [134, 24] on div "Copilot Beta" at bounding box center [139, 22] width 92 height 12
click at [172, 22] on icon "button" at bounding box center [173, 22] width 4 height 4
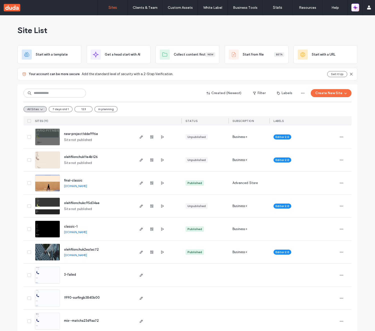
click at [353, 7] on icon "button" at bounding box center [354, 6] width 2 height 2
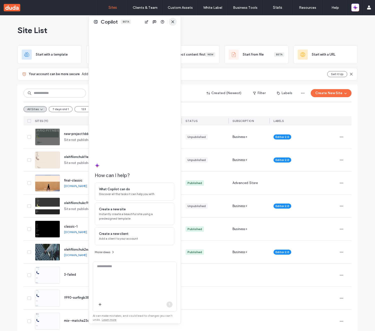
click at [173, 21] on icon "button" at bounding box center [173, 22] width 4 height 4
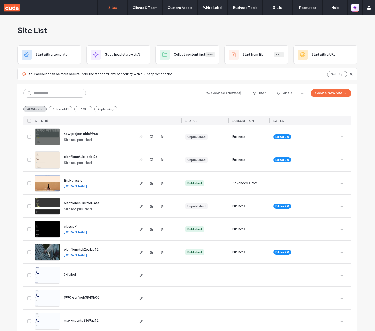
click at [357, 11] on span "button" at bounding box center [355, 7] width 5 height 7
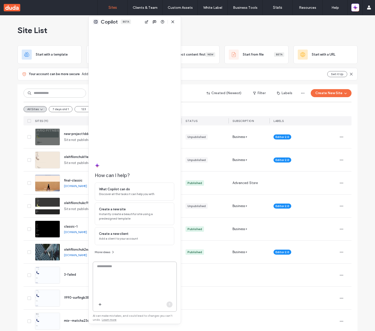
click at [96, 21] on button at bounding box center [96, 22] width 6 height 6
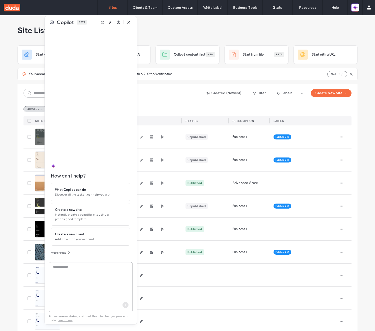
drag, startPoint x: 323, startPoint y: 27, endPoint x: 90, endPoint y: 24, distance: 233.8
click at [90, 24] on div "Copilot Beta" at bounding box center [91, 22] width 92 height 12
click at [131, 23] on span "button" at bounding box center [129, 22] width 8 height 8
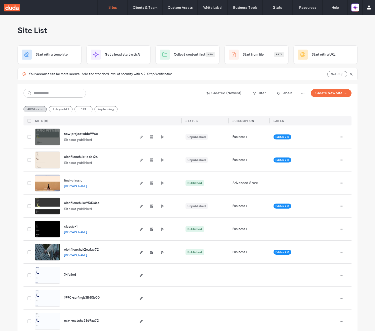
click at [253, 30] on div "Site List" at bounding box center [188, 30] width 340 height 30
click at [348, 32] on div "Site List" at bounding box center [188, 30] width 340 height 30
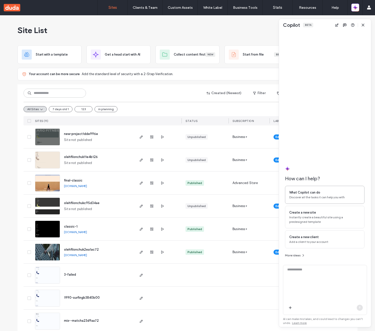
click at [328, 194] on div "What Copilot can do" at bounding box center [324, 192] width 71 height 5
type textarea "**********"
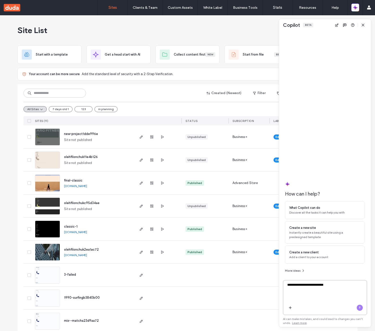
click at [359, 307] on use "button" at bounding box center [360, 307] width 2 height 2
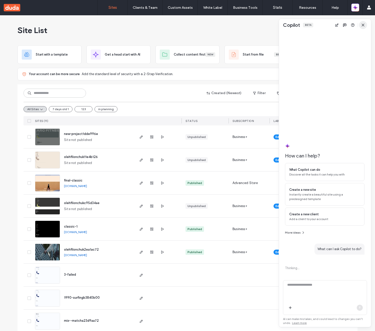
click at [364, 26] on use "button" at bounding box center [363, 25] width 2 height 2
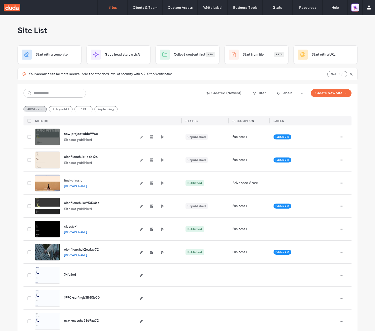
click at [356, 11] on span "button" at bounding box center [355, 8] width 7 height 8
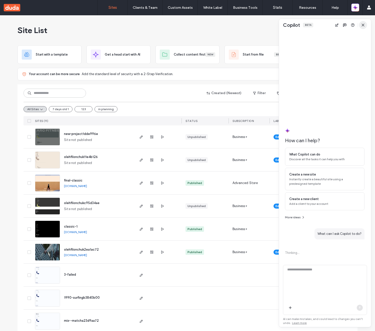
click at [364, 25] on icon "button" at bounding box center [363, 25] width 4 height 4
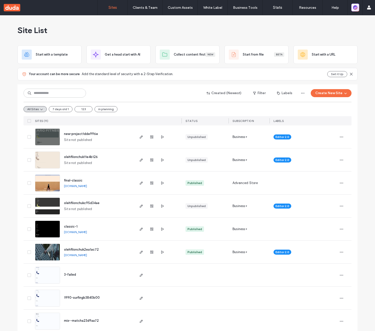
click at [354, 7] on icon "button" at bounding box center [355, 7] width 5 height 5
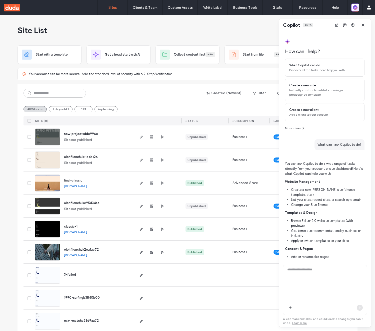
scroll to position [150, 0]
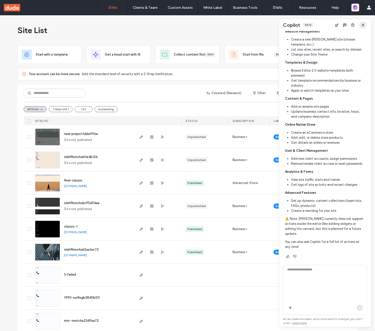
click at [363, 21] on span "button" at bounding box center [363, 25] width 8 height 8
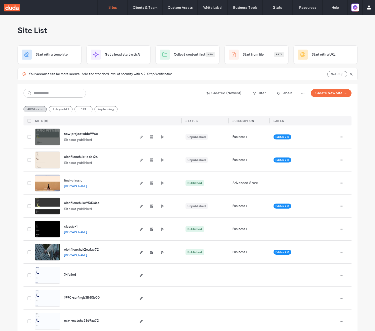
scroll to position [644, 0]
click at [357, 8] on icon "button" at bounding box center [355, 7] width 5 height 5
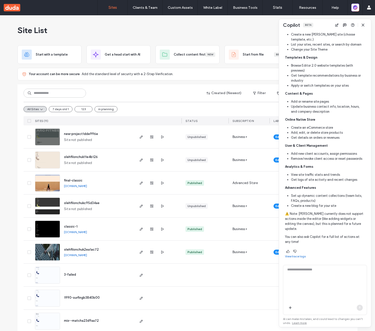
scroll to position [150, 0]
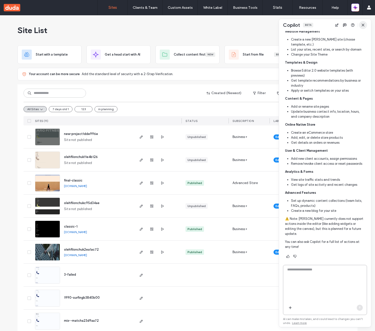
click at [364, 26] on use "button" at bounding box center [363, 25] width 2 height 2
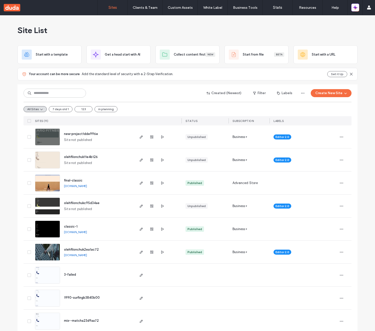
scroll to position [645, 0]
click at [339, 27] on div "Site List" at bounding box center [188, 30] width 340 height 30
click at [355, 9] on icon "button" at bounding box center [354, 9] width 2 height 2
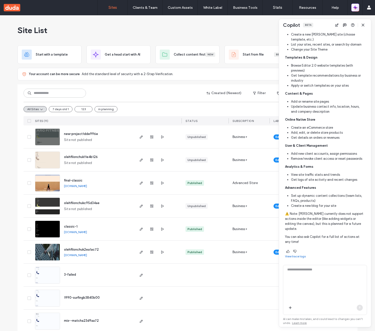
scroll to position [150, 0]
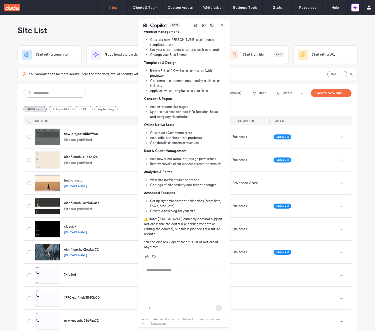
drag, startPoint x: 330, startPoint y: 25, endPoint x: 189, endPoint y: 25, distance: 141.0
click at [189, 25] on div "Copilot Beta" at bounding box center [184, 25] width 92 height 12
click at [145, 25] on button at bounding box center [145, 25] width 6 height 6
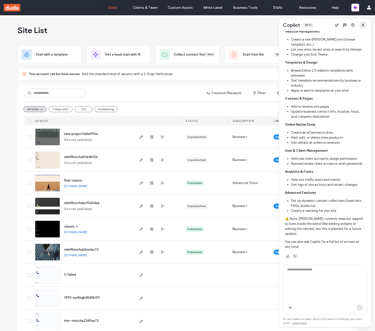
click at [364, 26] on use "button" at bounding box center [363, 25] width 2 height 2
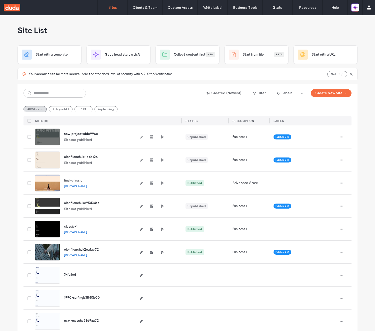
scroll to position [645, 0]
click at [355, 7] on icon "button" at bounding box center [355, 6] width 1 height 1
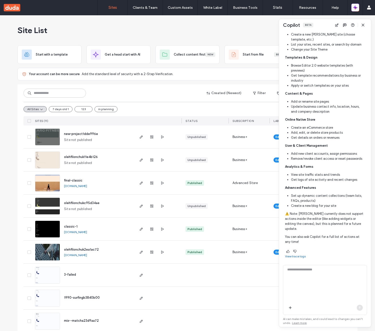
scroll to position [150, 0]
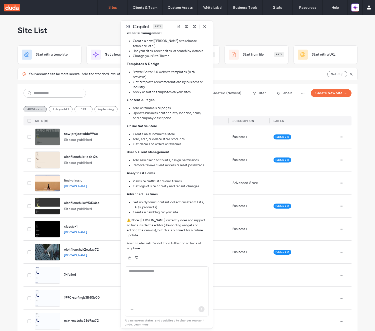
drag, startPoint x: 322, startPoint y: 26, endPoint x: 162, endPoint y: 28, distance: 160.0
click at [162, 28] on div "Copilot Beta" at bounding box center [167, 27] width 92 height 12
click at [206, 27] on span "button" at bounding box center [203, 27] width 8 height 8
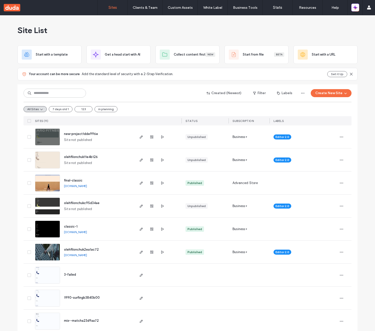
scroll to position [645, 0]
click at [355, 8] on icon "button" at bounding box center [356, 9] width 2 height 2
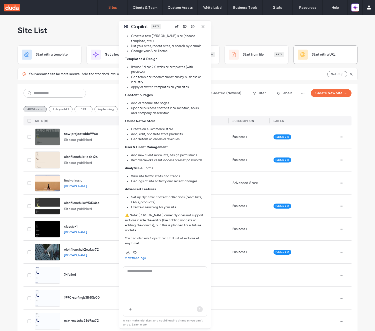
scroll to position [150, 0]
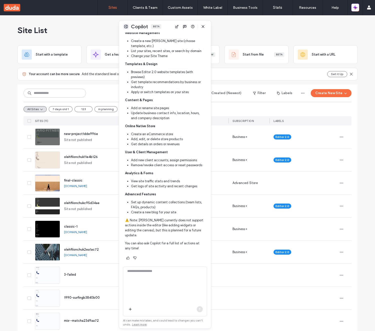
click at [123, 26] on button at bounding box center [126, 27] width 6 height 6
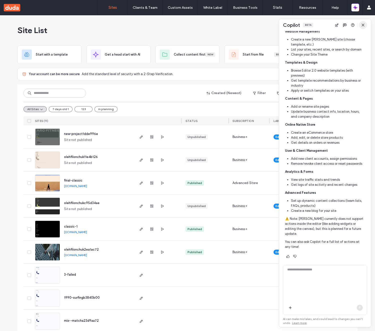
click at [363, 24] on icon "button" at bounding box center [363, 25] width 4 height 4
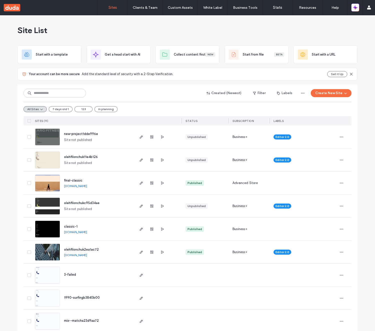
scroll to position [644, 0]
click at [218, 26] on div "Site List" at bounding box center [188, 30] width 340 height 30
click at [350, 322] on button "Copilot" at bounding box center [354, 319] width 30 height 9
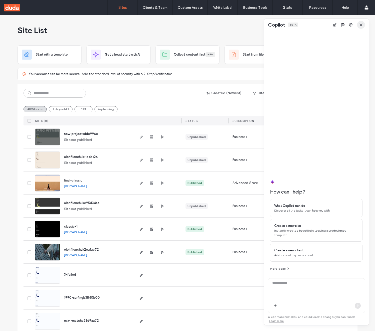
click at [361, 25] on use "button" at bounding box center [361, 25] width 2 height 2
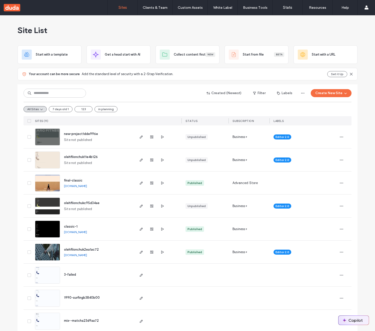
click at [356, 316] on button "Copilot" at bounding box center [354, 319] width 30 height 9
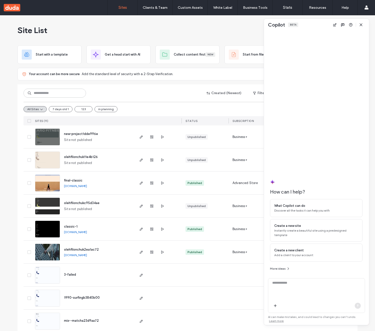
click at [278, 24] on span "Copilot" at bounding box center [276, 25] width 17 height 7
click at [320, 25] on div "Copilot Beta" at bounding box center [316, 25] width 105 height 12
click at [359, 26] on icon "button" at bounding box center [361, 25] width 4 height 4
click at [362, 26] on icon "button" at bounding box center [361, 25] width 4 height 4
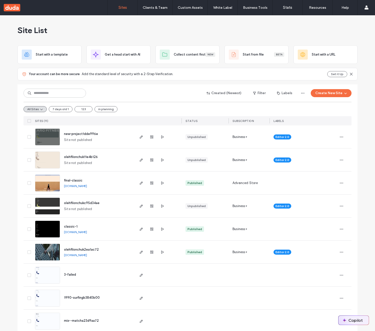
click at [354, 316] on button "Copilot" at bounding box center [354, 319] width 30 height 9
click at [355, 6] on icon "button" at bounding box center [355, 7] width 5 height 5
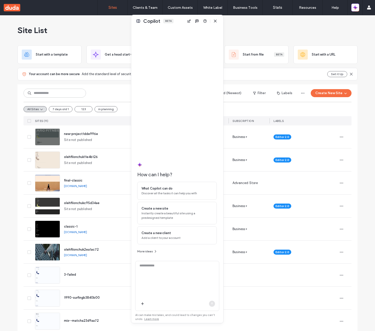
drag, startPoint x: 324, startPoint y: 28, endPoint x: 161, endPoint y: 22, distance: 163.6
click at [161, 22] on div "Copilot Beta" at bounding box center [177, 21] width 92 height 12
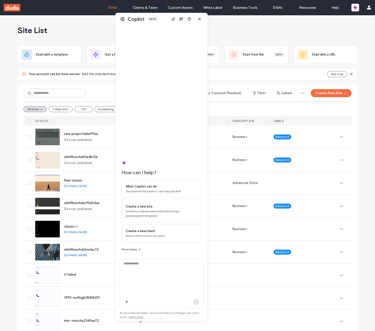
click at [122, 19] on button at bounding box center [123, 19] width 6 height 6
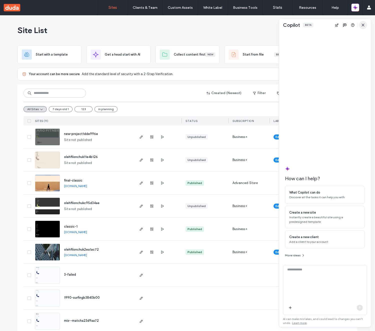
click at [365, 26] on icon "button" at bounding box center [363, 25] width 4 height 4
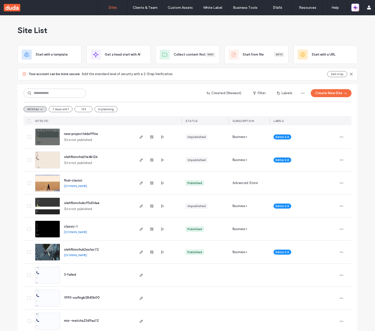
click at [355, 7] on icon "button" at bounding box center [354, 6] width 1 height 1
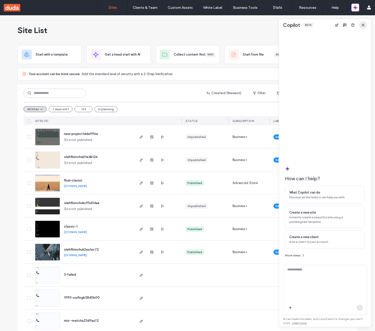
click at [363, 26] on icon "button" at bounding box center [363, 25] width 4 height 4
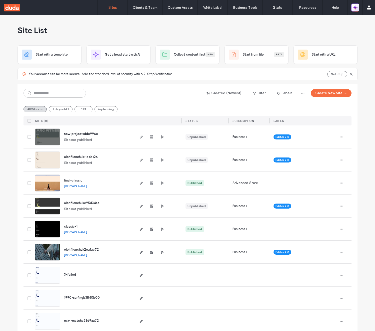
click at [357, 7] on icon "button" at bounding box center [356, 6] width 2 height 2
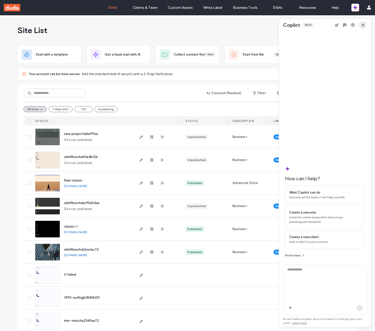
click at [366, 26] on span "button" at bounding box center [363, 25] width 8 height 8
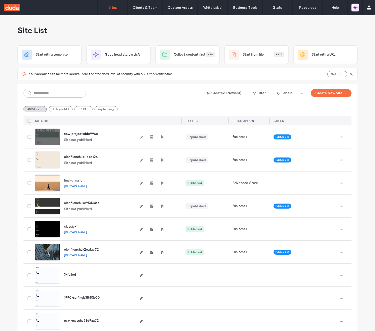
click at [357, 10] on icon "button" at bounding box center [355, 7] width 5 height 5
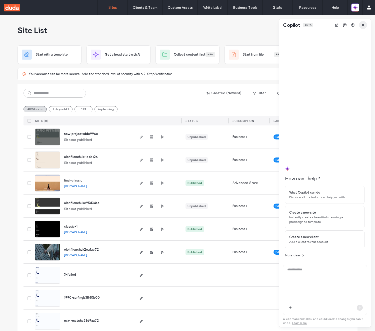
click at [363, 26] on icon "button" at bounding box center [363, 25] width 4 height 4
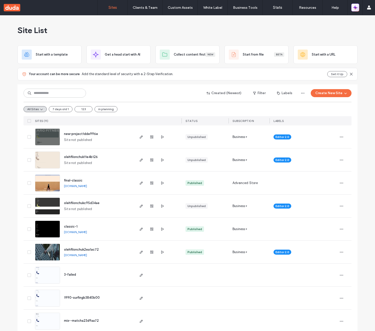
click at [356, 8] on icon "button" at bounding box center [355, 8] width 1 height 1
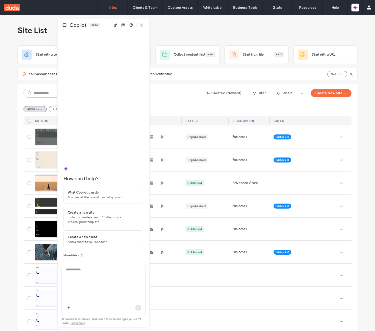
drag, startPoint x: 304, startPoint y: 27, endPoint x: 98, endPoint y: 27, distance: 206.3
click at [100, 27] on div "Copilot Beta" at bounding box center [104, 25] width 92 height 12
click at [140, 25] on icon "button" at bounding box center [140, 25] width 4 height 4
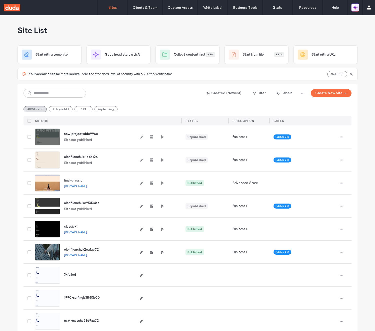
click at [355, 10] on icon "button" at bounding box center [355, 7] width 5 height 5
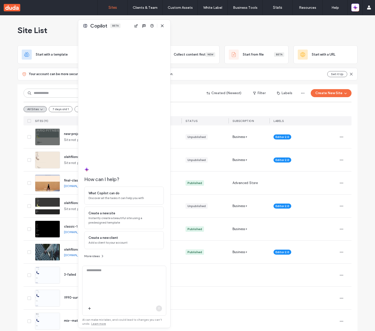
drag, startPoint x: 103, startPoint y: 25, endPoint x: 175, endPoint y: 26, distance: 72.3
click at [170, 26] on div "Copilot Beta" at bounding box center [124, 26] width 92 height 12
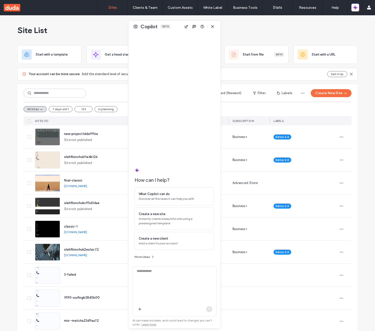
type textarea "*"
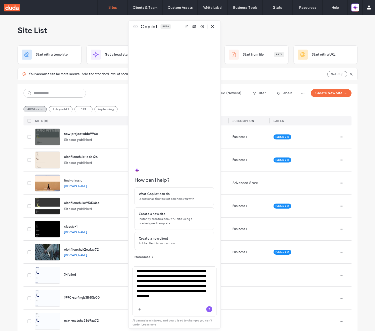
type textarea "**********"
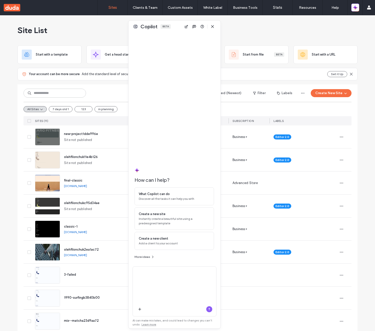
drag, startPoint x: 212, startPoint y: 27, endPoint x: 280, endPoint y: 24, distance: 67.9
click at [212, 28] on icon "button" at bounding box center [213, 27] width 4 height 4
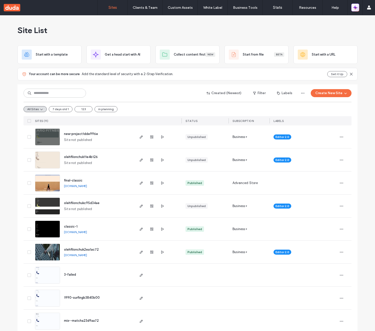
click at [358, 8] on button "button" at bounding box center [355, 8] width 8 height 8
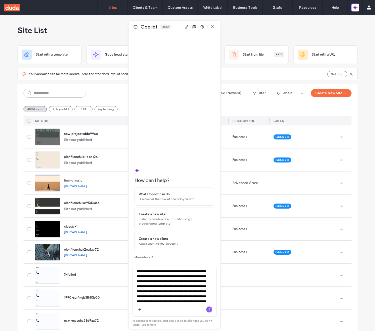
scroll to position [161, 0]
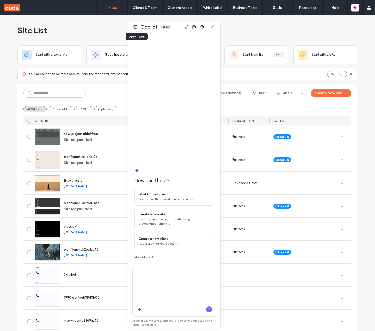
click at [133, 26] on button at bounding box center [136, 27] width 6 height 6
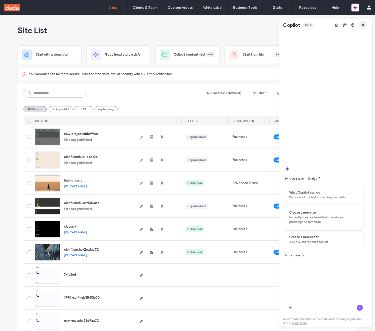
click at [362, 24] on icon "button" at bounding box center [363, 25] width 4 height 4
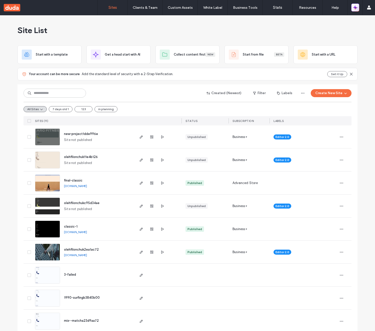
click at [357, 8] on icon "button" at bounding box center [355, 7] width 5 height 5
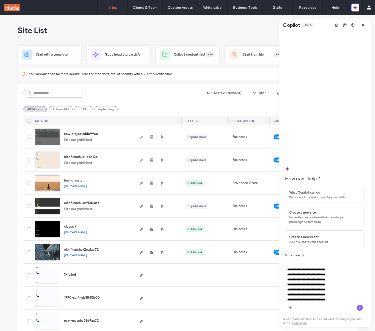
scroll to position [0, 0]
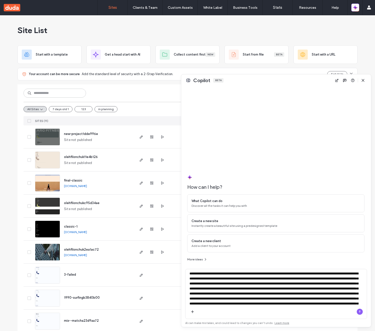
drag, startPoint x: 279, startPoint y: 19, endPoint x: 181, endPoint y: 78, distance: 114.6
click at [180, 75] on div at bounding box center [181, 74] width 2 height 2
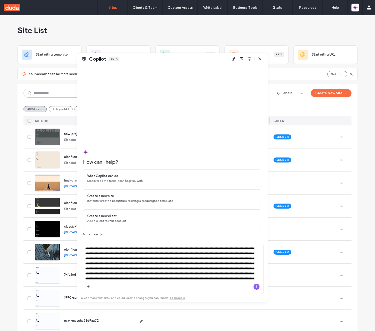
drag, startPoint x: 253, startPoint y: 83, endPoint x: 154, endPoint y: 59, distance: 102.6
click at [154, 59] on div "Copilot Beta" at bounding box center [172, 59] width 191 height 12
drag, startPoint x: 79, startPoint y: 53, endPoint x: 187, endPoint y: 33, distance: 110.1
click at [183, 30] on div at bounding box center [172, 30] width 191 height 1
drag, startPoint x: 268, startPoint y: 56, endPoint x: 305, endPoint y: 79, distance: 43.0
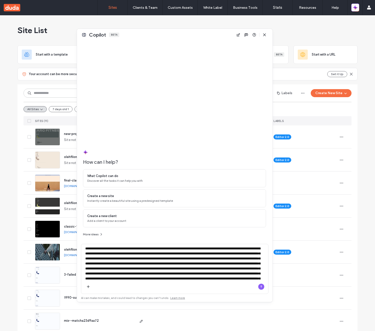
click at [297, 77] on div at bounding box center [296, 165] width 1 height 273
click at [72, 134] on span "new-project1dde996e" at bounding box center [81, 134] width 34 height 4
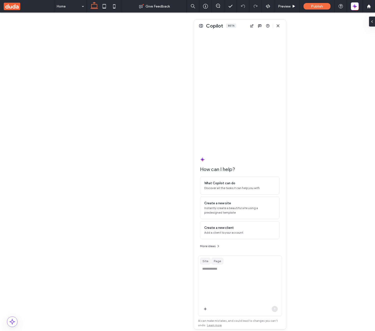
drag, startPoint x: 327, startPoint y: 23, endPoint x: 240, endPoint y: 25, distance: 86.8
click at [240, 25] on div "Copilot Beta" at bounding box center [240, 26] width 92 height 12
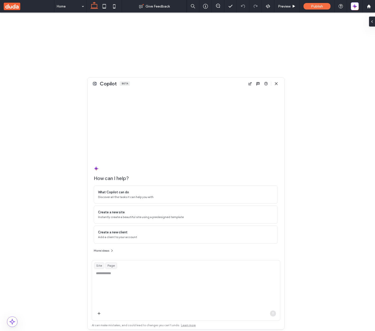
drag, startPoint x: 193, startPoint y: 20, endPoint x: 65, endPoint y: 77, distance: 139.6
click at [65, 77] on div at bounding box center [65, 78] width 2 height 2
click at [275, 82] on icon "button" at bounding box center [276, 83] width 4 height 4
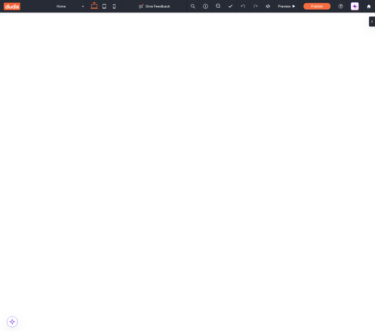
click at [355, 6] on icon "button" at bounding box center [356, 5] width 2 height 2
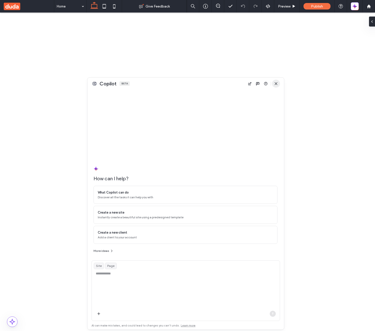
click at [279, 84] on span "button" at bounding box center [276, 84] width 8 height 8
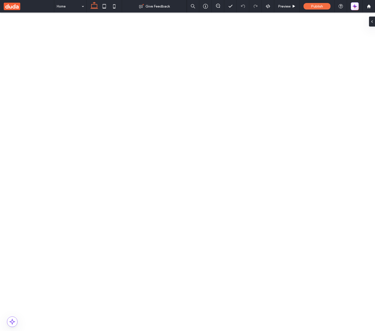
click at [355, 8] on icon "button" at bounding box center [354, 6] width 5 height 5
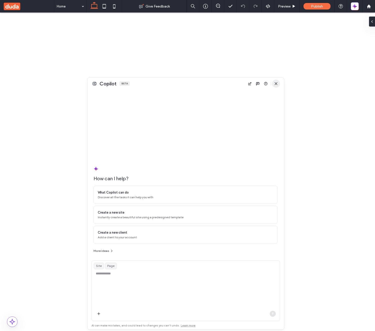
click at [277, 86] on span "button" at bounding box center [276, 84] width 8 height 8
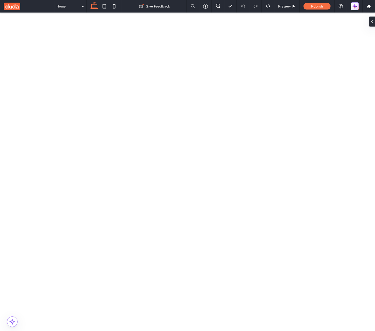
click at [354, 4] on icon "button" at bounding box center [354, 6] width 5 height 5
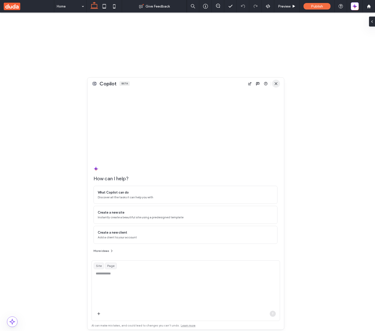
click at [278, 82] on icon "button" at bounding box center [276, 84] width 4 height 4
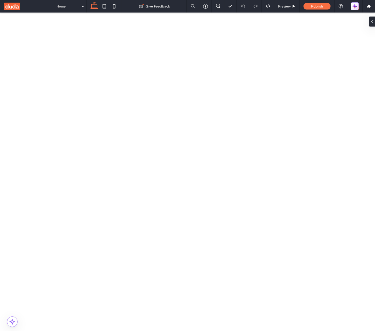
click at [355, 8] on icon "button" at bounding box center [354, 6] width 5 height 5
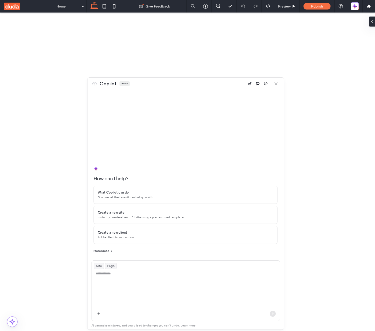
click at [275, 88] on div "Copilot Beta" at bounding box center [186, 84] width 197 height 12
click at [276, 86] on span "button" at bounding box center [276, 84] width 8 height 8
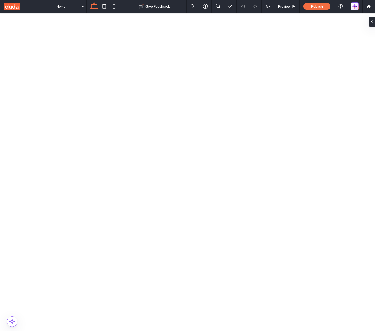
click at [354, 10] on span "button" at bounding box center [355, 6] width 5 height 7
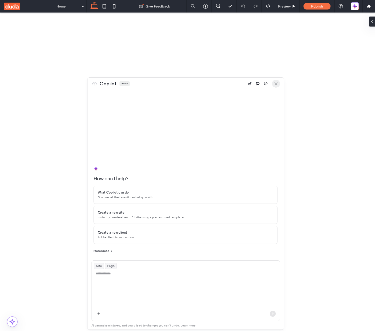
click at [277, 85] on icon "button" at bounding box center [276, 84] width 4 height 4
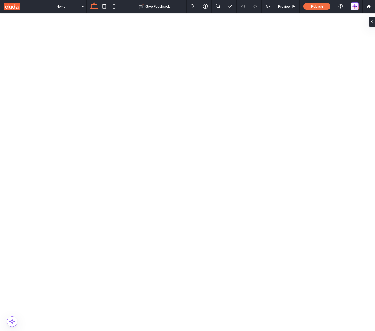
click at [355, 7] on icon "button" at bounding box center [354, 7] width 2 height 2
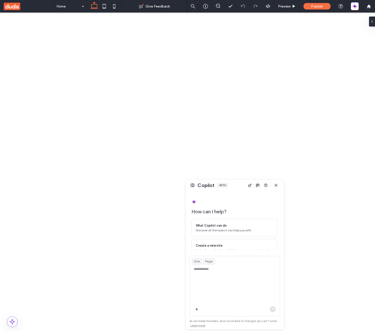
drag, startPoint x: 88, startPoint y: 78, endPoint x: 216, endPoint y: 181, distance: 164.6
click at [216, 181] on div at bounding box center [216, 181] width 2 height 2
drag, startPoint x: 205, startPoint y: 658, endPoint x: 159, endPoint y: 626, distance: 55.6
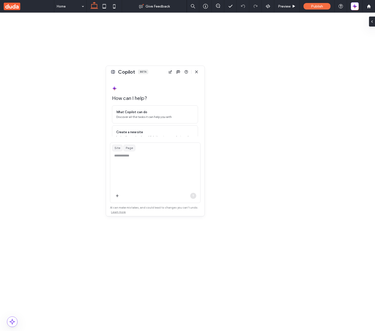
click at [153, 76] on div "Copilot Beta" at bounding box center [155, 72] width 99 height 12
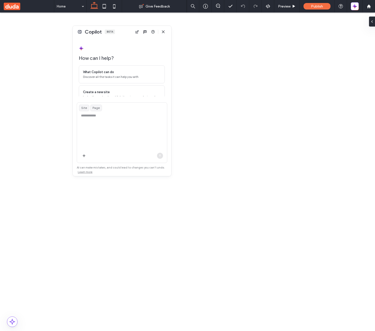
drag, startPoint x: 156, startPoint y: 70, endPoint x: 105, endPoint y: 40, distance: 59.6
click at [104, 38] on div "Copilot Beta" at bounding box center [122, 32] width 99 height 12
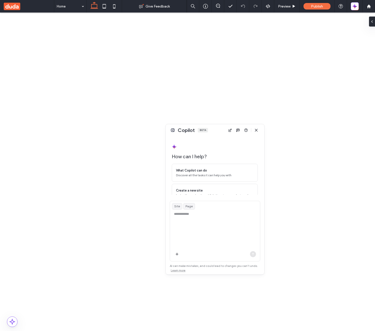
drag, startPoint x: 104, startPoint y: 39, endPoint x: 164, endPoint y: 134, distance: 112.8
click at [166, 134] on div "Copilot Beta" at bounding box center [215, 130] width 99 height 12
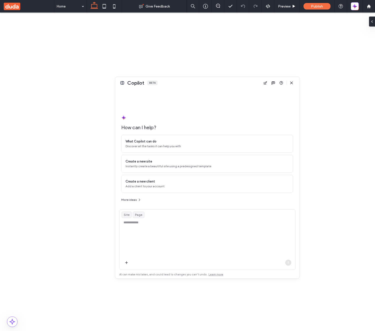
drag, startPoint x: 213, startPoint y: 129, endPoint x: 287, endPoint y: 80, distance: 88.5
click at [300, 77] on div at bounding box center [300, 77] width 2 height 2
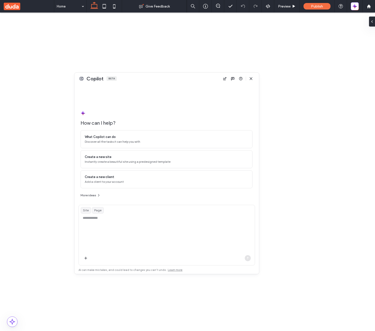
drag, startPoint x: 212, startPoint y: 83, endPoint x: 147, endPoint y: 80, distance: 65.1
click at [147, 80] on div "Copilot Beta" at bounding box center [167, 79] width 185 height 12
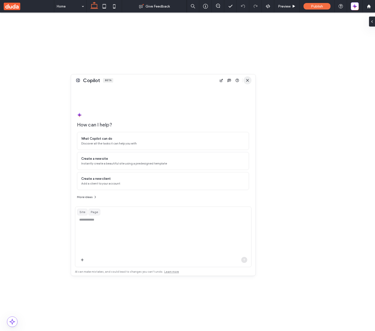
click at [246, 82] on icon "button" at bounding box center [248, 80] width 4 height 4
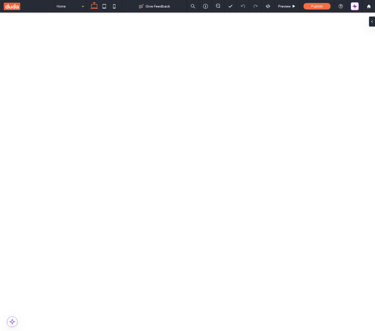
click at [356, 5] on icon "button" at bounding box center [354, 6] width 5 height 5
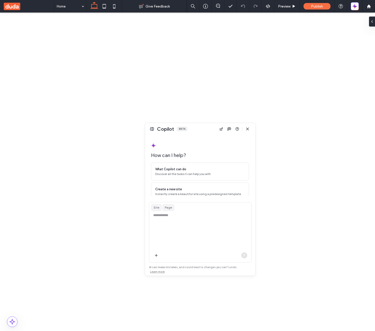
drag, startPoint x: 71, startPoint y: 75, endPoint x: 163, endPoint y: 149, distance: 117.9
click at [146, 146] on div at bounding box center [145, 145] width 2 height 2
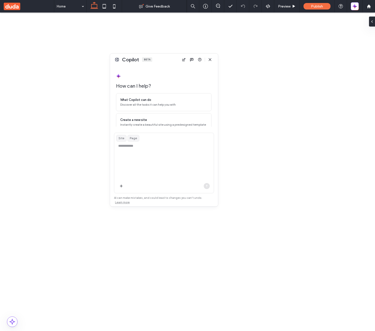
drag, startPoint x: 206, startPoint y: 130, endPoint x: 169, endPoint y: 61, distance: 78.2
click at [169, 61] on div "Copilot Beta" at bounding box center [164, 60] width 108 height 12
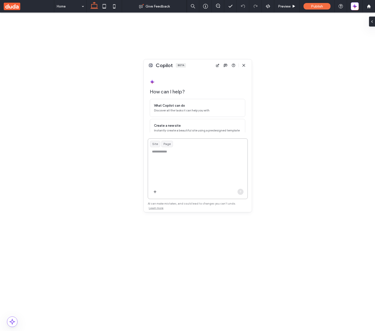
drag, startPoint x: 166, startPoint y: 59, endPoint x: 189, endPoint y: 64, distance: 23.6
click at [200, 64] on div "Copilot Beta" at bounding box center [198, 65] width 108 height 12
click at [153, 66] on button at bounding box center [150, 65] width 6 height 6
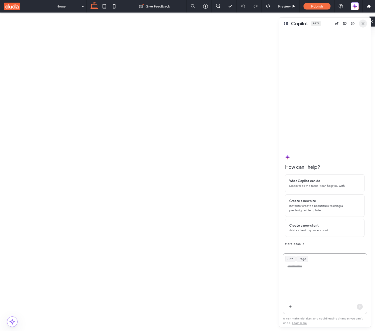
click at [366, 25] on span "button" at bounding box center [363, 24] width 8 height 8
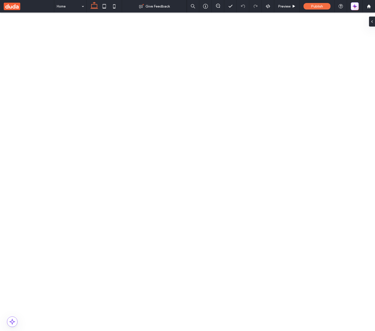
click at [356, 6] on icon "button" at bounding box center [356, 5] width 2 height 2
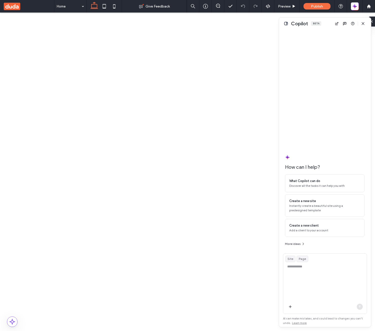
drag, startPoint x: 18, startPoint y: 7, endPoint x: 6, endPoint y: 6, distance: 11.5
click at [18, 7] on use at bounding box center [12, 7] width 17 height 8
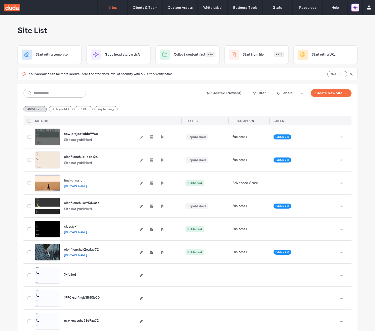
click at [355, 10] on span "button" at bounding box center [355, 7] width 5 height 7
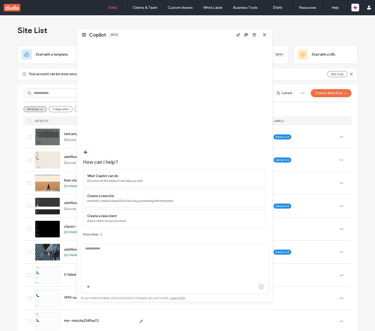
click at [84, 36] on button at bounding box center [84, 35] width 6 height 6
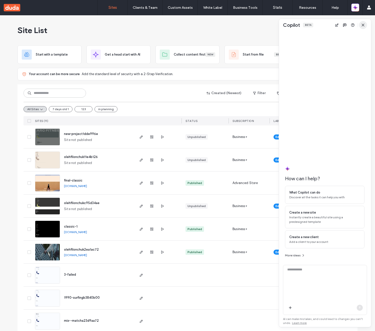
click at [364, 26] on use "button" at bounding box center [363, 25] width 2 height 2
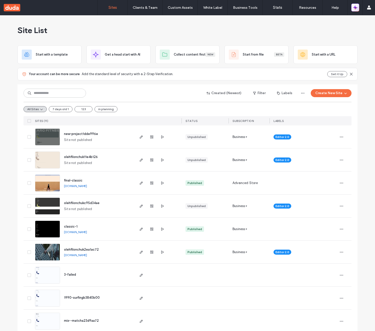
click at [355, 6] on icon "button" at bounding box center [356, 6] width 2 height 2
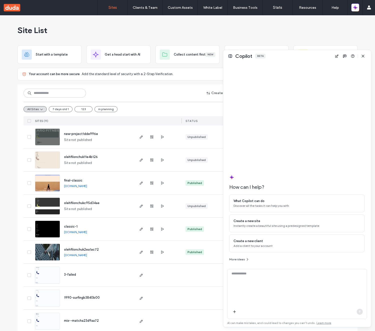
drag, startPoint x: 278, startPoint y: 20, endPoint x: 206, endPoint y: 54, distance: 80.3
click at [222, 51] on div at bounding box center [223, 50] width 2 height 2
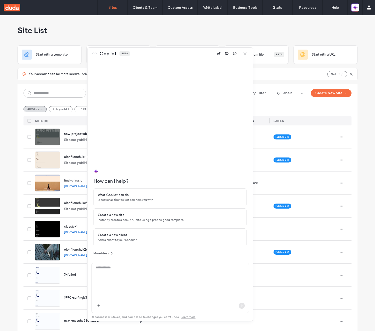
drag, startPoint x: 258, startPoint y: 59, endPoint x: 129, endPoint y: 52, distance: 129.3
click at [130, 52] on div "Copilot Beta" at bounding box center [171, 54] width 166 height 12
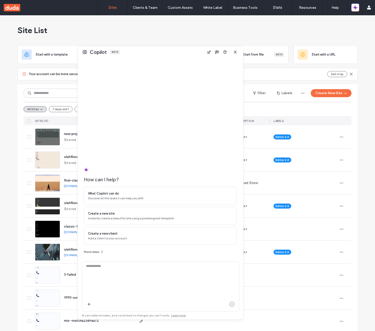
click at [83, 54] on button at bounding box center [85, 52] width 6 height 6
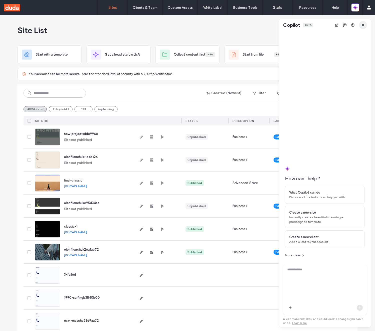
click at [363, 24] on icon "button" at bounding box center [363, 25] width 4 height 4
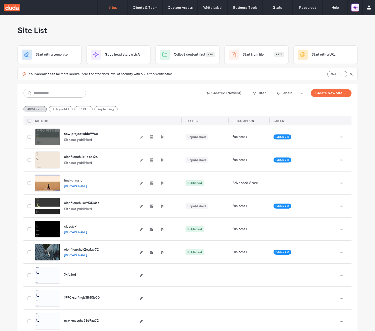
click at [354, 6] on icon "button" at bounding box center [355, 7] width 5 height 5
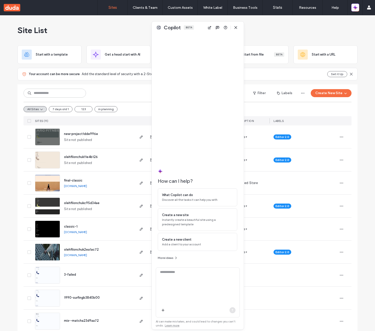
drag, startPoint x: 323, startPoint y: 27, endPoint x: 177, endPoint y: 28, distance: 146.0
click at [179, 28] on div "Copilot Beta" at bounding box center [198, 28] width 92 height 12
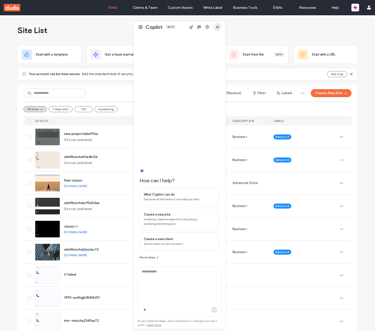
click at [221, 28] on span "button" at bounding box center [218, 27] width 8 height 8
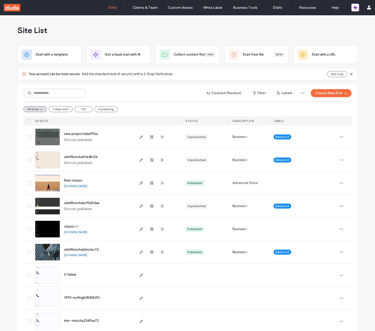
click at [357, 8] on icon "button" at bounding box center [355, 7] width 5 height 5
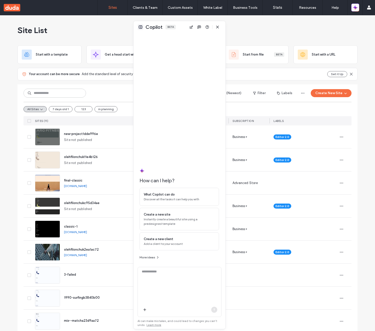
click at [143, 28] on button at bounding box center [141, 27] width 6 height 6
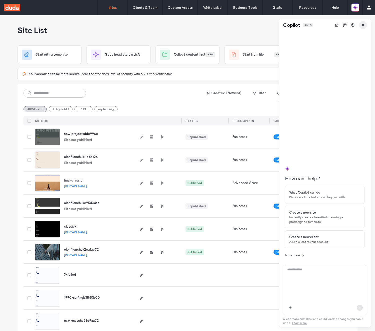
click at [364, 24] on use "button" at bounding box center [363, 25] width 2 height 2
